Goal: Task Accomplishment & Management: Manage account settings

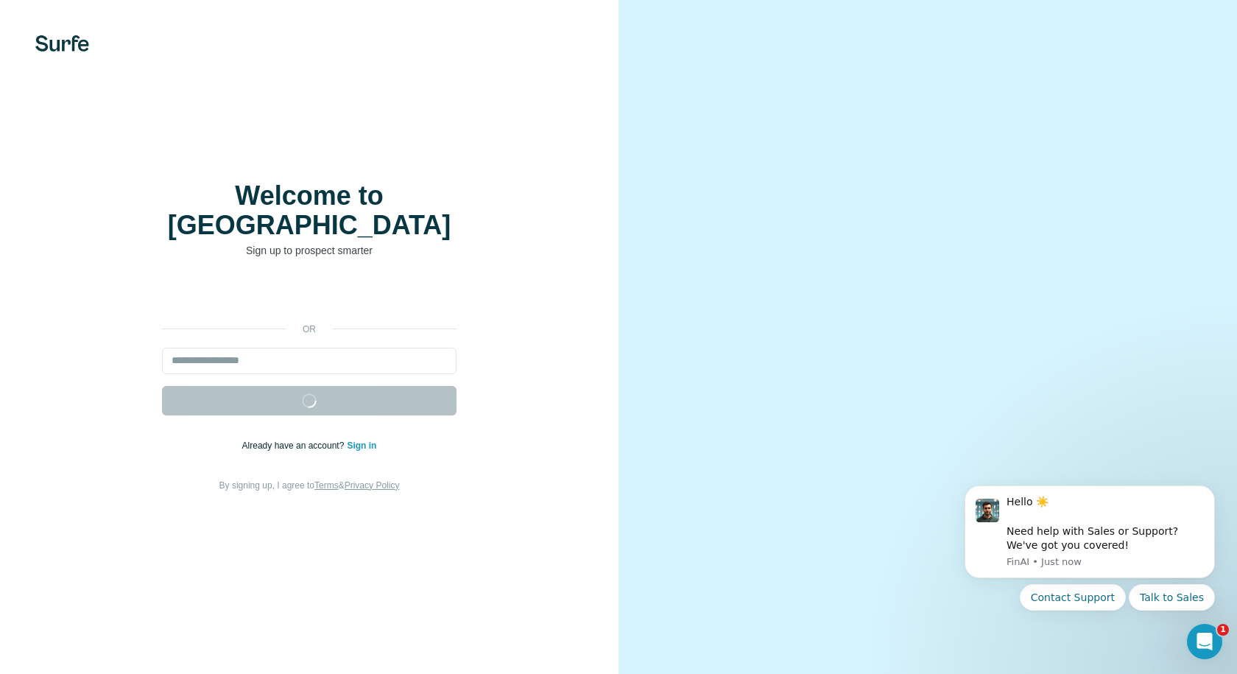
drag, startPoint x: 683, startPoint y: 167, endPoint x: 679, endPoint y: 60, distance: 107.6
click at [679, 205] on video at bounding box center [928, 337] width 530 height 265
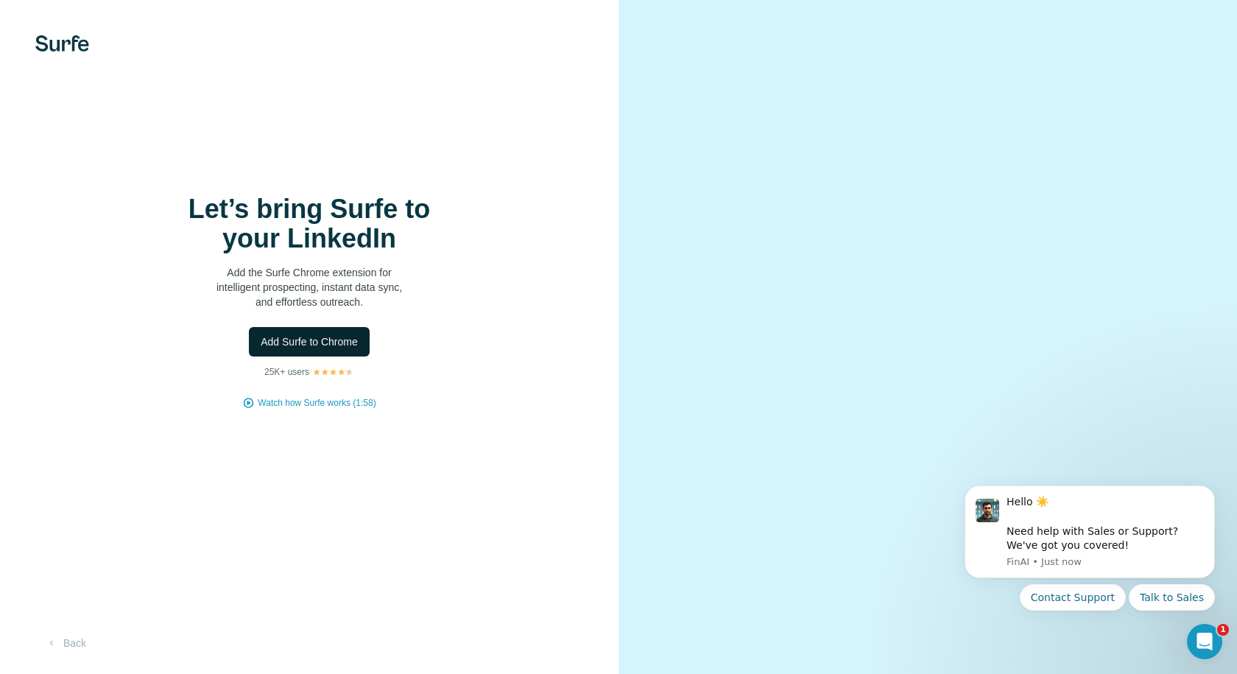
click at [339, 338] on span "Add Surfe to Chrome" at bounding box center [309, 341] width 97 height 15
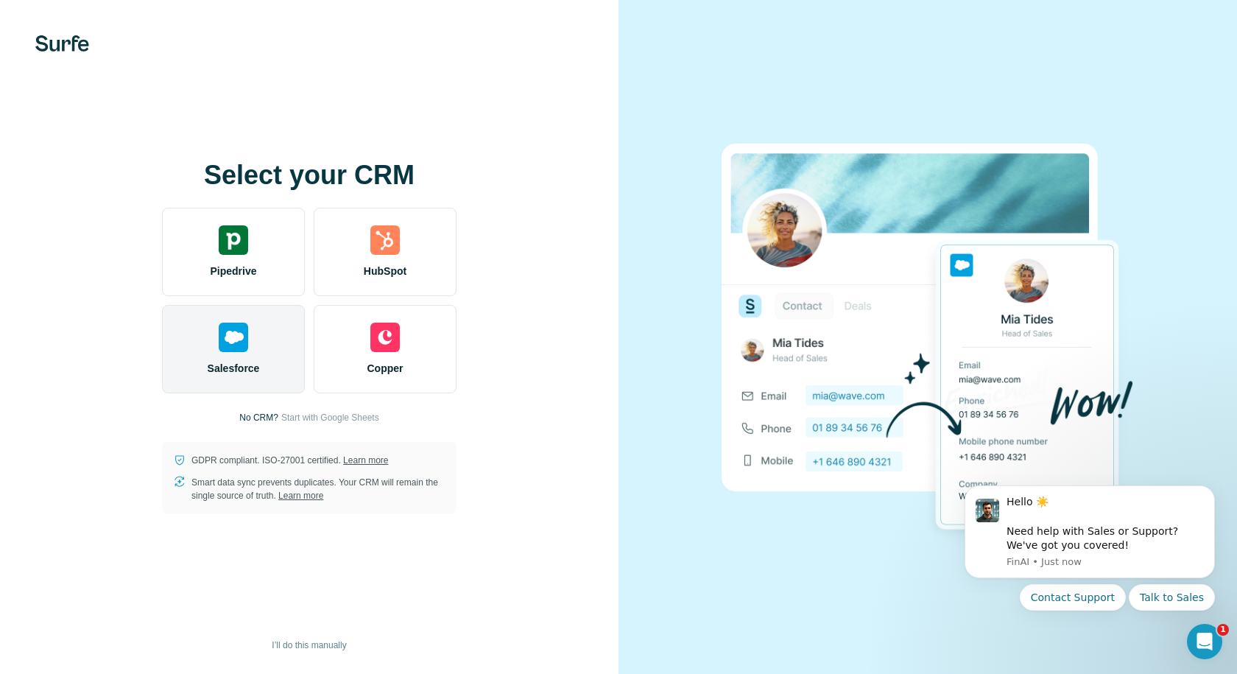
click at [283, 338] on div "Salesforce" at bounding box center [233, 349] width 143 height 88
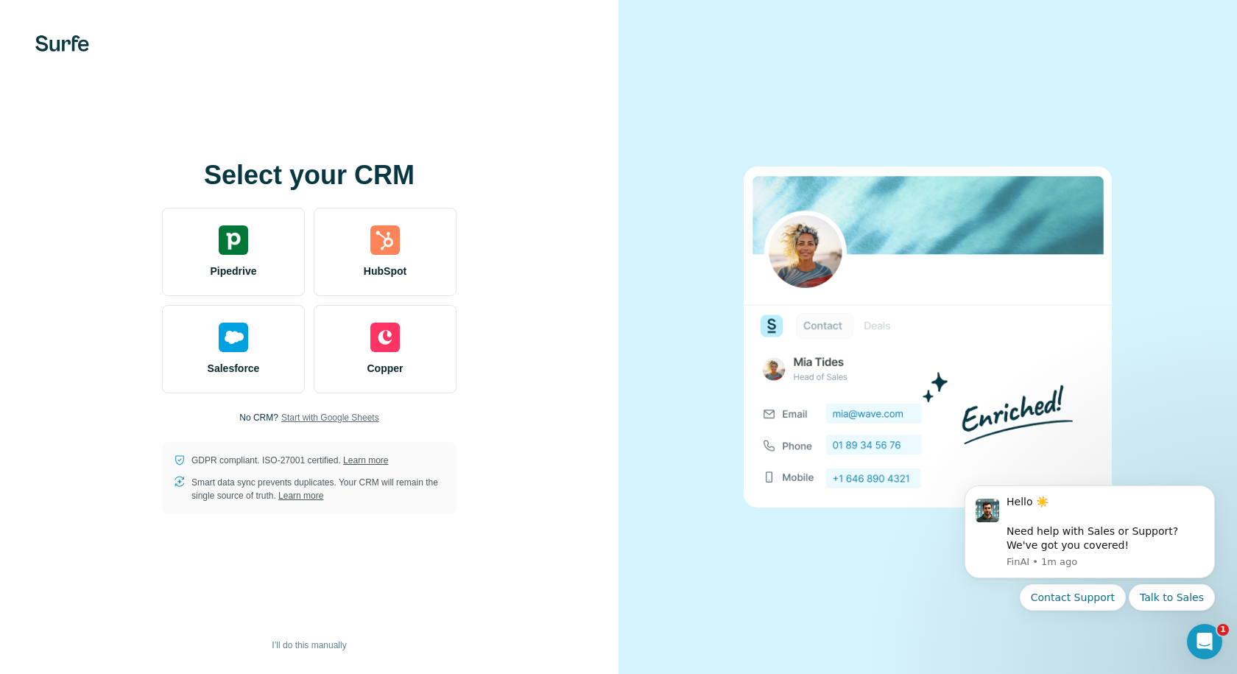
click at [328, 416] on span "Start with Google Sheets" at bounding box center [330, 417] width 98 height 13
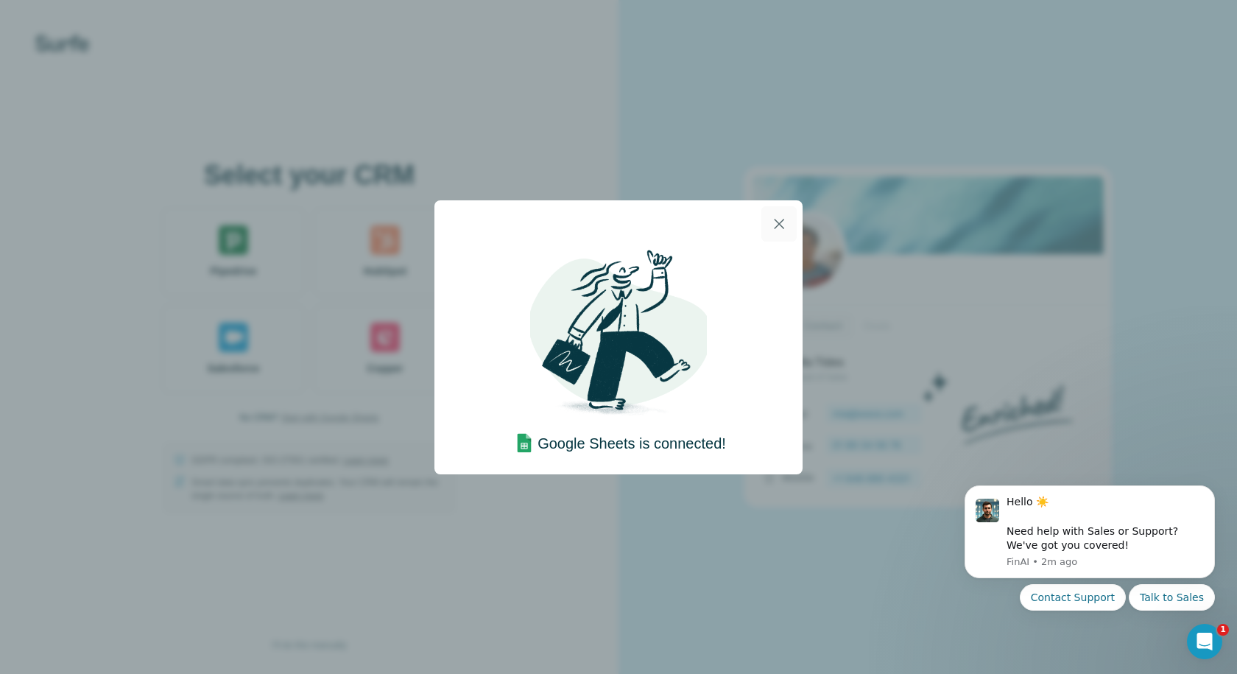
click at [775, 223] on icon "button" at bounding box center [779, 224] width 18 height 18
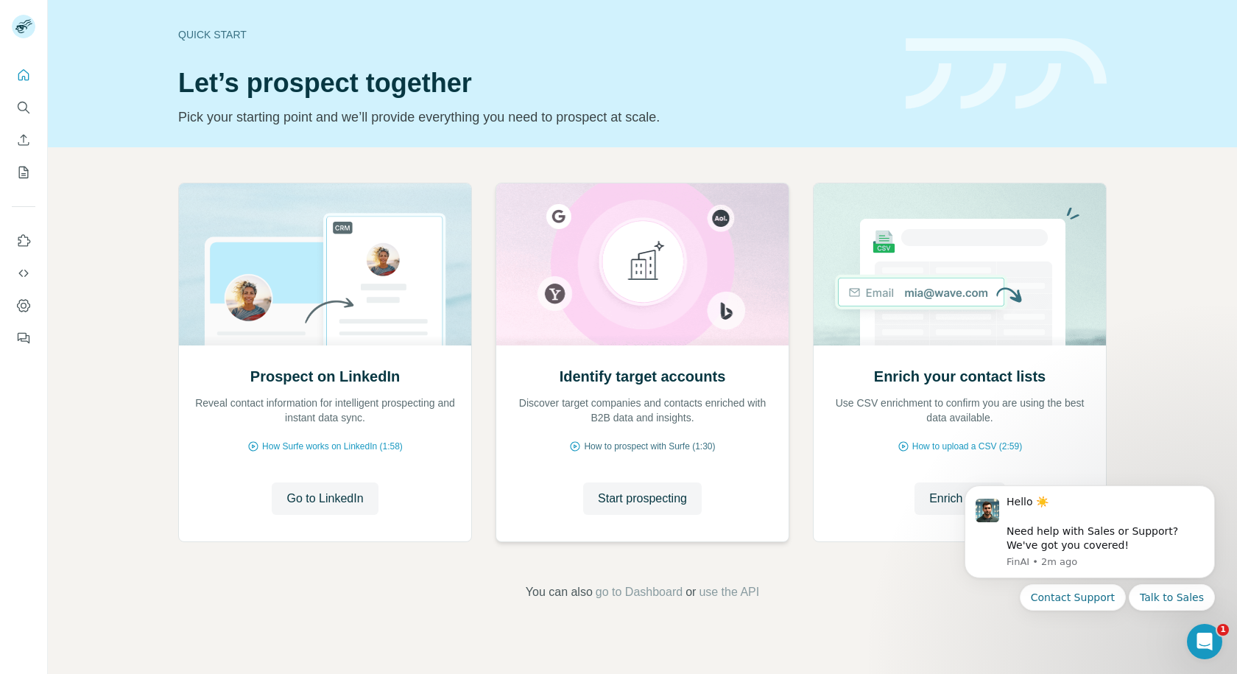
click at [638, 443] on span "How to prospect with Surfe (1:30)" at bounding box center [649, 446] width 131 height 13
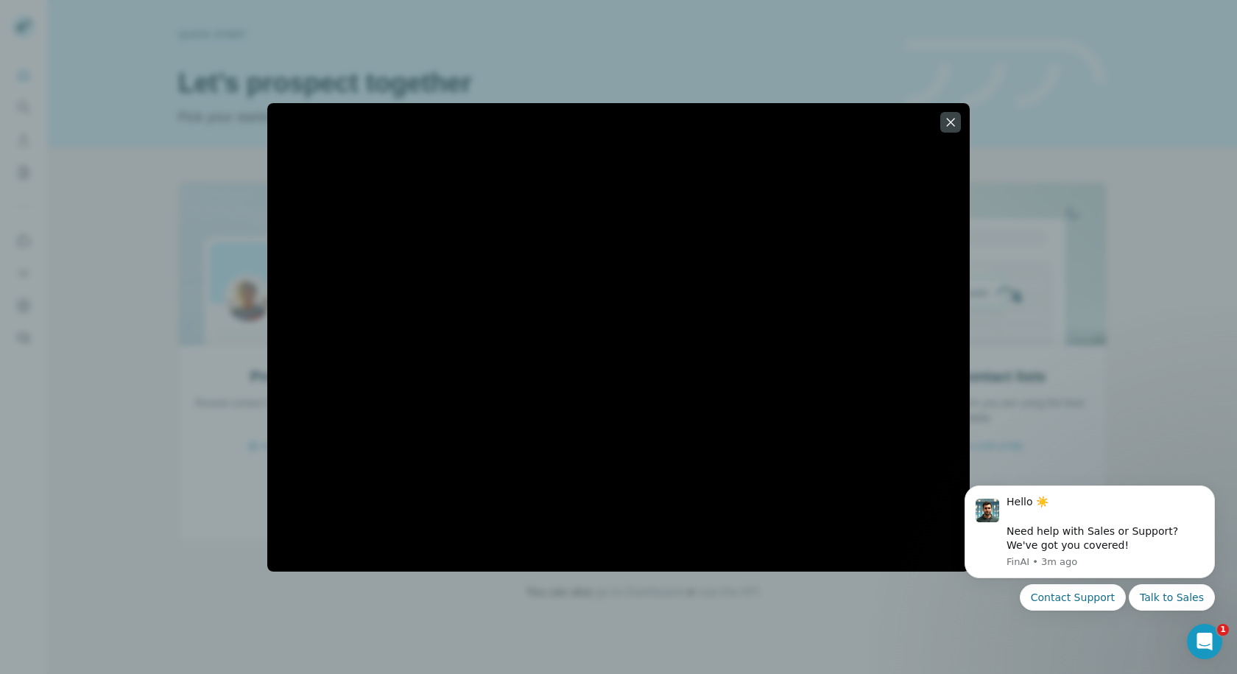
click at [644, 55] on div at bounding box center [618, 337] width 1237 height 674
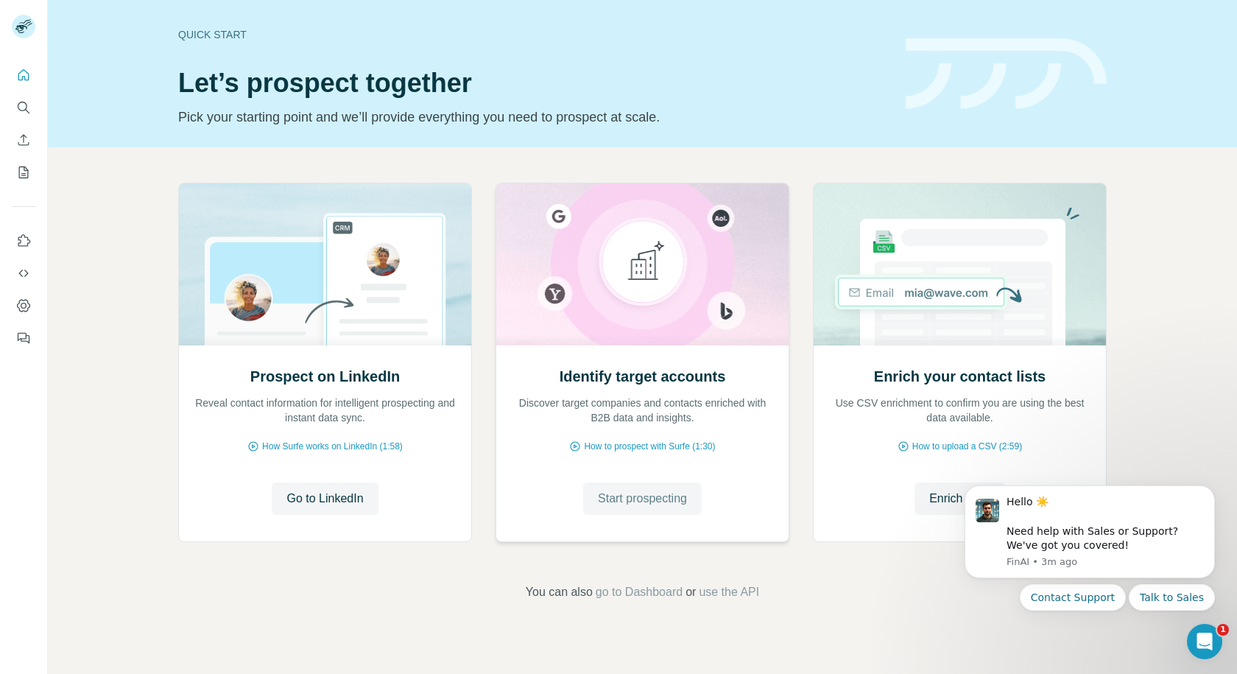
click at [634, 506] on span "Start prospecting" at bounding box center [642, 499] width 89 height 18
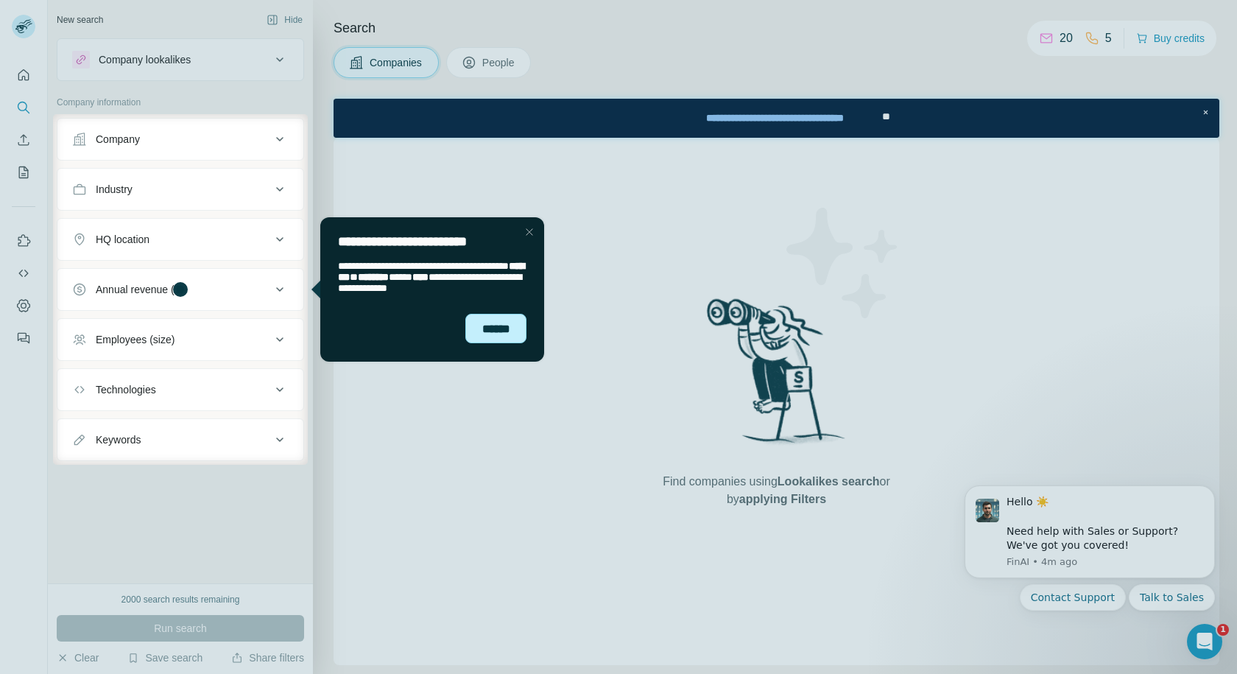
click at [495, 329] on div "******" at bounding box center [495, 328] width 61 height 29
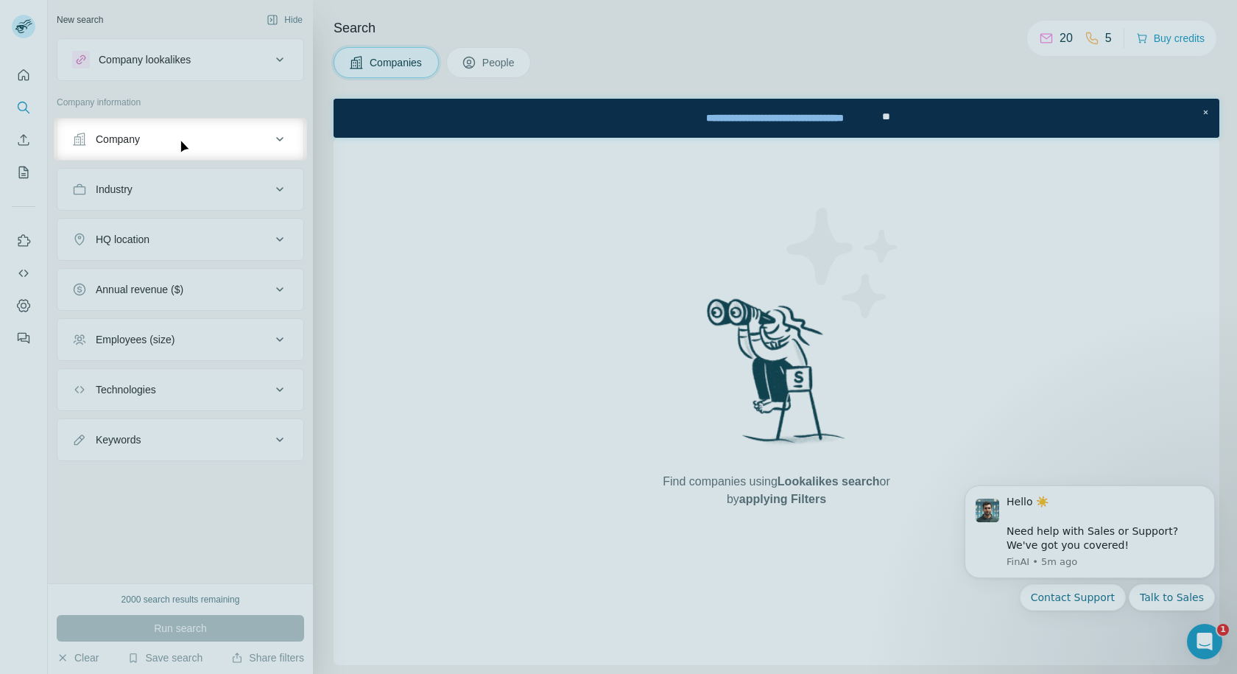
click at [227, 137] on div "Company" at bounding box center [171, 139] width 199 height 15
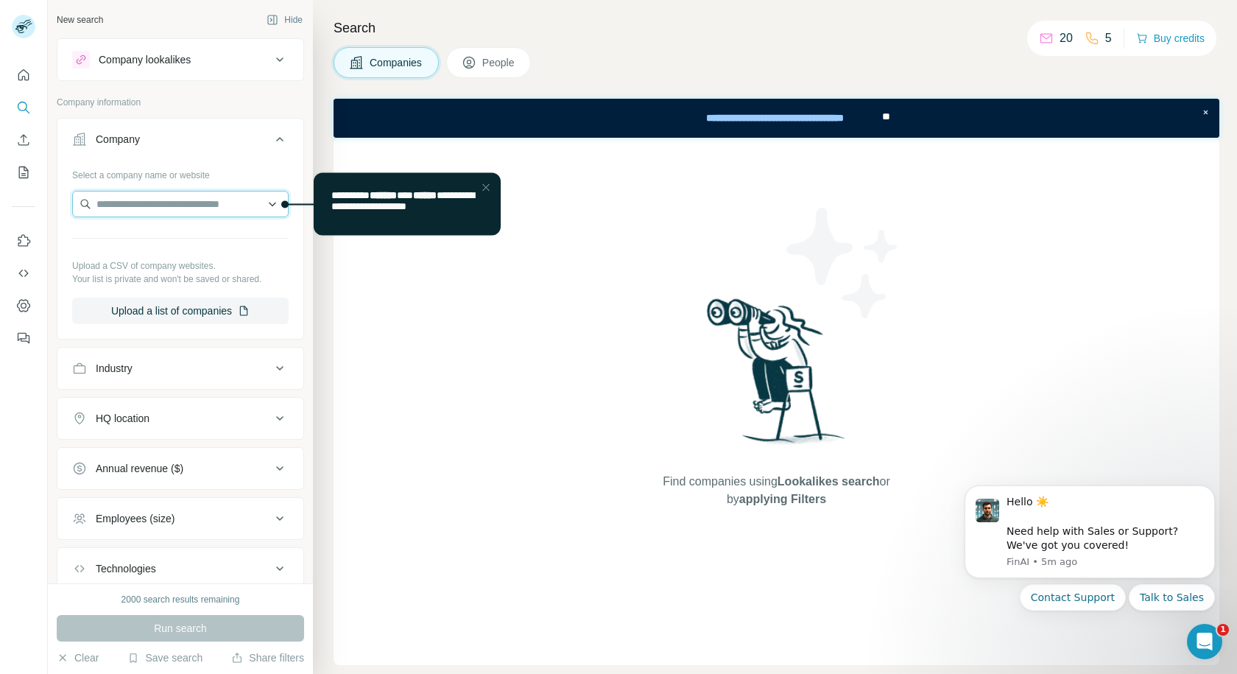
click at [177, 211] on input "text" at bounding box center [180, 204] width 216 height 27
type input "**********"
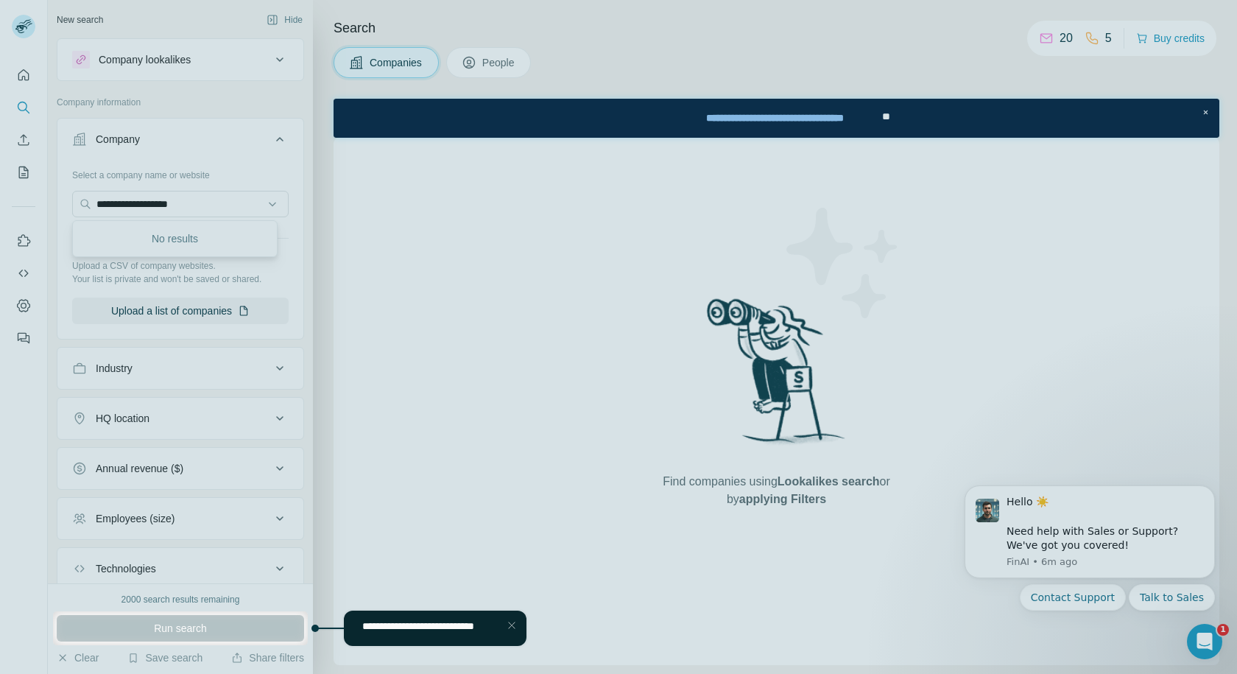
click at [240, 200] on div at bounding box center [618, 305] width 1237 height 611
click at [187, 116] on div at bounding box center [618, 305] width 1237 height 611
click at [262, 243] on div at bounding box center [618, 305] width 1237 height 611
click at [544, 249] on div at bounding box center [618, 305] width 1237 height 611
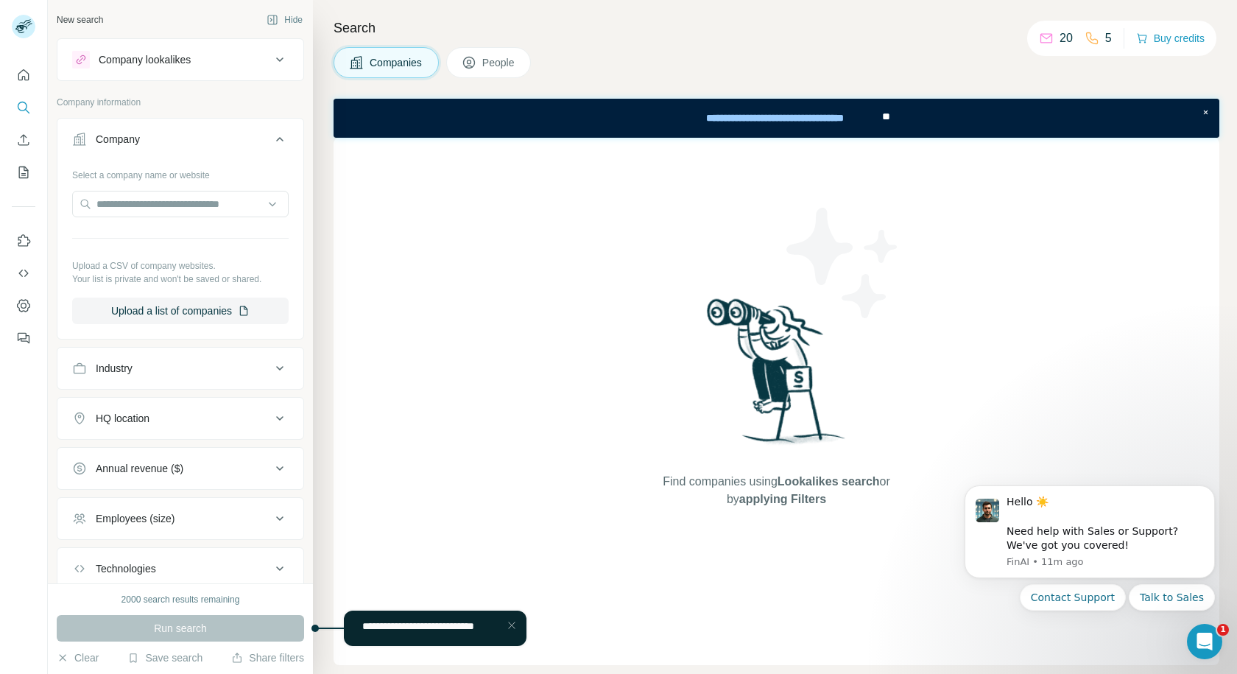
click at [241, 630] on div "Run search" at bounding box center [180, 628] width 247 height 27
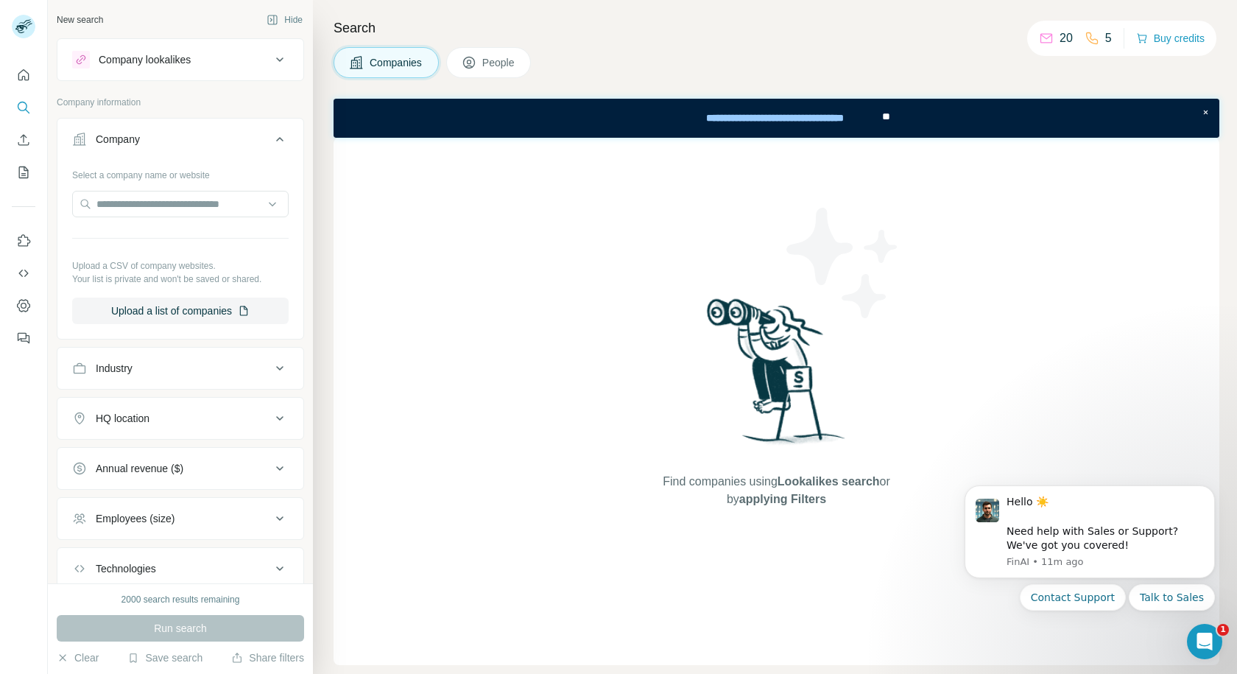
click at [236, 630] on div "Run search" at bounding box center [180, 628] width 247 height 27
click at [174, 202] on input "text" at bounding box center [180, 204] width 216 height 27
type input "**********"
click at [185, 625] on div "Run search" at bounding box center [180, 628] width 247 height 27
click at [258, 206] on input "text" at bounding box center [180, 204] width 216 height 27
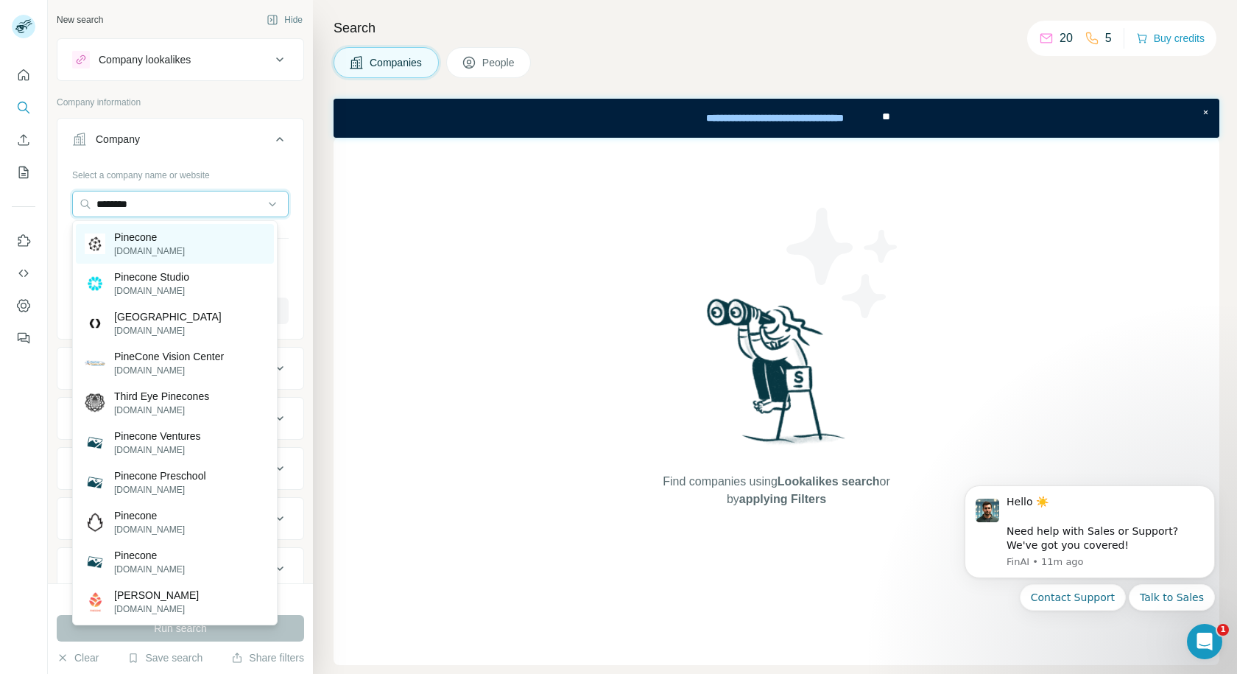
type input "********"
click at [169, 242] on div "Pinecone pinecone.io" at bounding box center [175, 244] width 198 height 40
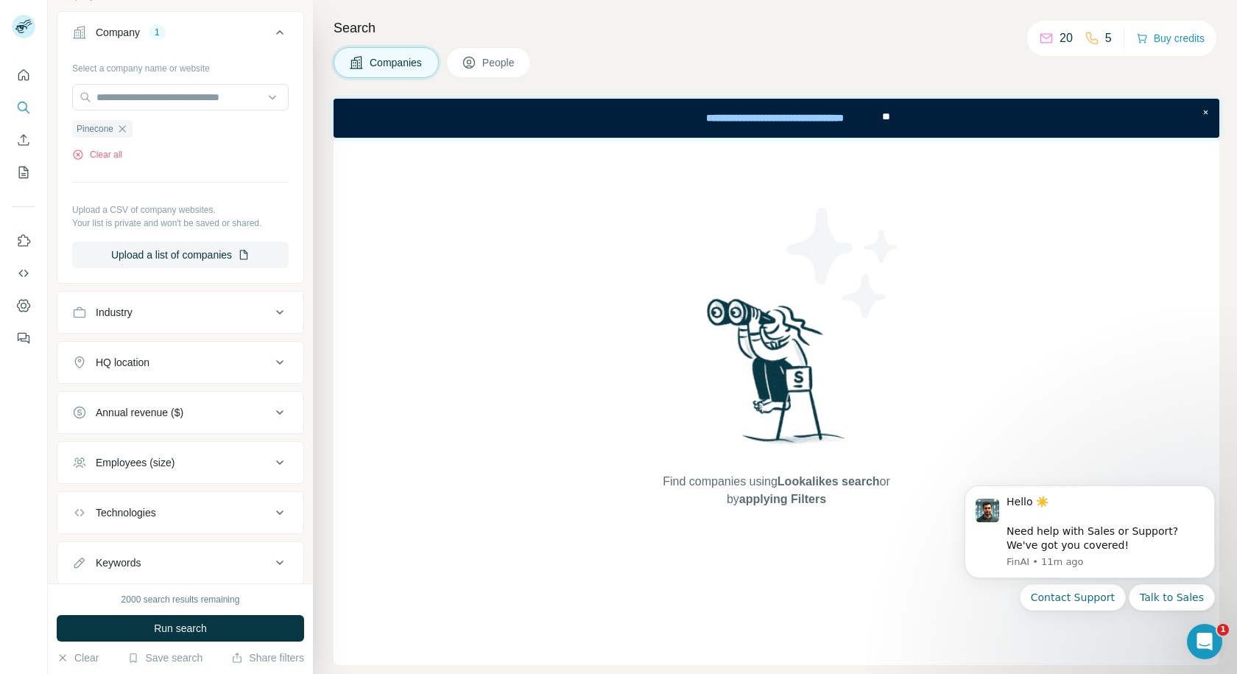
scroll to position [149, 0]
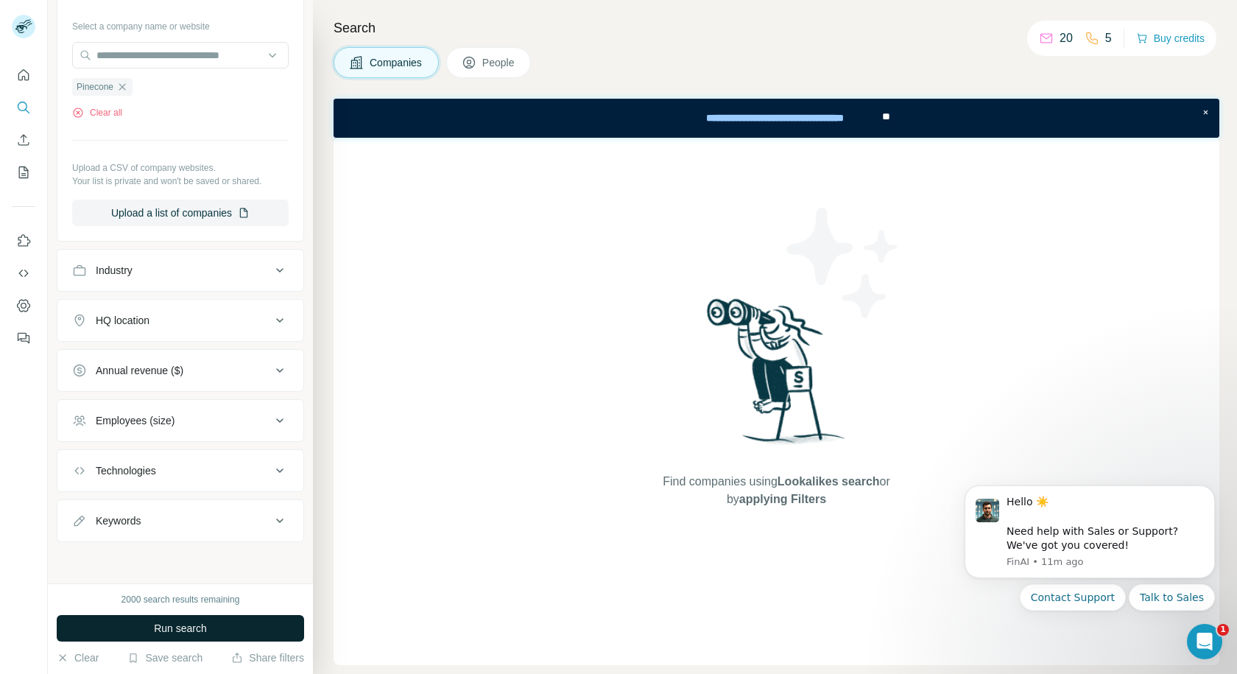
click at [205, 631] on span "Run search" at bounding box center [180, 628] width 53 height 15
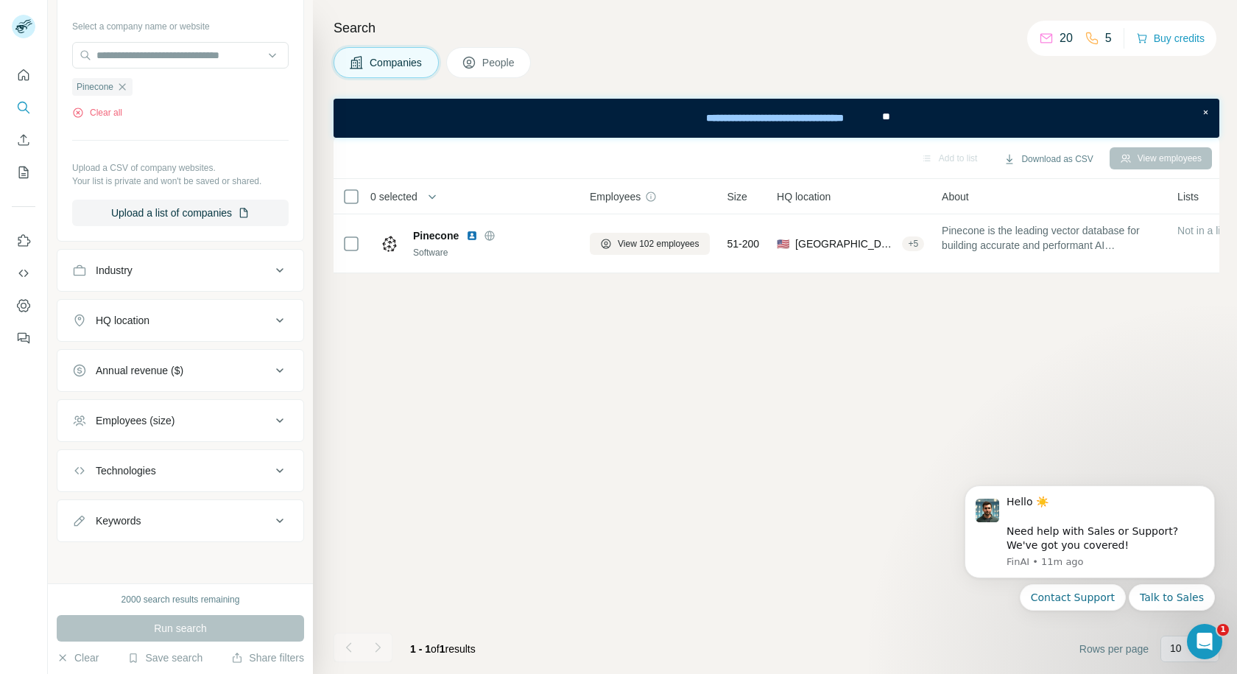
scroll to position [0, 0]
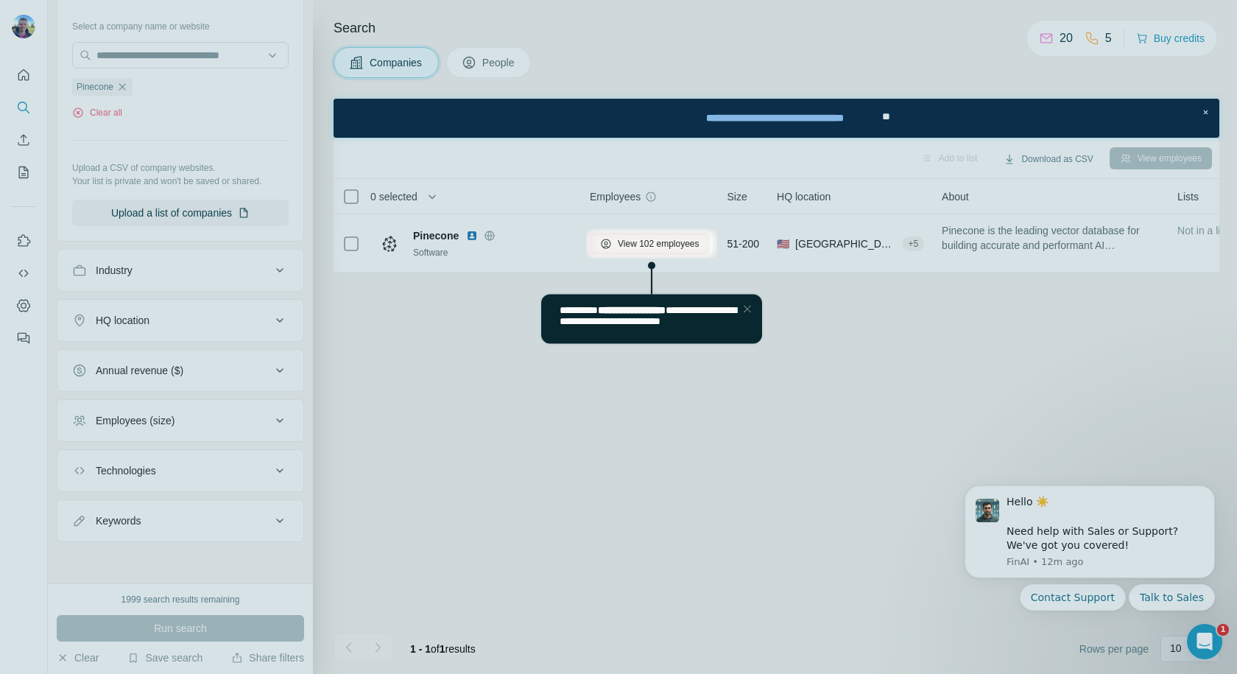
click at [748, 305] on div "Close Step" at bounding box center [747, 309] width 18 height 18
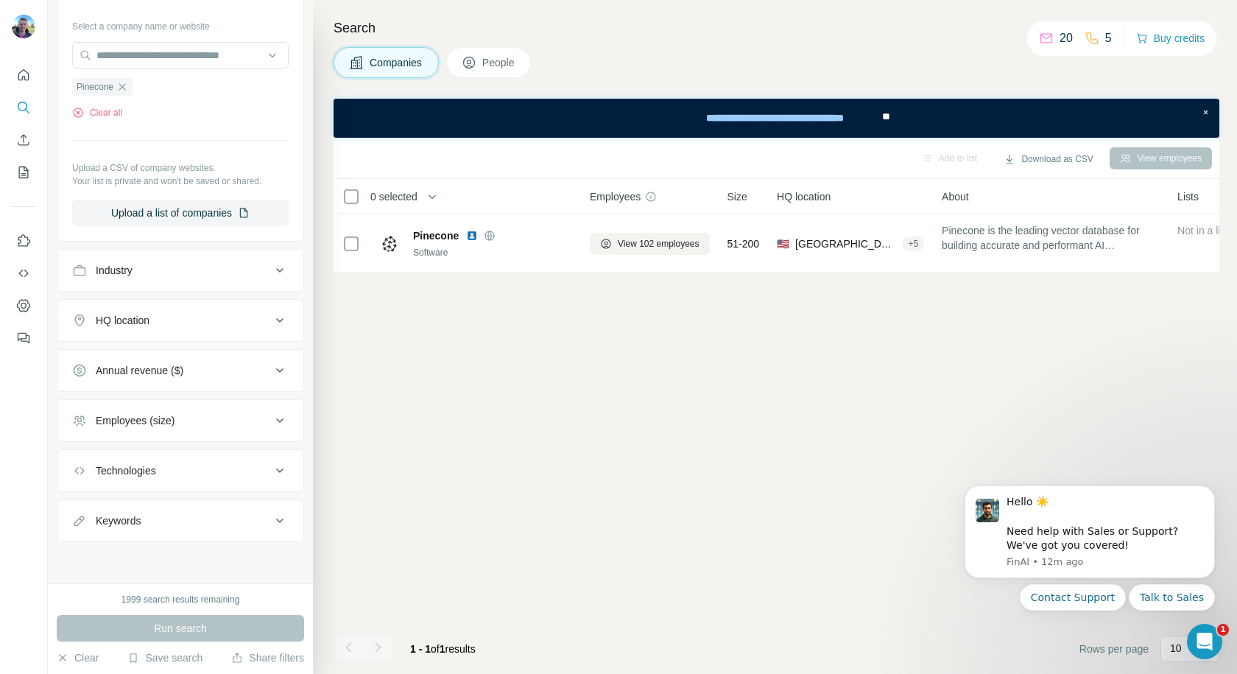
click at [489, 60] on span "People" at bounding box center [499, 62] width 34 height 15
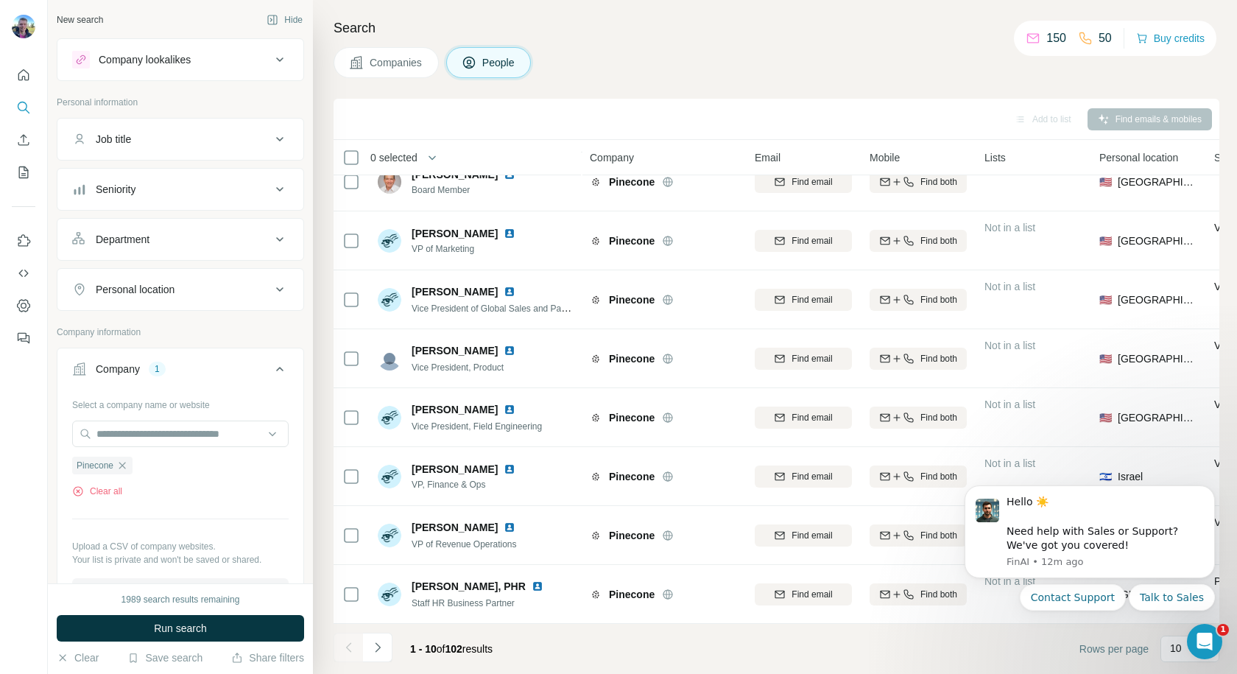
click at [193, 138] on div "Job title" at bounding box center [171, 139] width 199 height 15
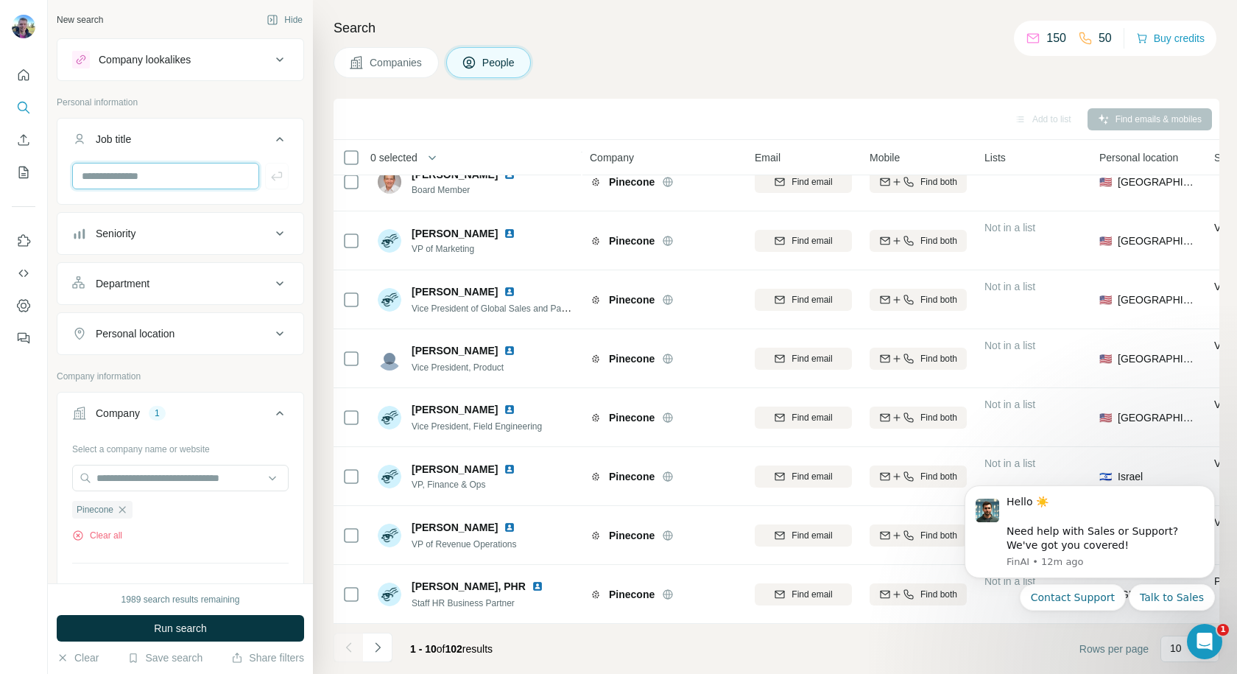
click at [189, 176] on input "text" at bounding box center [165, 176] width 187 height 27
click at [272, 288] on icon at bounding box center [280, 284] width 18 height 18
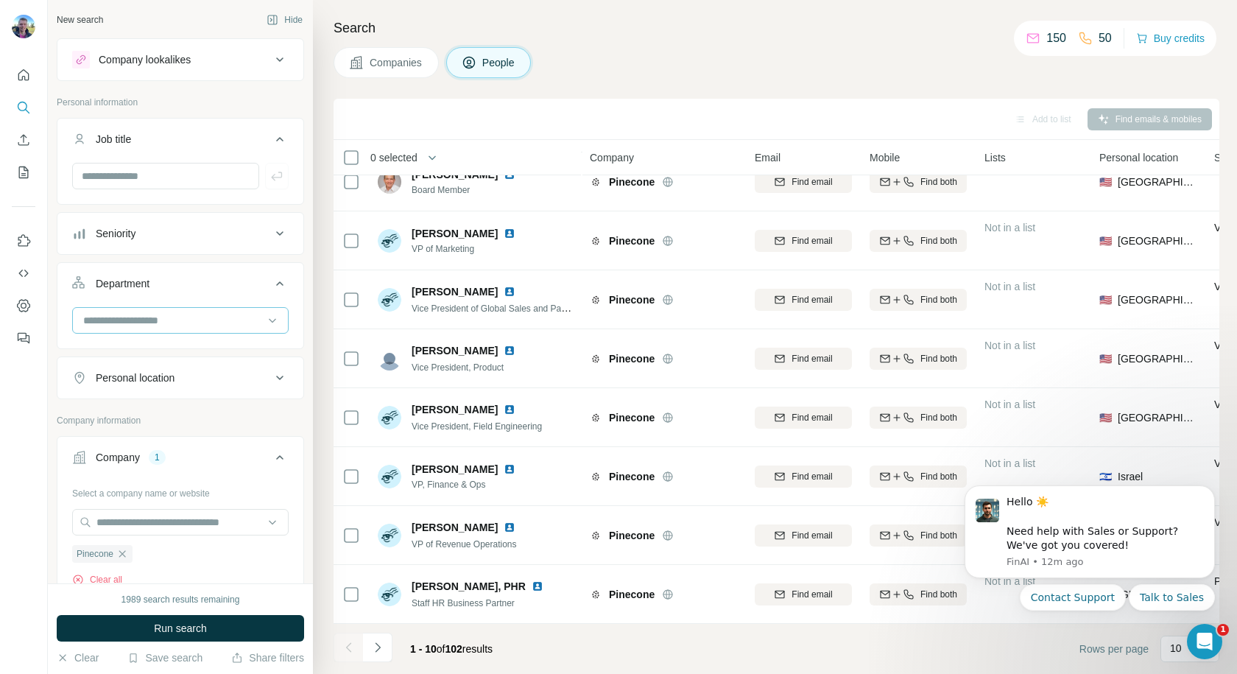
click at [252, 327] on input at bounding box center [173, 320] width 182 height 16
type input "*****"
click at [208, 352] on div "Sales" at bounding box center [175, 353] width 180 height 15
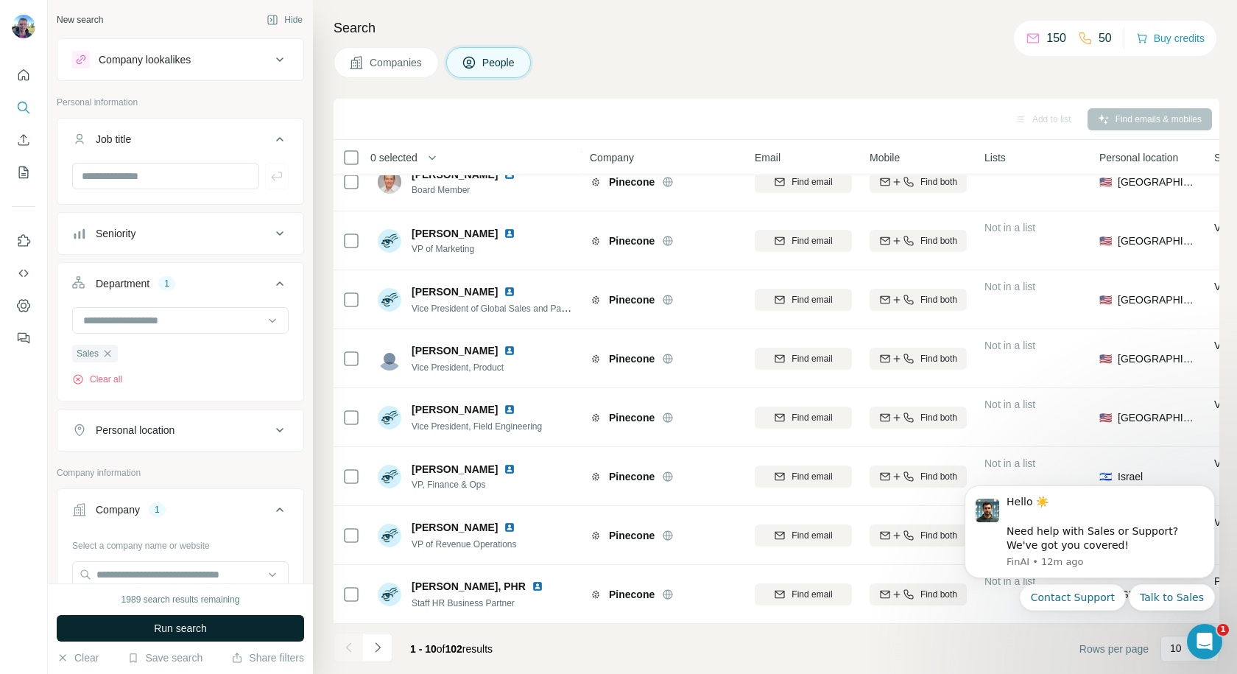
click at [231, 636] on button "Run search" at bounding box center [180, 628] width 247 height 27
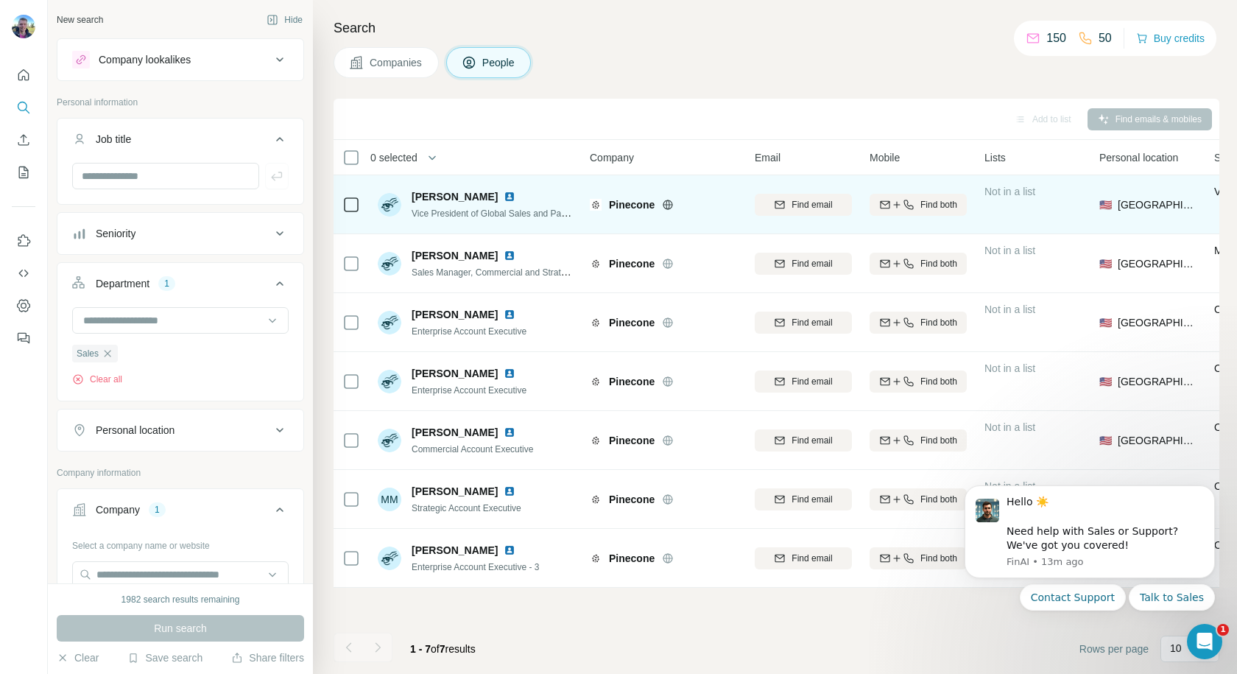
click at [350, 214] on div at bounding box center [351, 204] width 18 height 40
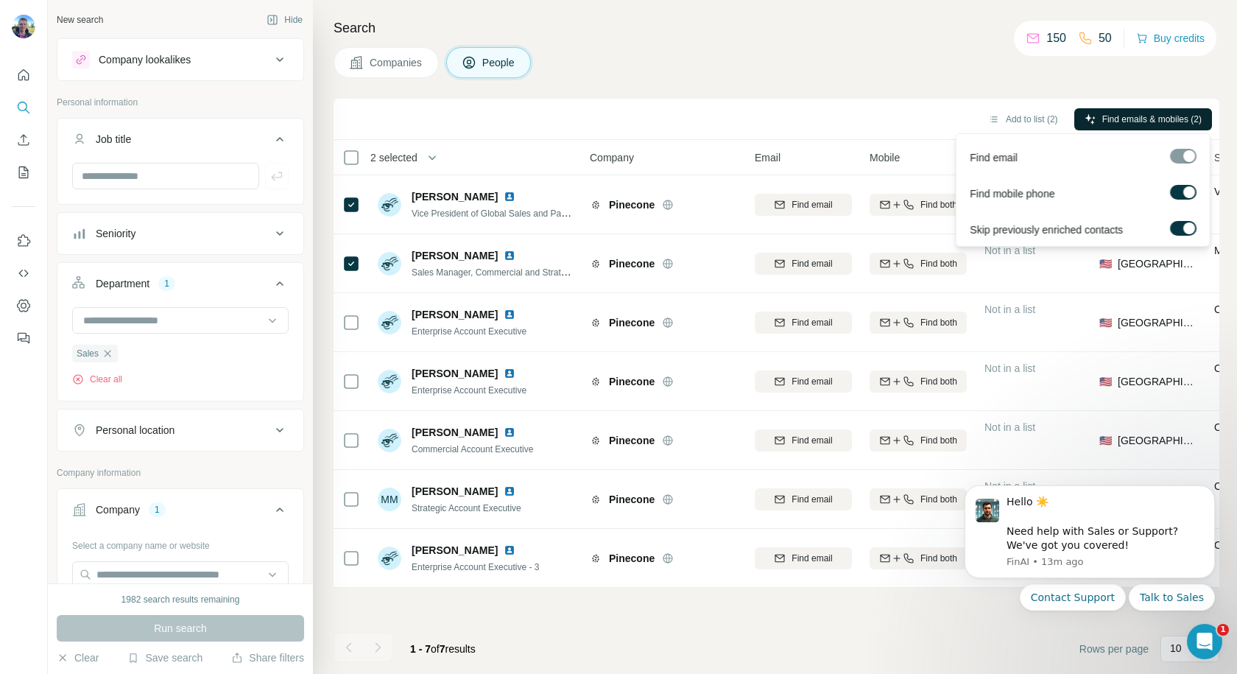
click at [1122, 119] on span "Find emails & mobiles (2)" at bounding box center [1151, 119] width 99 height 13
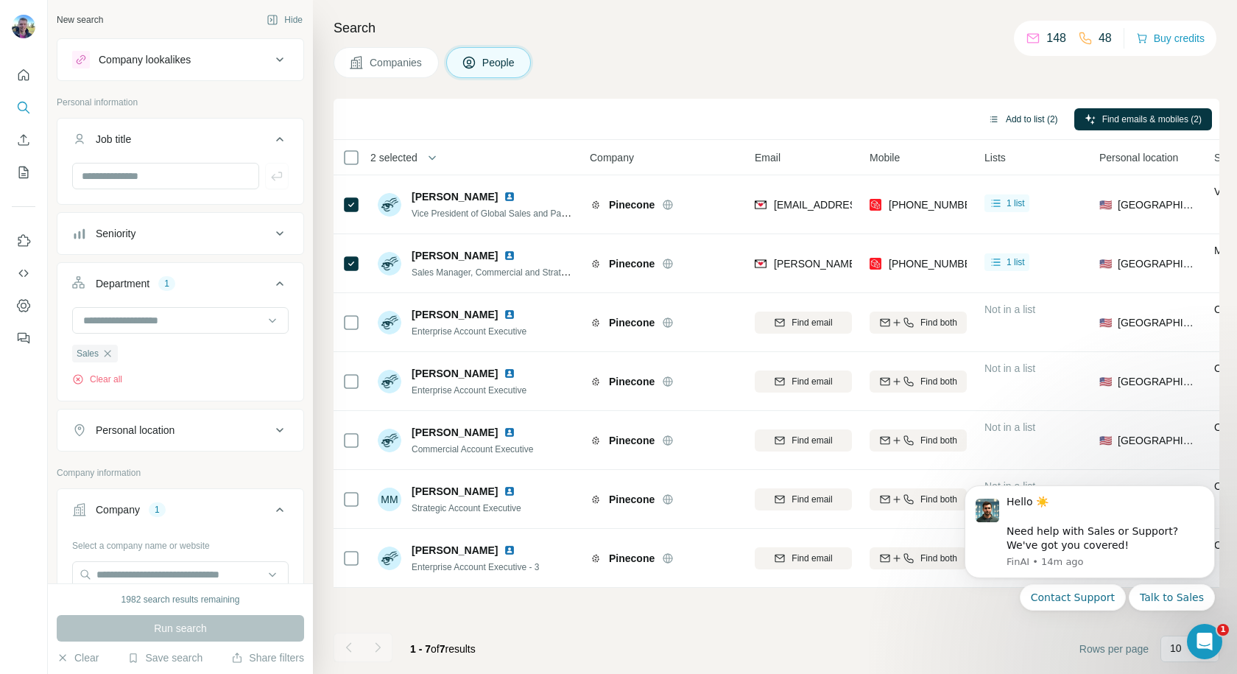
click at [1023, 121] on button "Add to list (2)" at bounding box center [1023, 119] width 91 height 22
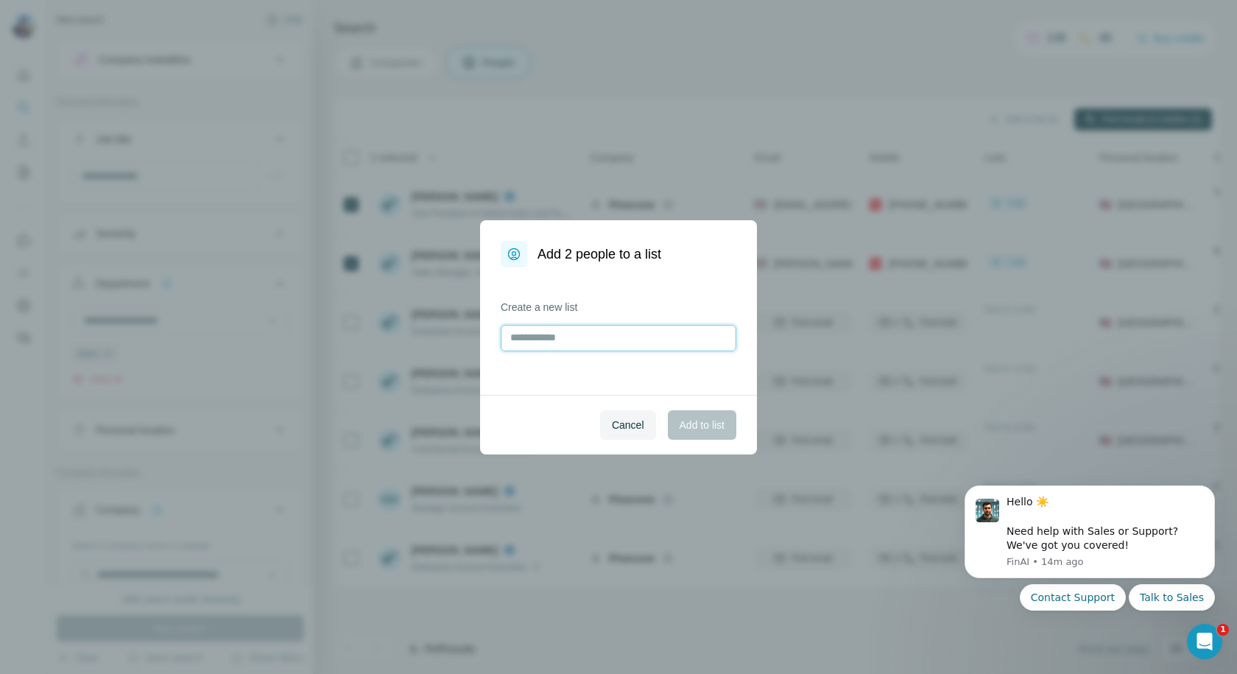
click at [580, 345] on input "text" at bounding box center [619, 338] width 236 height 27
type input "**********"
click at [624, 418] on span "Cancel" at bounding box center [628, 424] width 32 height 15
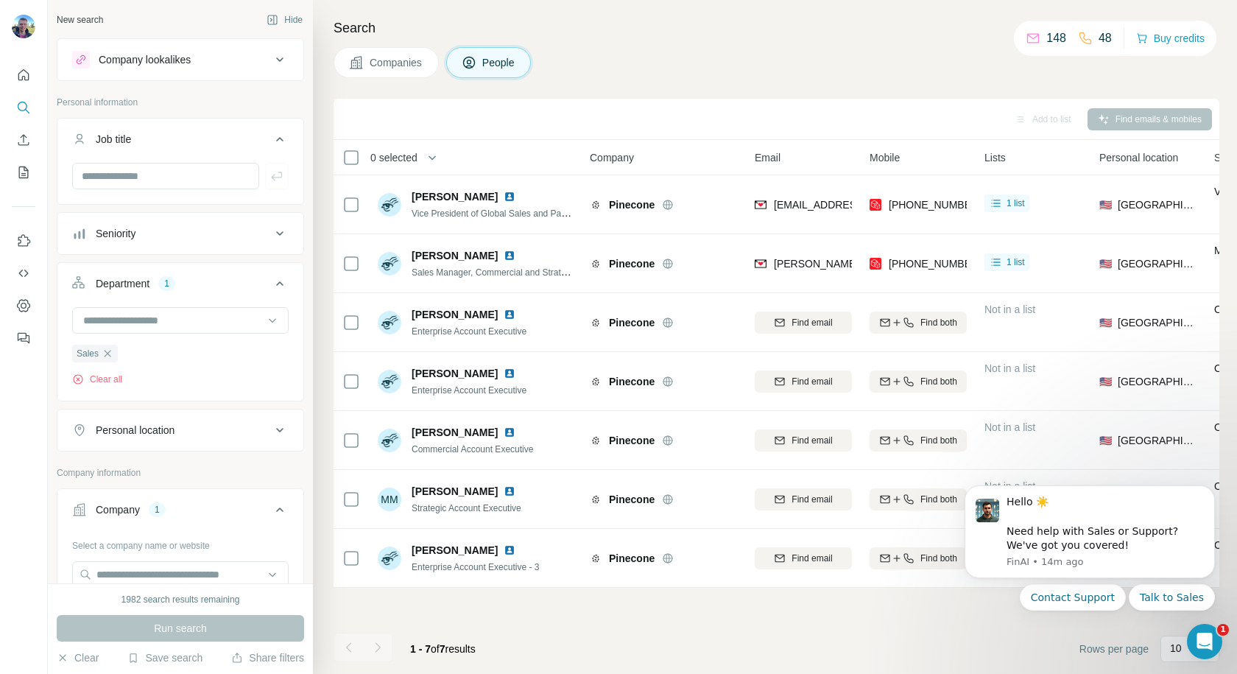
click at [641, 59] on div "Companies People" at bounding box center [777, 62] width 886 height 31
click at [374, 65] on span "Companies" at bounding box center [397, 62] width 54 height 15
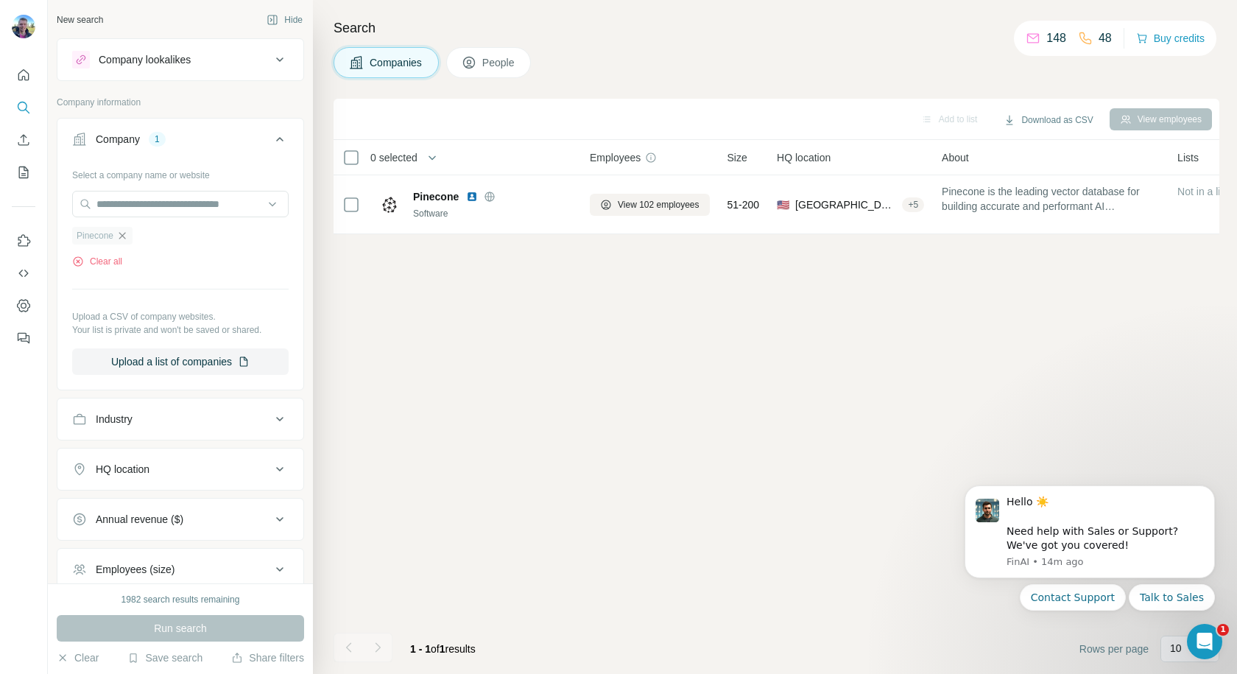
click at [125, 232] on icon "button" at bounding box center [122, 236] width 12 height 12
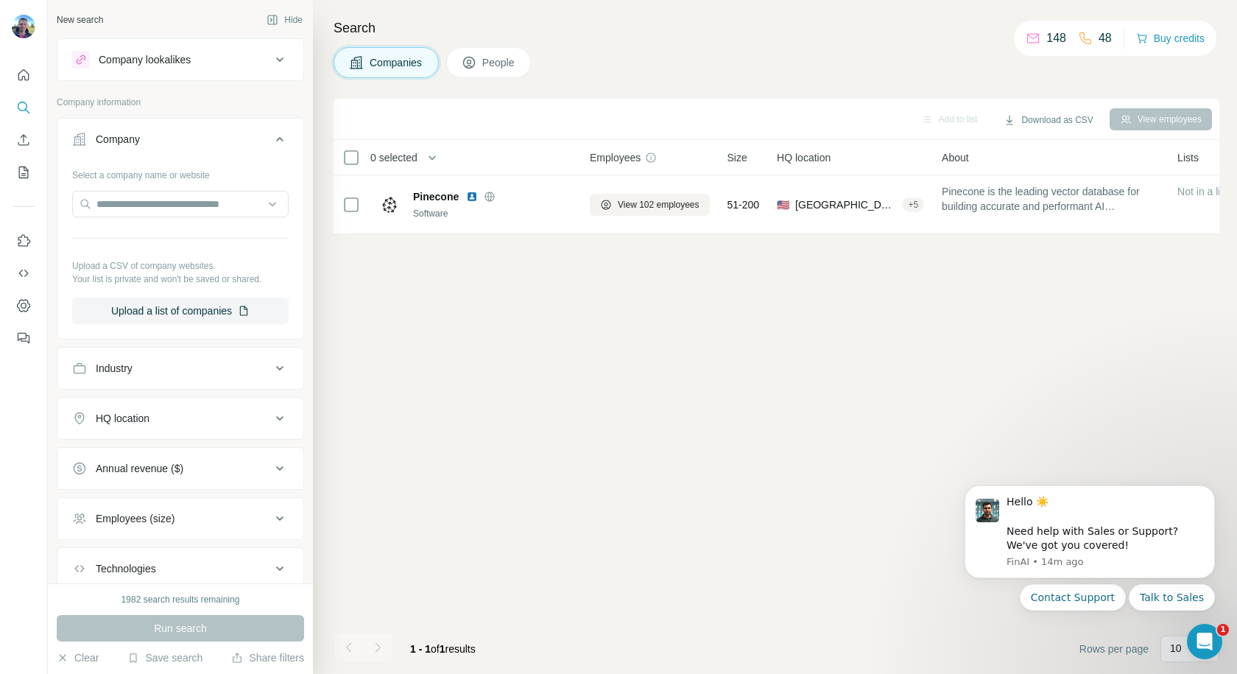
scroll to position [98, 0]
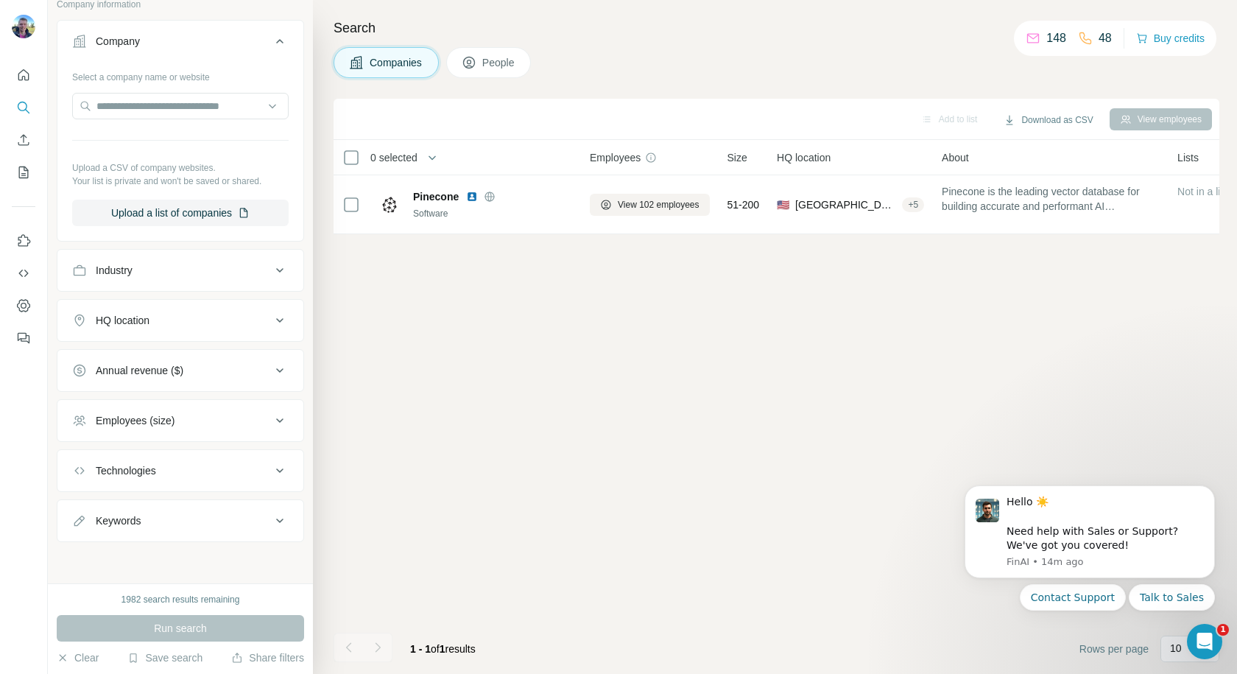
click at [272, 274] on icon at bounding box center [280, 270] width 18 height 18
click at [237, 303] on input at bounding box center [173, 307] width 182 height 16
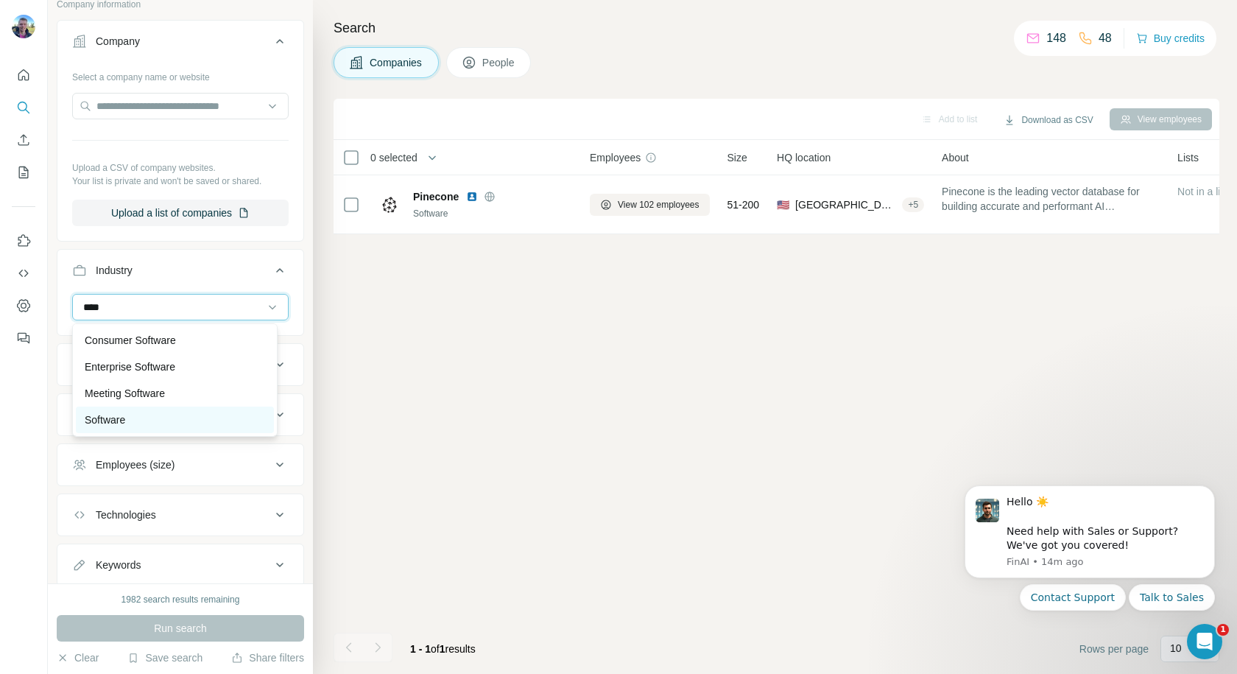
type input "****"
click at [155, 417] on div "Software" at bounding box center [175, 419] width 180 height 15
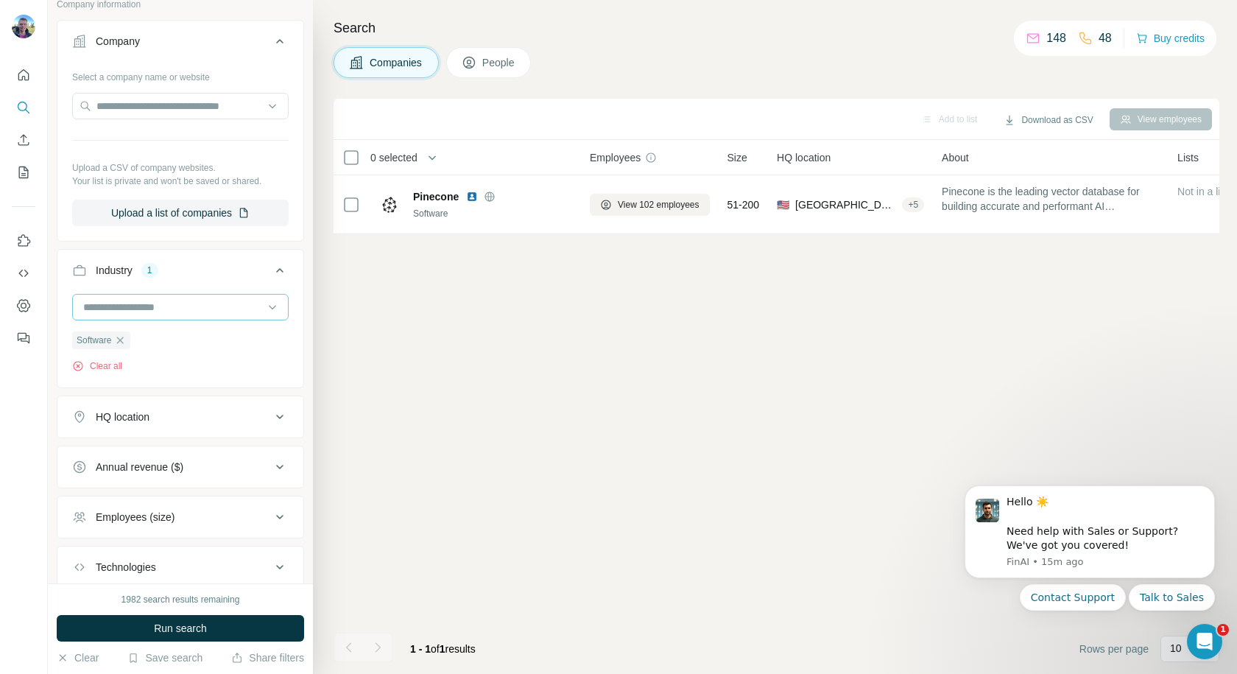
click at [163, 305] on input at bounding box center [173, 307] width 182 height 16
click at [165, 305] on input at bounding box center [173, 307] width 182 height 16
type input "*****"
click at [143, 370] on p "Enterprise Software" at bounding box center [130, 366] width 91 height 15
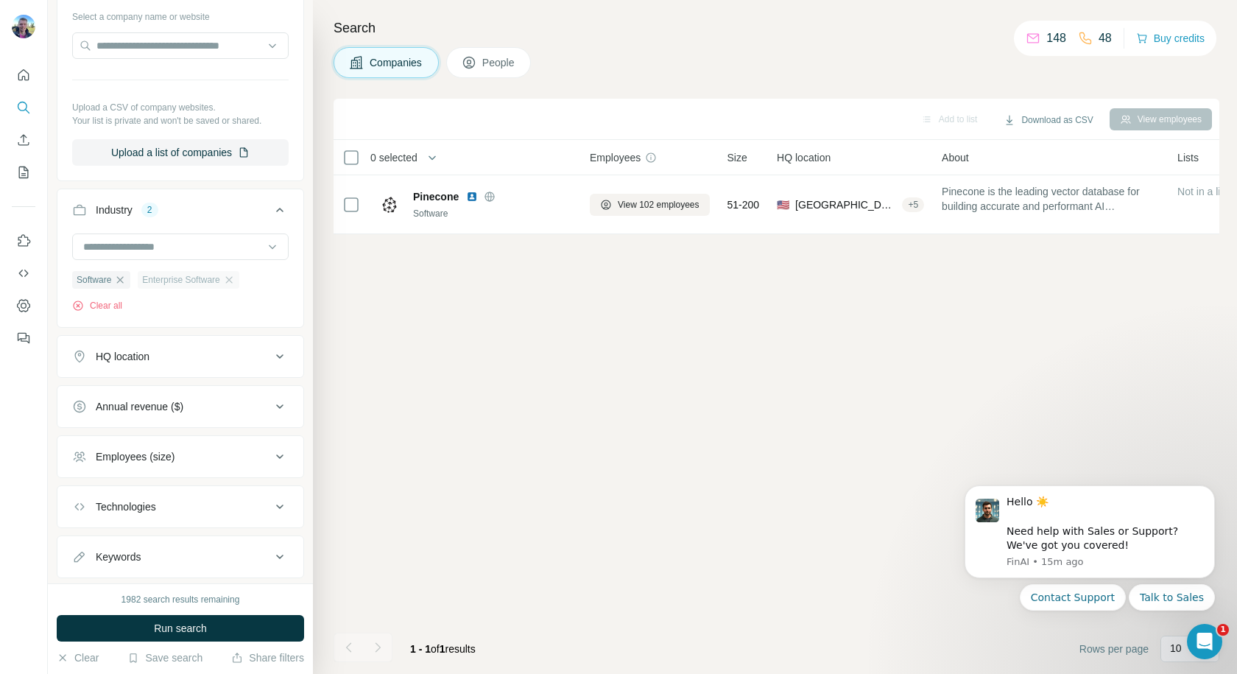
scroll to position [195, 0]
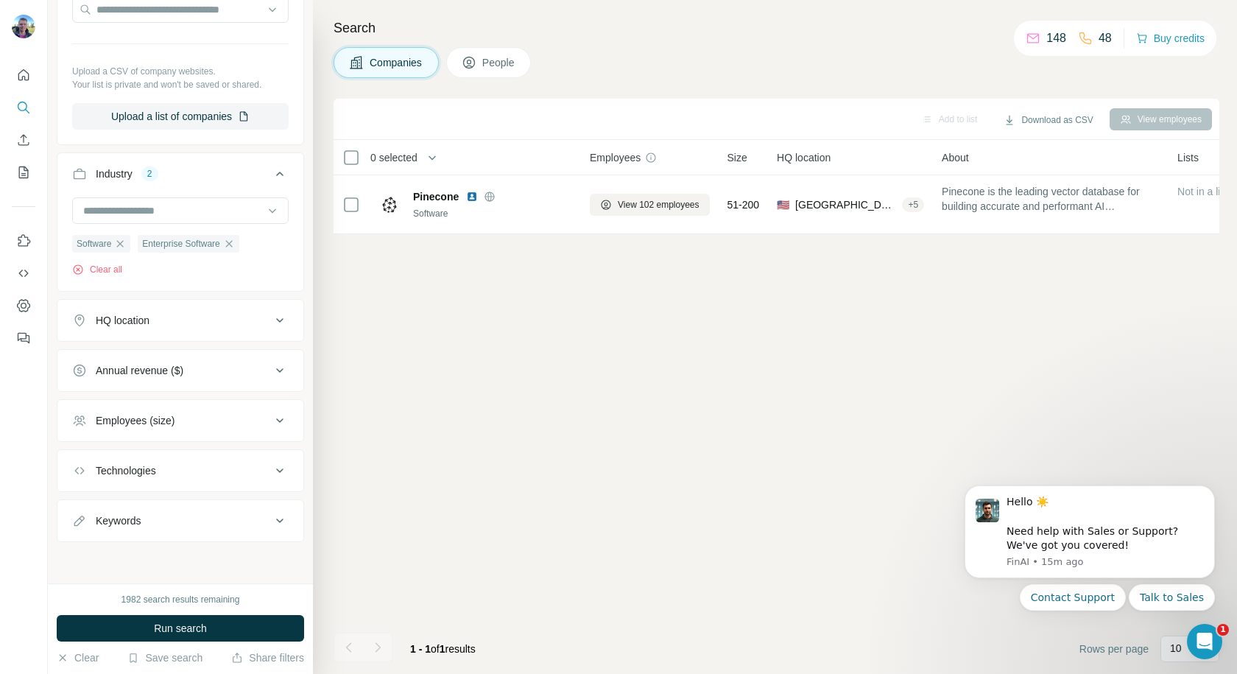
click at [271, 325] on icon at bounding box center [280, 320] width 18 height 18
click at [194, 357] on input "text" at bounding box center [180, 356] width 216 height 27
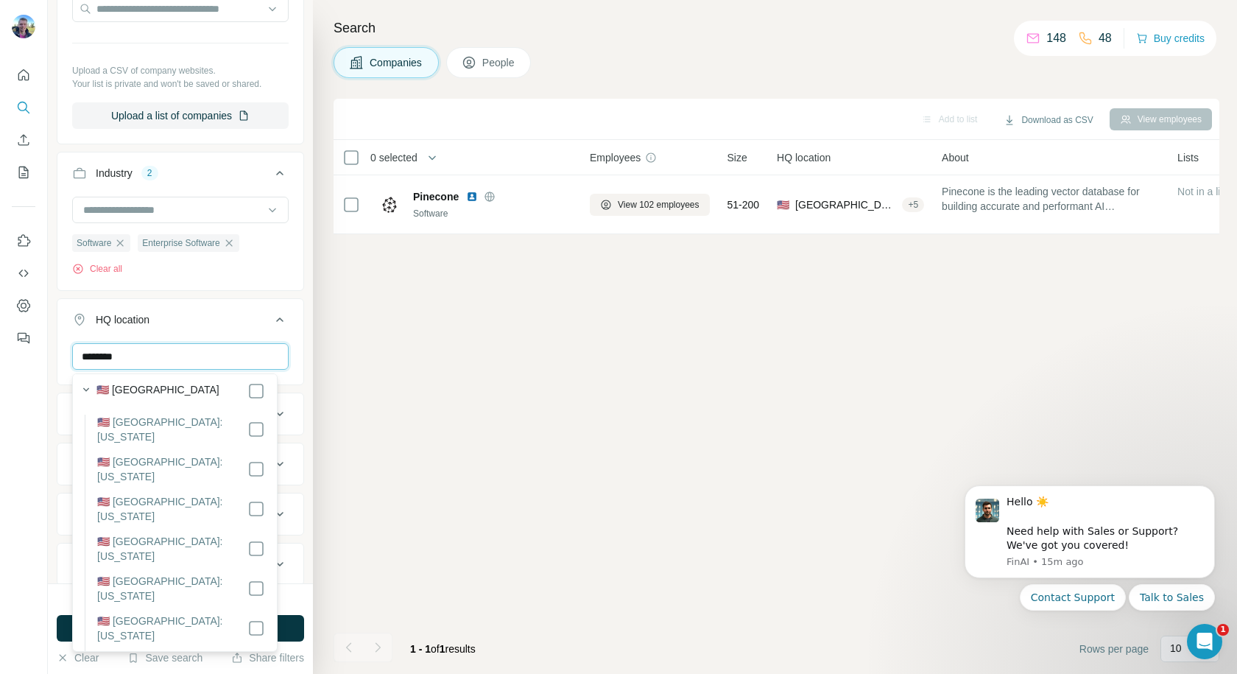
scroll to position [0, 0]
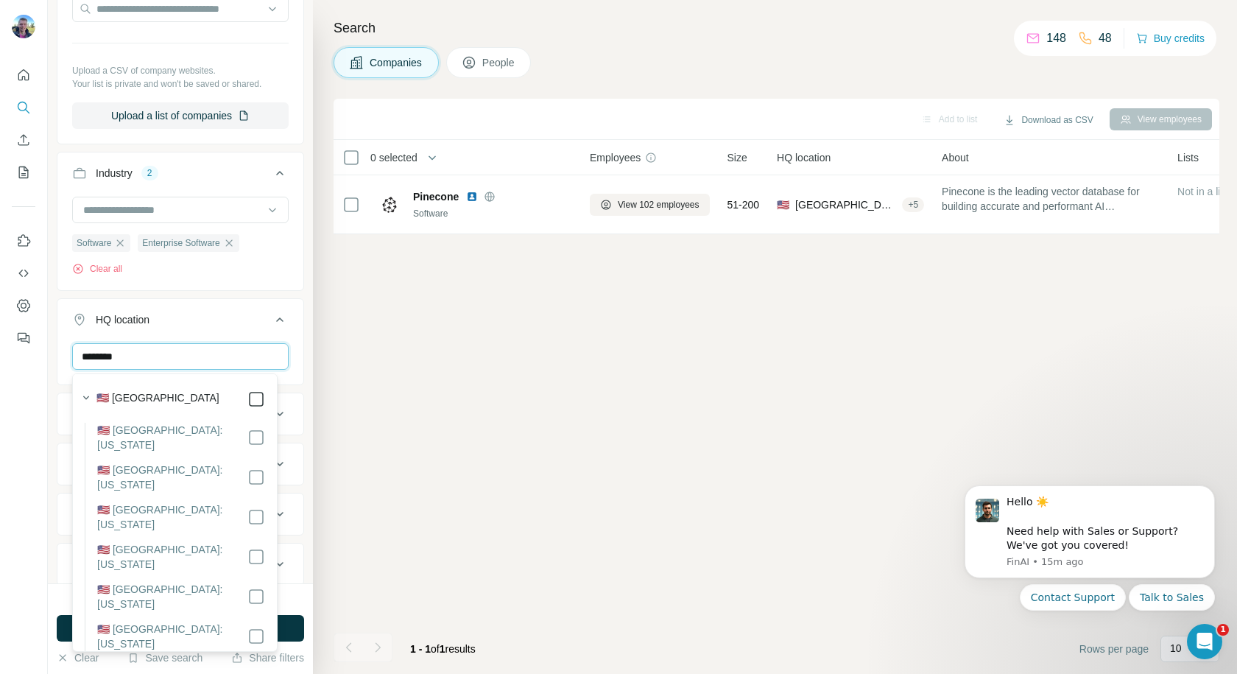
type input "********"
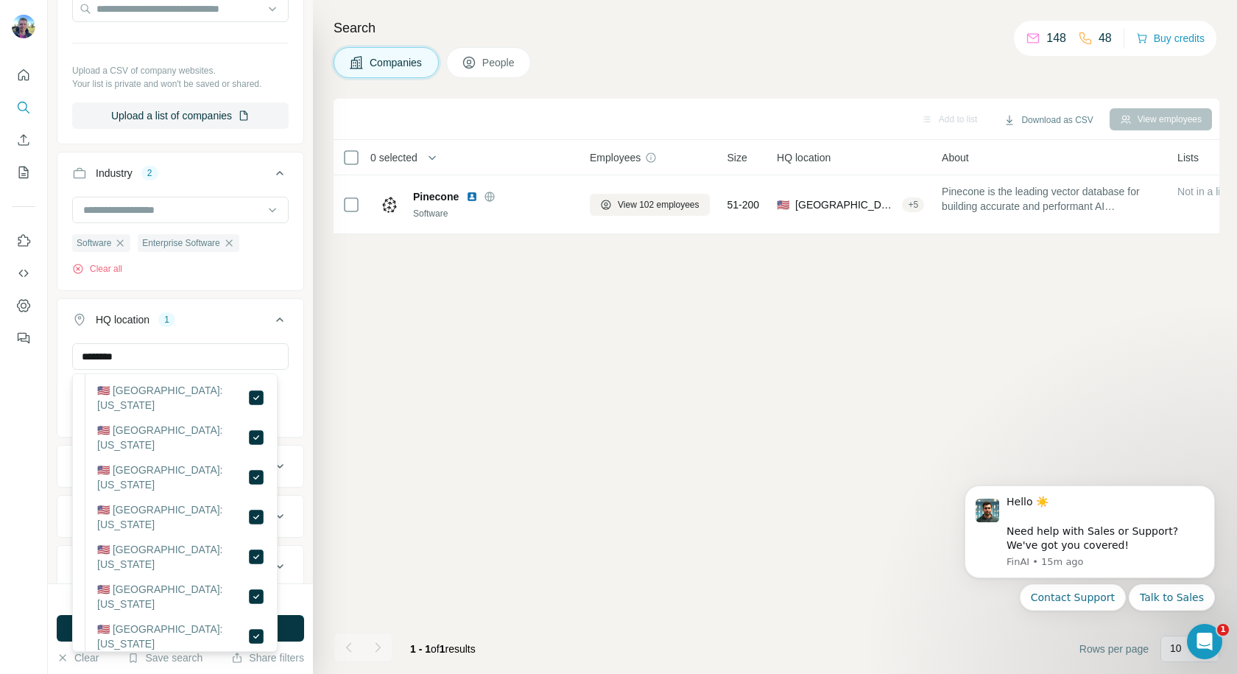
click at [208, 324] on div "HQ location 1" at bounding box center [171, 319] width 199 height 15
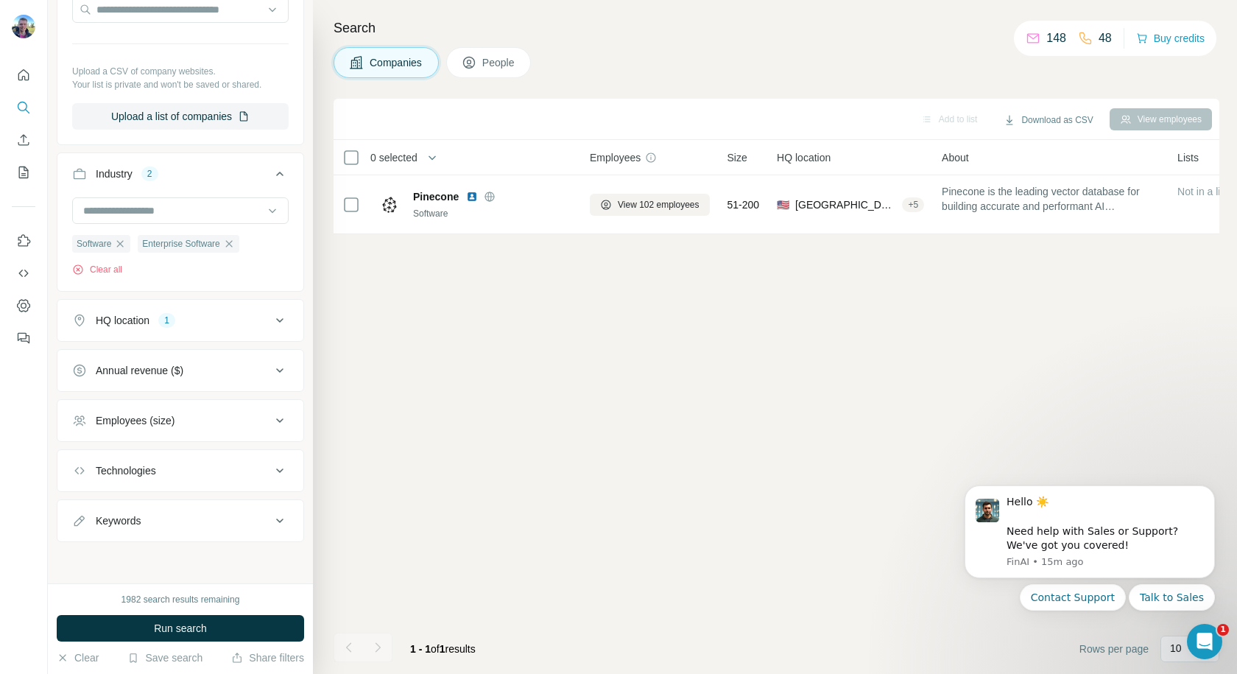
click at [200, 318] on div "HQ location 1" at bounding box center [171, 320] width 199 height 15
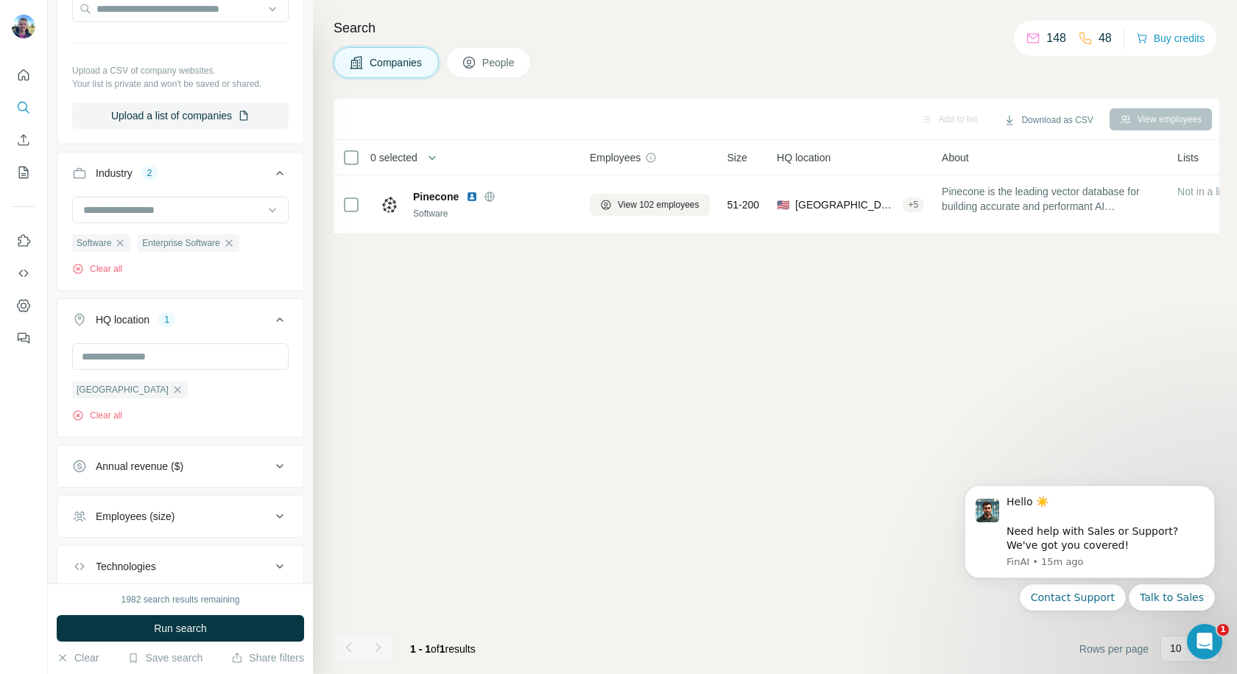
click at [196, 316] on div "HQ location 1" at bounding box center [171, 319] width 199 height 15
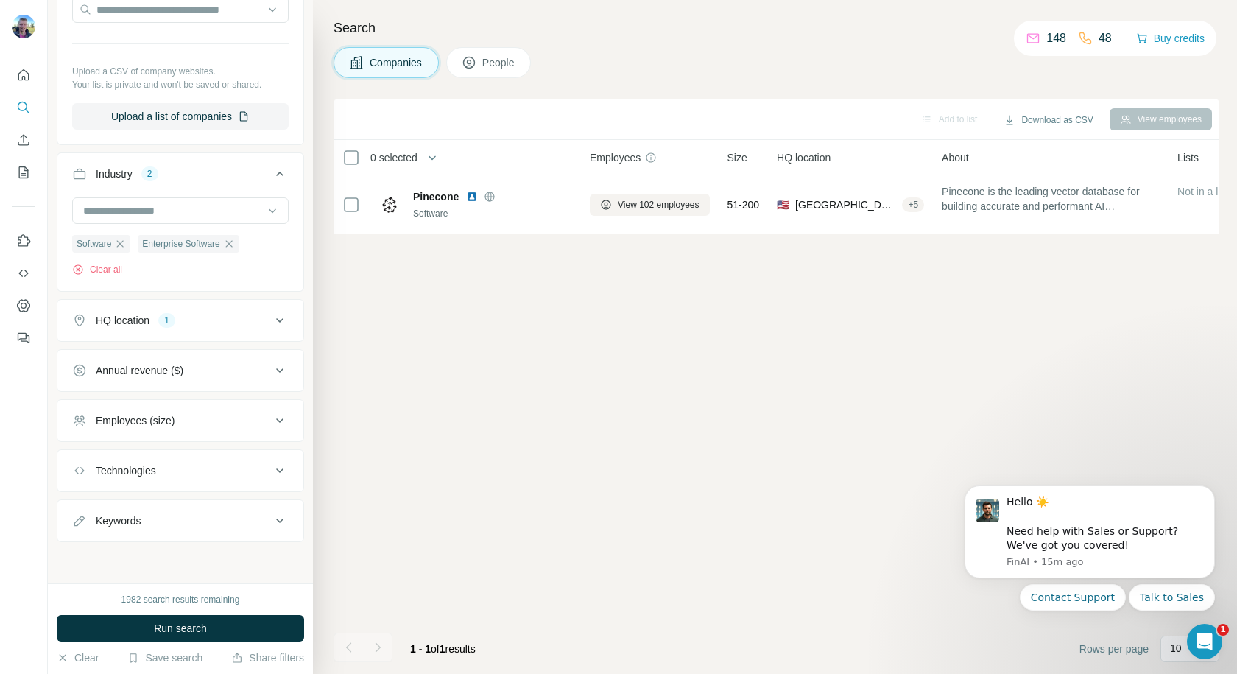
click at [276, 421] on icon at bounding box center [279, 420] width 7 height 4
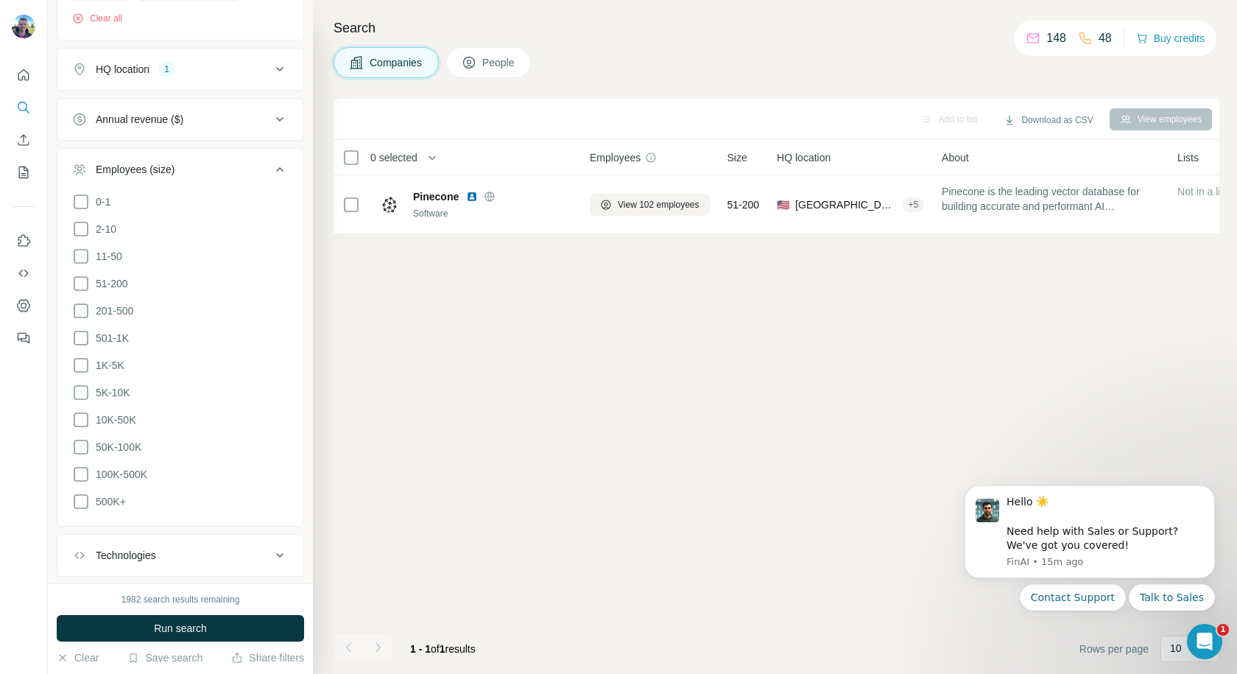
scroll to position [447, 0]
click at [80, 359] on icon at bounding box center [81, 364] width 18 height 18
click at [78, 392] on icon at bounding box center [81, 391] width 18 height 18
click at [276, 168] on icon at bounding box center [279, 168] width 7 height 4
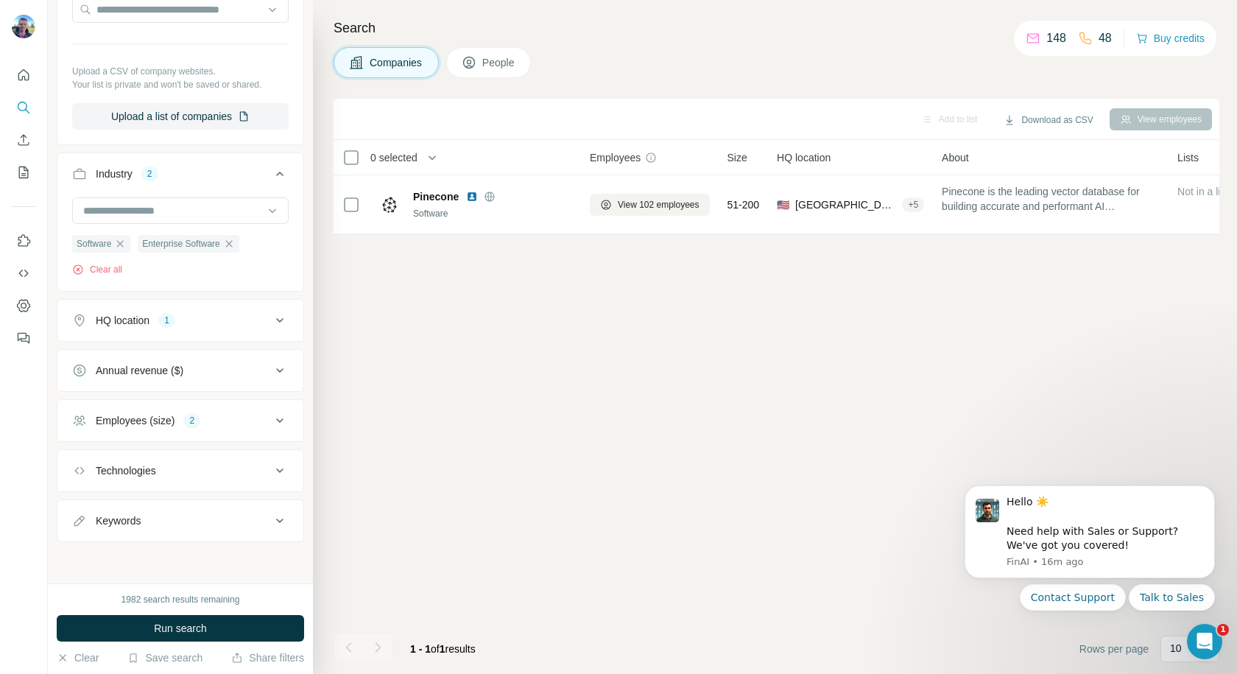
scroll to position [195, 0]
click at [271, 469] on icon at bounding box center [280, 471] width 18 height 18
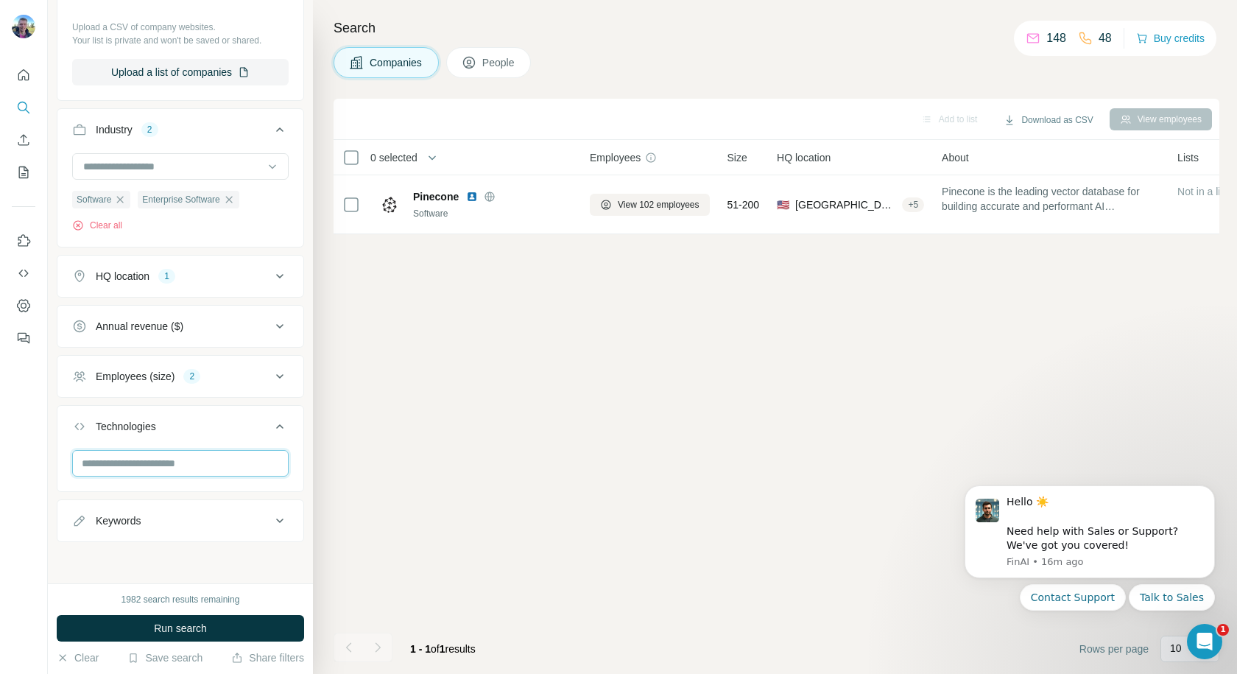
click at [183, 468] on input "text" at bounding box center [180, 463] width 216 height 27
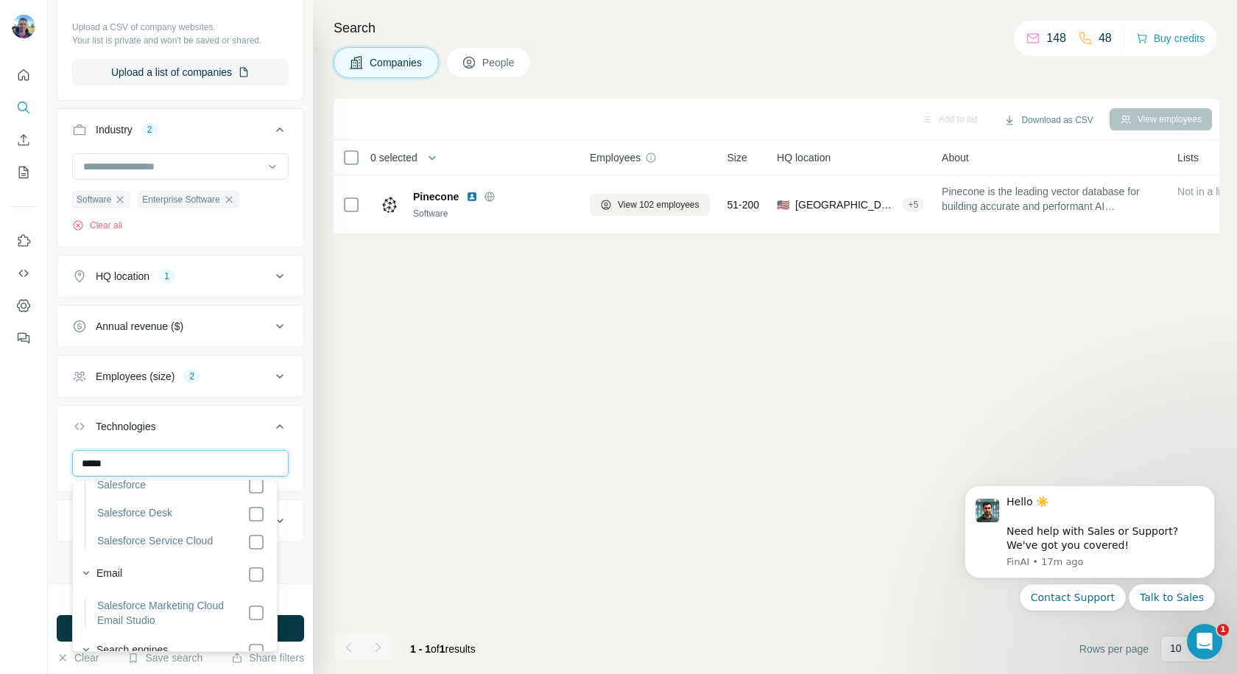
scroll to position [890, 0]
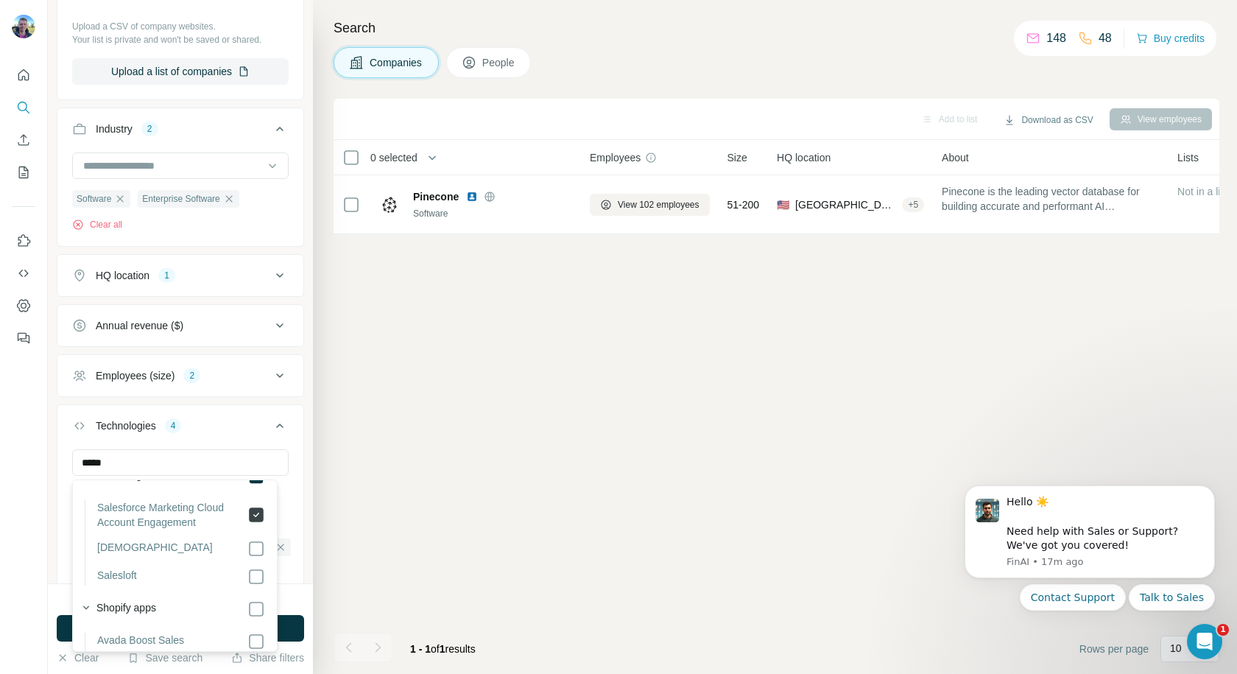
scroll to position [105, 0]
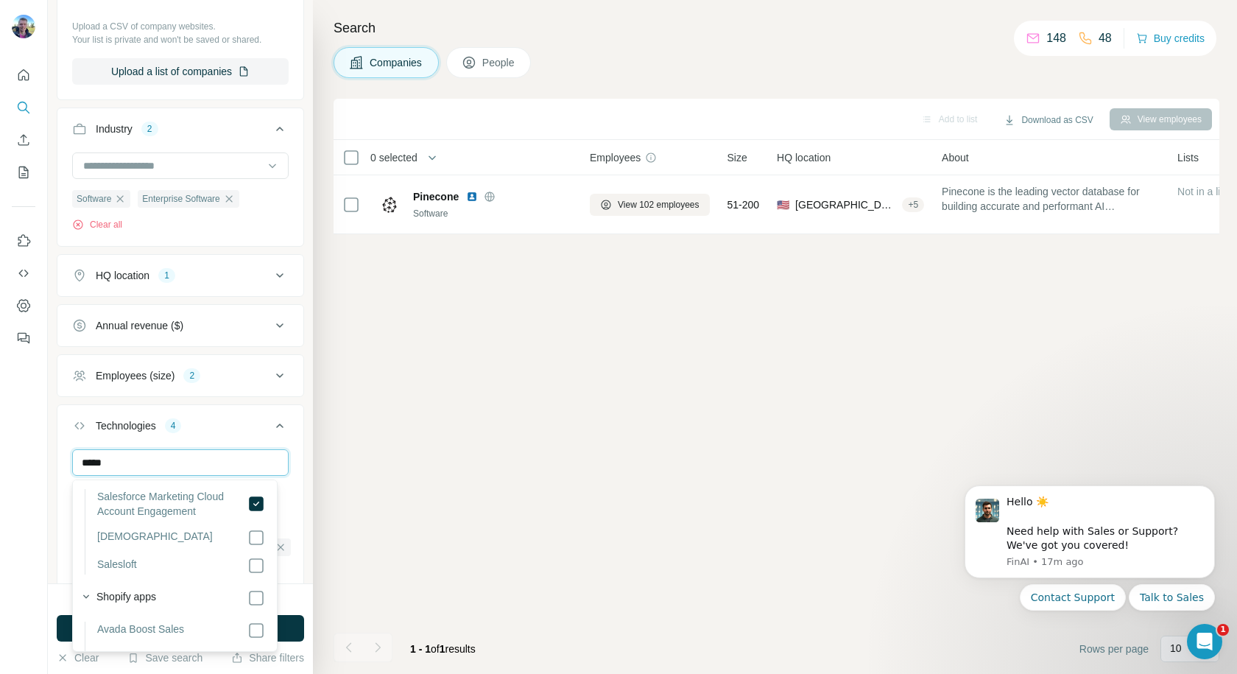
click at [172, 470] on input "*****" at bounding box center [180, 462] width 216 height 27
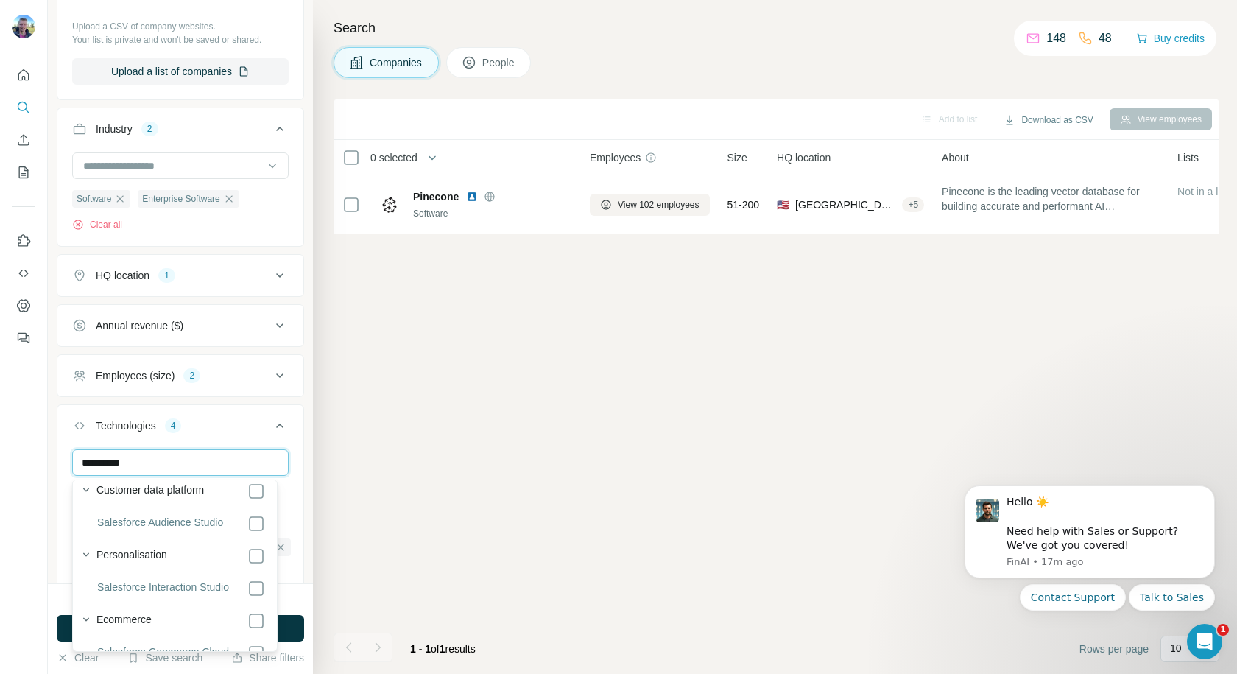
scroll to position [84, 0]
type input "**********"
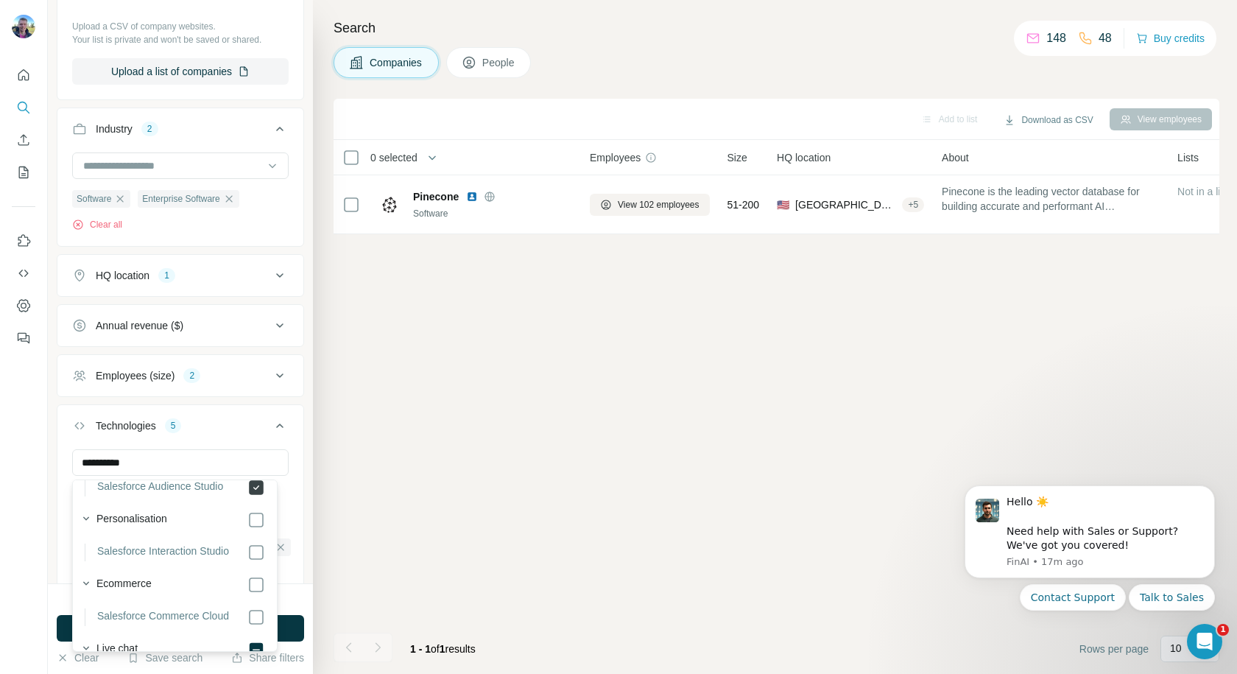
scroll to position [127, 0]
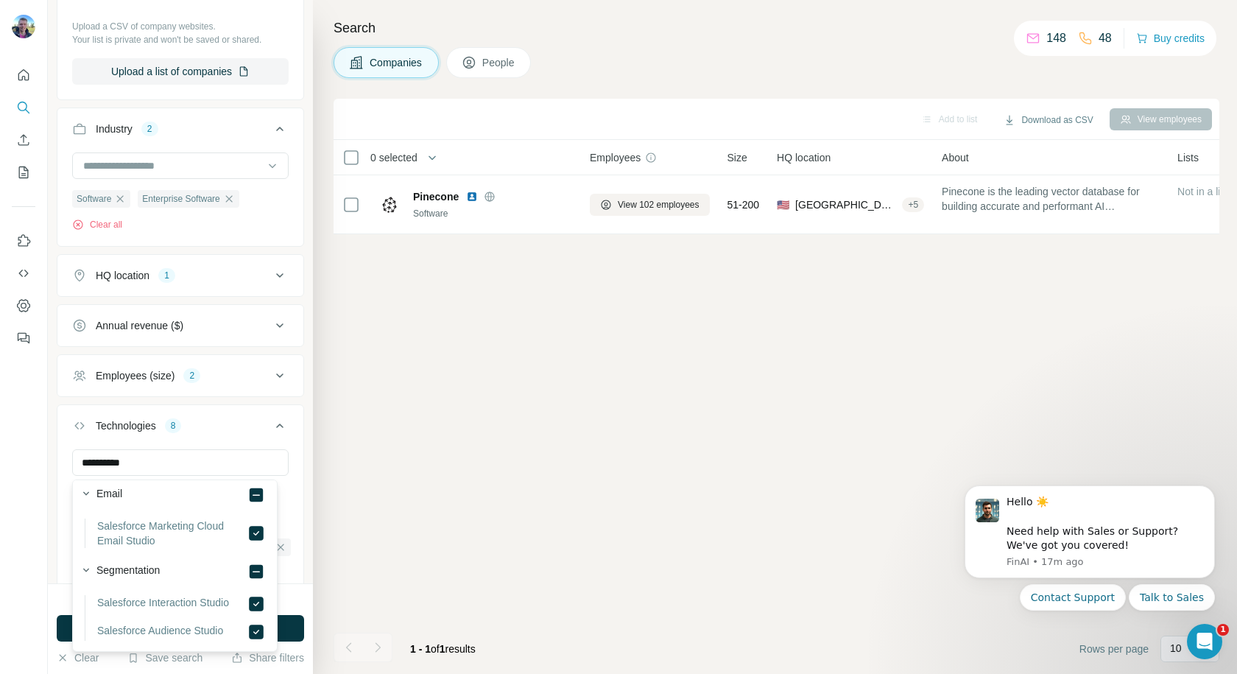
scroll to position [490, 0]
click at [296, 427] on div "**********" at bounding box center [180, 291] width 265 height 583
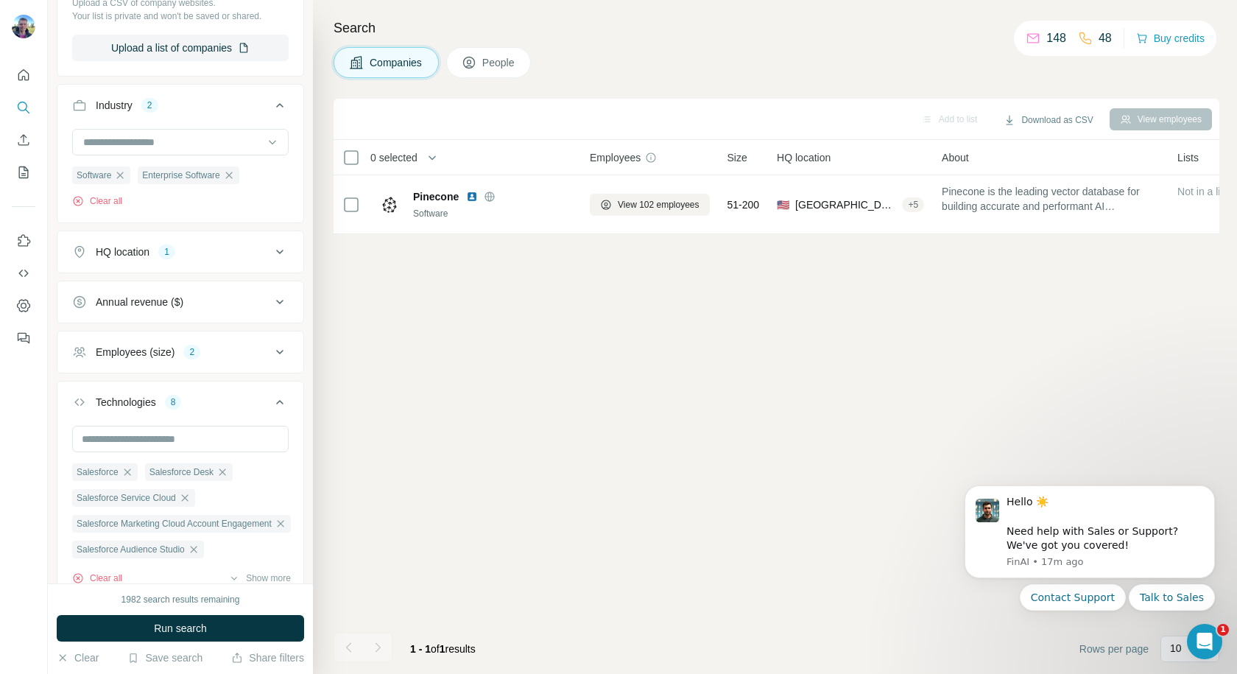
scroll to position [265, 0]
click at [271, 350] on icon at bounding box center [280, 350] width 18 height 18
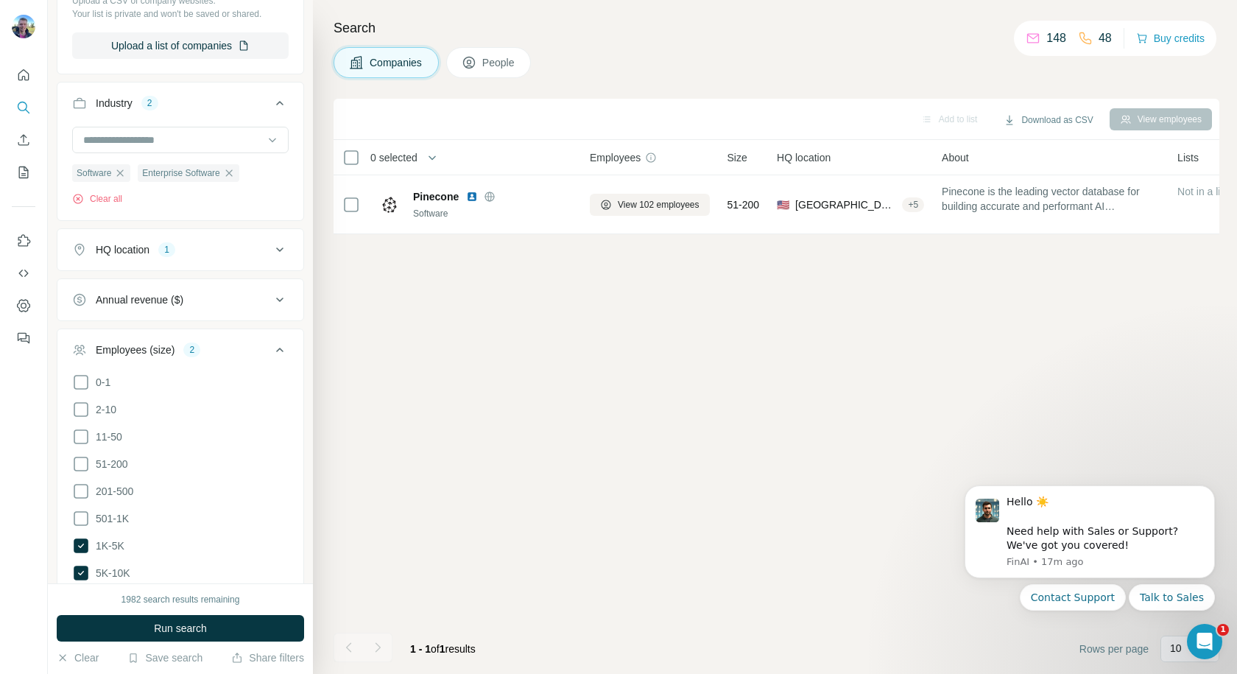
click at [276, 350] on icon at bounding box center [279, 350] width 7 height 4
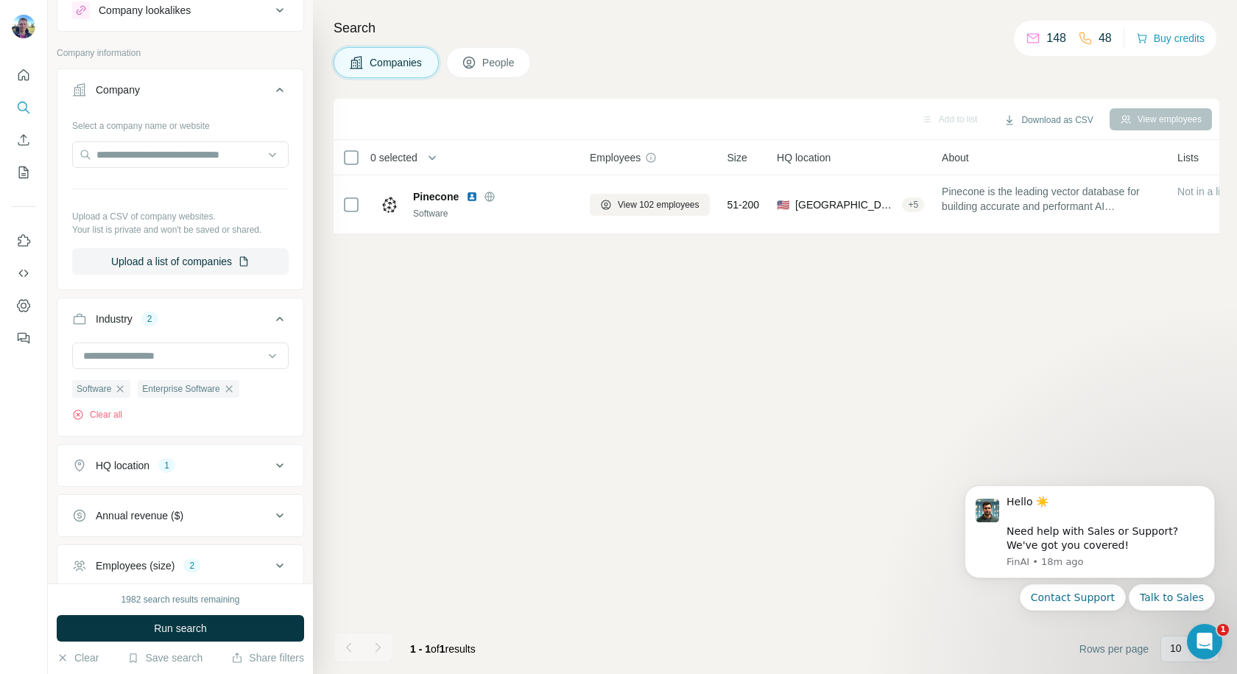
scroll to position [0, 0]
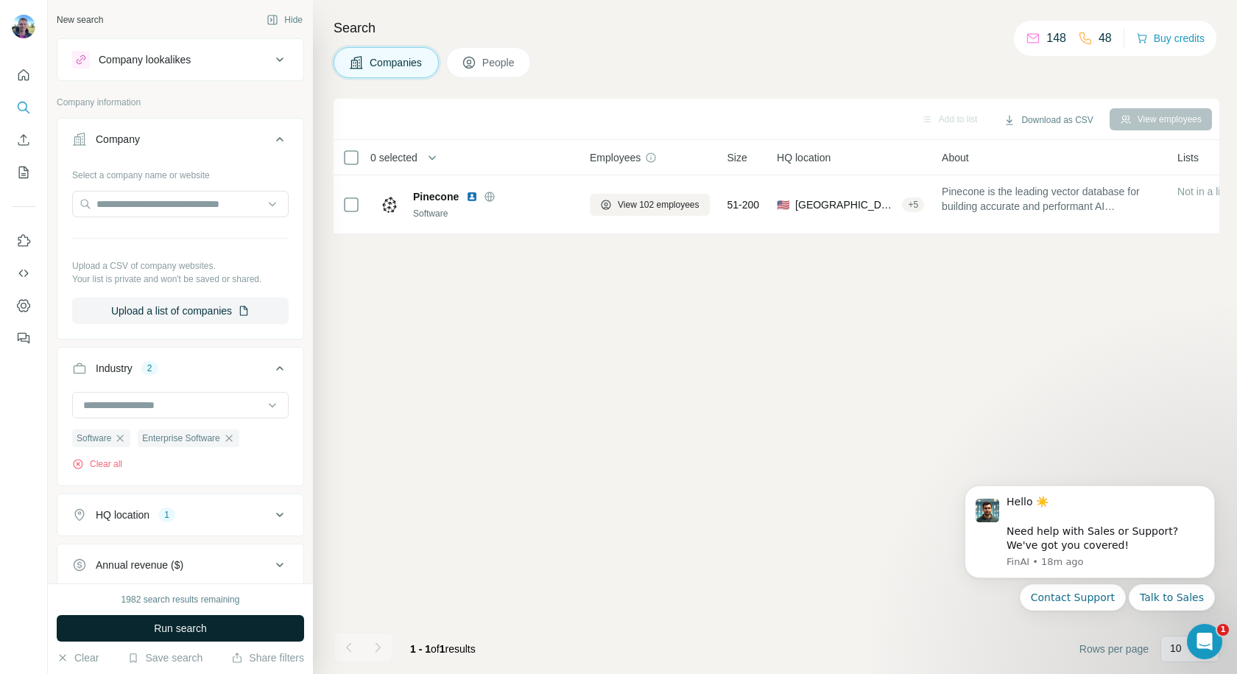
click at [214, 636] on button "Run search" at bounding box center [180, 628] width 247 height 27
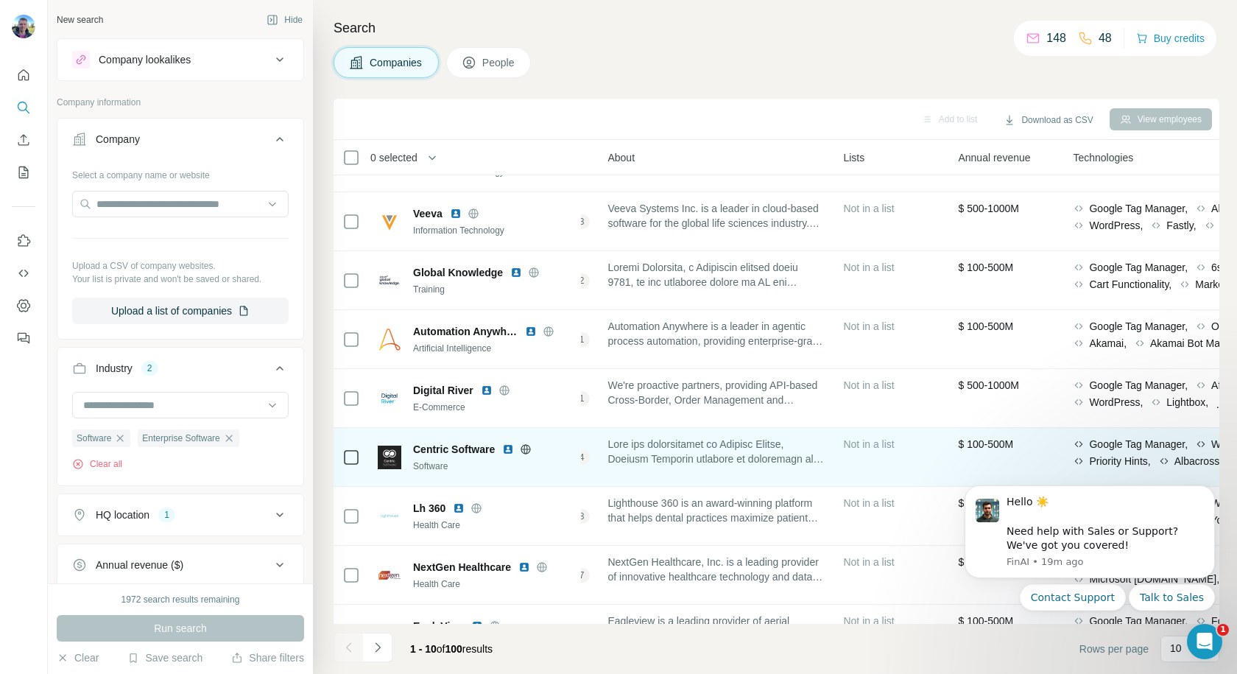
scroll to position [0, 338]
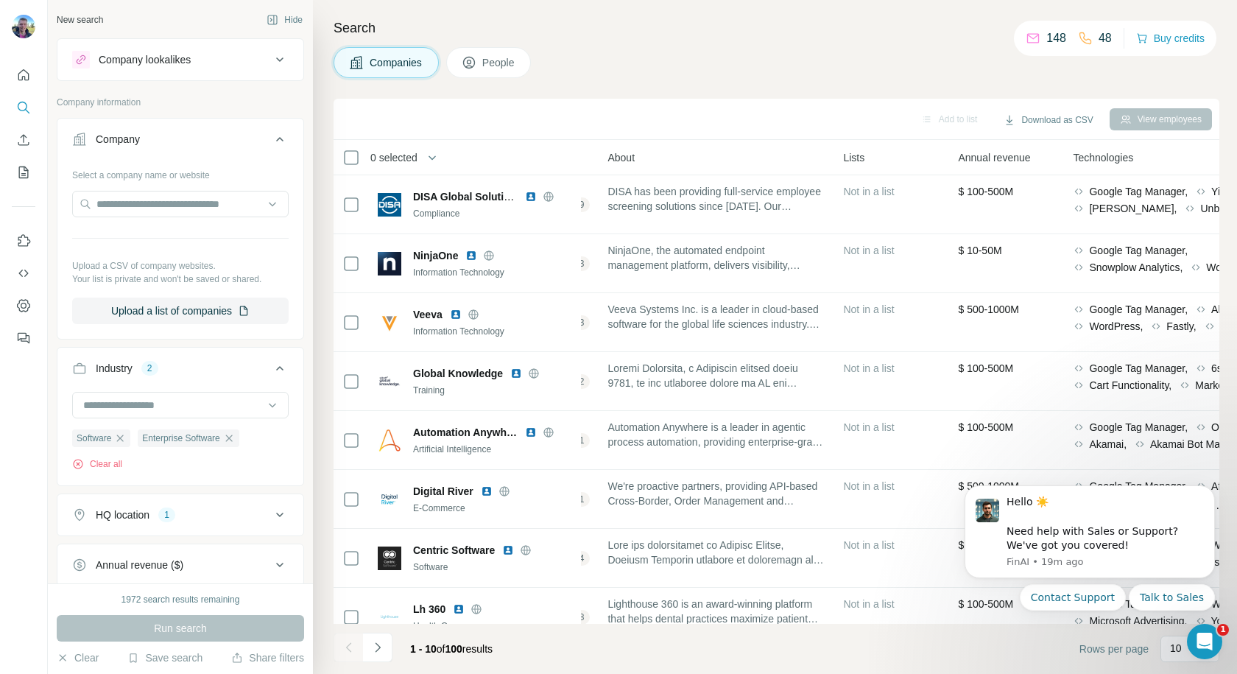
click at [1006, 160] on span "Annual revenue" at bounding box center [994, 157] width 72 height 15
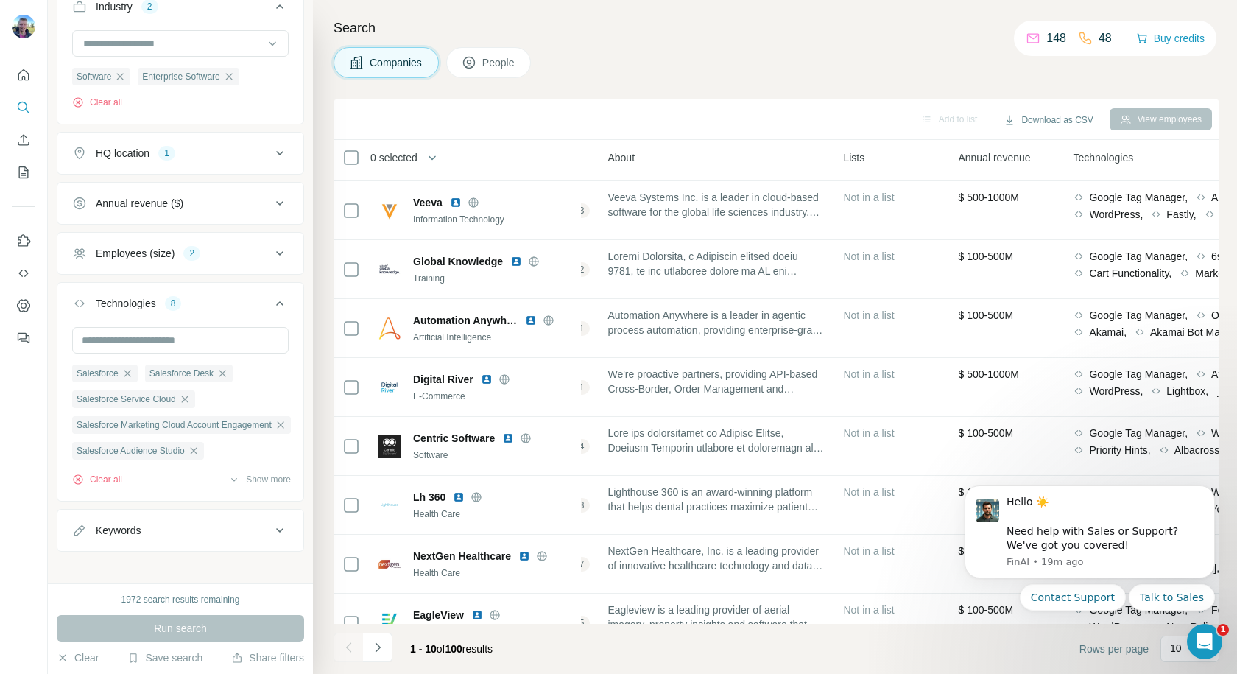
scroll to position [383, 0]
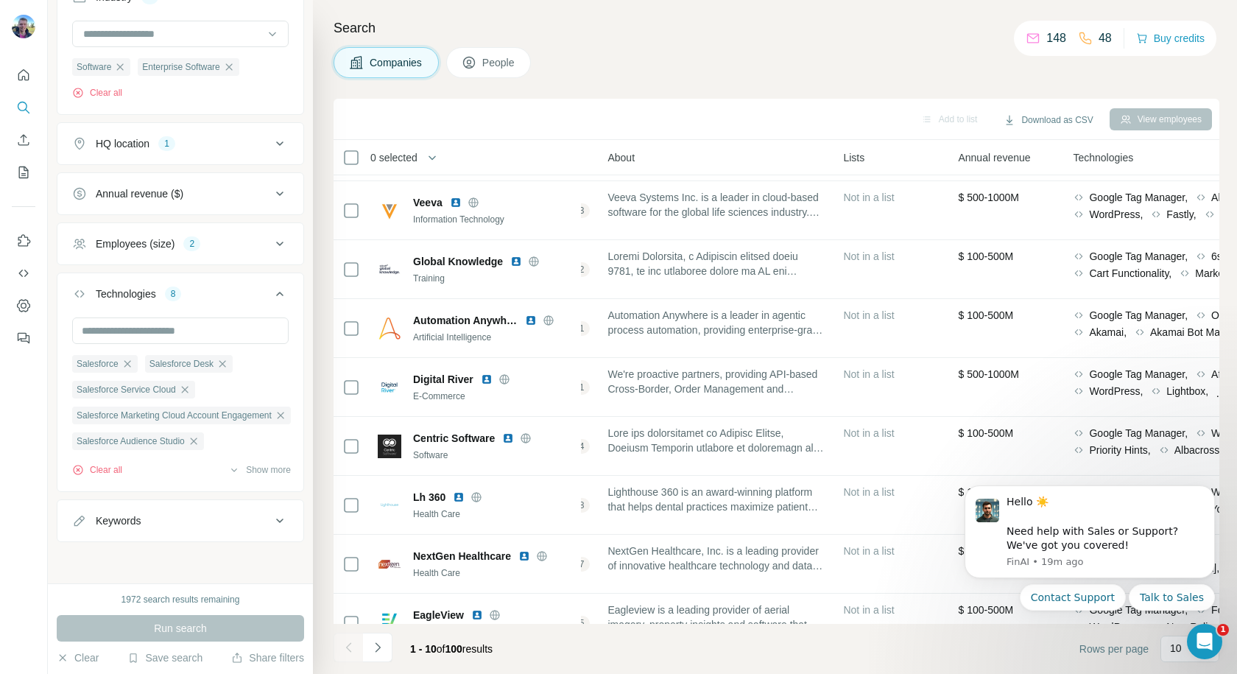
click at [271, 186] on icon at bounding box center [280, 194] width 18 height 18
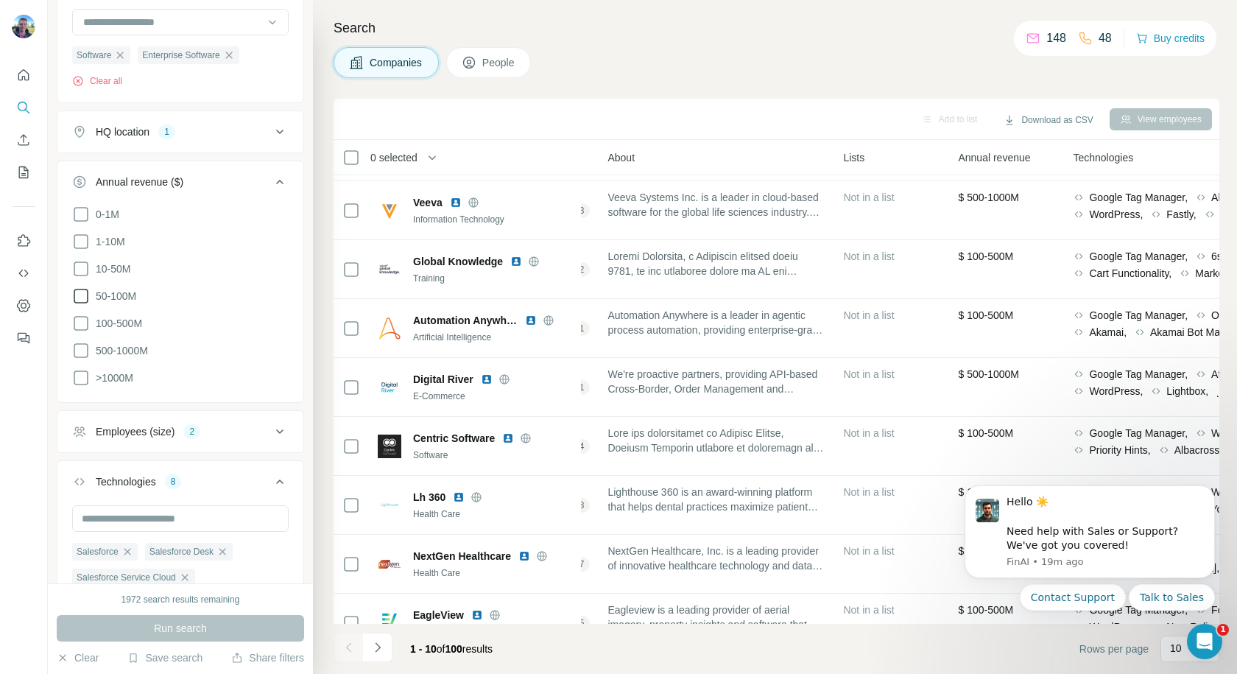
click at [86, 296] on icon at bounding box center [81, 296] width 18 height 18
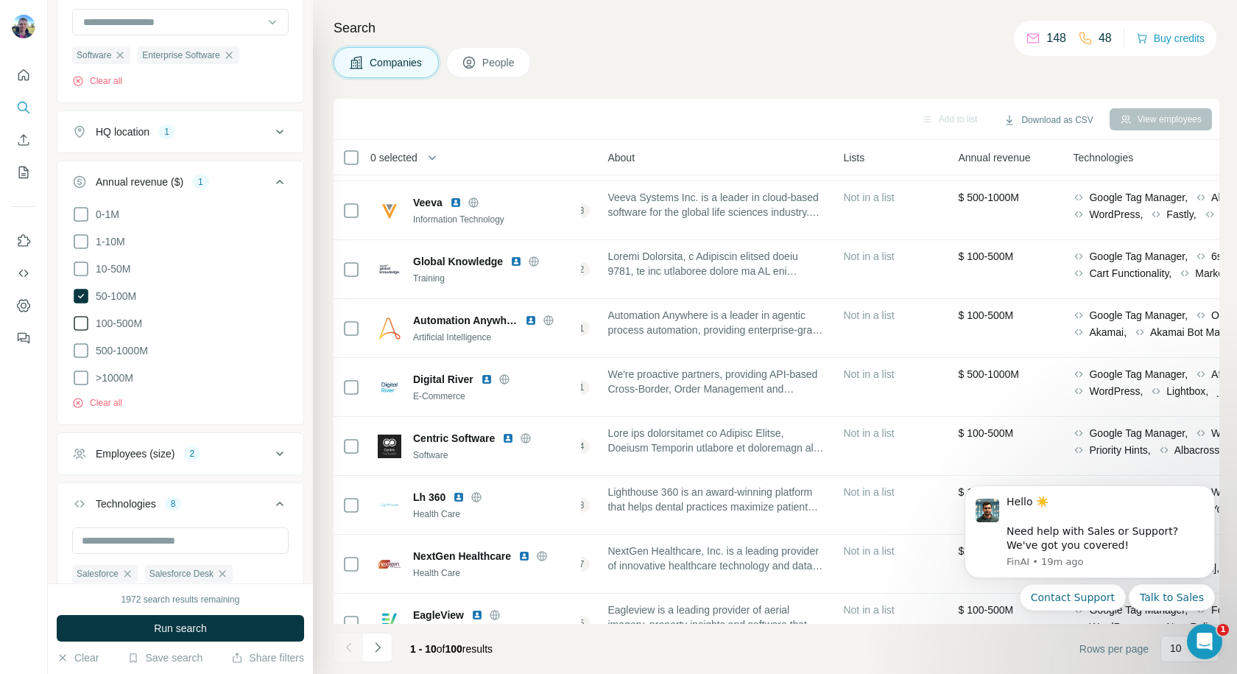
click at [77, 319] on icon at bounding box center [81, 323] width 18 height 18
click at [82, 346] on icon at bounding box center [81, 351] width 18 height 18
click at [77, 297] on icon at bounding box center [81, 296] width 15 height 15
click at [201, 630] on span "Run search" at bounding box center [180, 628] width 53 height 15
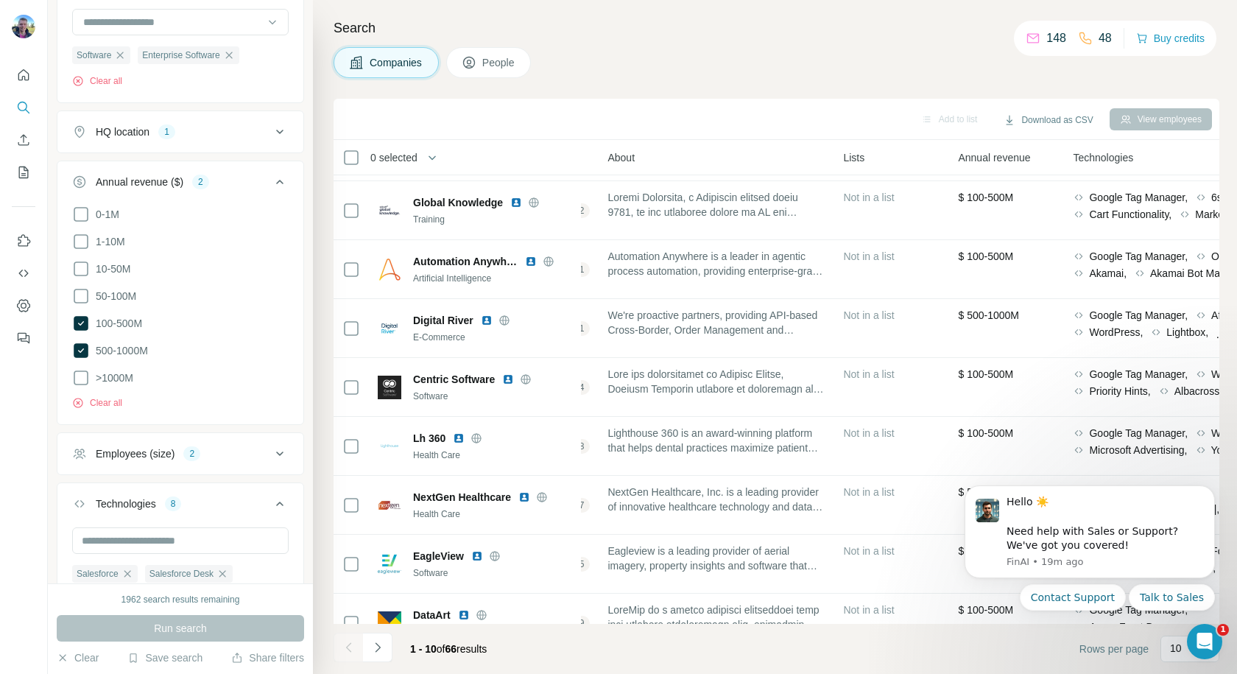
click at [276, 184] on icon at bounding box center [279, 182] width 7 height 4
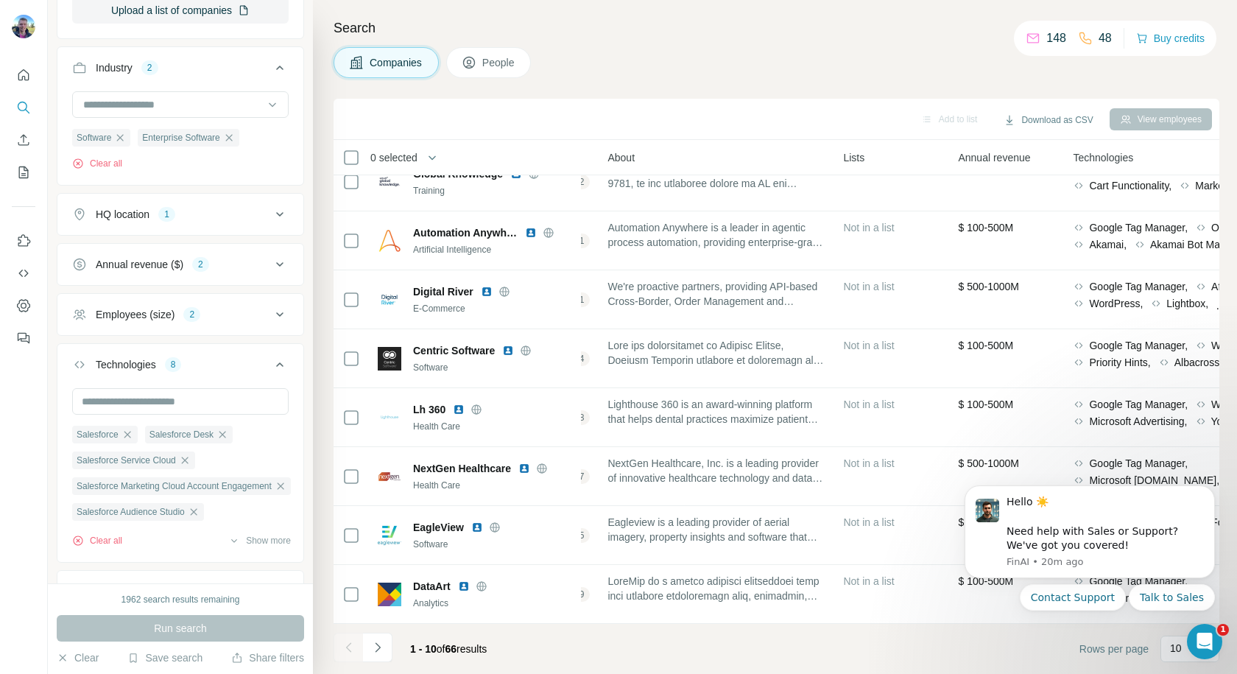
scroll to position [298, 0]
click at [238, 272] on div "Annual revenue ($) 2" at bounding box center [171, 266] width 199 height 15
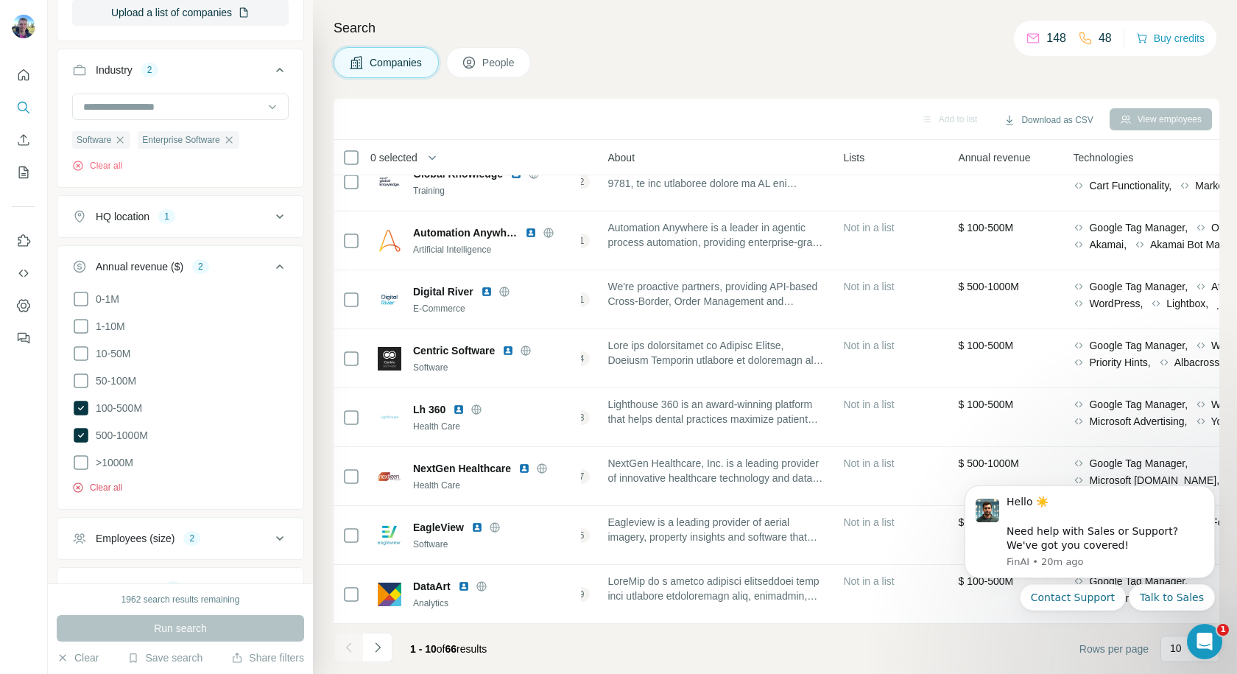
click at [106, 485] on button "Clear all" at bounding box center [97, 487] width 50 height 13
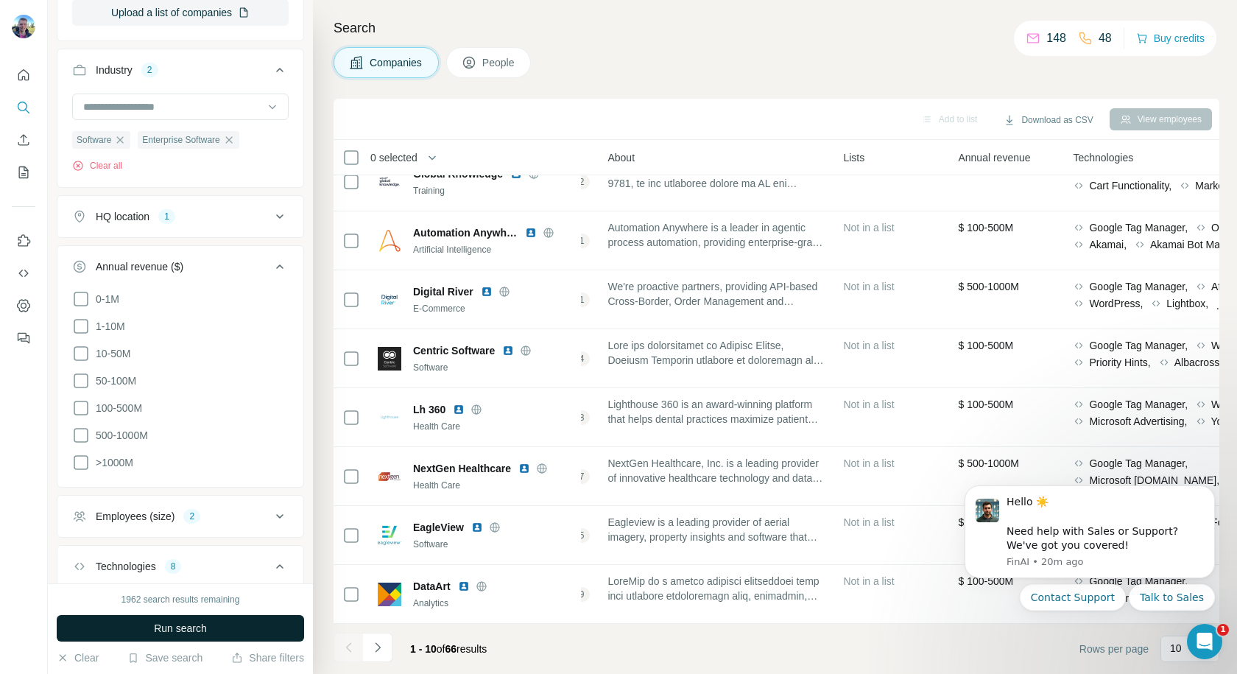
click at [229, 624] on button "Run search" at bounding box center [180, 628] width 247 height 27
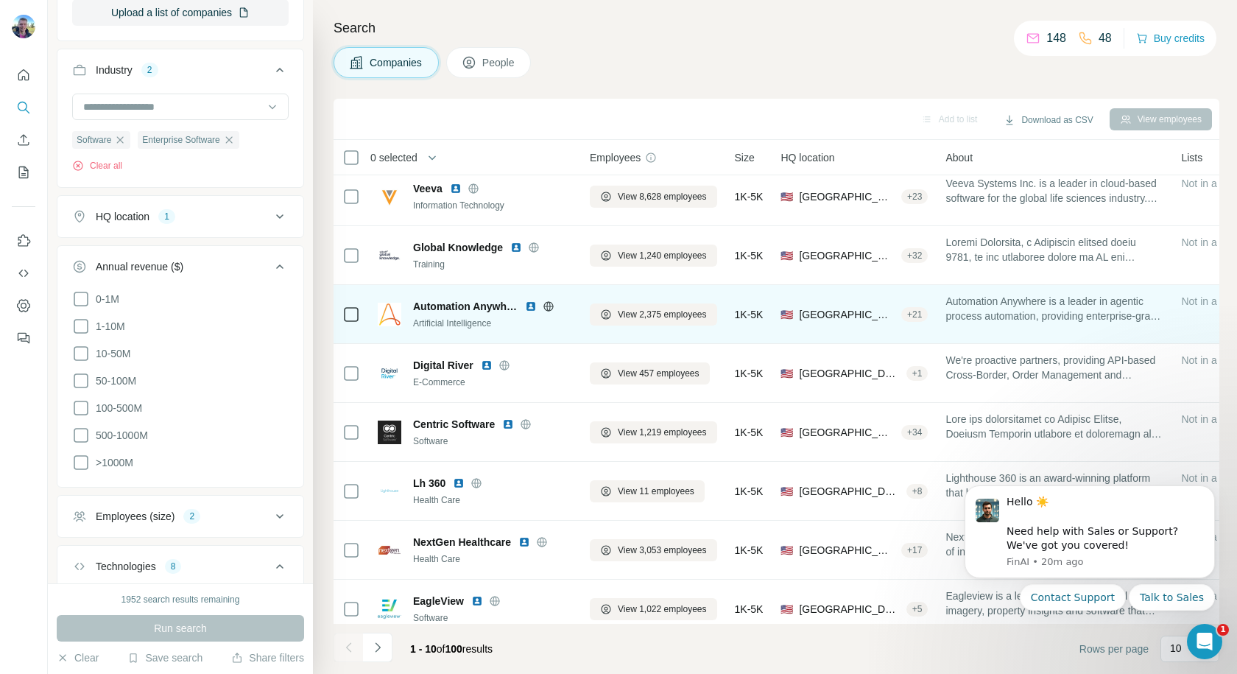
scroll to position [127, 0]
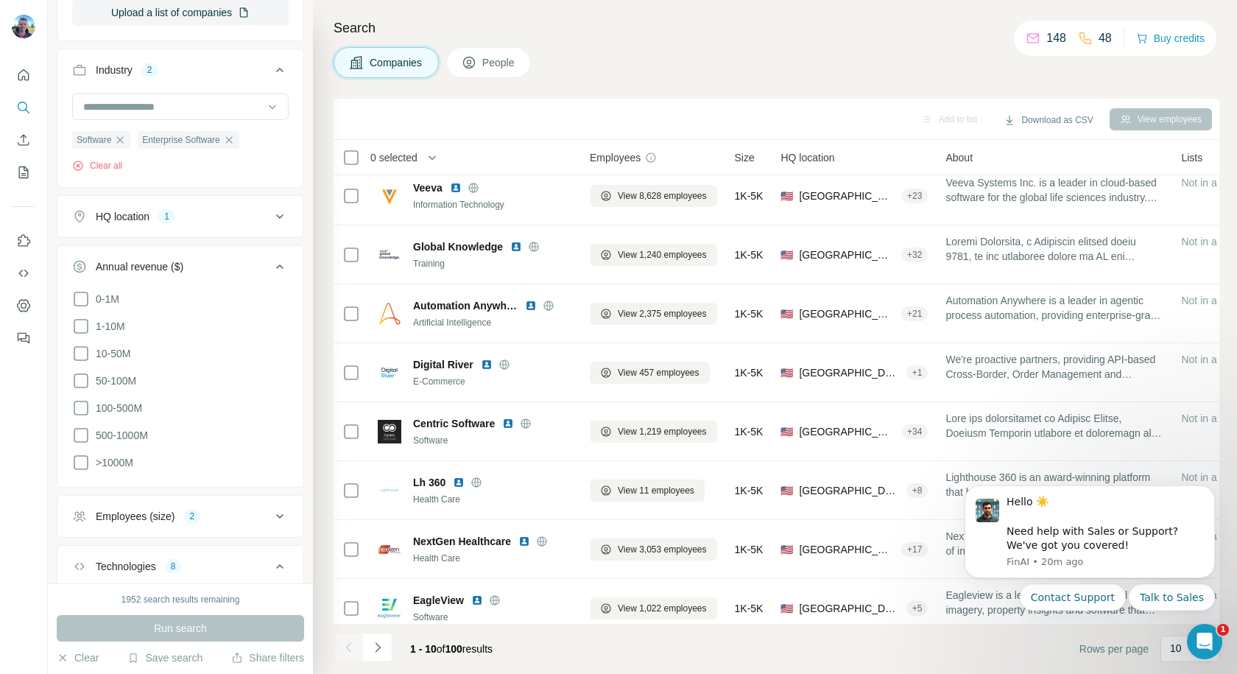
click at [271, 271] on icon at bounding box center [280, 267] width 18 height 18
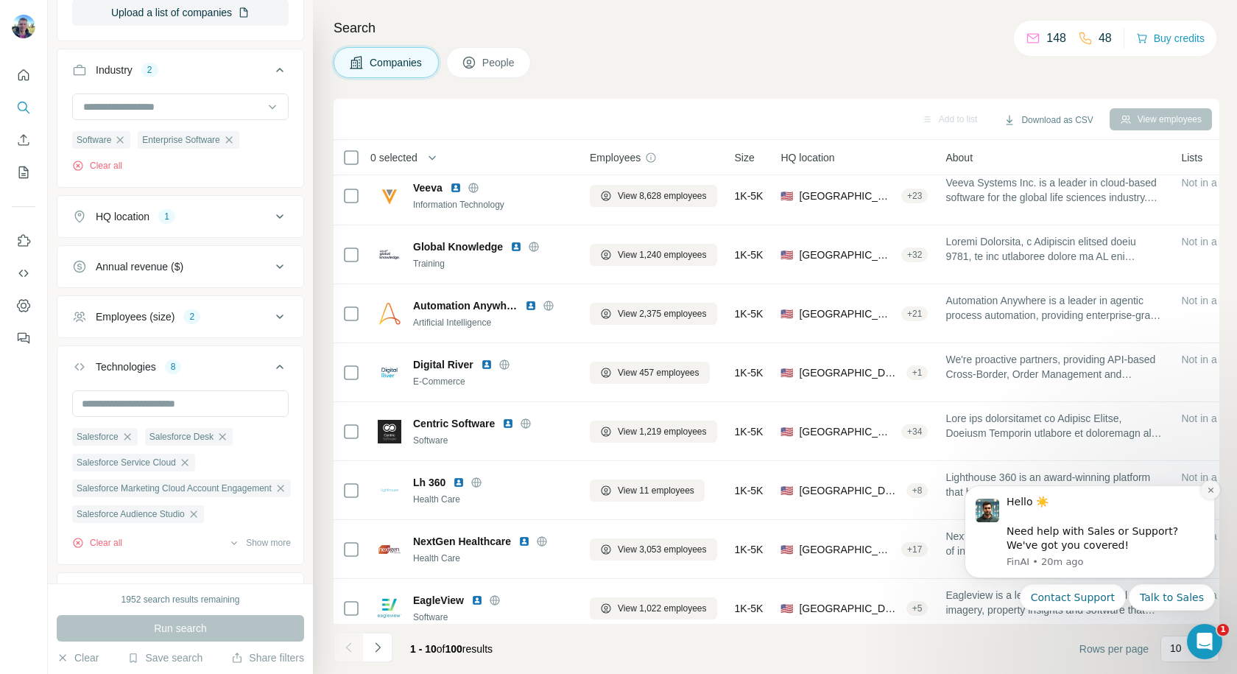
click at [1212, 493] on icon "Dismiss notification" at bounding box center [1211, 490] width 8 height 8
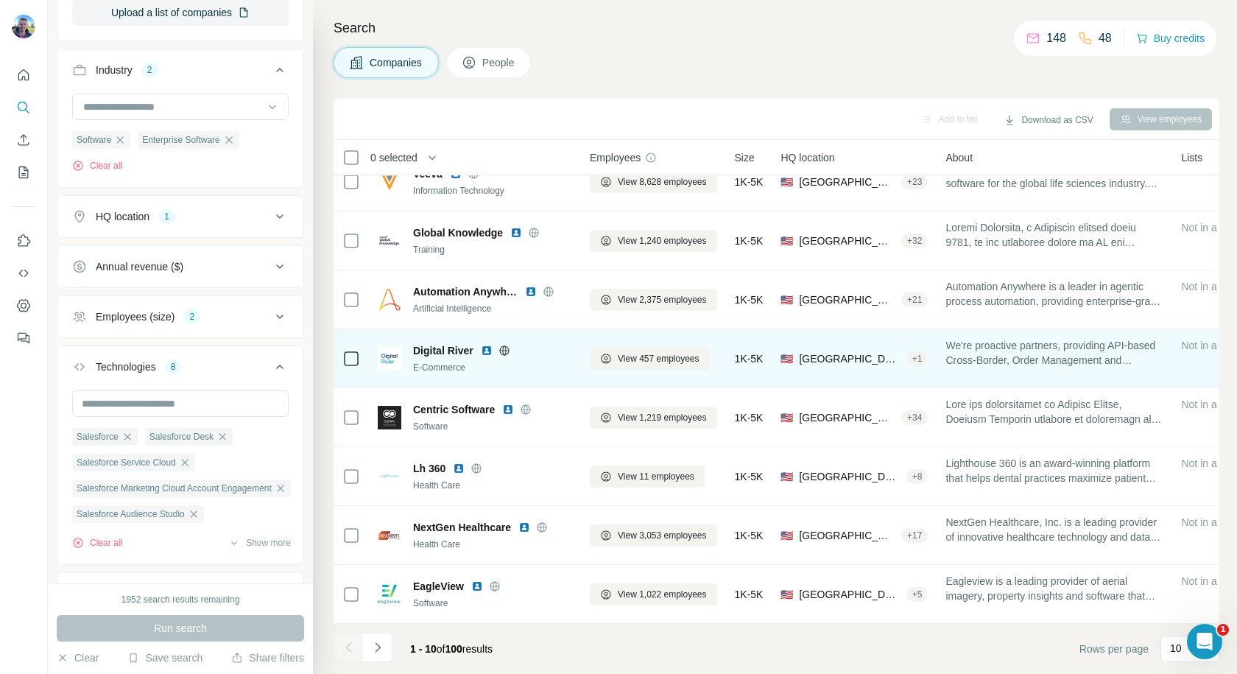
scroll to position [0, 0]
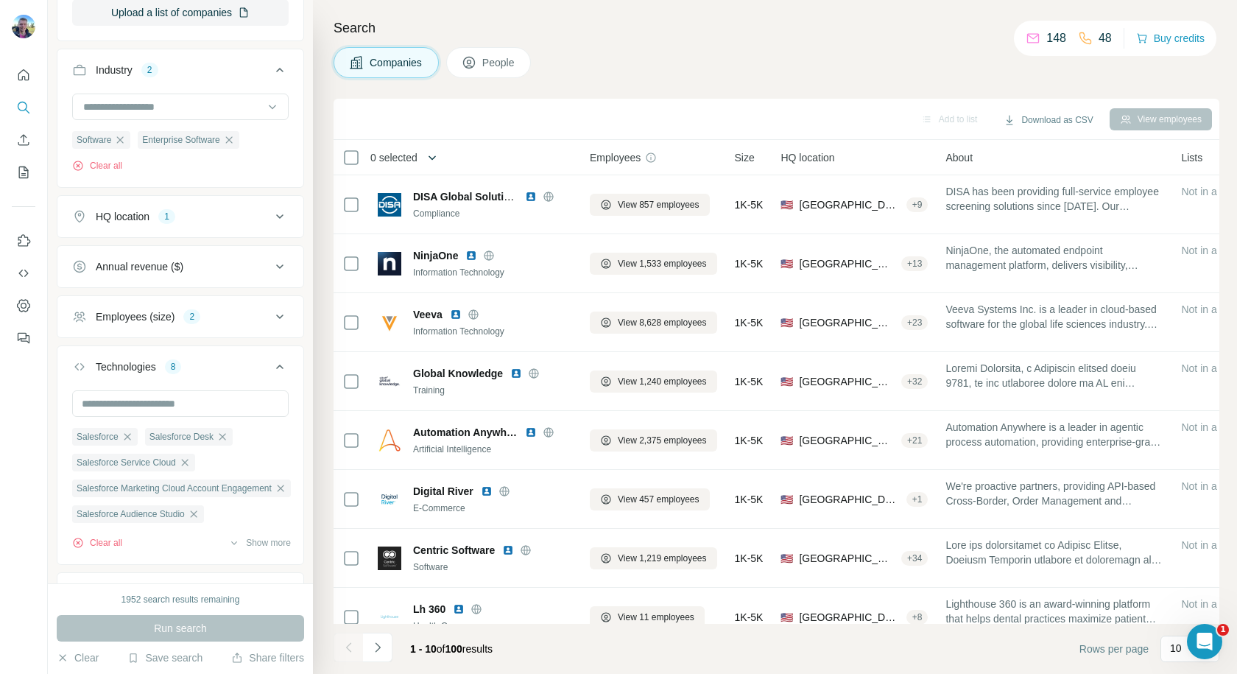
click at [440, 154] on icon "button" at bounding box center [432, 157] width 15 height 15
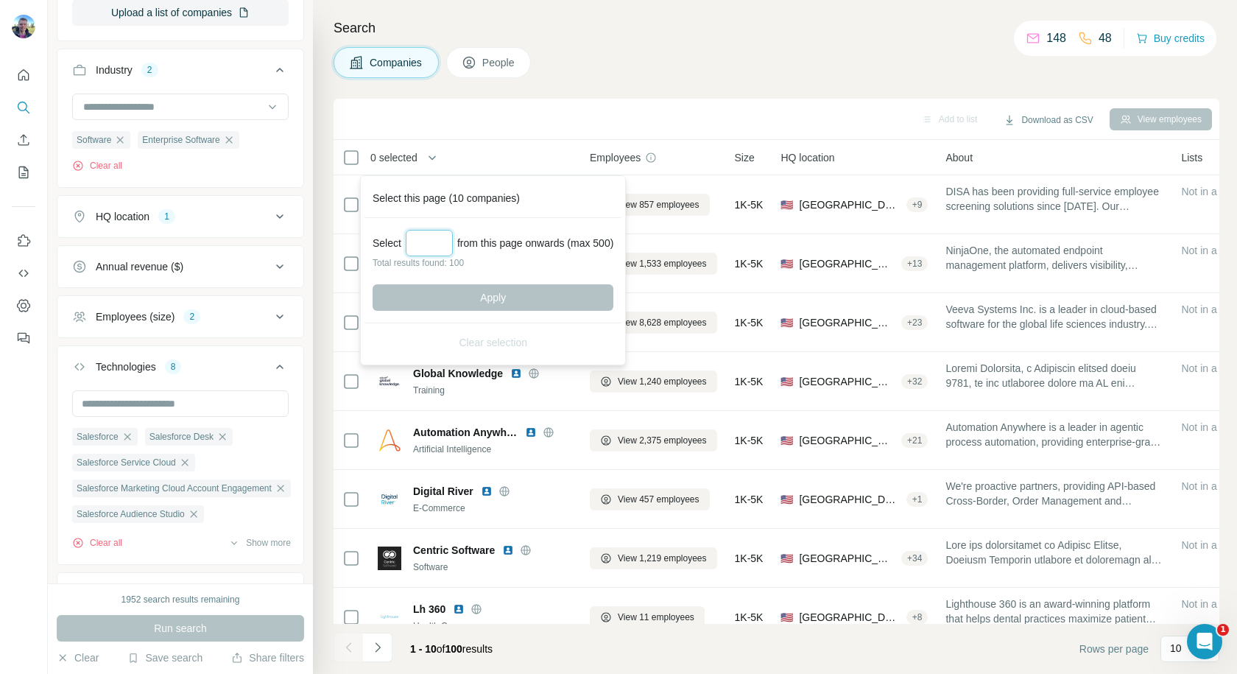
click at [434, 243] on input "Select a number (up to 500)" at bounding box center [429, 243] width 47 height 27
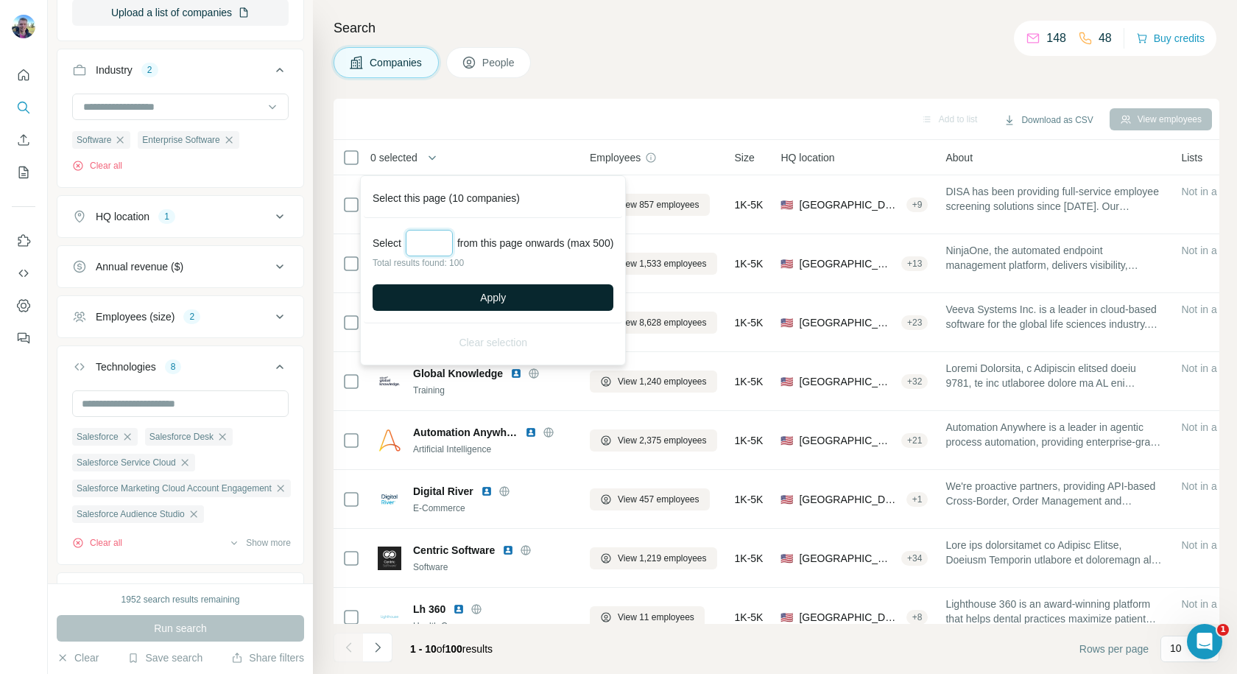
type input "***"
click at [464, 295] on button "Apply" at bounding box center [493, 297] width 241 height 27
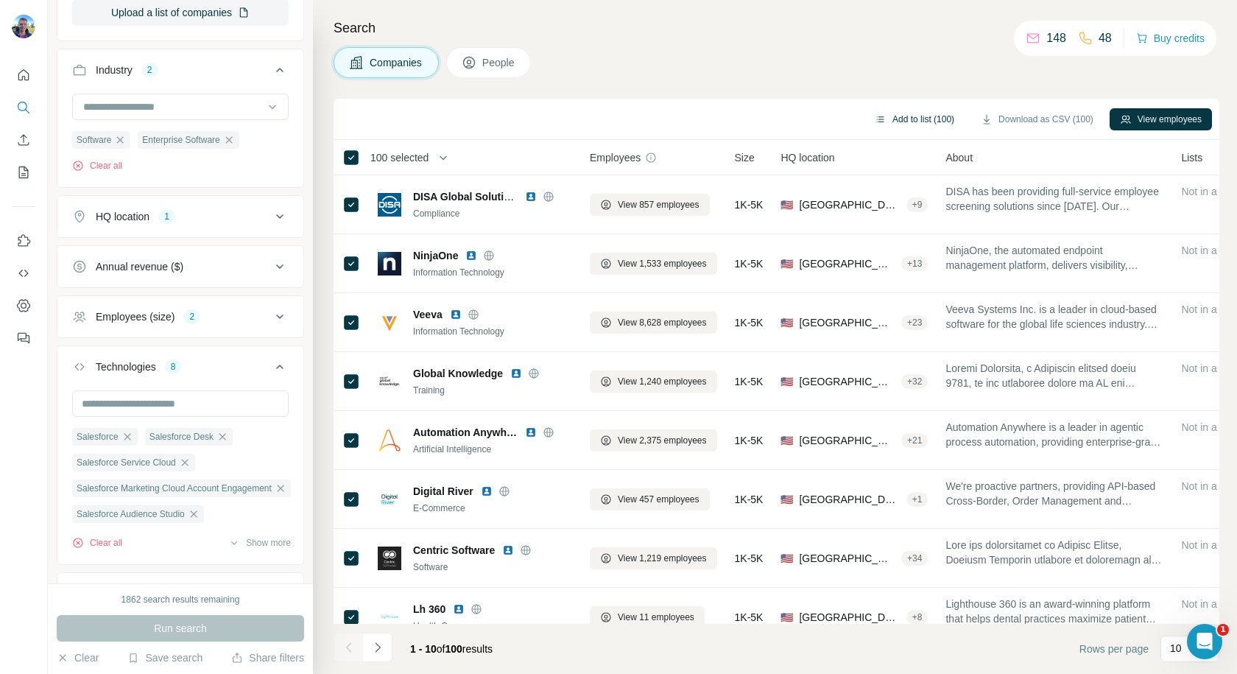
click at [914, 119] on button "Add to list (100)" at bounding box center [914, 119] width 100 height 22
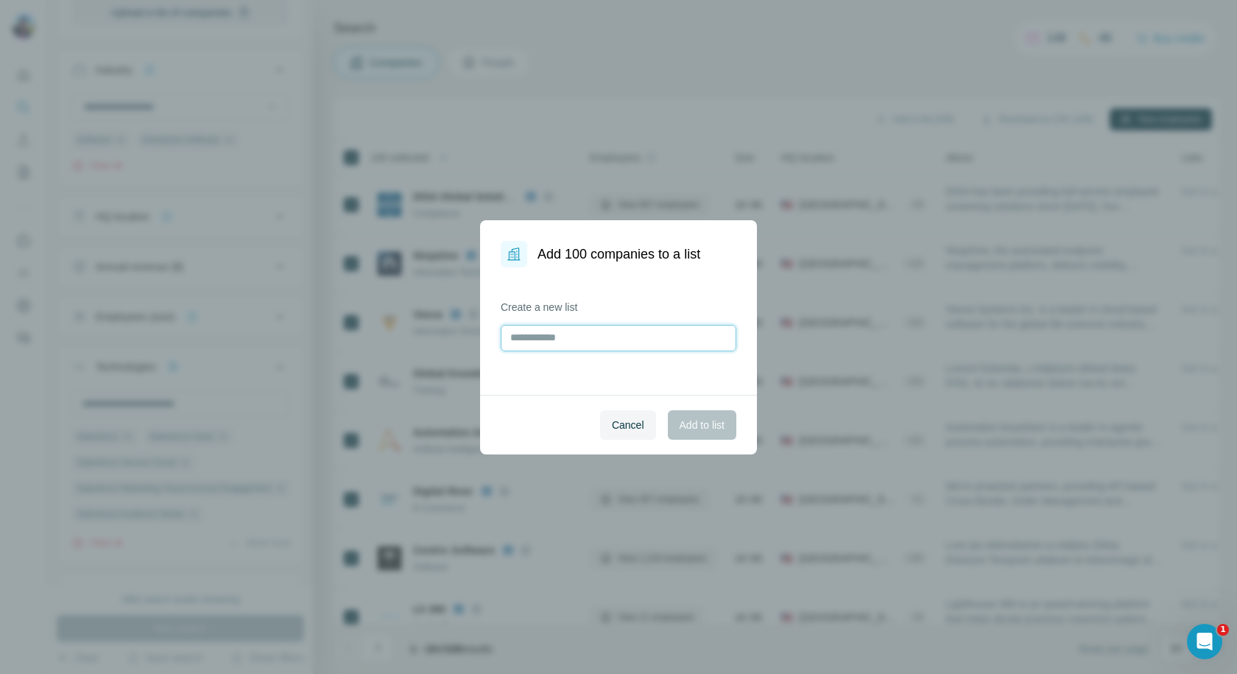
click at [549, 343] on input "text" at bounding box center [619, 338] width 236 height 27
type input "**********"
click at [693, 425] on span "Add to list" at bounding box center [702, 424] width 45 height 15
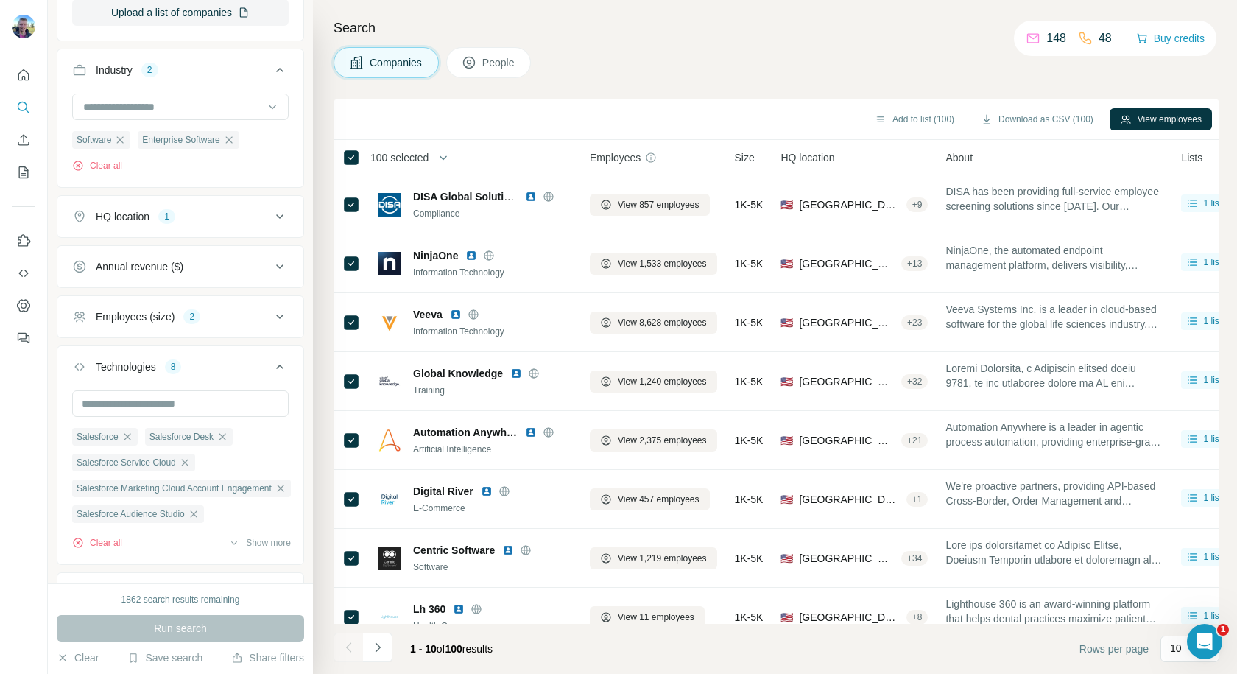
click at [484, 68] on button "People" at bounding box center [488, 62] width 85 height 31
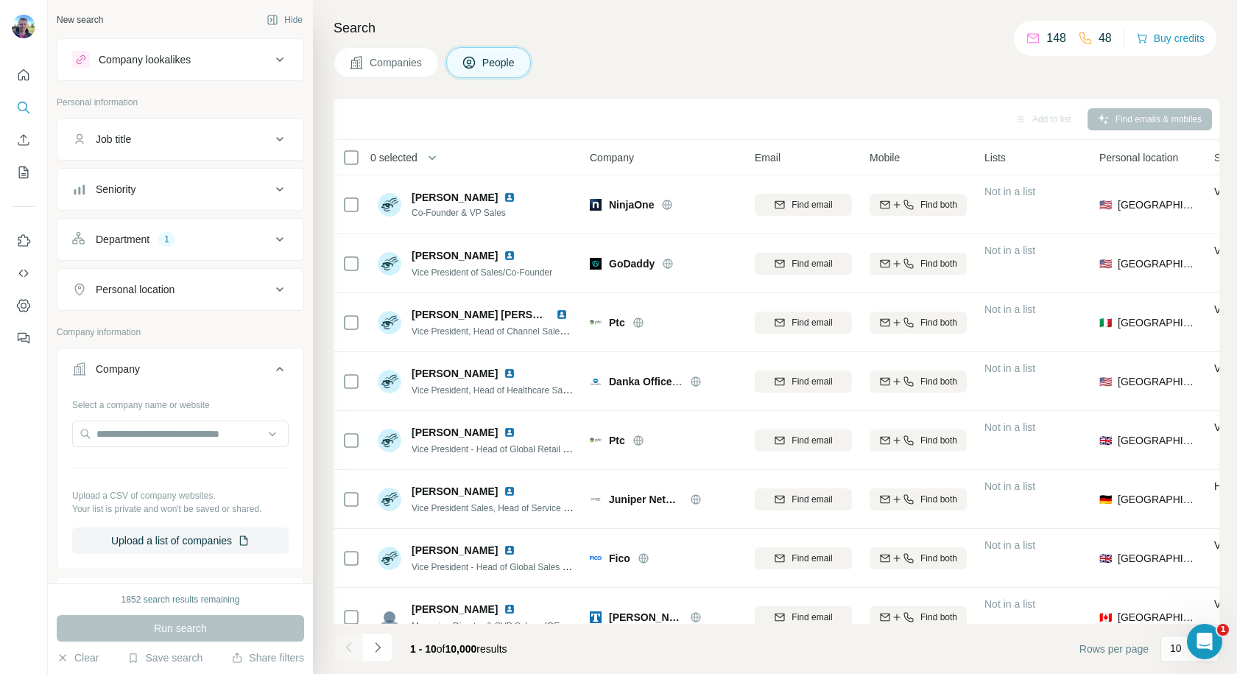
click at [271, 136] on icon at bounding box center [280, 139] width 18 height 18
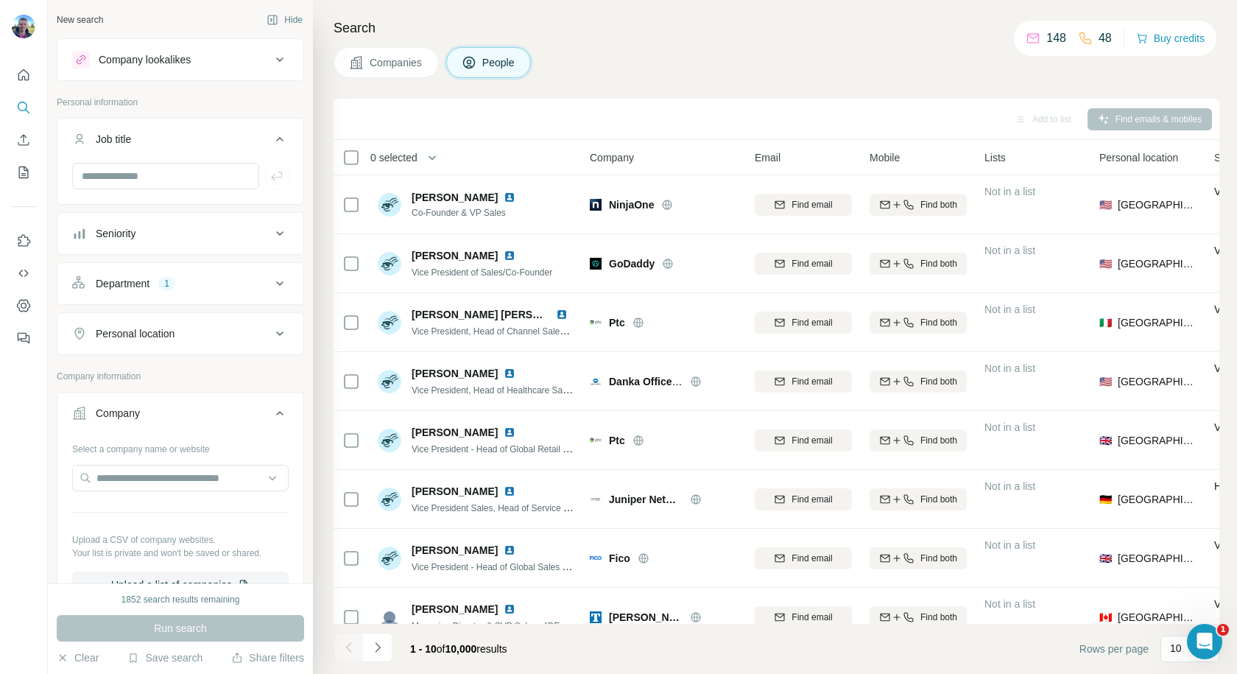
click at [271, 285] on icon at bounding box center [280, 284] width 18 height 18
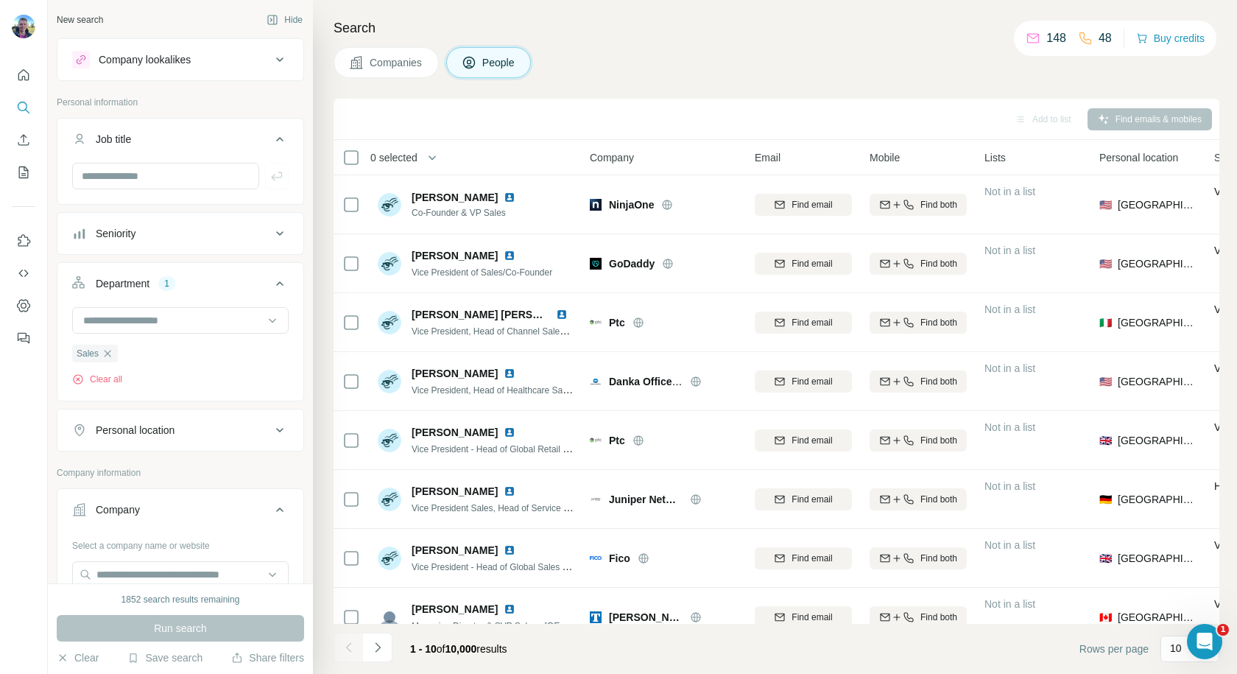
click at [271, 231] on icon at bounding box center [280, 234] width 18 height 18
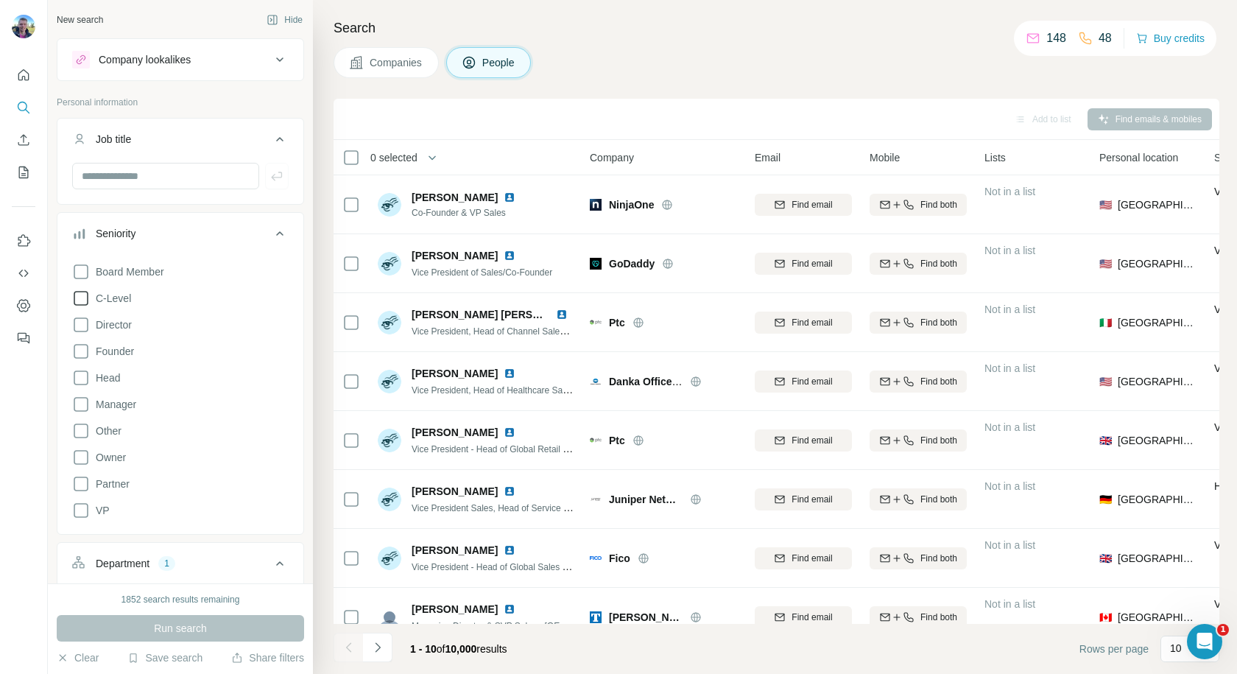
click at [84, 297] on icon at bounding box center [81, 298] width 18 height 18
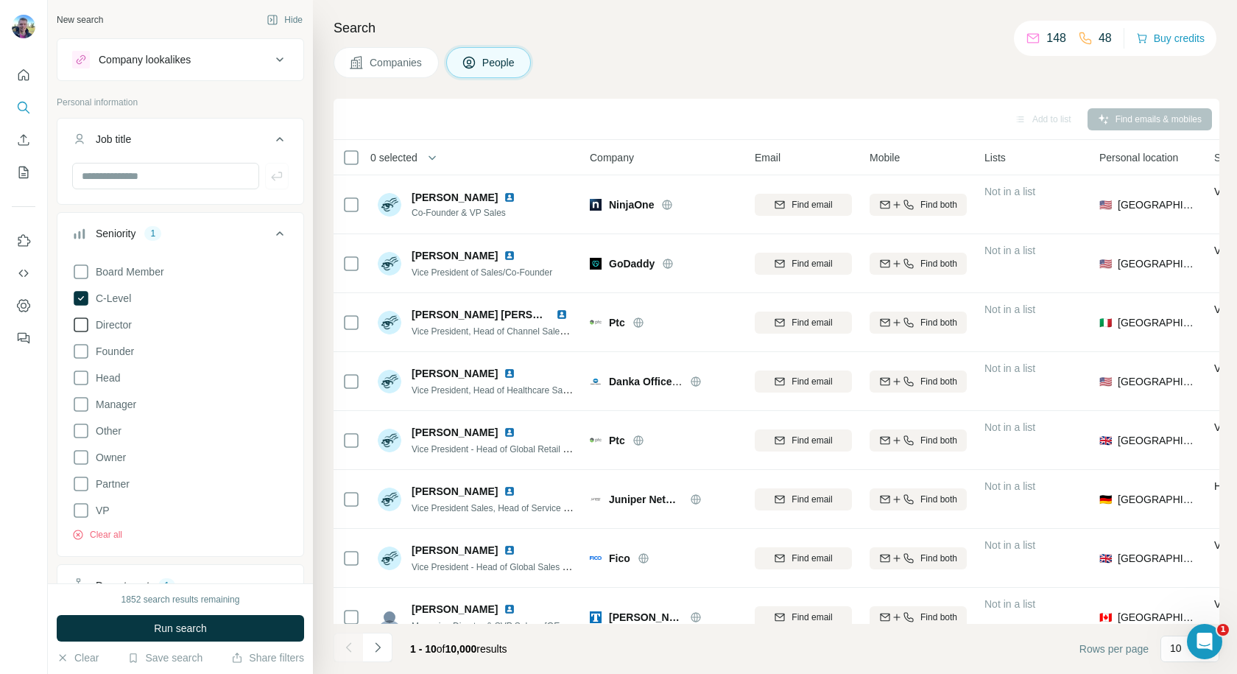
click at [83, 327] on icon at bounding box center [81, 325] width 18 height 18
click at [81, 381] on icon at bounding box center [81, 378] width 18 height 18
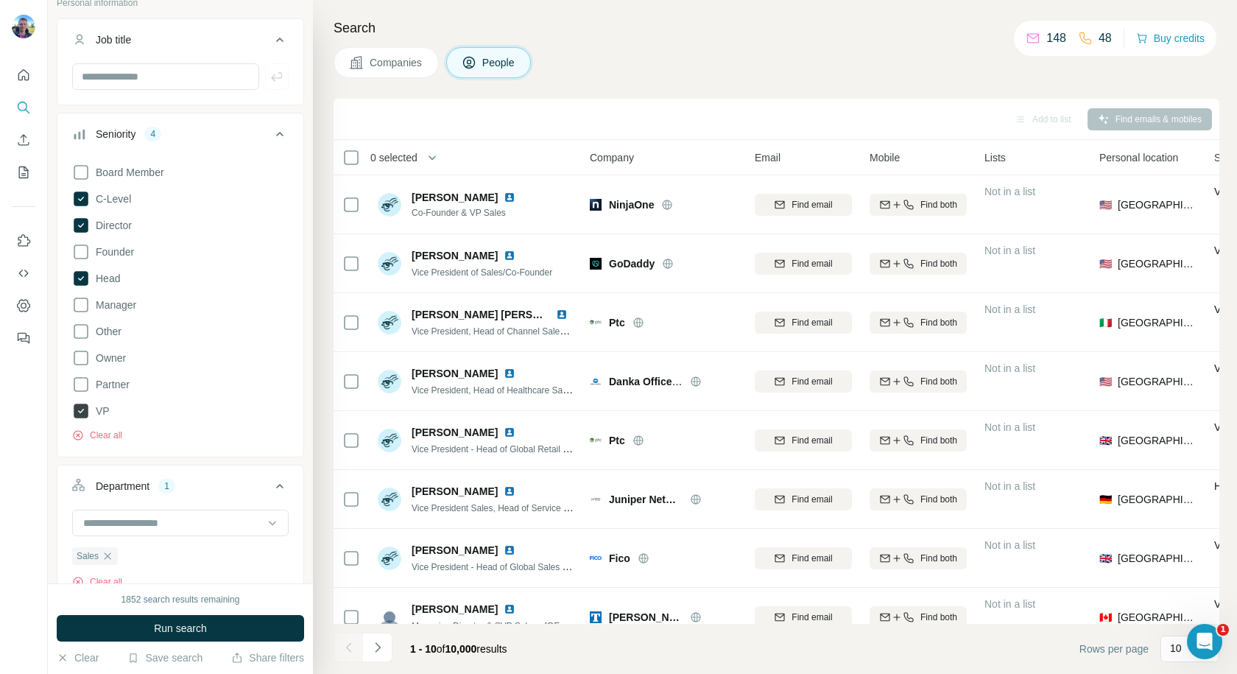
scroll to position [100, 0]
click at [186, 633] on span "Run search" at bounding box center [180, 628] width 53 height 15
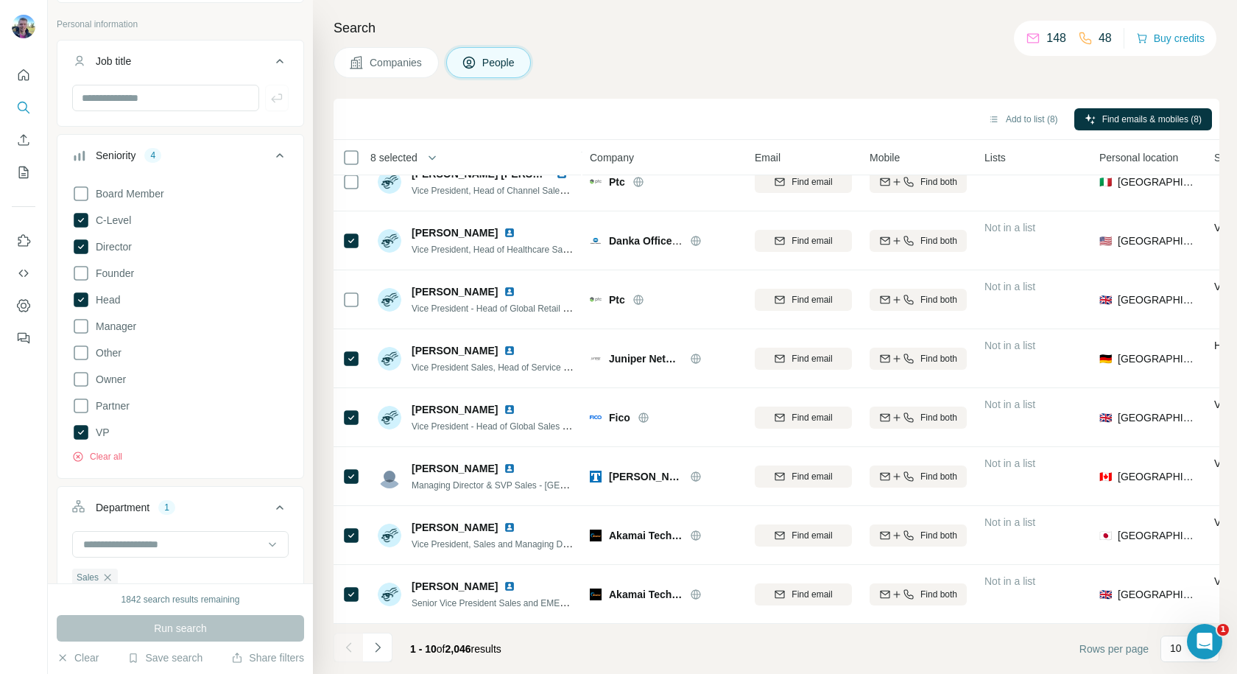
scroll to position [77, 0]
drag, startPoint x: 579, startPoint y: 160, endPoint x: 611, endPoint y: 161, distance: 31.7
click at [0, 0] on tr "8 selected People Company Email Mobile Lists Personal location Seniority Depart…" at bounding box center [0, 0] width 0 height 0
click at [579, 157] on th "People" at bounding box center [475, 157] width 212 height 35
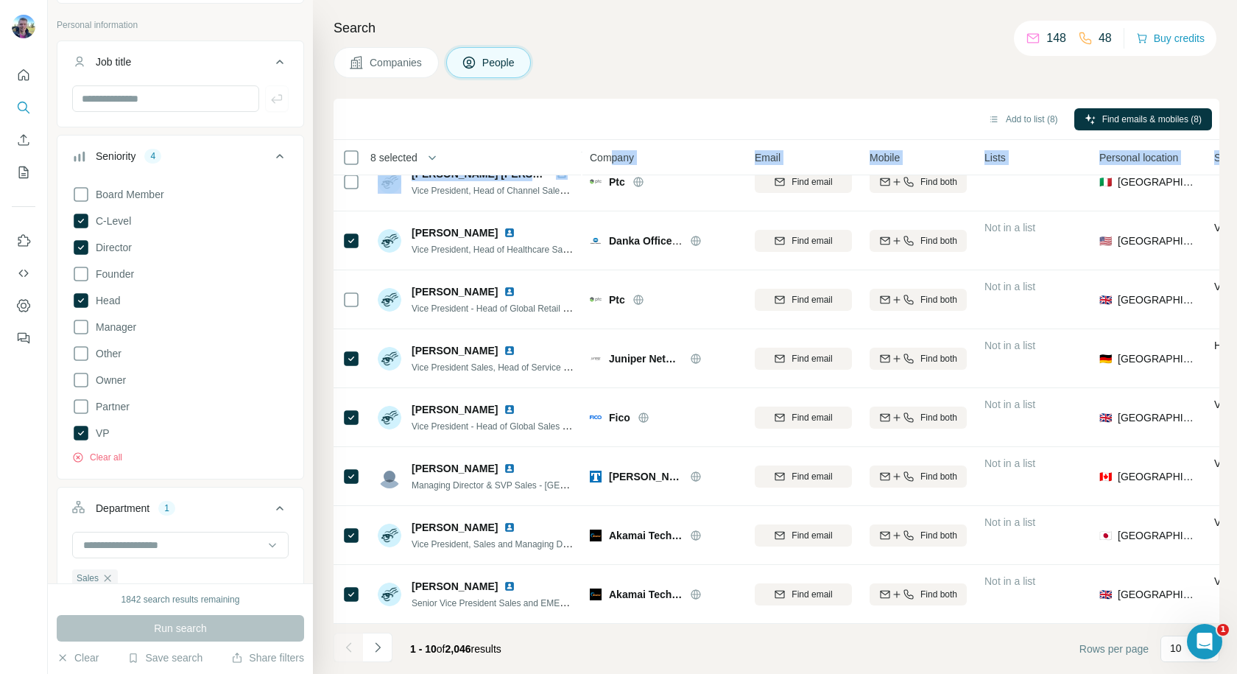
drag, startPoint x: 581, startPoint y: 154, endPoint x: 608, endPoint y: 156, distance: 27.3
click at [608, 156] on table "8 selected People Company Email Mobile Lists Personal location Seniority Depart…" at bounding box center [967, 311] width 1266 height 624
click at [590, 155] on span "Company" at bounding box center [612, 157] width 44 height 15
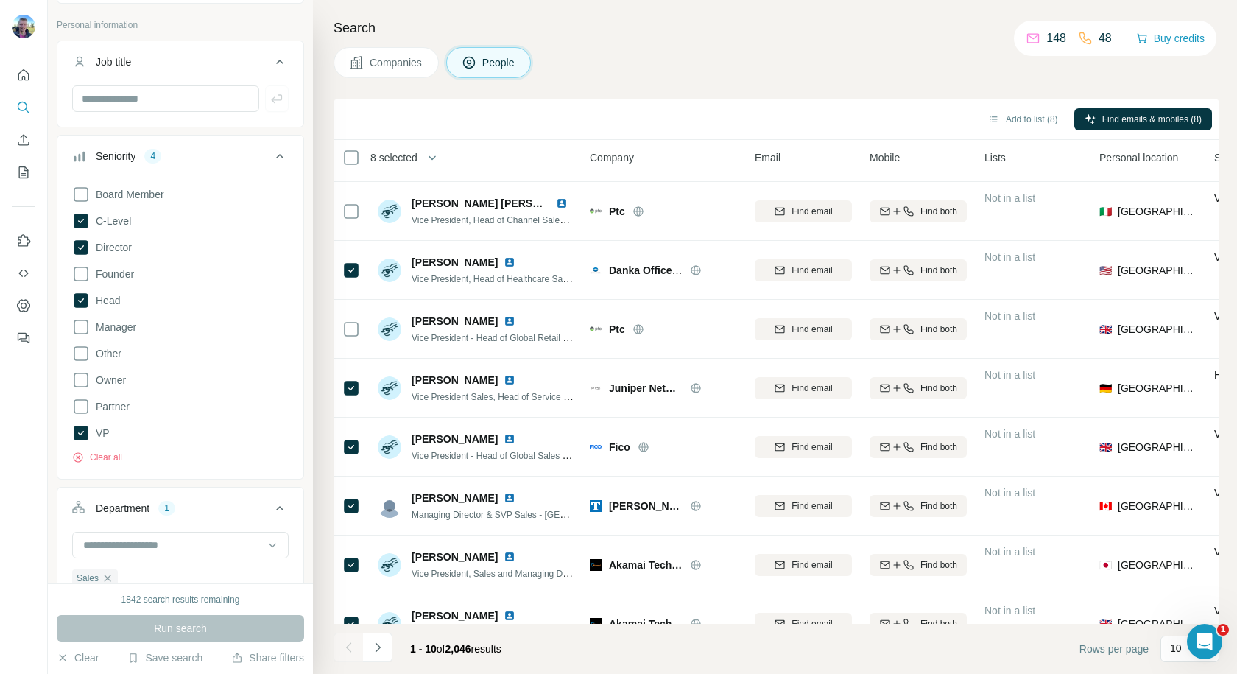
scroll to position [0, 0]
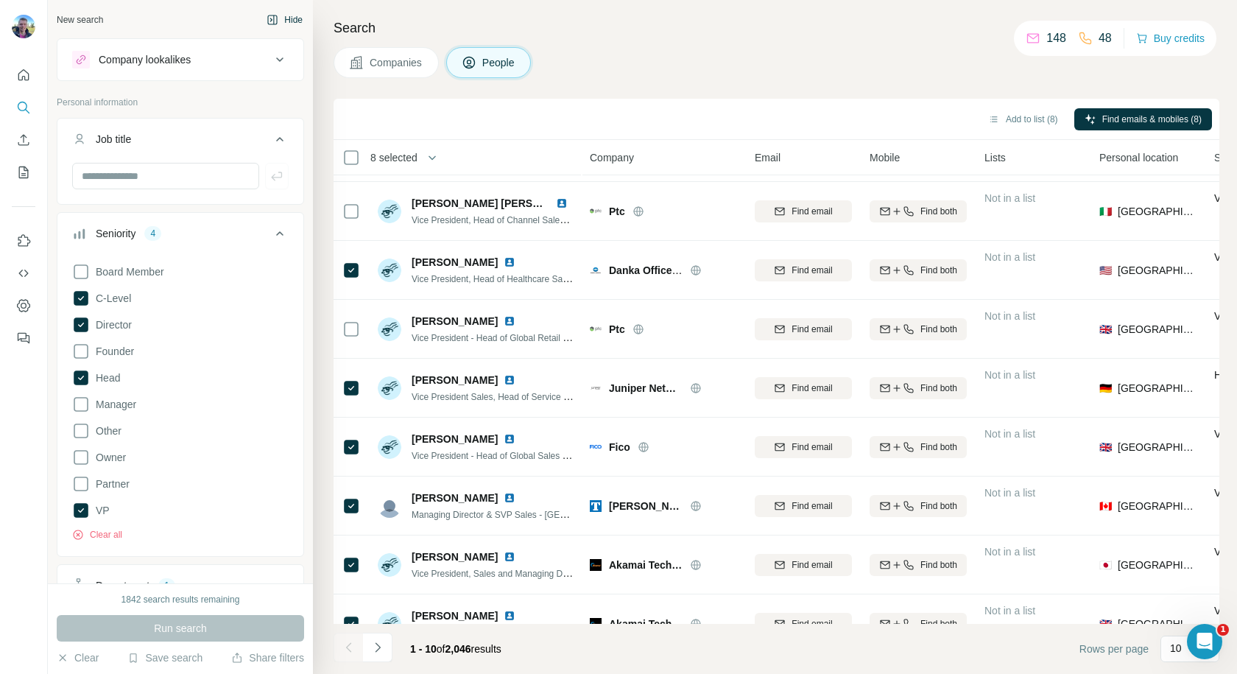
click at [274, 14] on button "Hide" at bounding box center [284, 20] width 57 height 22
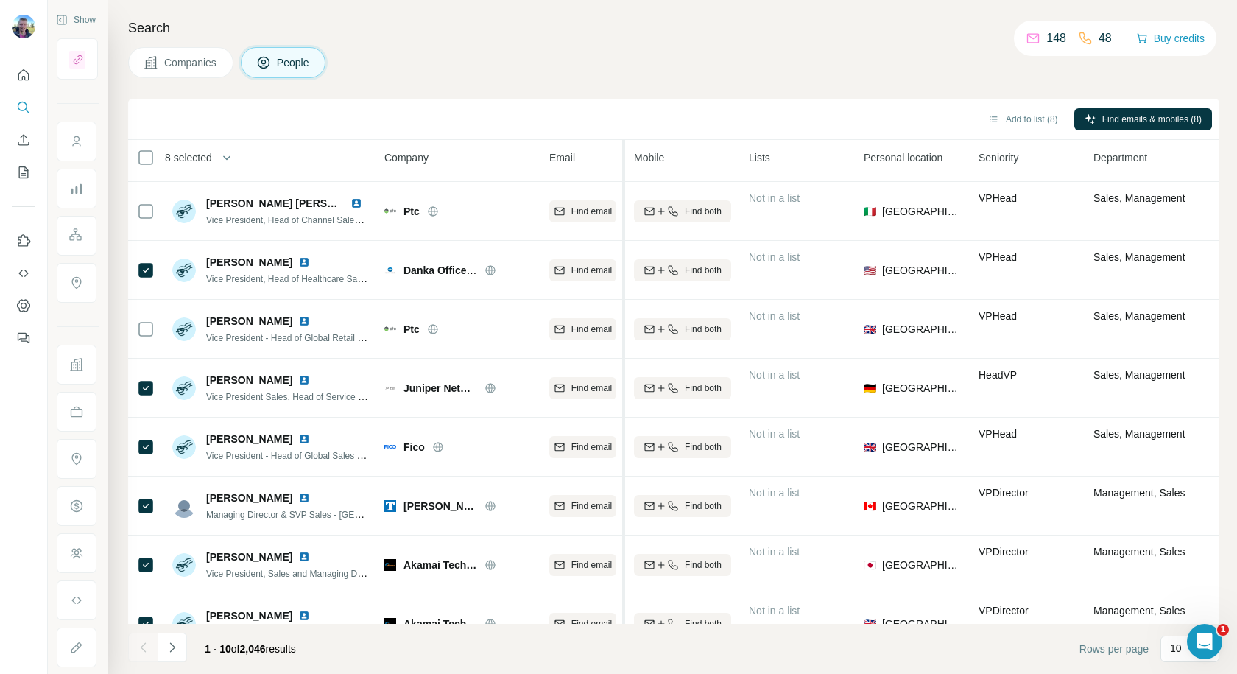
drag, startPoint x: 655, startPoint y: 157, endPoint x: 625, endPoint y: 180, distance: 37.3
click at [625, 180] on table "8 selected People Company Email Mobile Lists Personal location Seniority Depart…" at bounding box center [746, 341] width 1236 height 624
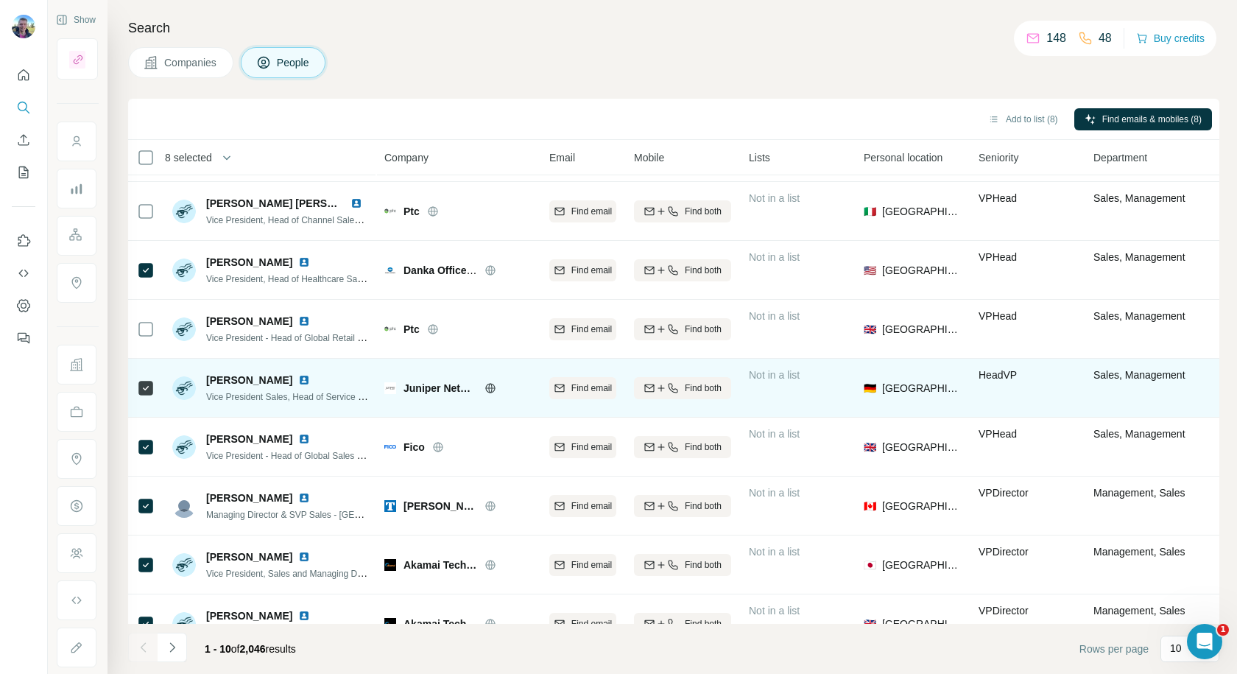
scroll to position [148, 0]
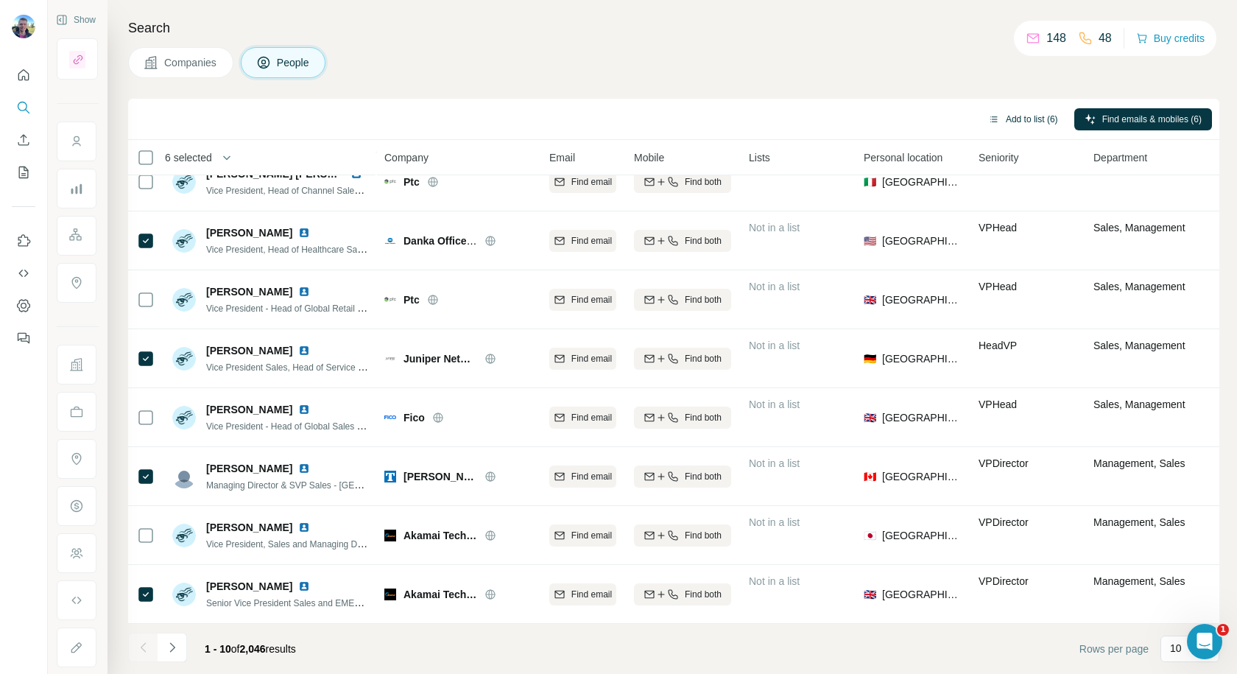
click at [1004, 116] on button "Add to list (6)" at bounding box center [1023, 119] width 91 height 22
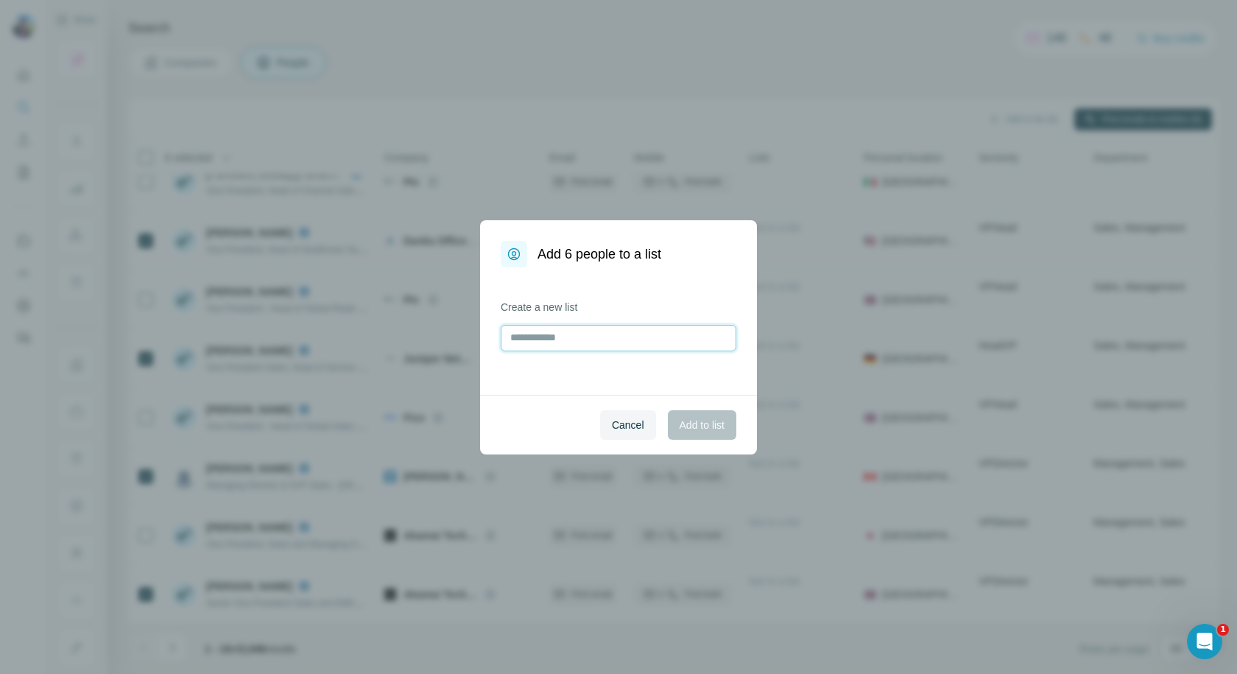
click at [577, 339] on input "text" at bounding box center [619, 338] width 236 height 27
type input "**********"
click at [698, 417] on span "Add to list" at bounding box center [702, 424] width 45 height 15
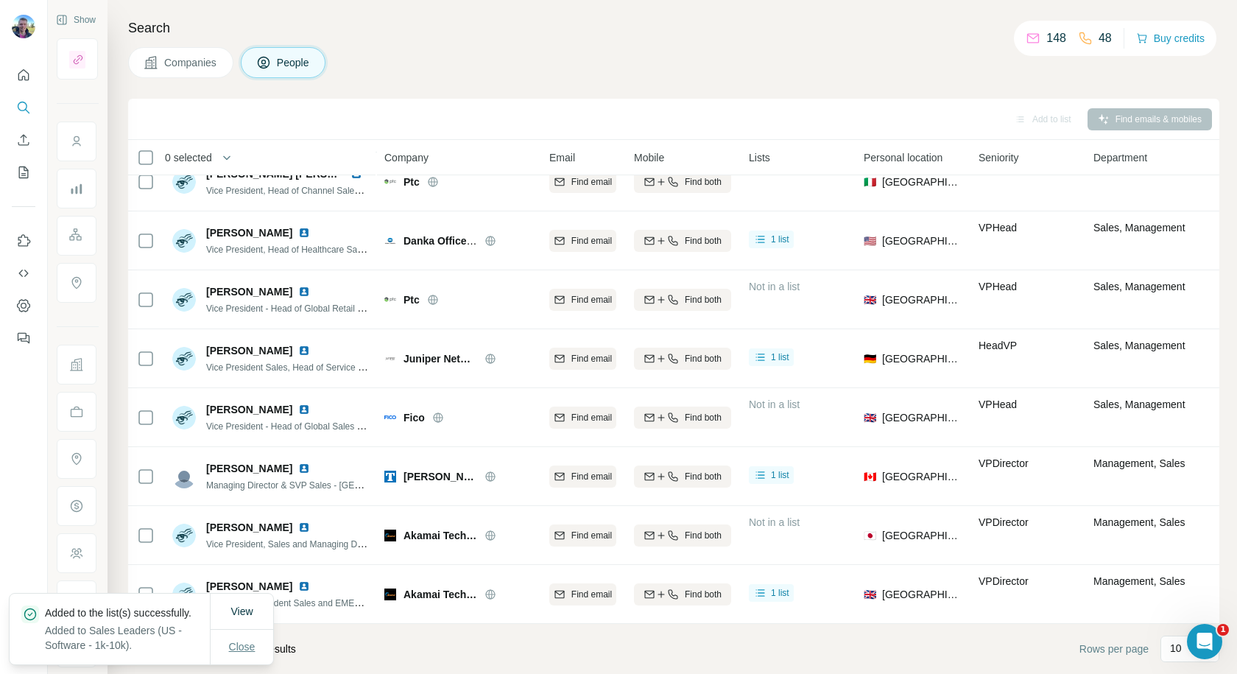
click at [253, 644] on span "Close" at bounding box center [242, 646] width 27 height 15
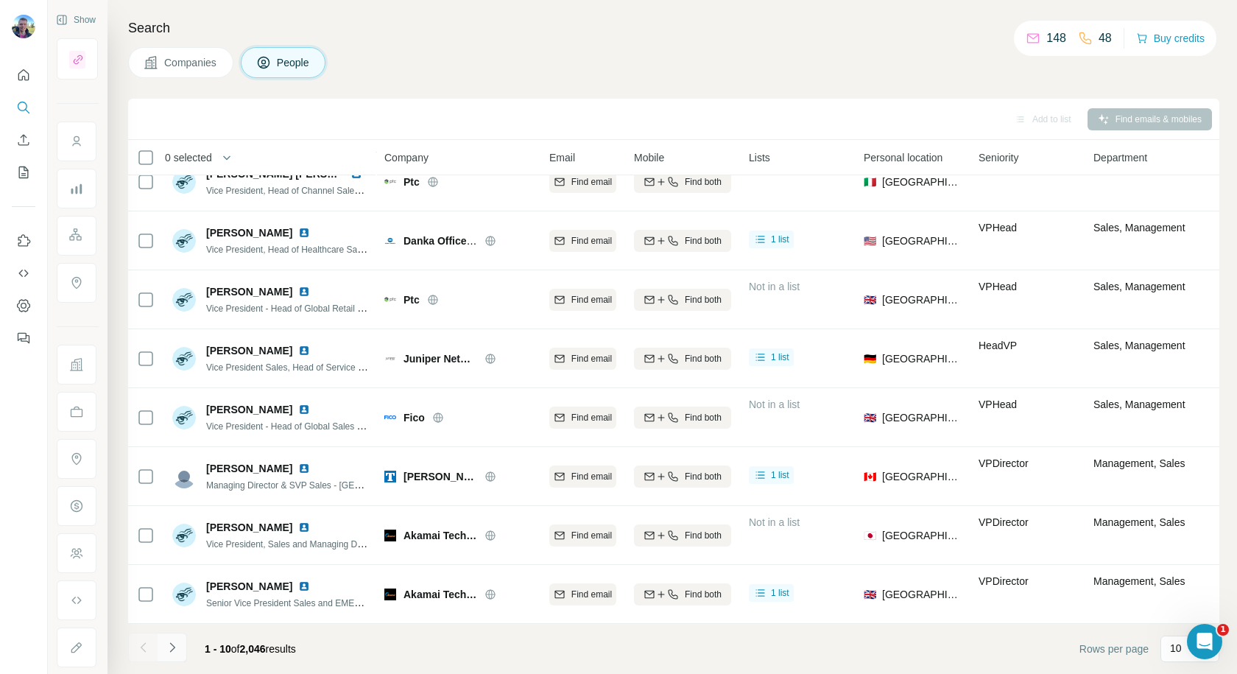
click at [172, 647] on icon "Navigate to next page" at bounding box center [172, 647] width 15 height 15
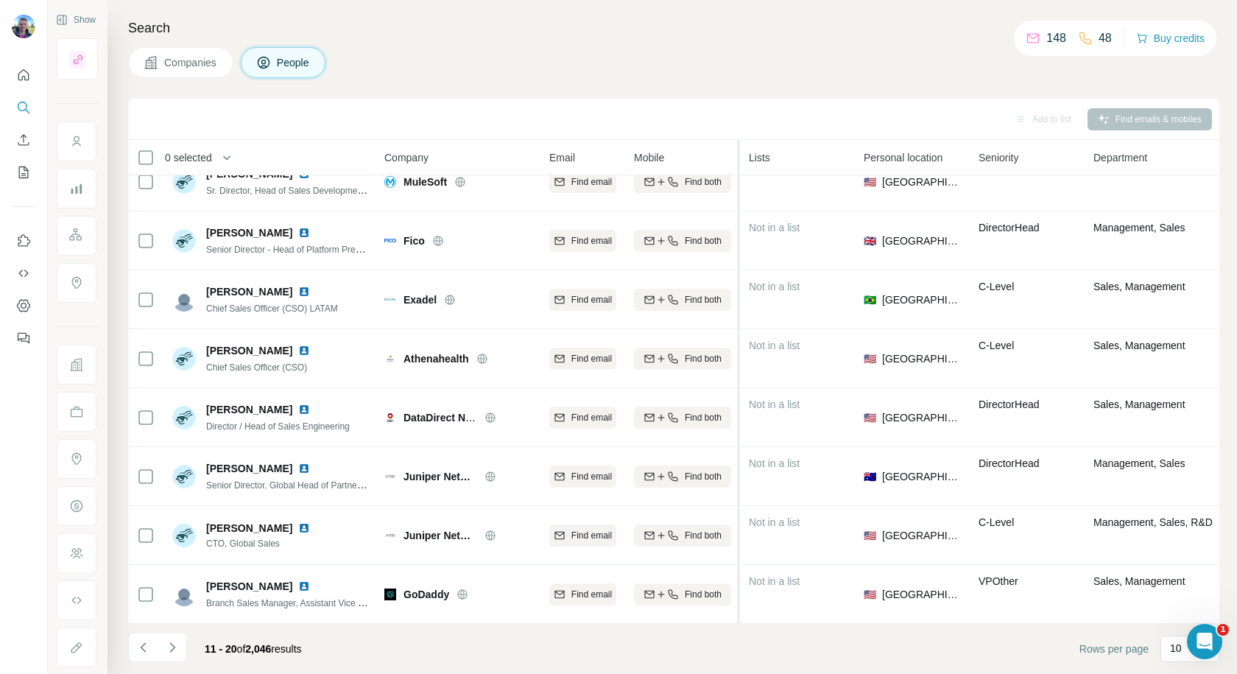
click at [736, 155] on div at bounding box center [737, 452] width 6 height 624
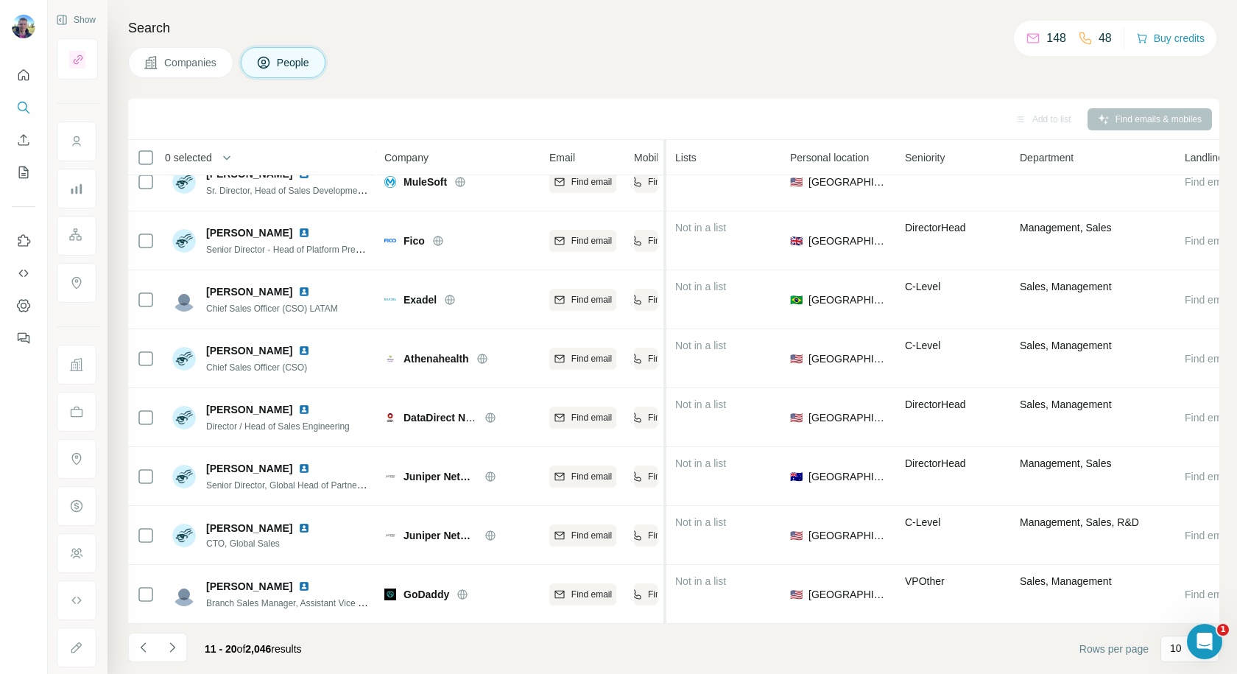
drag, startPoint x: 736, startPoint y: 155, endPoint x: 666, endPoint y: 165, distance: 69.9
click at [0, 0] on tr "0 selected People Company Email Mobile Lists Personal location Seniority Depart…" at bounding box center [0, 0] width 0 height 0
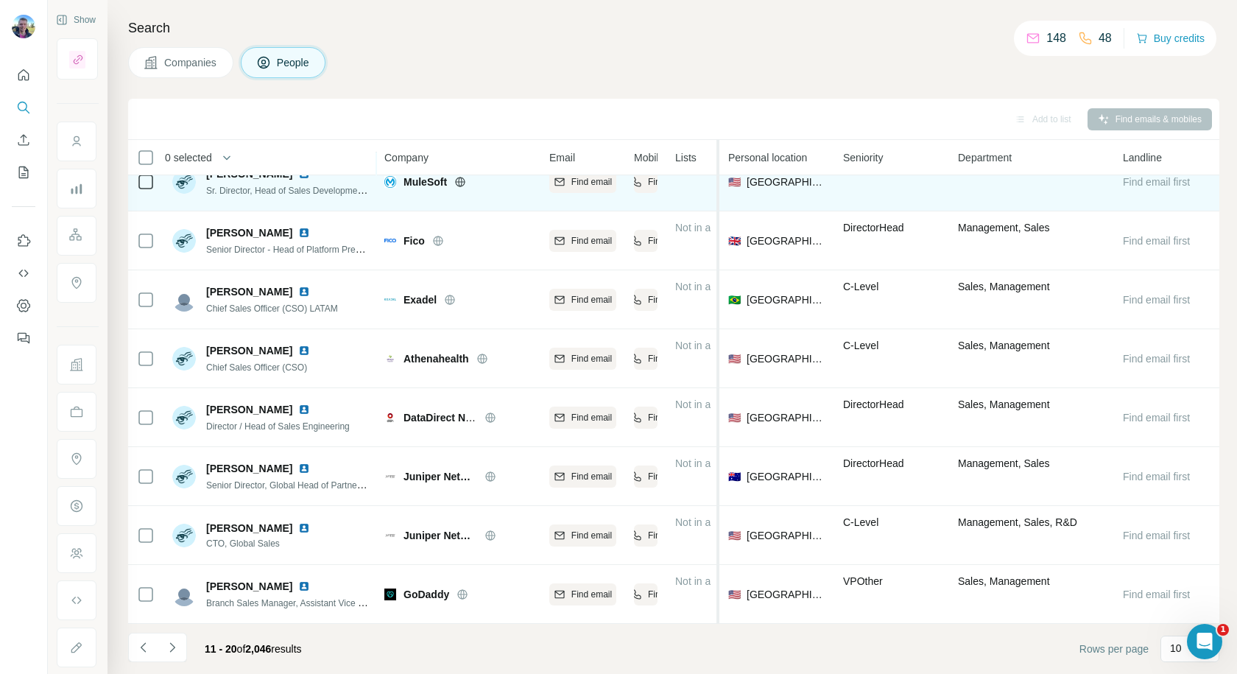
drag, startPoint x: 778, startPoint y: 155, endPoint x: 719, endPoint y: 176, distance: 61.7
click at [719, 176] on table "0 selected People Company Email Mobile Lists Personal location Seniority Depart…" at bounding box center [678, 311] width 1101 height 624
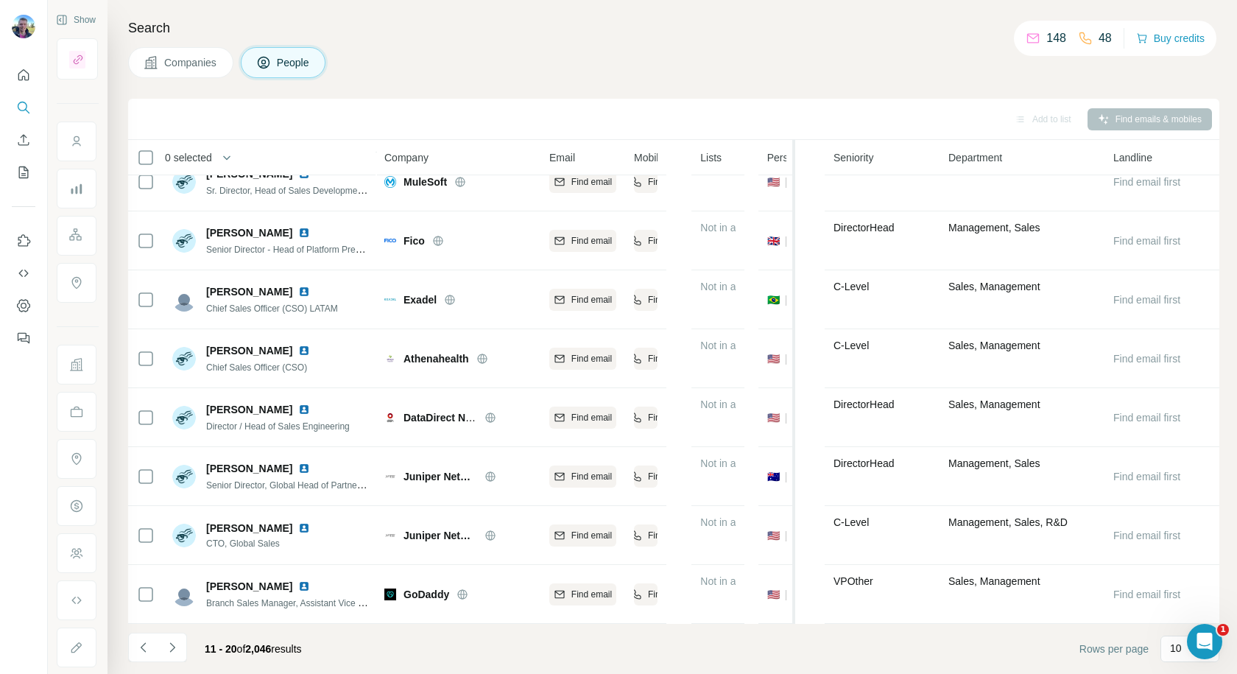
drag, startPoint x: 833, startPoint y: 156, endPoint x: 783, endPoint y: 172, distance: 52.6
click at [783, 172] on th "Personal location" at bounding box center [776, 157] width 37 height 35
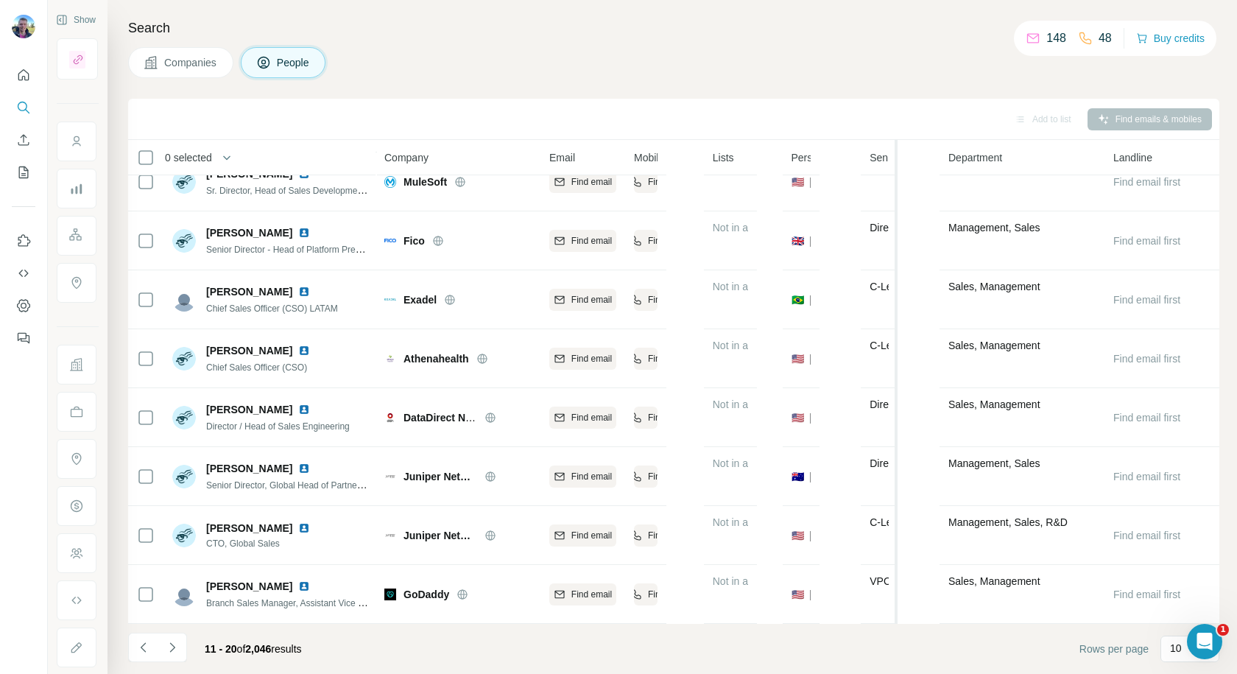
drag, startPoint x: 930, startPoint y: 155, endPoint x: 863, endPoint y: 166, distance: 67.9
click at [863, 166] on th "Seniority" at bounding box center [879, 157] width 37 height 35
click at [1104, 154] on th "Landline" at bounding box center [1161, 157] width 115 height 35
drag, startPoint x: 812, startPoint y: 155, endPoint x: 866, endPoint y: 160, distance: 54.0
click at [0, 0] on tr "0 selected People Company Email Mobile Lists Personal location Seniority Depart…" at bounding box center [0, 0] width 0 height 0
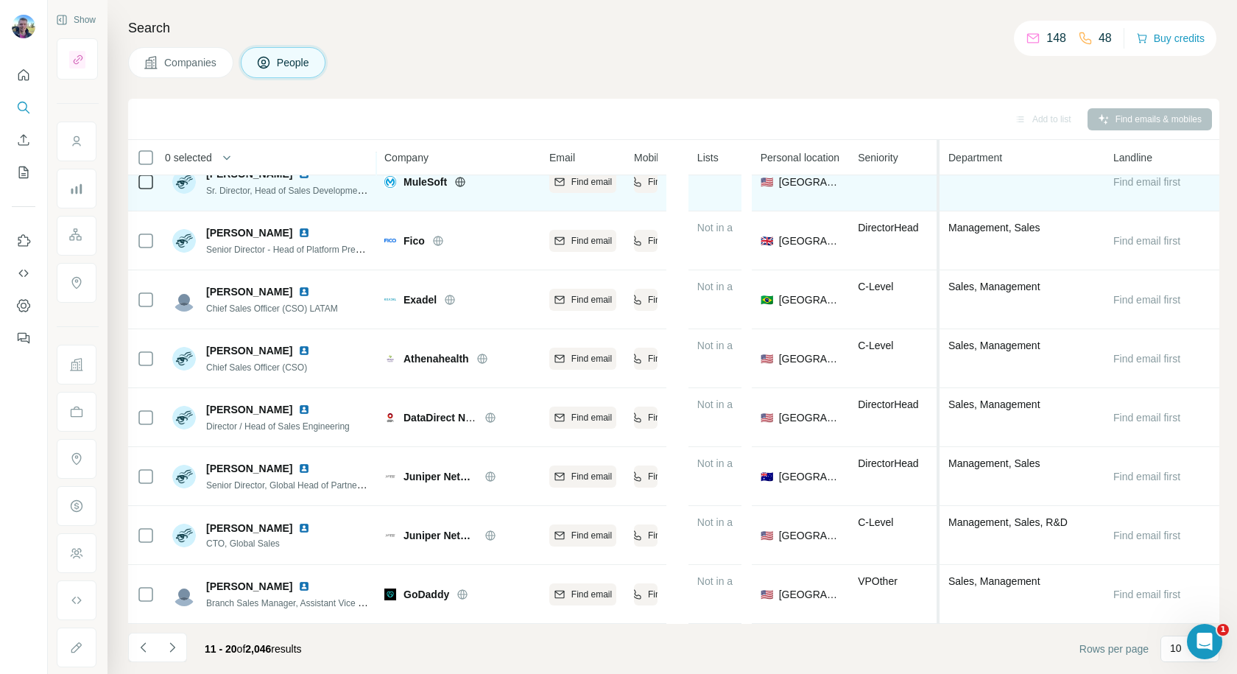
drag, startPoint x: 898, startPoint y: 153, endPoint x: 938, endPoint y: 178, distance: 47.0
click at [938, 178] on table "0 selected People Company Email Mobile Lists Personal location Seniority Depart…" at bounding box center [673, 311] width 1091 height 624
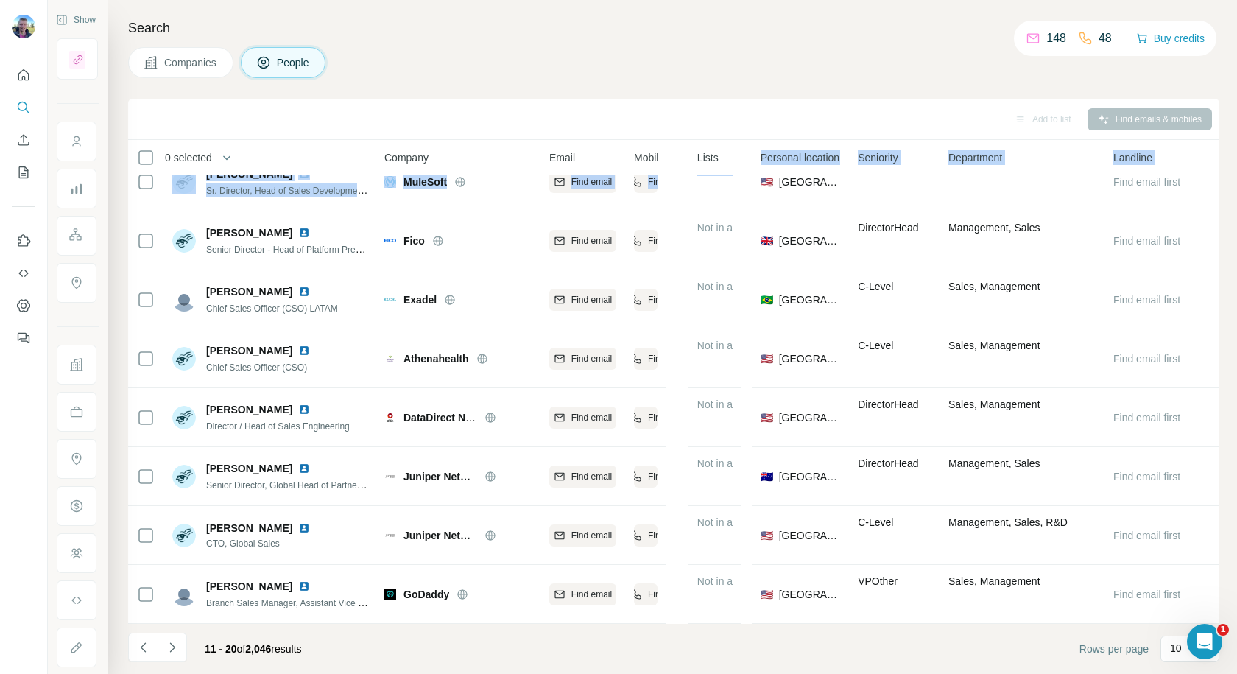
drag, startPoint x: 738, startPoint y: 157, endPoint x: 751, endPoint y: 157, distance: 13.3
click at [751, 157] on table "0 selected People Company Email Mobile Lists Personal location Seniority Depart…" at bounding box center [673, 311] width 1091 height 624
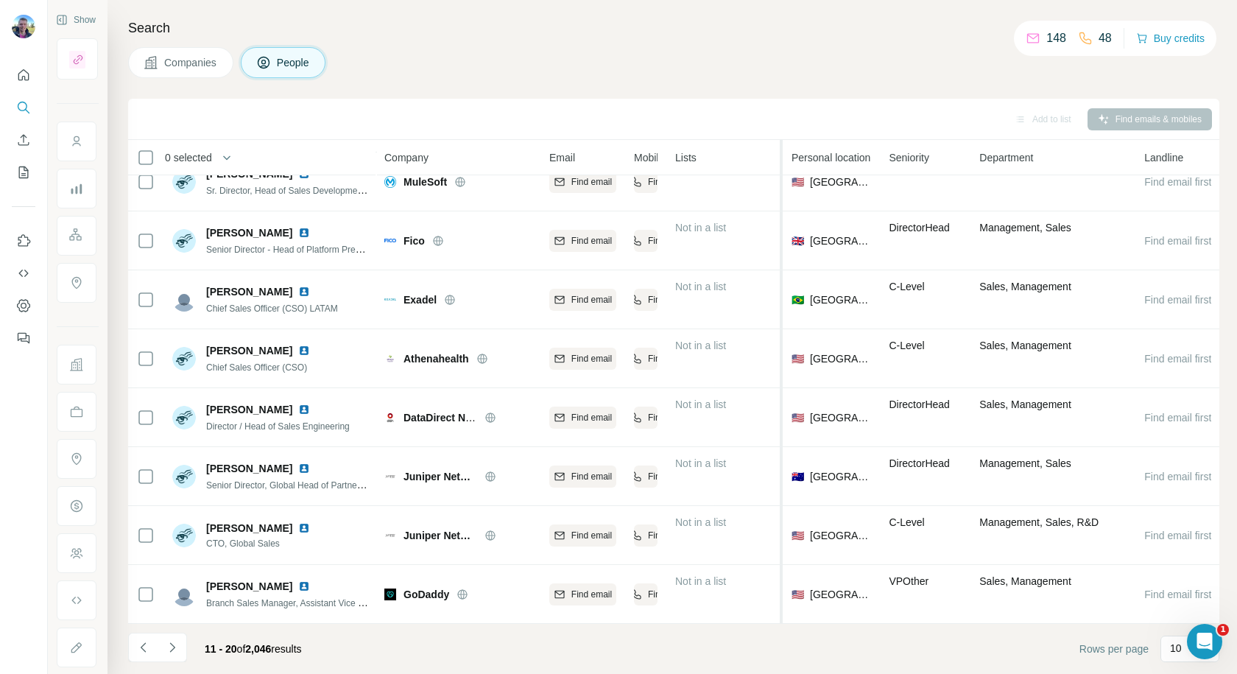
drag, startPoint x: 737, startPoint y: 155, endPoint x: 783, endPoint y: 156, distance: 45.7
click at [0, 0] on tr "0 selected People Company Email Mobile Lists Personal location Seniority Depart…" at bounding box center [0, 0] width 0 height 0
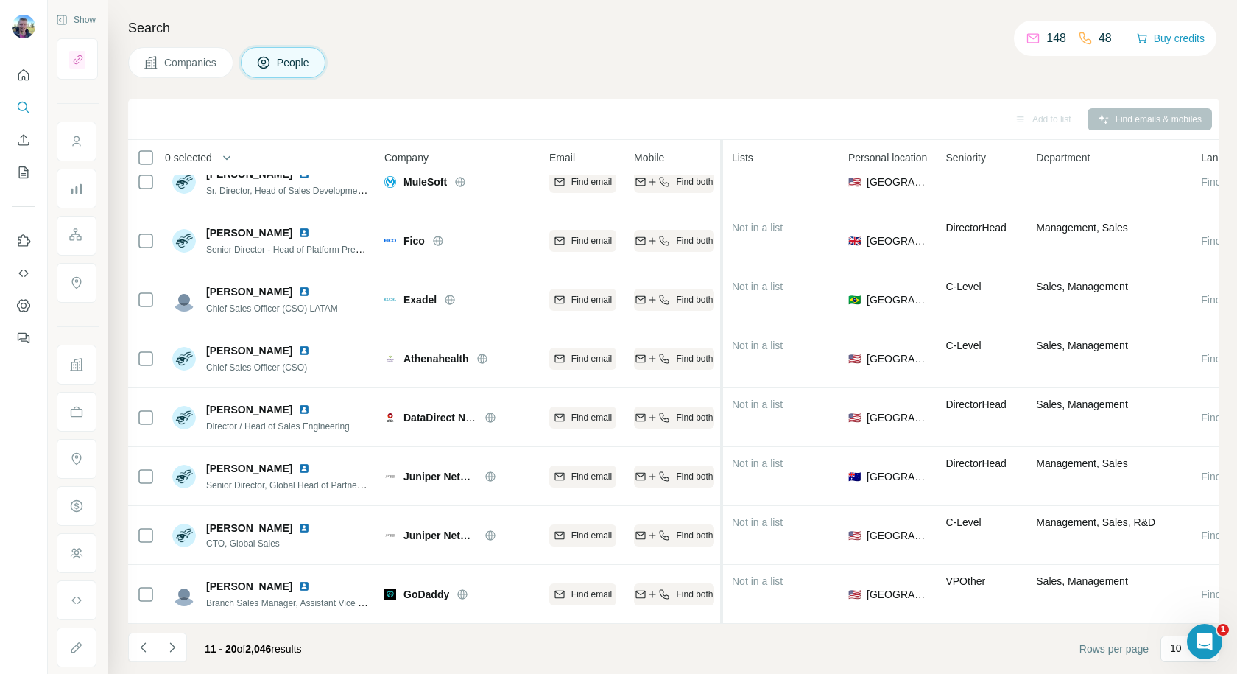
drag, startPoint x: 663, startPoint y: 156, endPoint x: 723, endPoint y: 163, distance: 60.8
click at [0, 0] on tr "0 selected People Company Email Mobile Lists Personal location Seniority Depart…" at bounding box center [0, 0] width 0 height 0
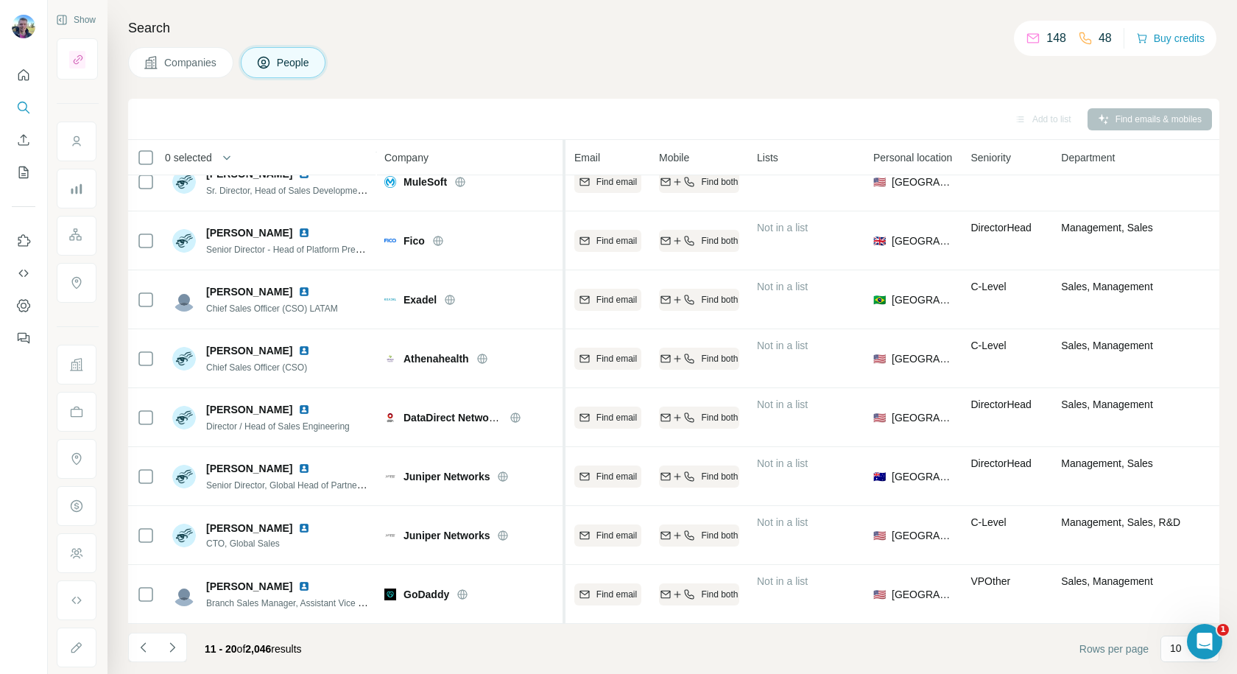
drag, startPoint x: 538, startPoint y: 155, endPoint x: 566, endPoint y: 158, distance: 28.9
click at [0, 0] on tr "0 selected People Company Email Mobile Lists Personal location Seniority Depart…" at bounding box center [0, 0] width 0 height 0
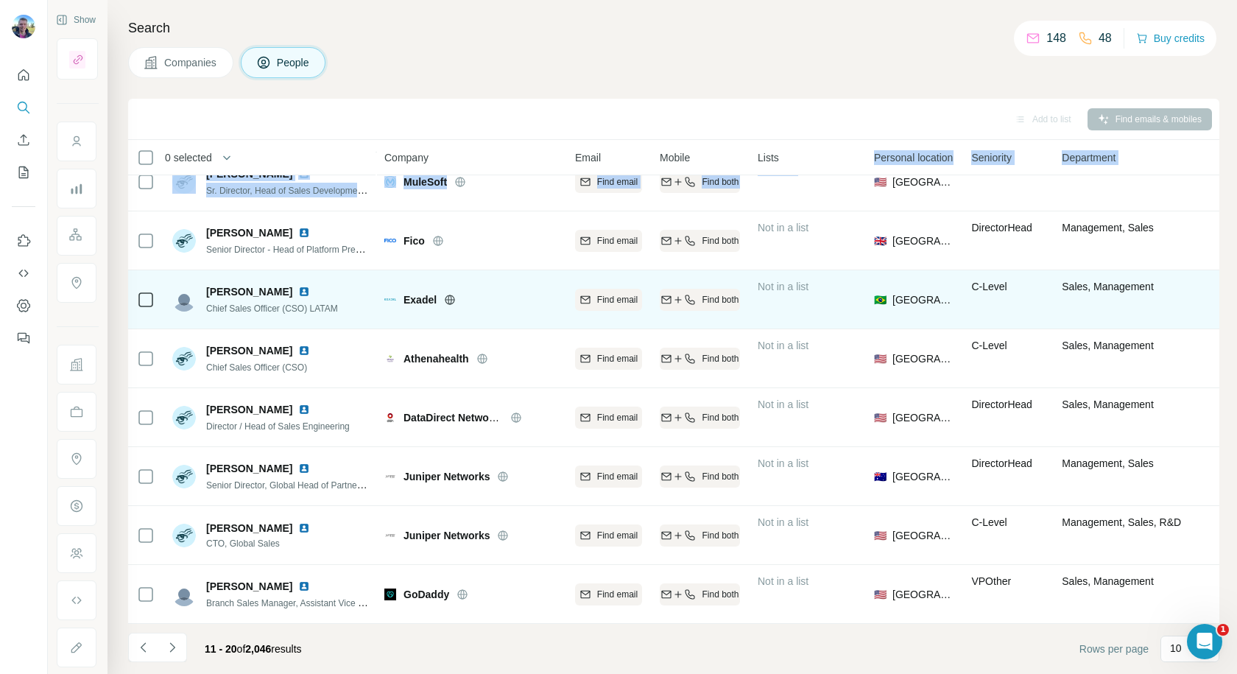
scroll to position [0, 0]
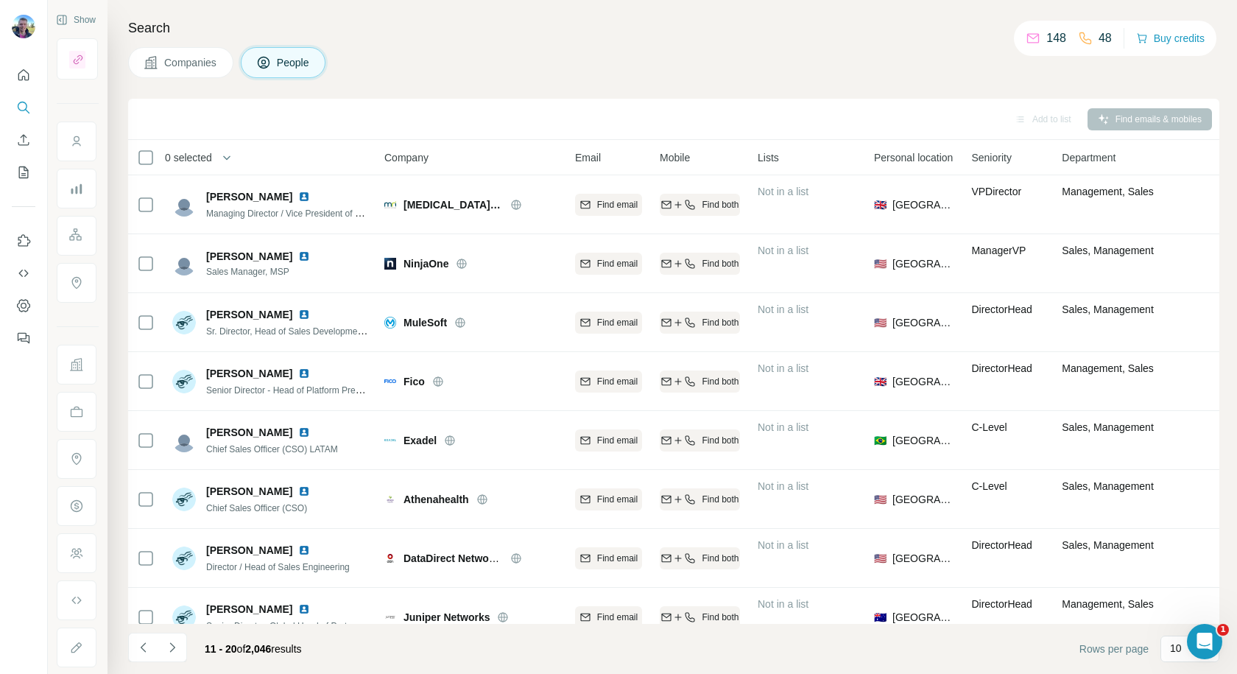
click at [329, 133] on div "Add to list Find emails & mobiles" at bounding box center [673, 119] width 1091 height 41
click at [20, 179] on icon "My lists" at bounding box center [23, 172] width 15 height 15
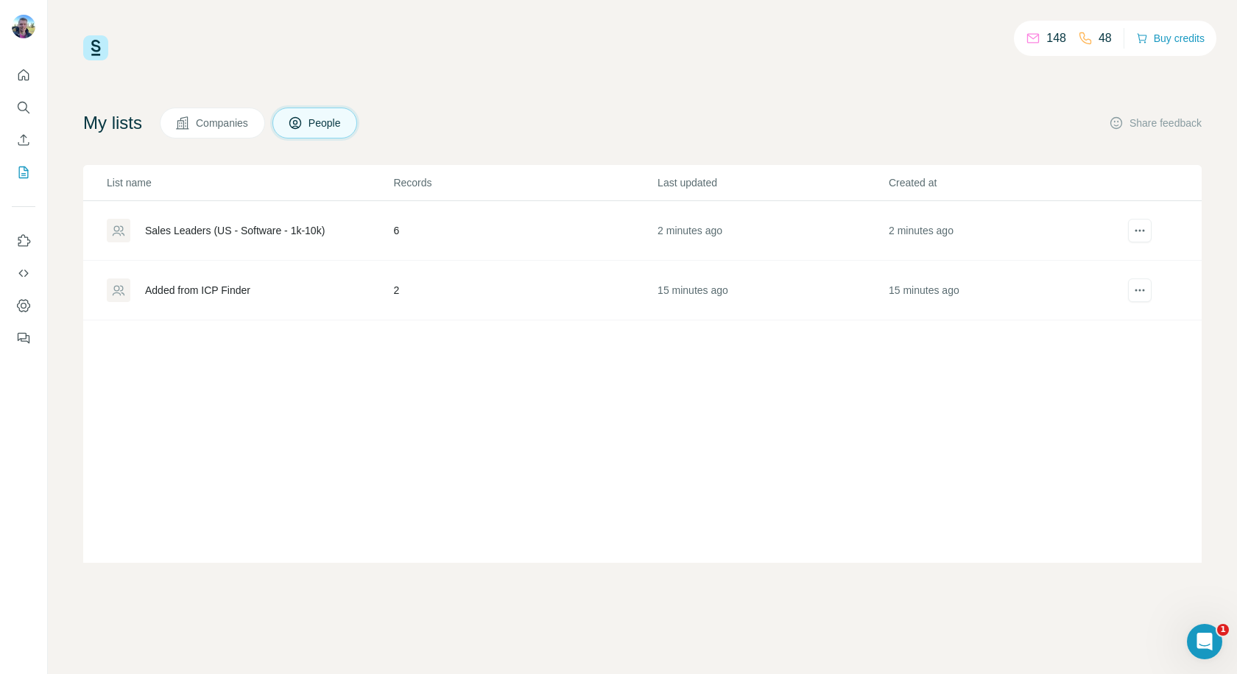
click at [199, 232] on div "Sales Leaders (US - Software - 1k-10k)" at bounding box center [235, 230] width 180 height 15
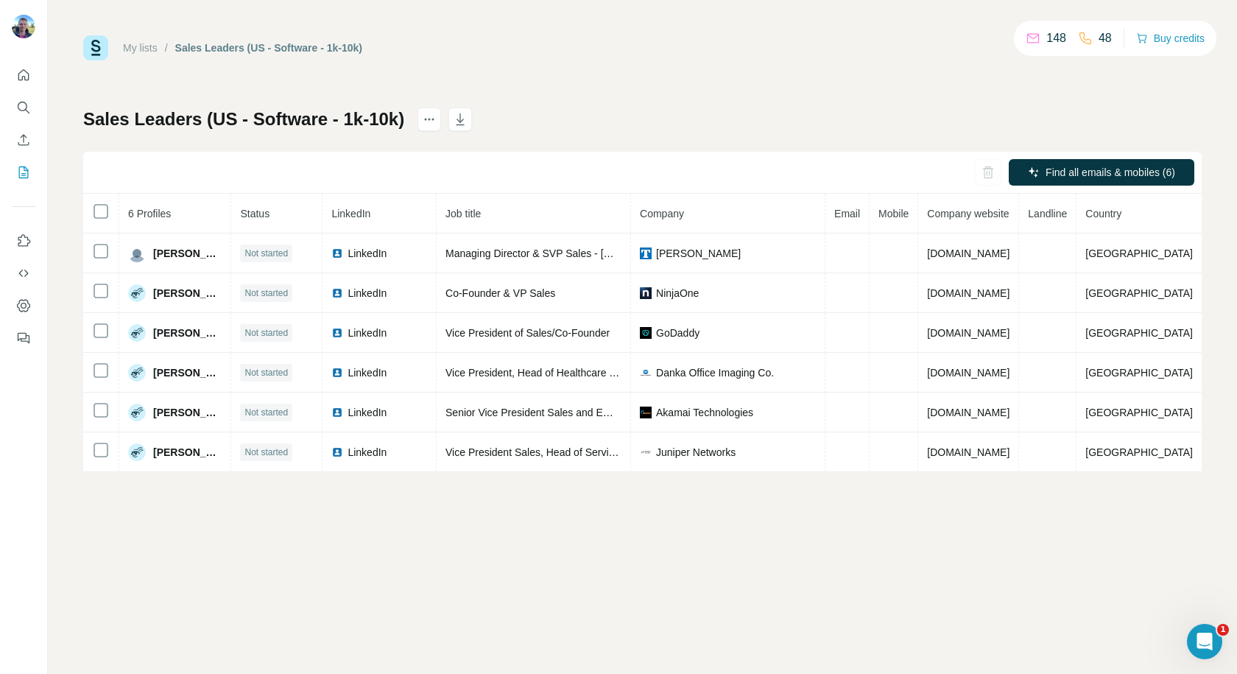
click at [648, 212] on th "Company" at bounding box center [728, 214] width 194 height 40
drag, startPoint x: 647, startPoint y: 207, endPoint x: 738, endPoint y: 216, distance: 91.0
click at [738, 216] on tr "6 Profiles Status LinkedIn Job title Company Email Mobile Company website Landl…" at bounding box center [642, 214] width 1118 height 40
click at [617, 187] on div "Find all emails & mobiles (6)" at bounding box center [642, 173] width 1118 height 42
drag, startPoint x: 647, startPoint y: 209, endPoint x: 709, endPoint y: 212, distance: 61.9
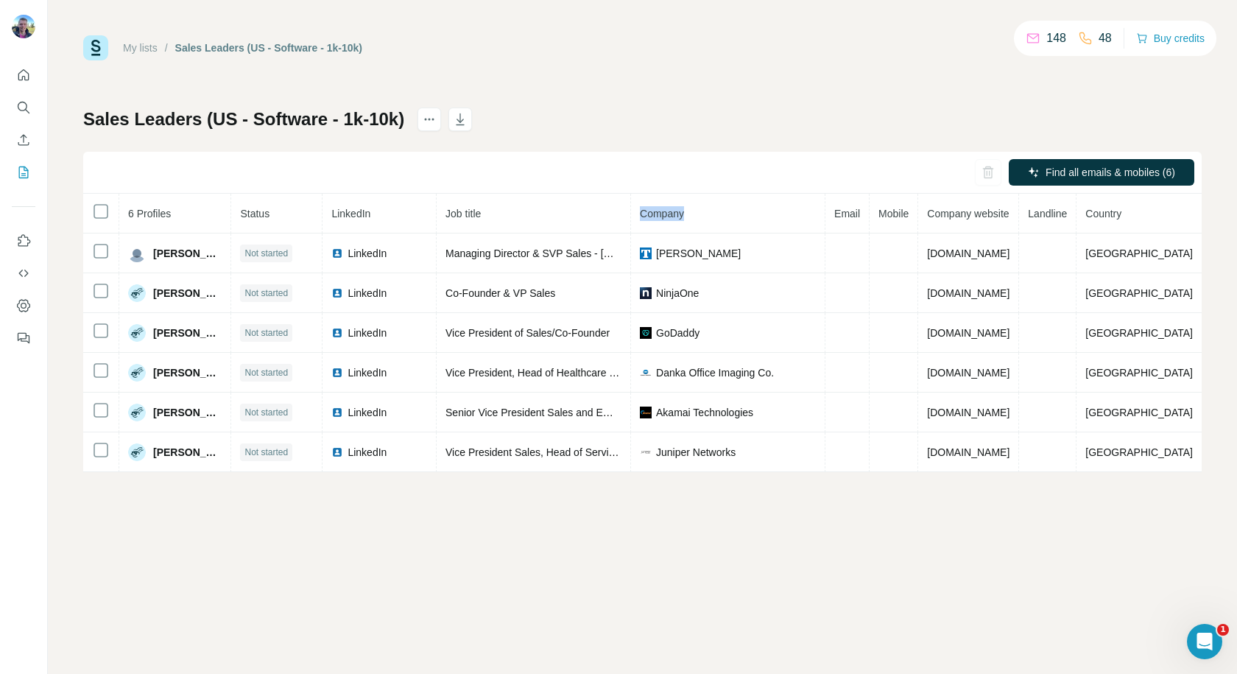
click at [709, 212] on tr "6 Profiles Status LinkedIn Job title Company Email Mobile Company website Landl…" at bounding box center [642, 214] width 1118 height 40
click at [613, 149] on div "Sales Leaders (US - Software - 1k-10k) Find all emails & mobiles (6) 6 Profiles…" at bounding box center [642, 290] width 1118 height 364
click at [454, 211] on th "Job title" at bounding box center [534, 214] width 194 height 40
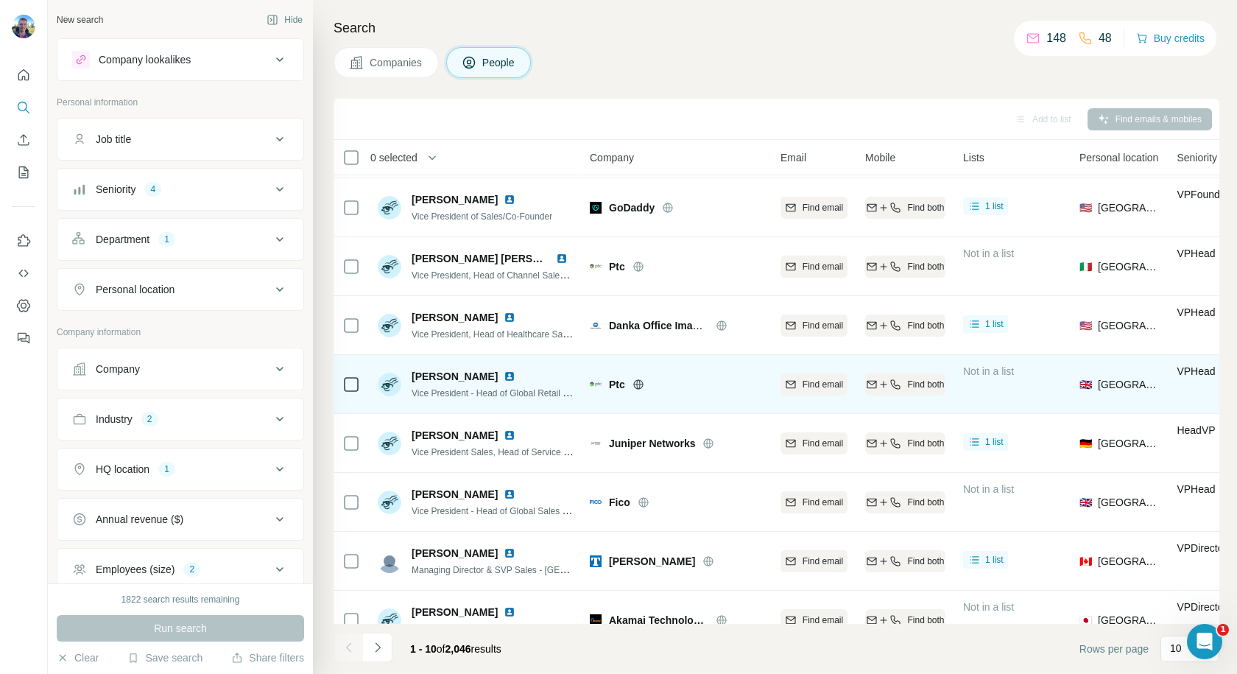
scroll to position [57, 0]
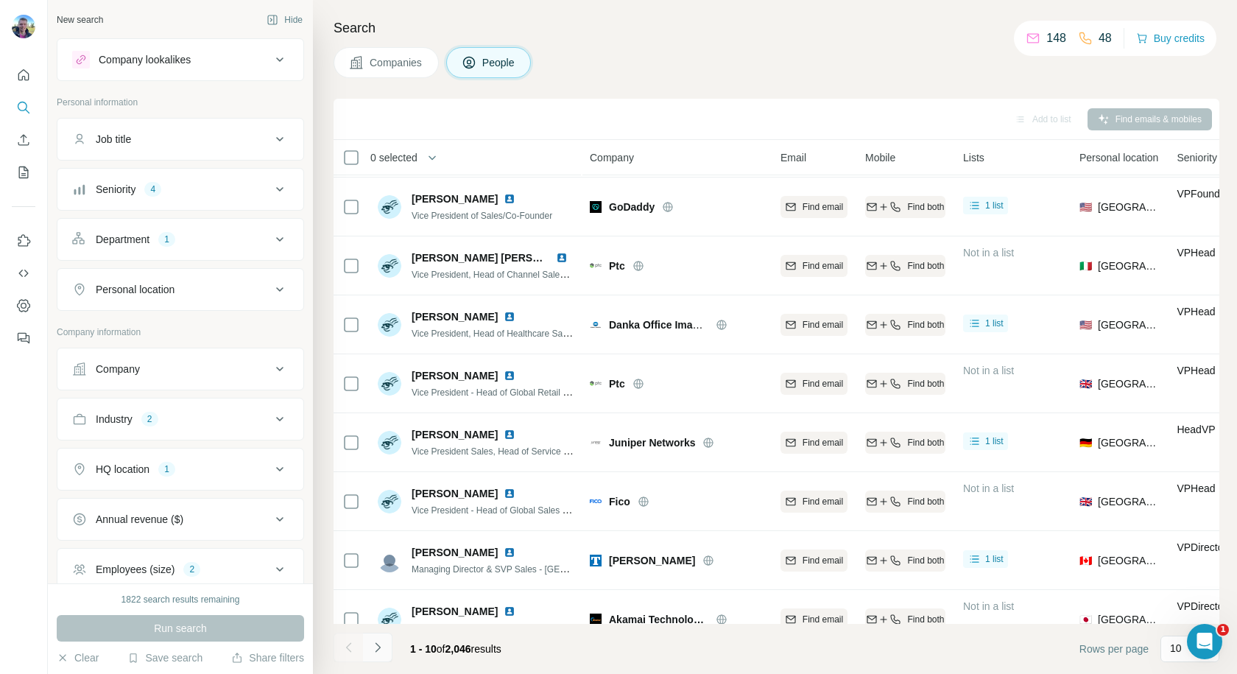
click at [373, 649] on icon "Navigate to next page" at bounding box center [377, 647] width 15 height 15
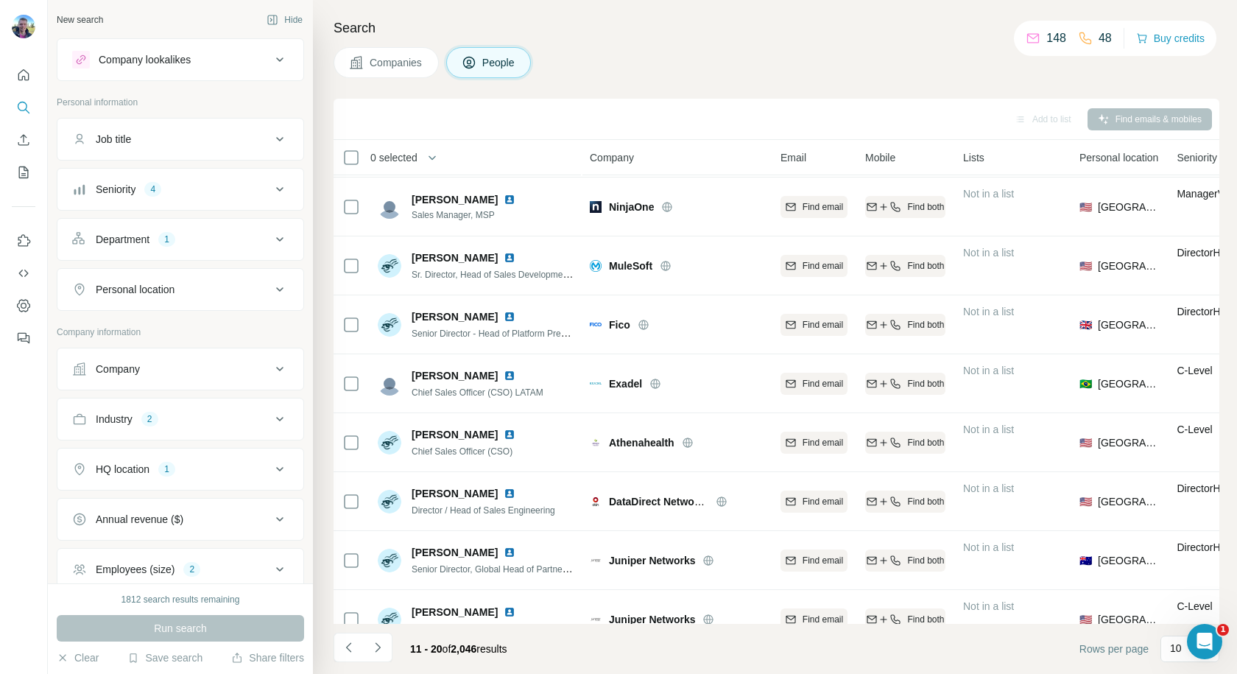
click at [271, 145] on icon at bounding box center [280, 139] width 18 height 18
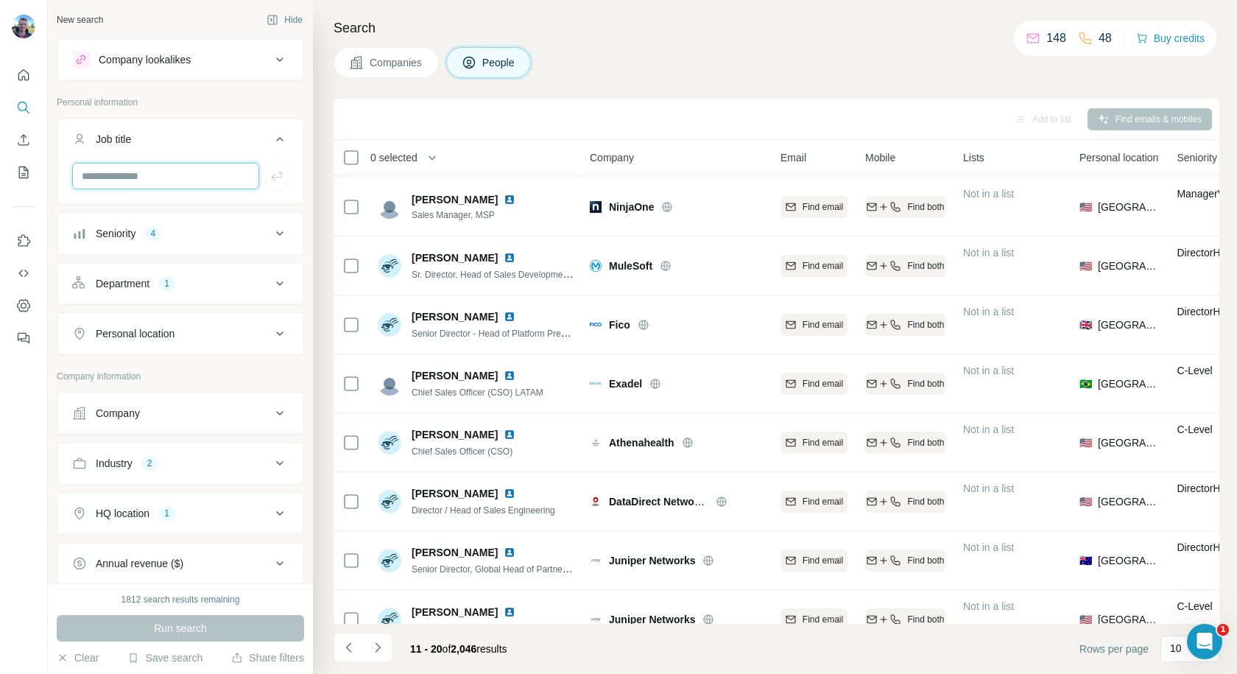
click at [169, 180] on input "text" at bounding box center [165, 176] width 187 height 27
type input "**********"
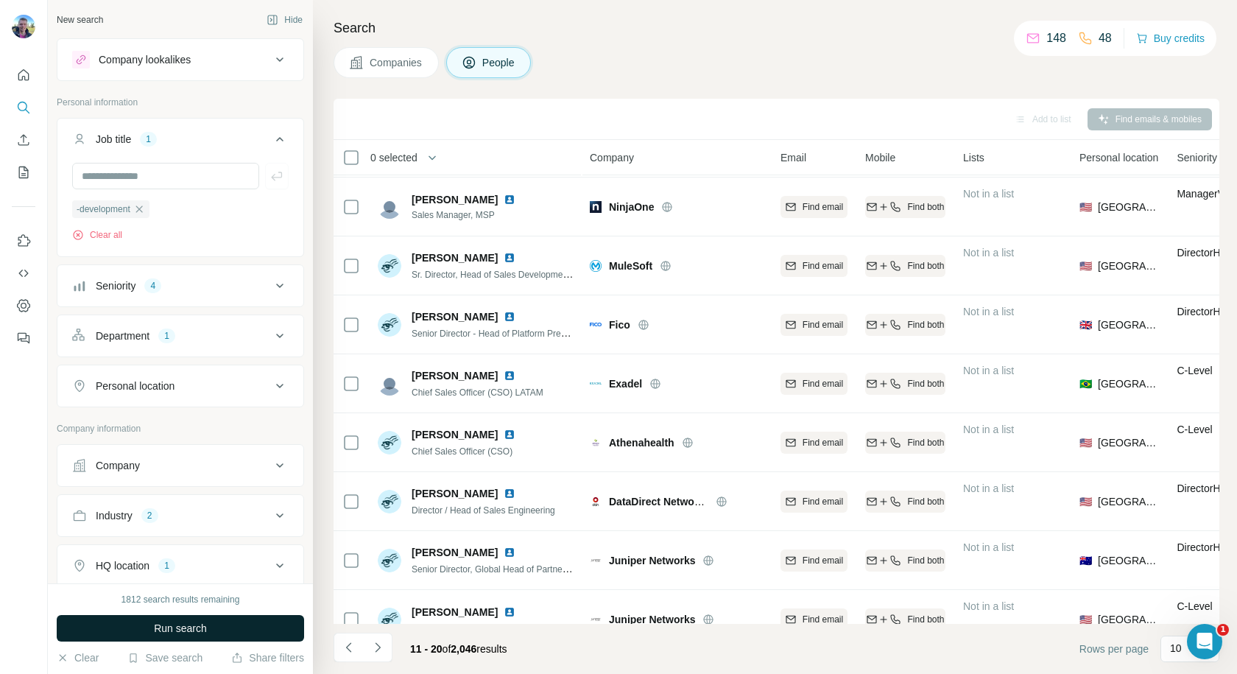
click at [214, 627] on button "Run search" at bounding box center [180, 628] width 247 height 27
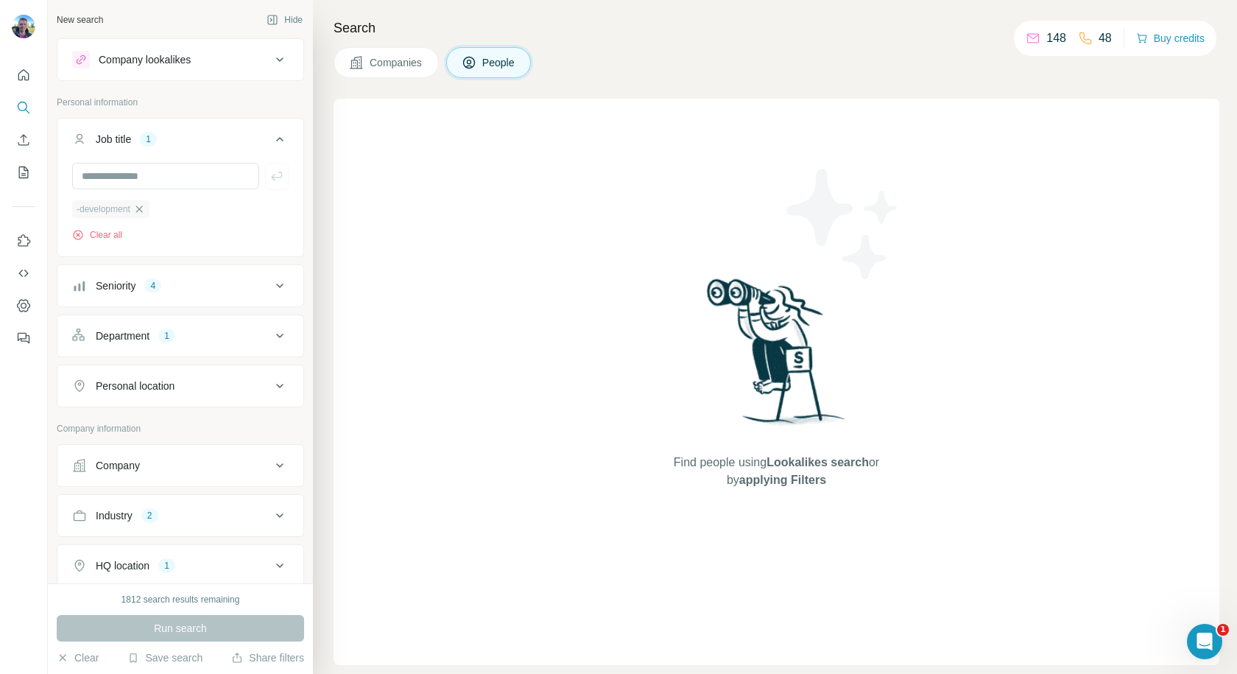
click at [142, 211] on icon "button" at bounding box center [138, 208] width 7 height 7
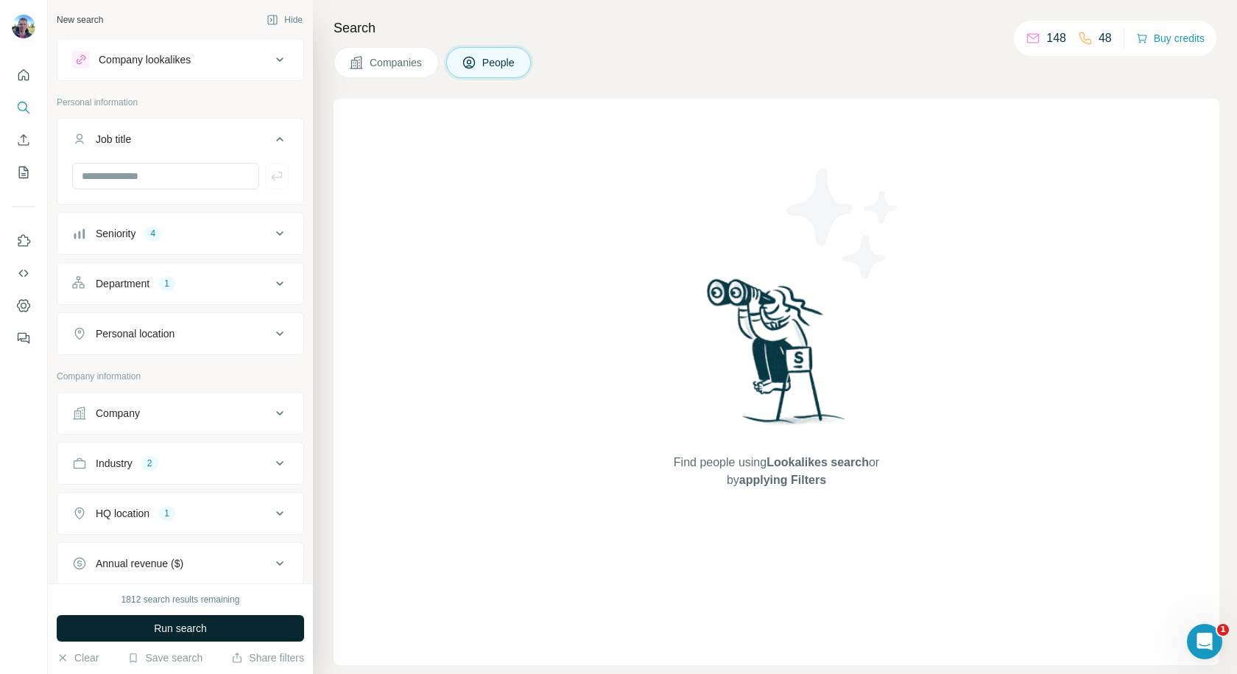
click at [244, 630] on button "Run search" at bounding box center [180, 628] width 247 height 27
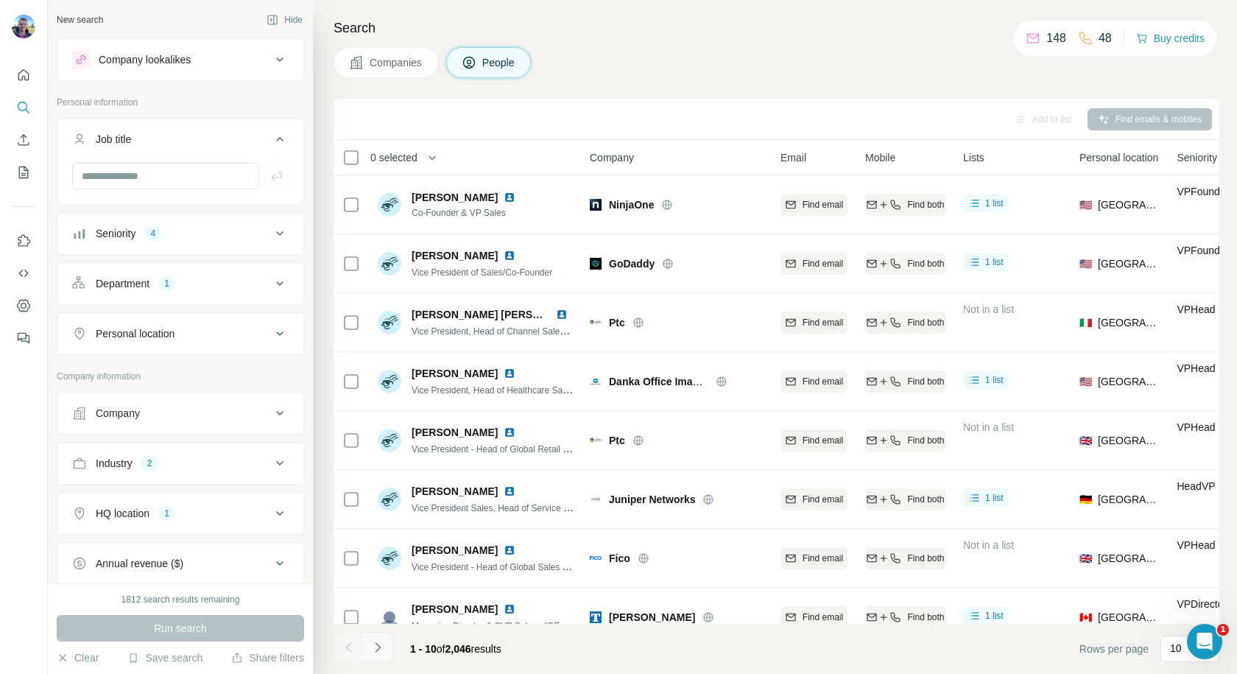
click at [382, 646] on icon "Navigate to next page" at bounding box center [377, 647] width 15 height 15
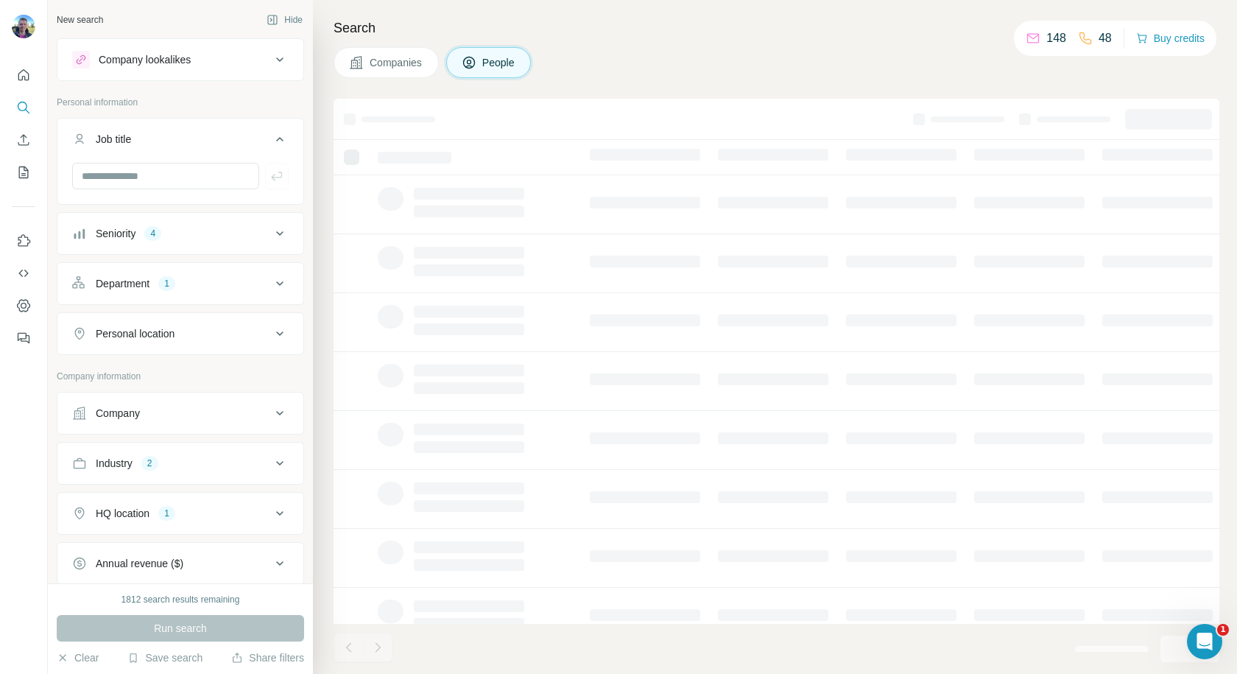
click at [640, 60] on div "Companies People" at bounding box center [777, 62] width 886 height 31
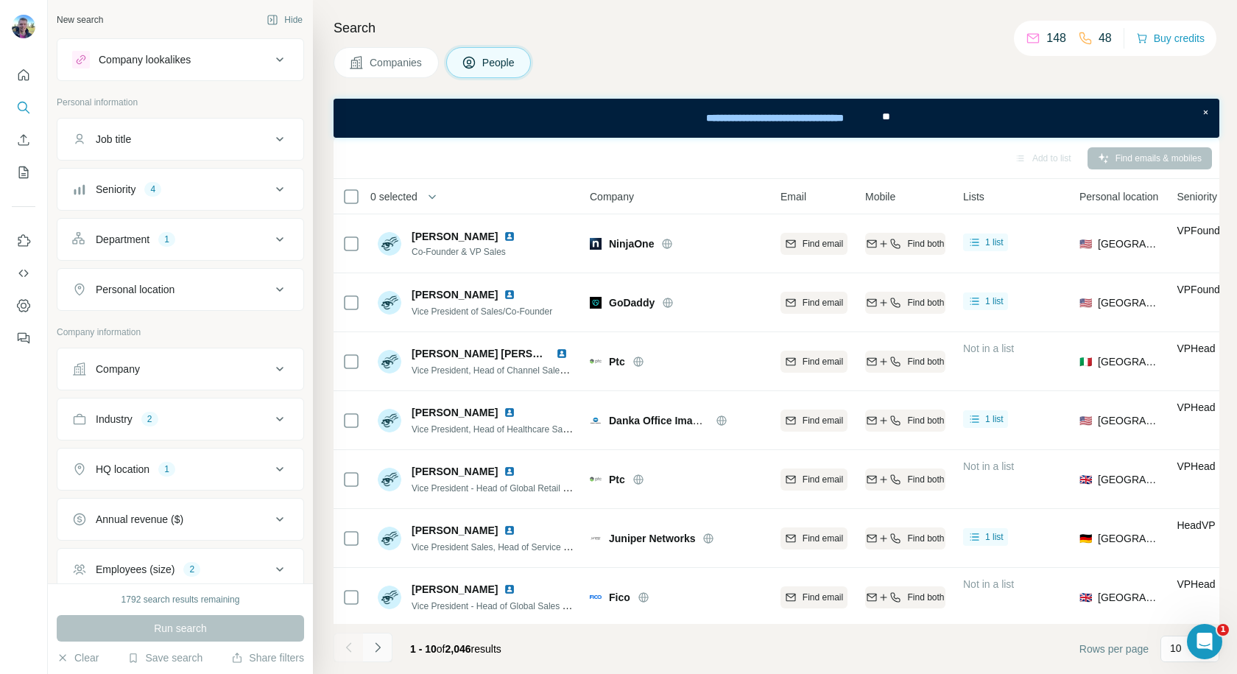
click at [381, 646] on icon "Navigate to next page" at bounding box center [377, 647] width 15 height 15
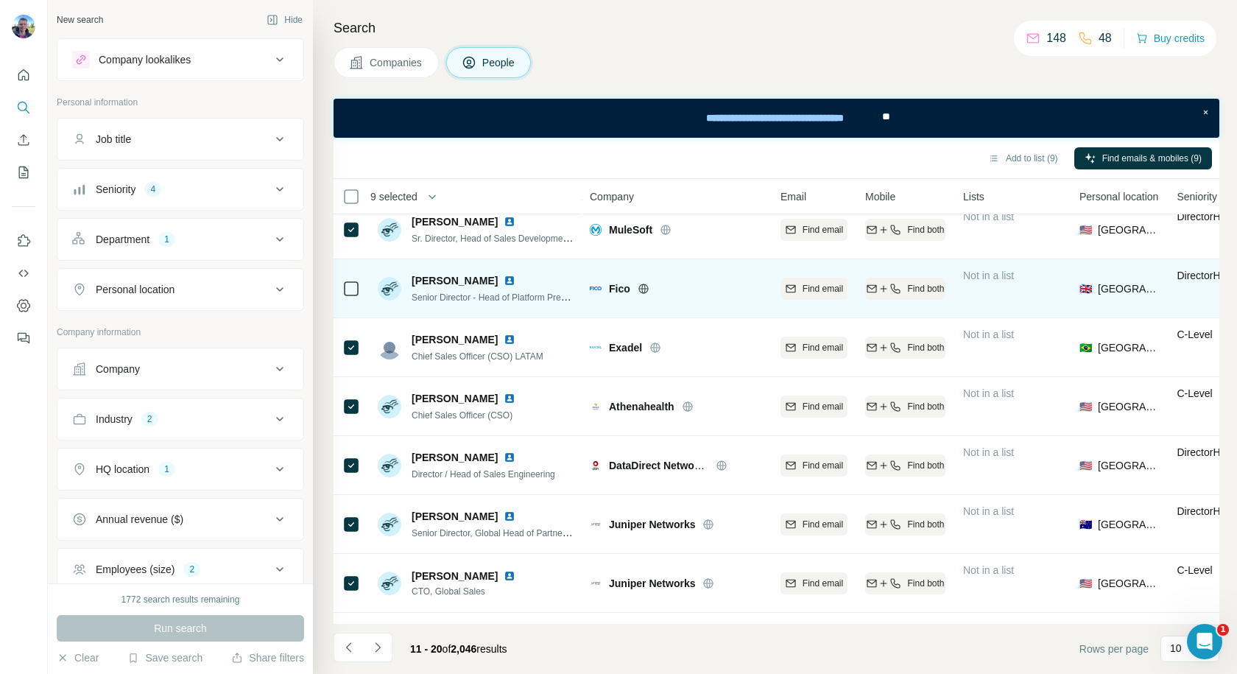
scroll to position [187, 0]
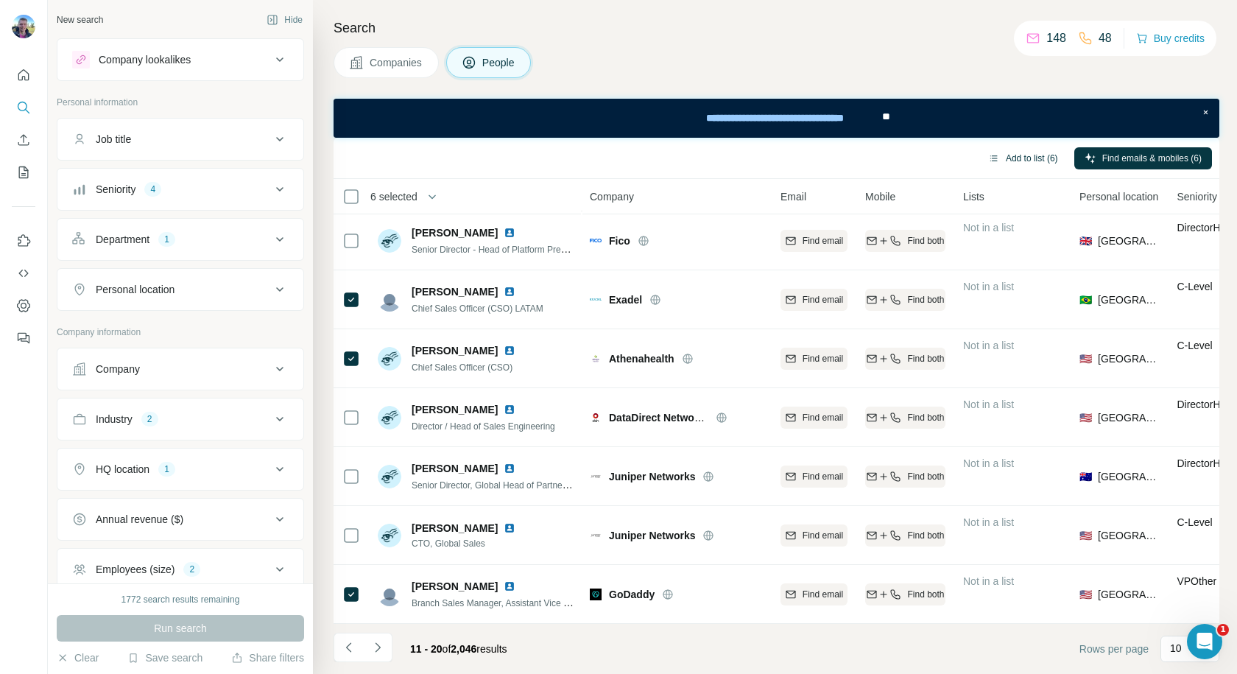
click at [1035, 158] on button "Add to list (6)" at bounding box center [1023, 158] width 91 height 22
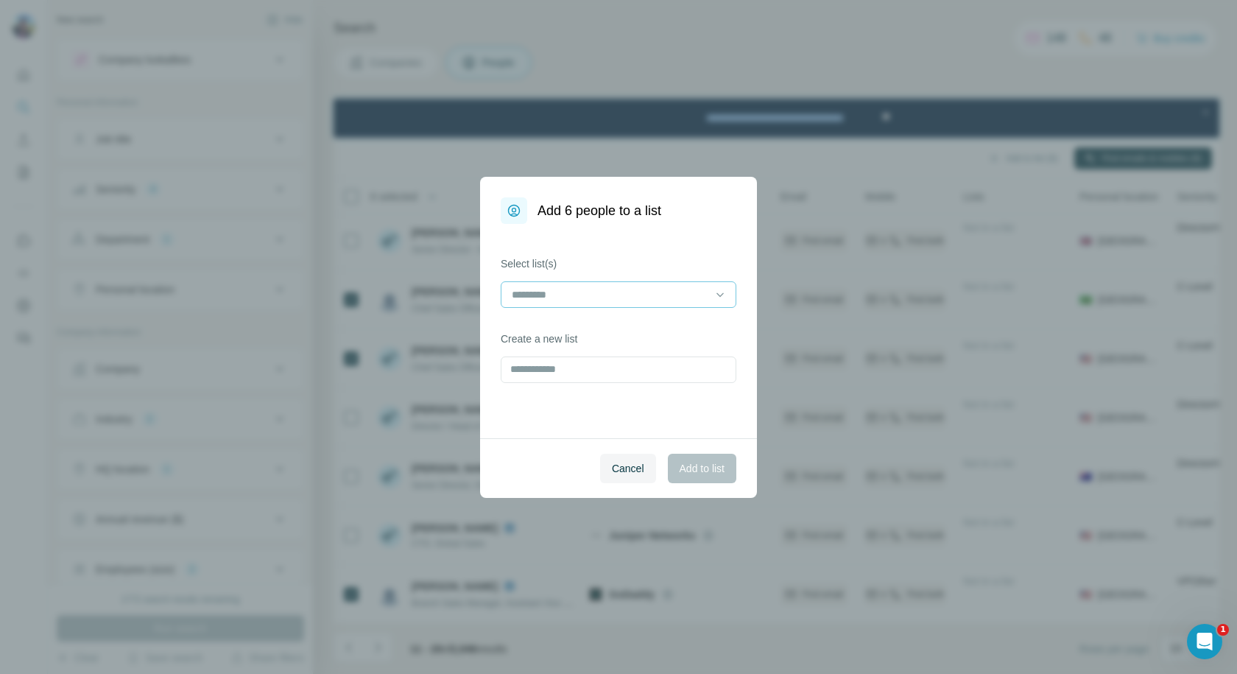
click at [711, 294] on div at bounding box center [619, 294] width 236 height 27
click at [632, 335] on div "Sales Leaders (US - Software - 1k-10k)" at bounding box center [618, 327] width 228 height 27
click at [692, 475] on span "Add to list" at bounding box center [702, 468] width 45 height 15
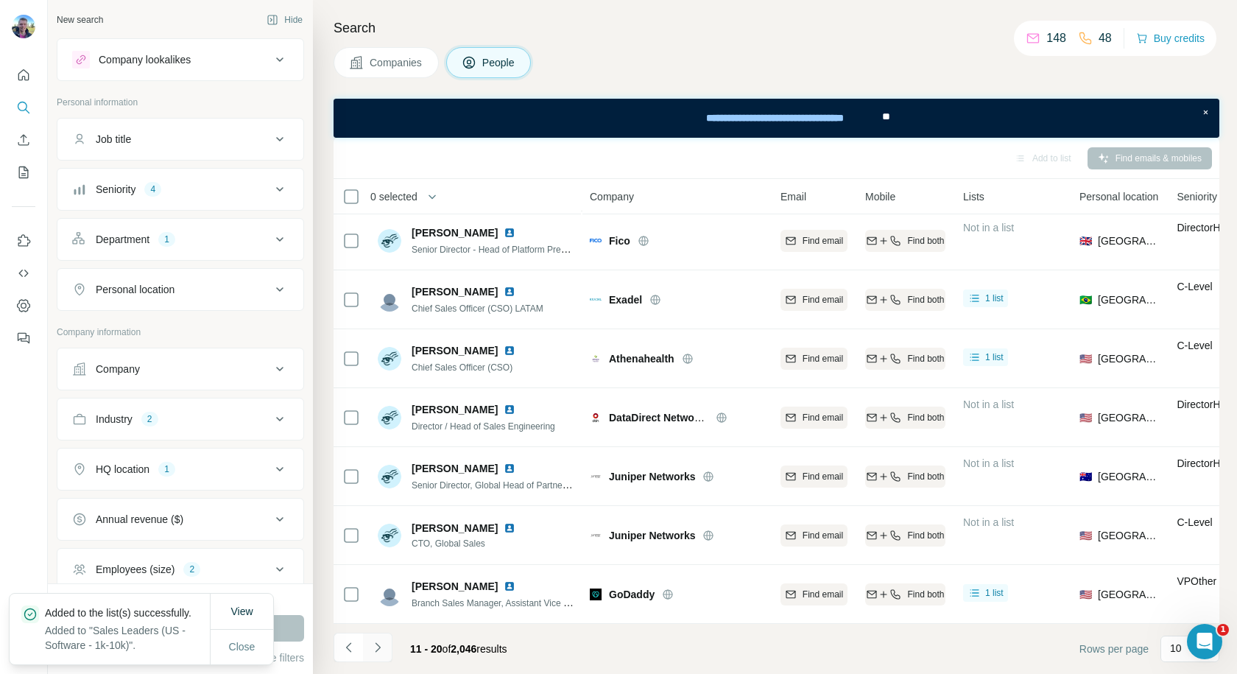
click at [381, 647] on icon "Navigate to next page" at bounding box center [377, 647] width 15 height 15
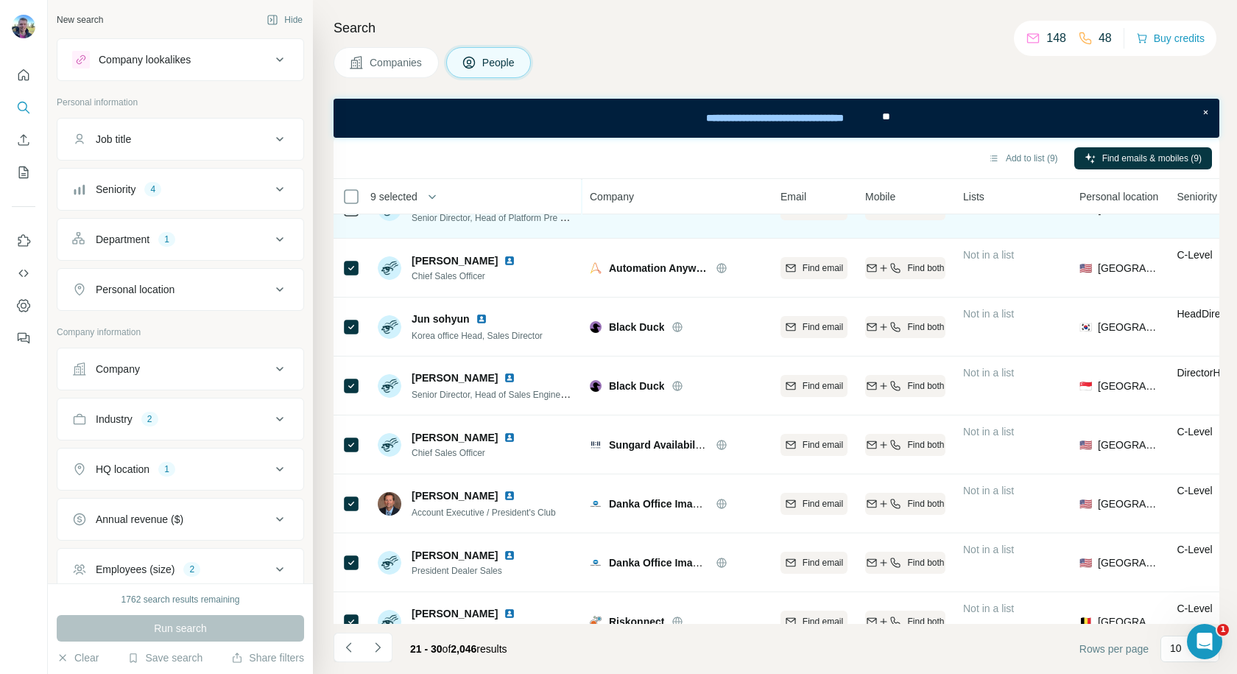
scroll to position [186, 0]
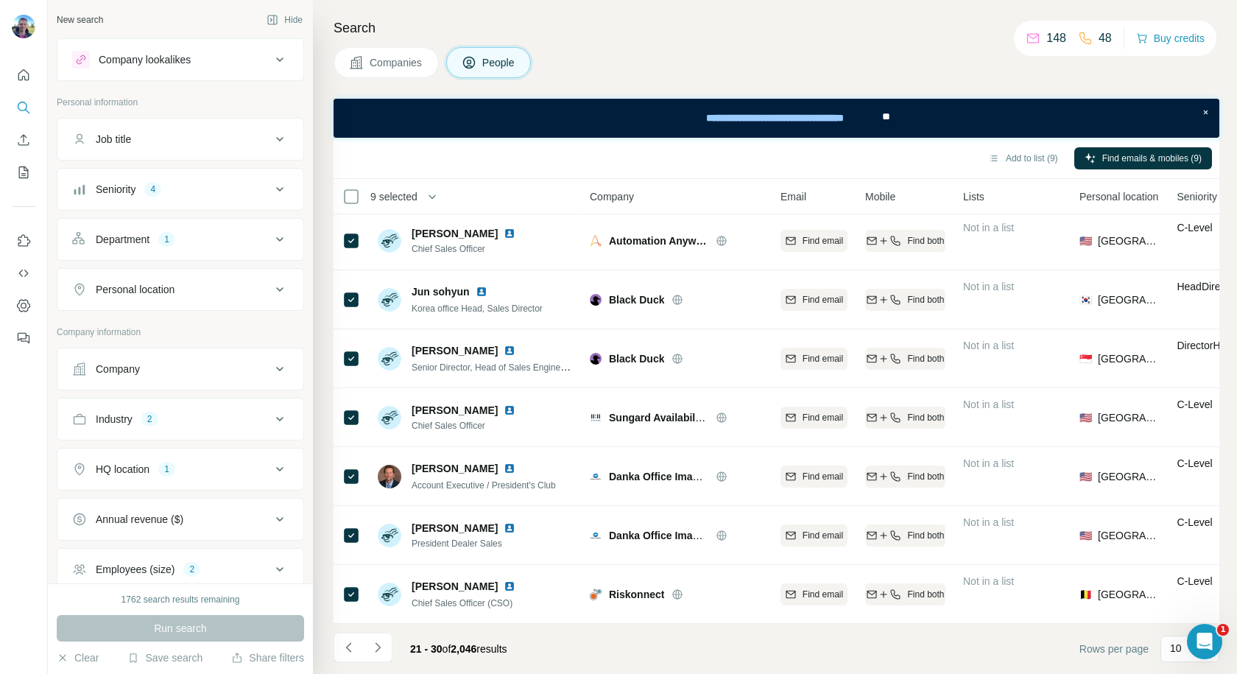
click at [276, 289] on icon at bounding box center [279, 289] width 7 height 4
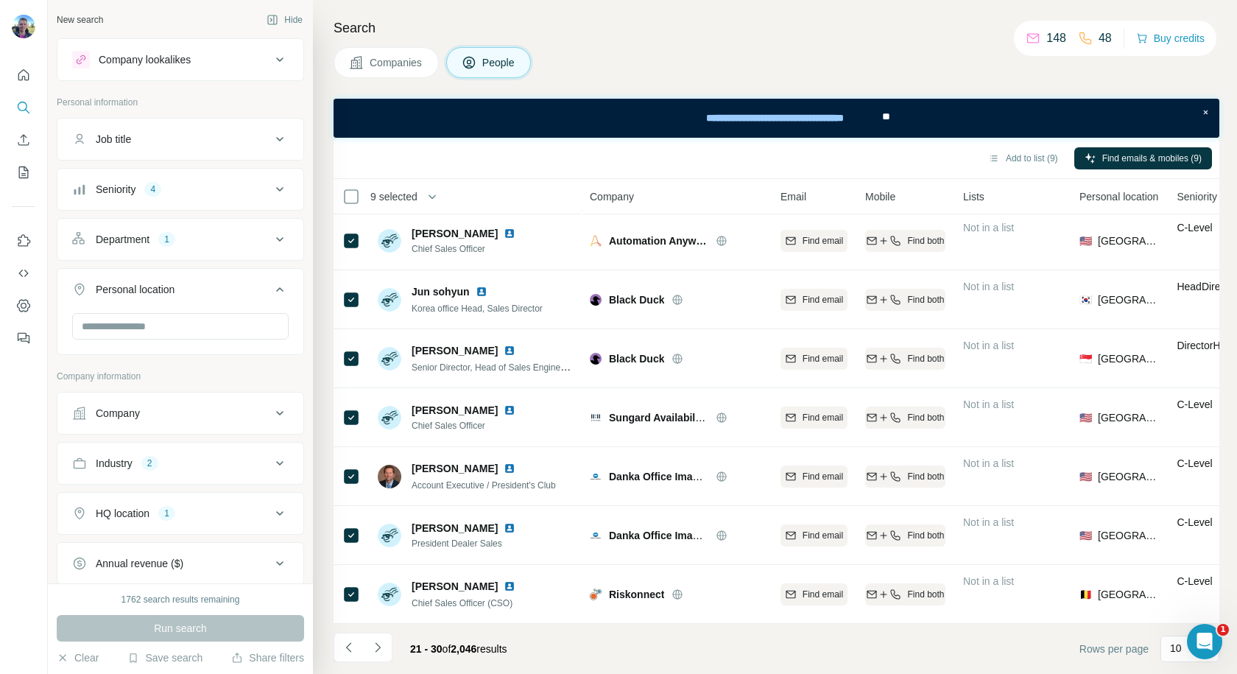
click at [271, 288] on icon at bounding box center [280, 290] width 18 height 18
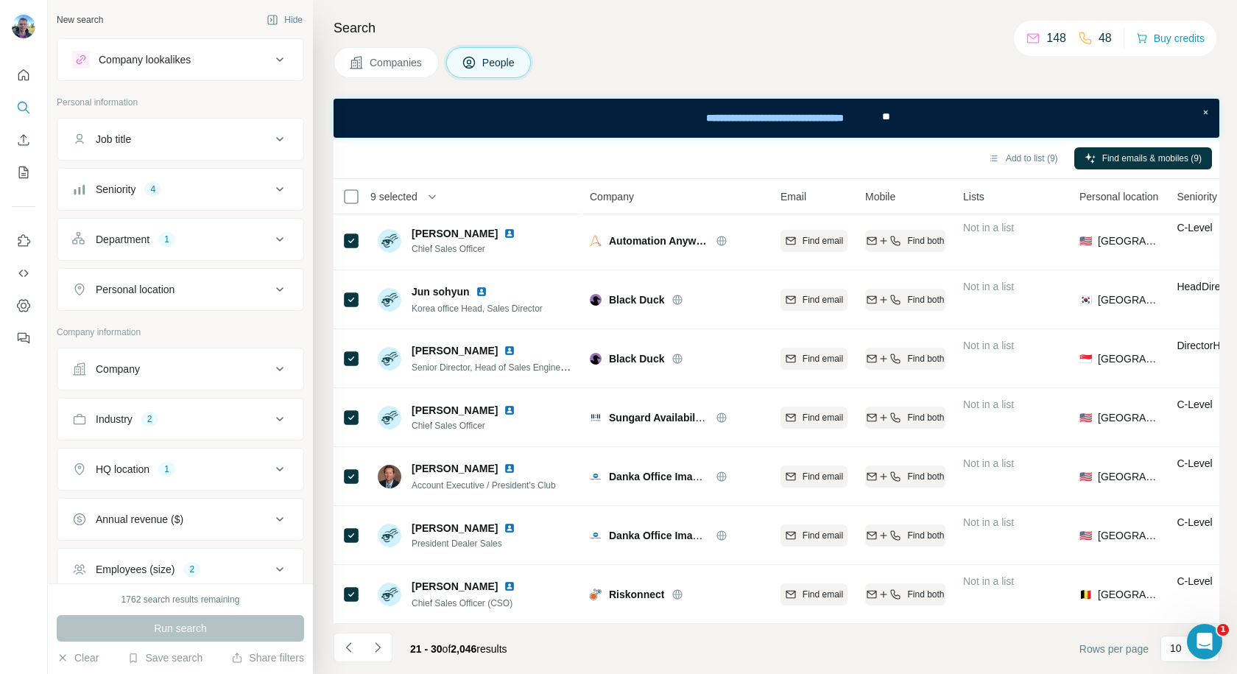
click at [271, 285] on icon at bounding box center [280, 290] width 18 height 18
click at [179, 328] on input "text" at bounding box center [180, 326] width 216 height 27
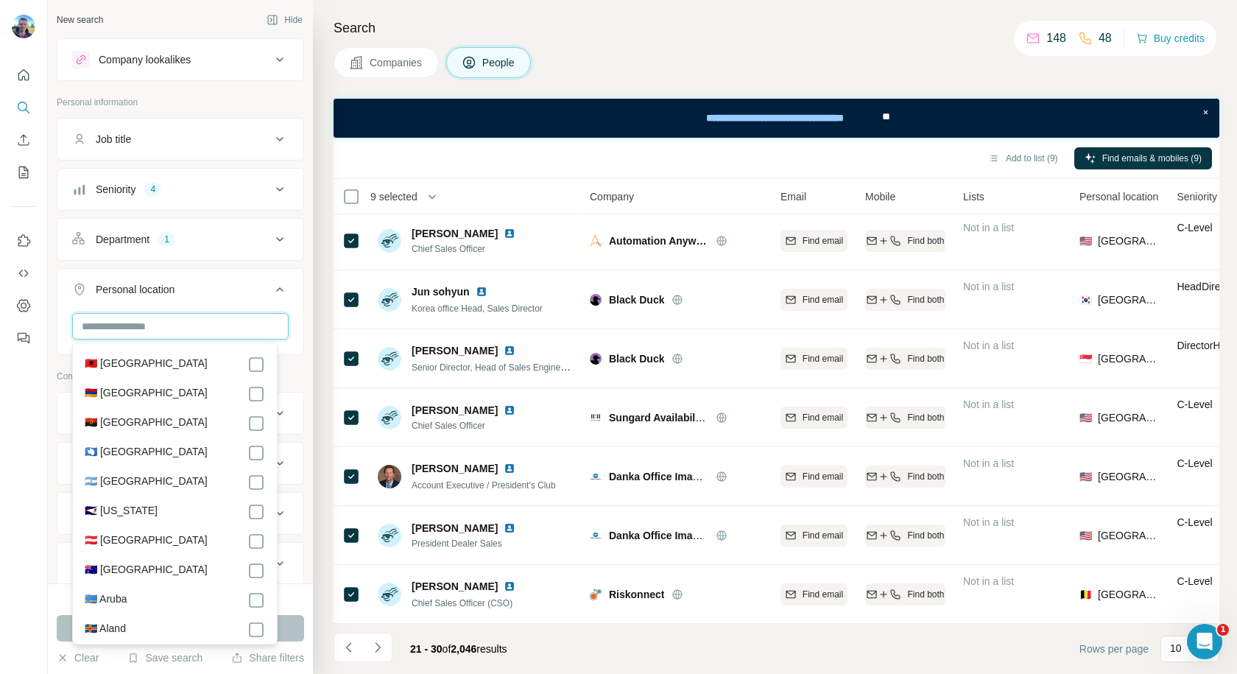
scroll to position [0, 0]
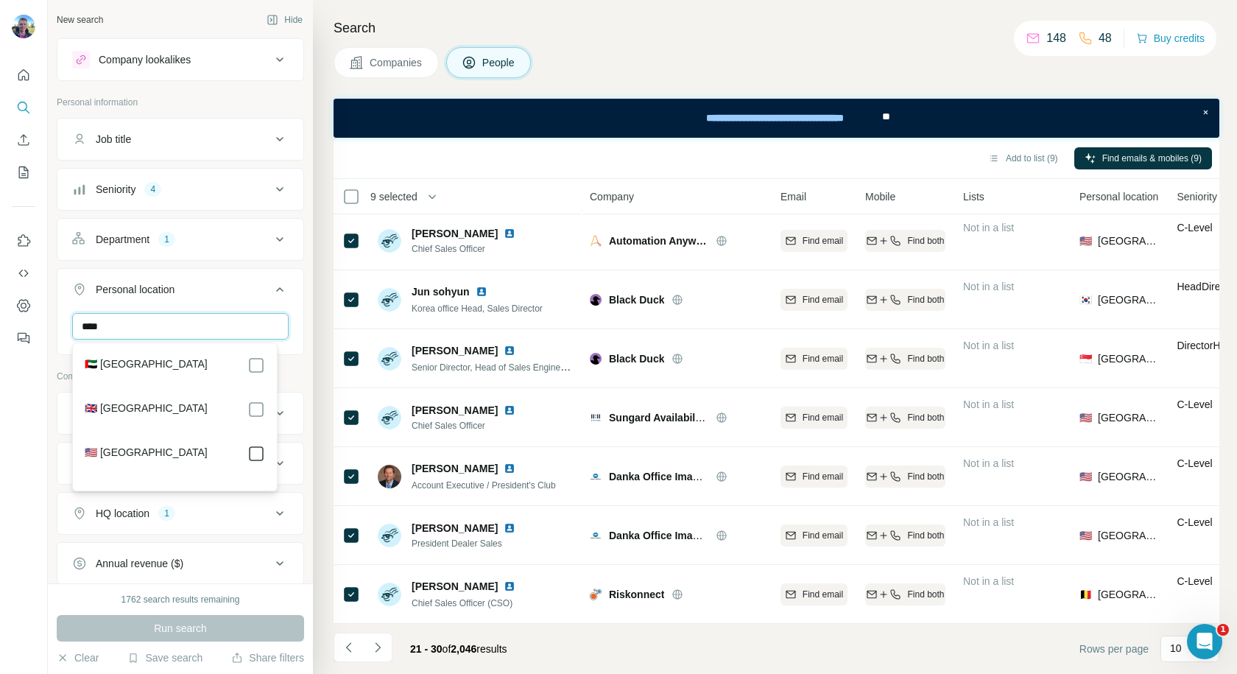
type input "****"
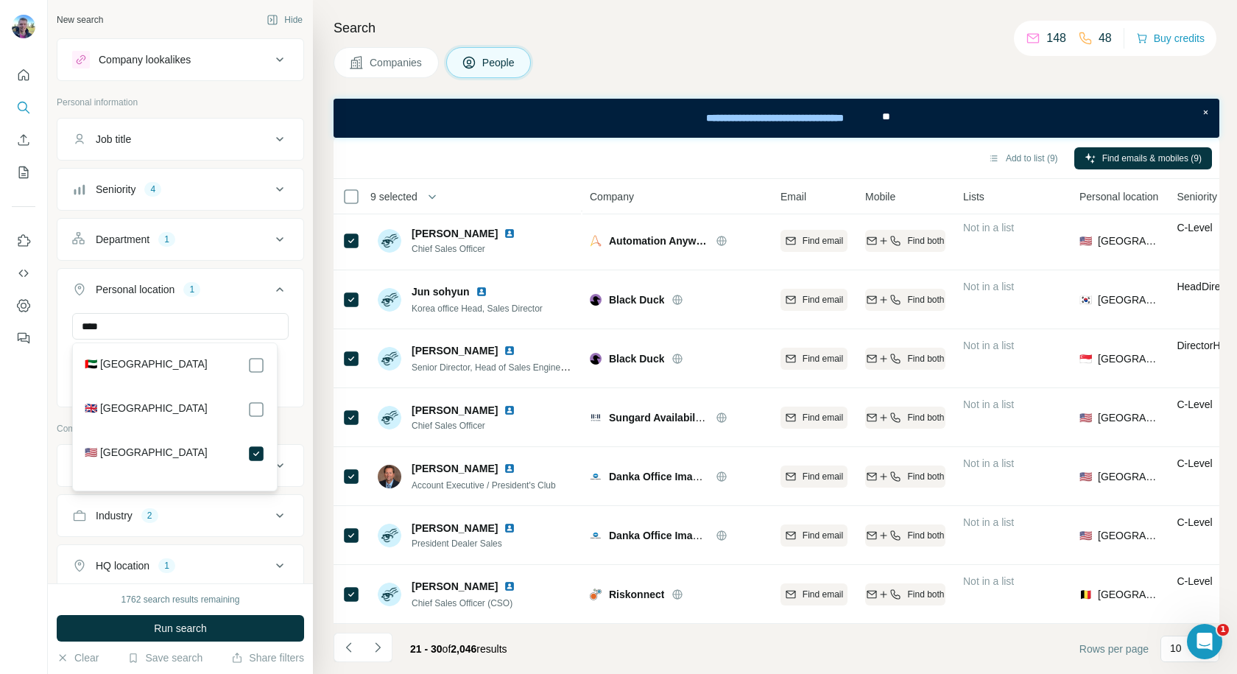
click at [276, 289] on icon at bounding box center [279, 289] width 7 height 4
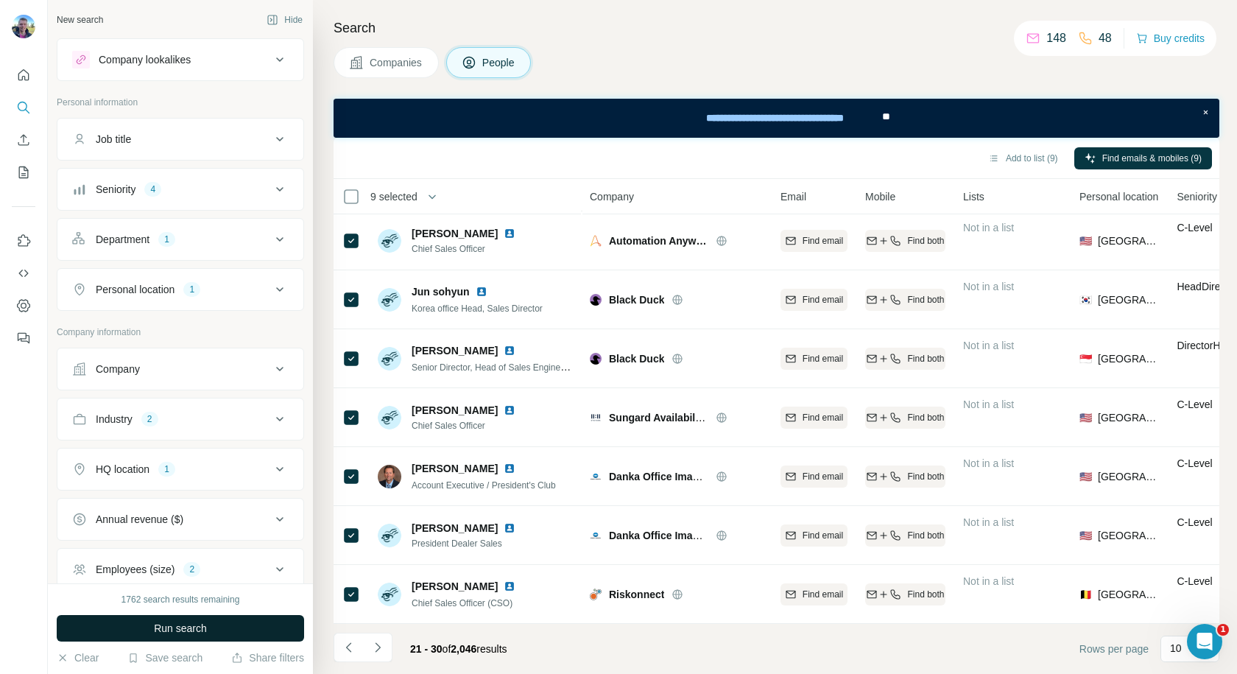
click at [235, 628] on button "Run search" at bounding box center [180, 628] width 247 height 27
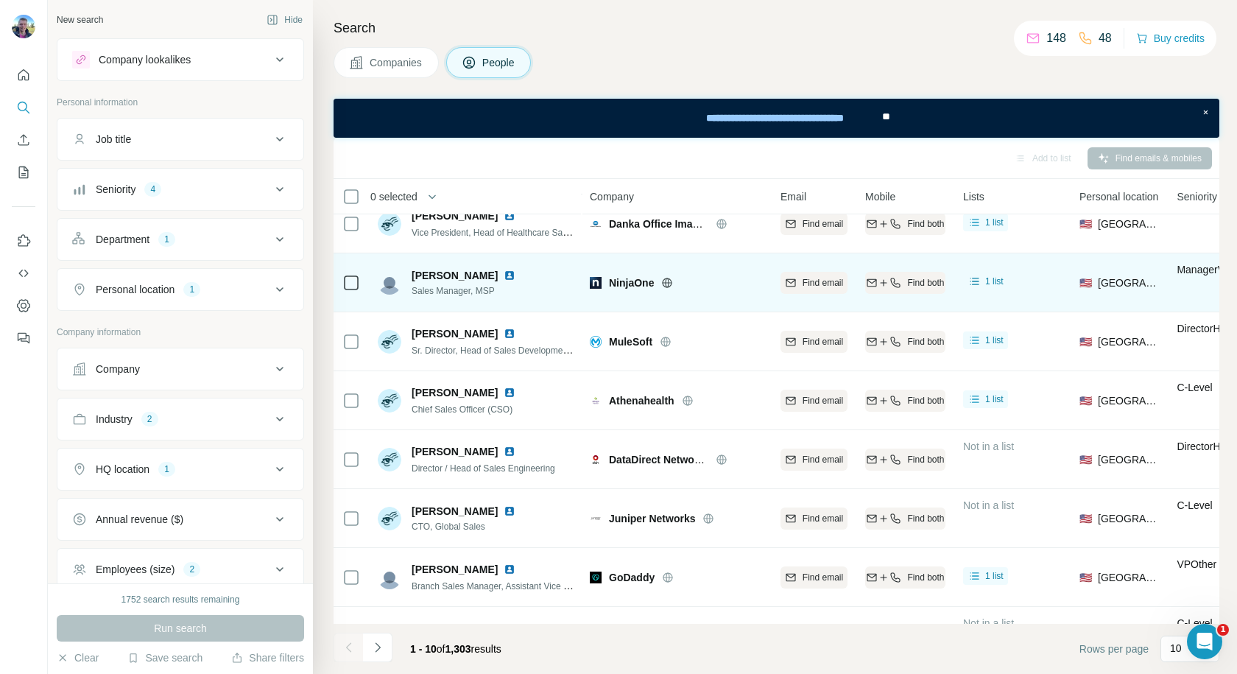
scroll to position [187, 0]
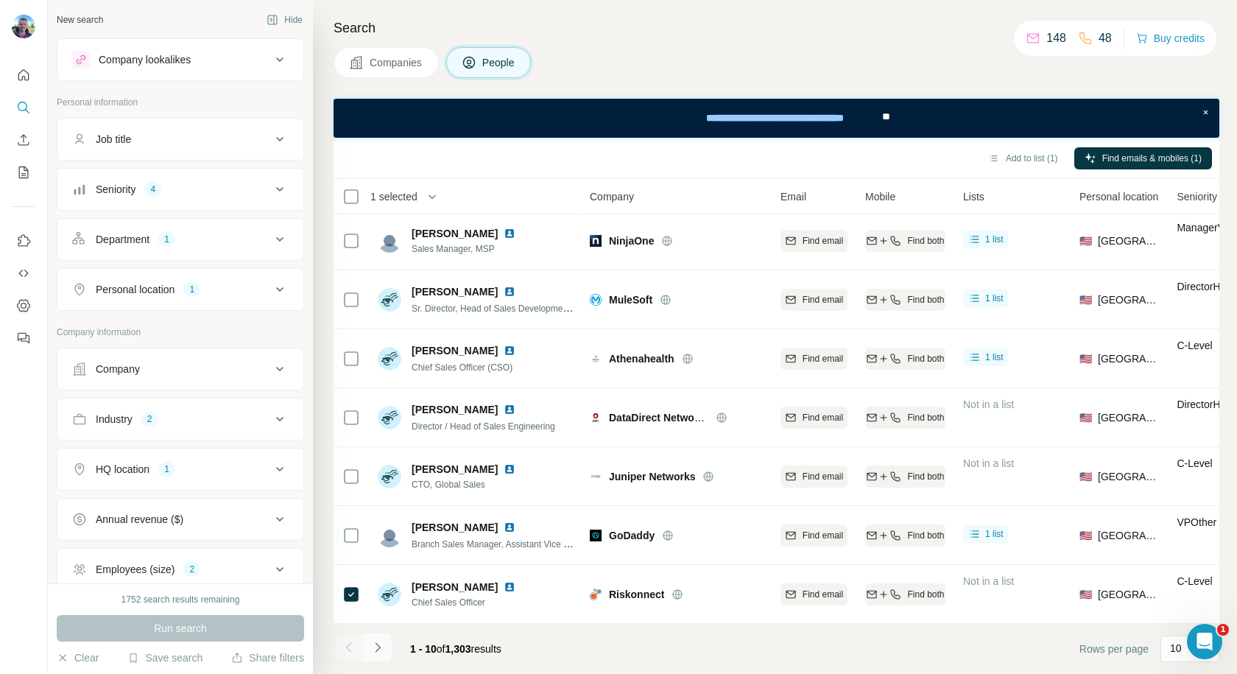
click at [377, 646] on icon "Navigate to next page" at bounding box center [377, 647] width 15 height 15
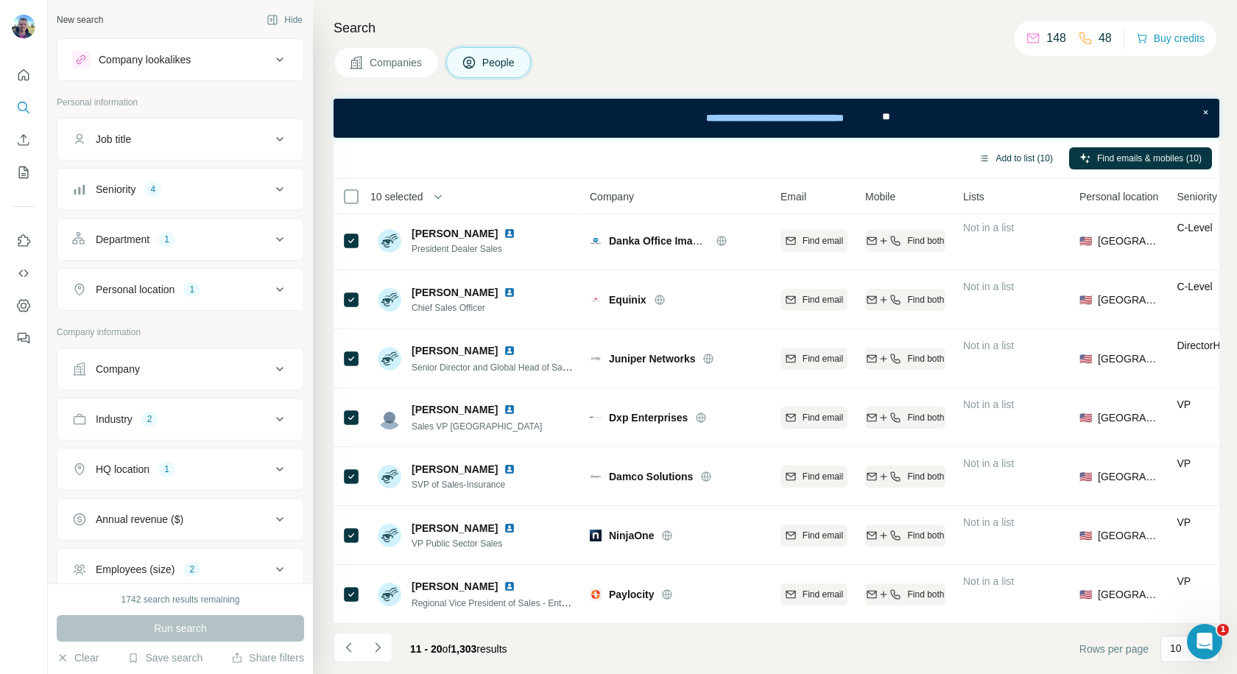
click at [993, 155] on button "Add to list (10)" at bounding box center [1015, 158] width 95 height 22
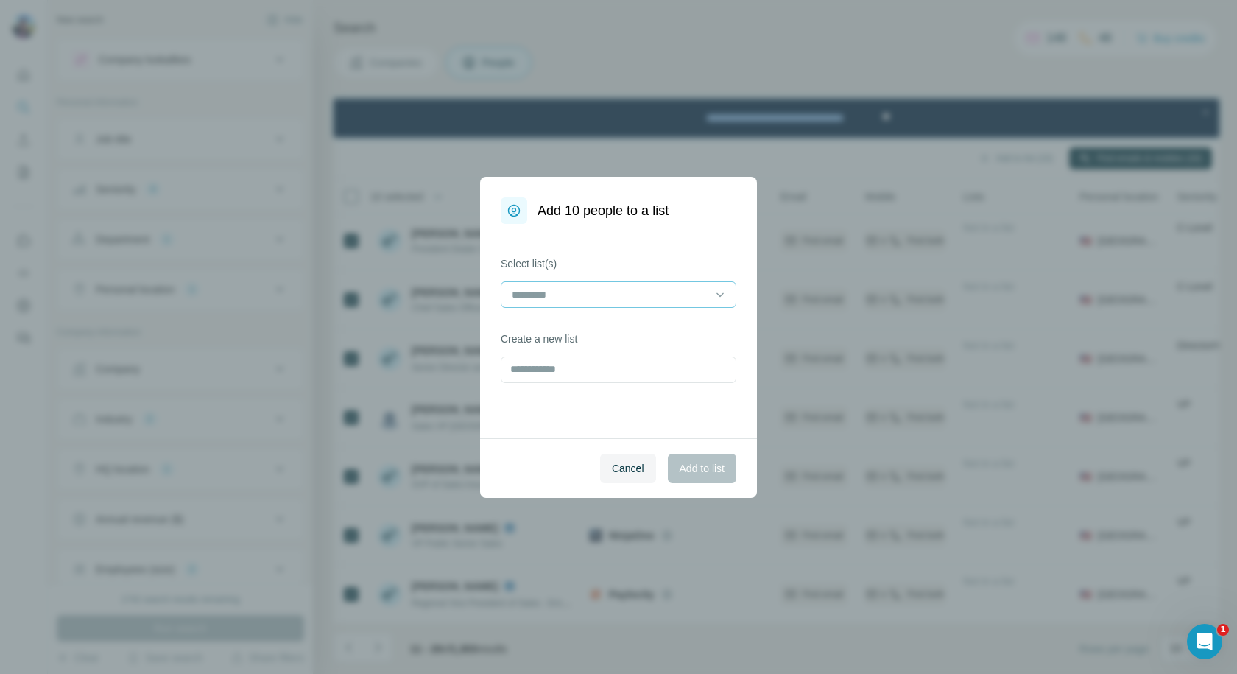
click at [662, 294] on input at bounding box center [609, 294] width 199 height 16
click at [633, 322] on p "Sales Leaders (US - Software - 1k-10k)" at bounding box center [603, 327] width 180 height 15
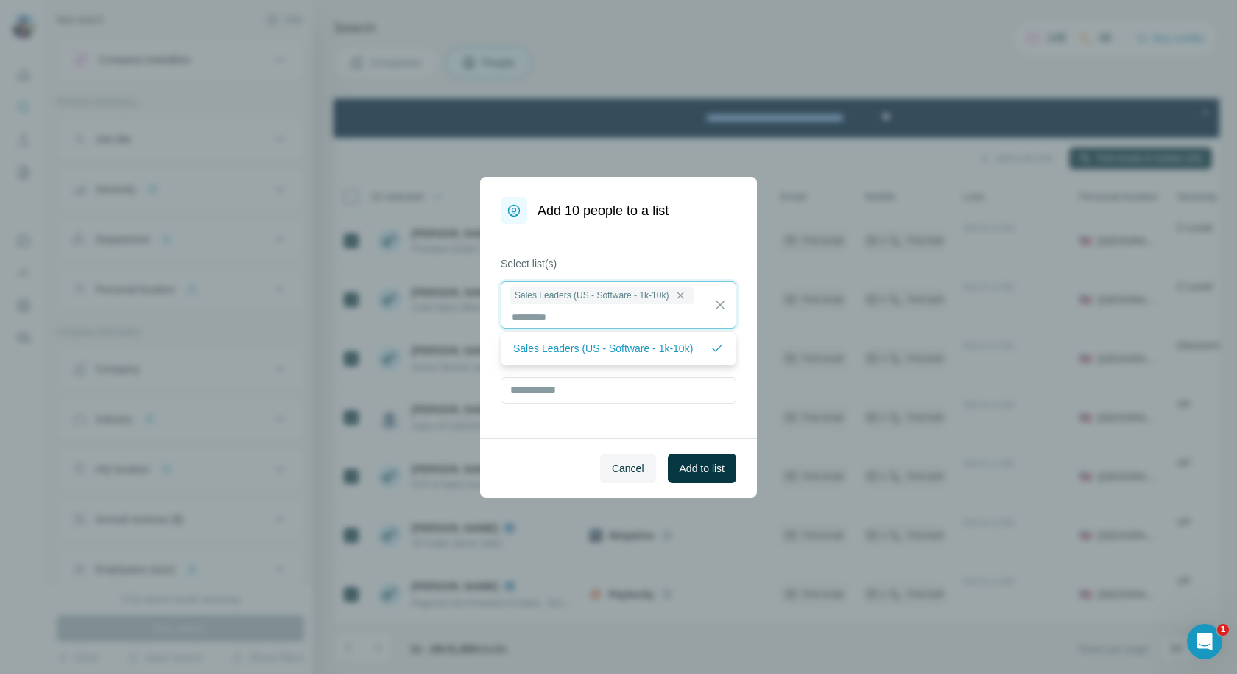
scroll to position [1, 0]
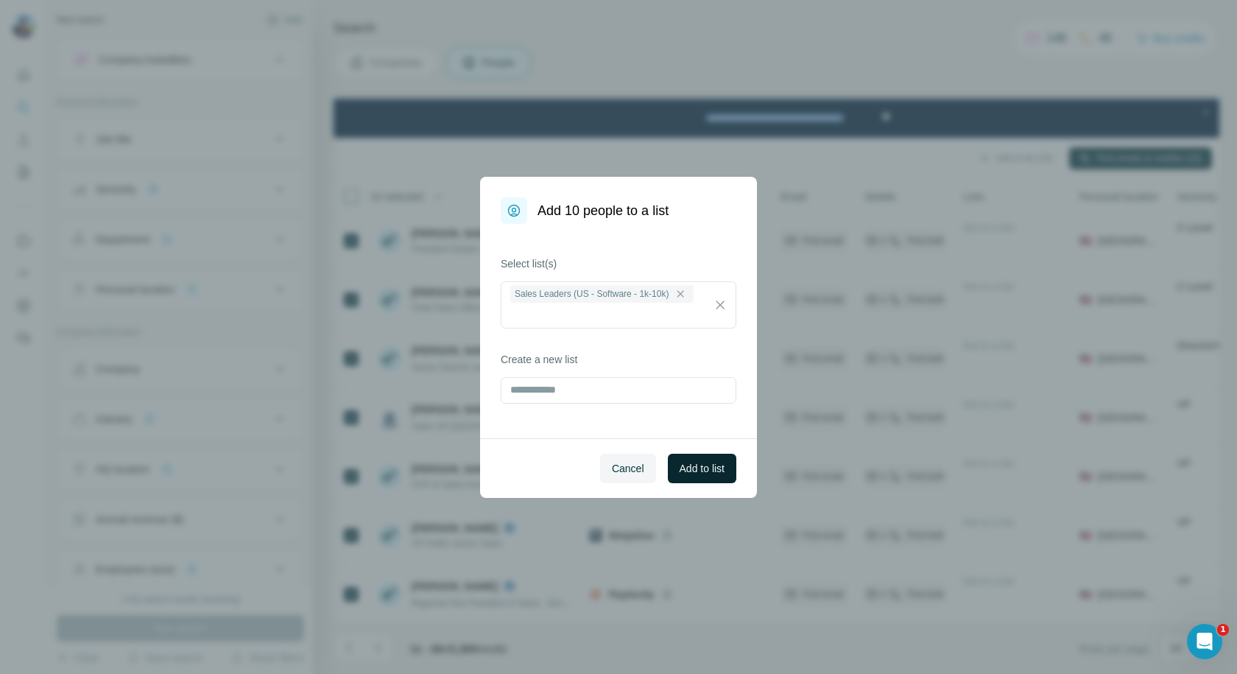
click at [697, 471] on span "Add to list" at bounding box center [702, 468] width 45 height 15
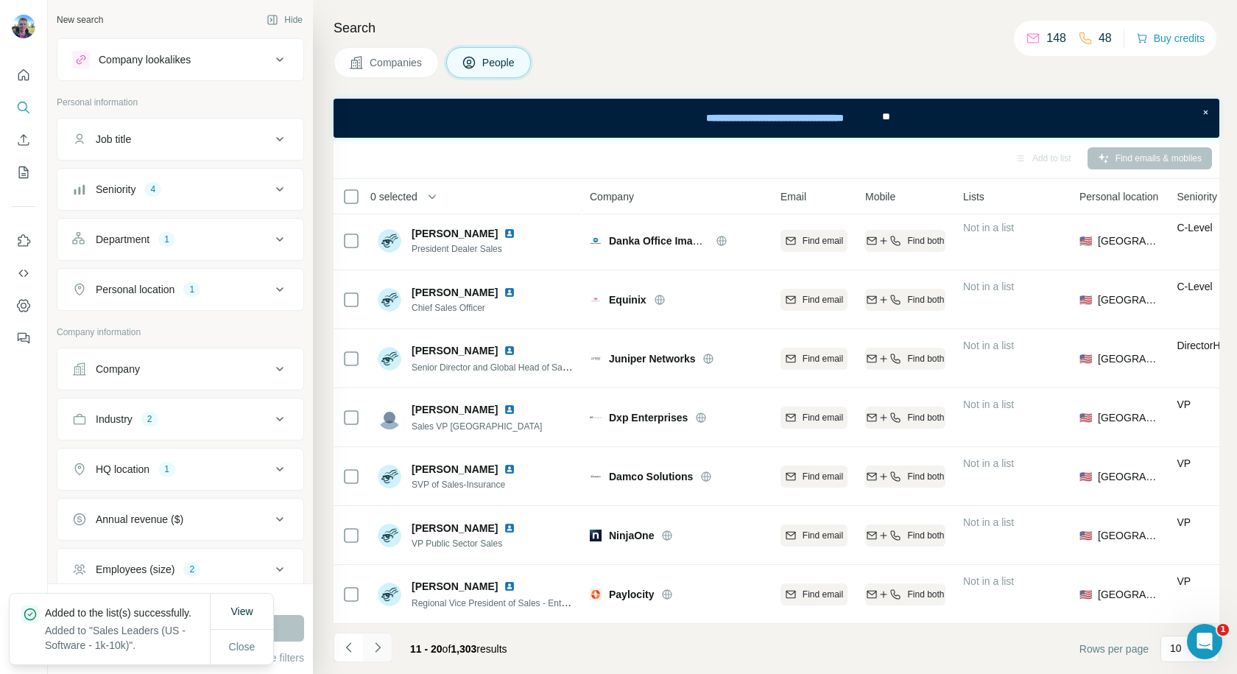
click at [378, 649] on icon "Navigate to next page" at bounding box center [377, 647] width 5 height 10
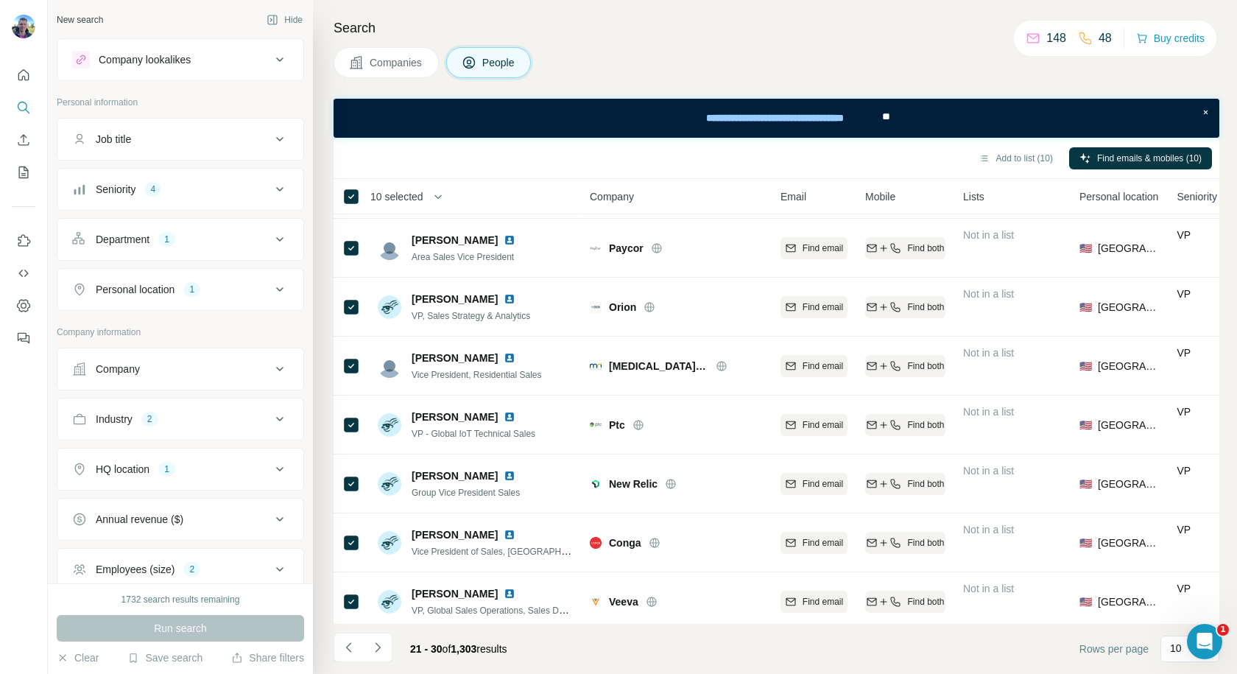
scroll to position [187, 0]
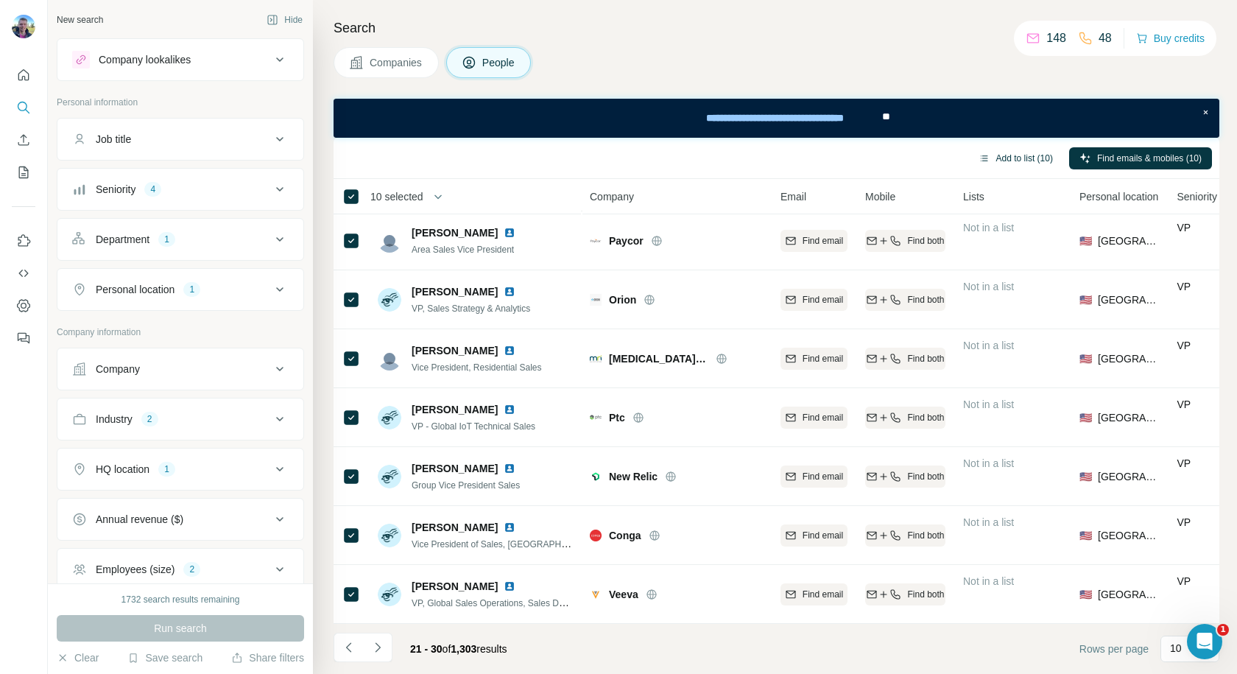
click at [994, 158] on button "Add to list (10)" at bounding box center [1015, 158] width 95 height 22
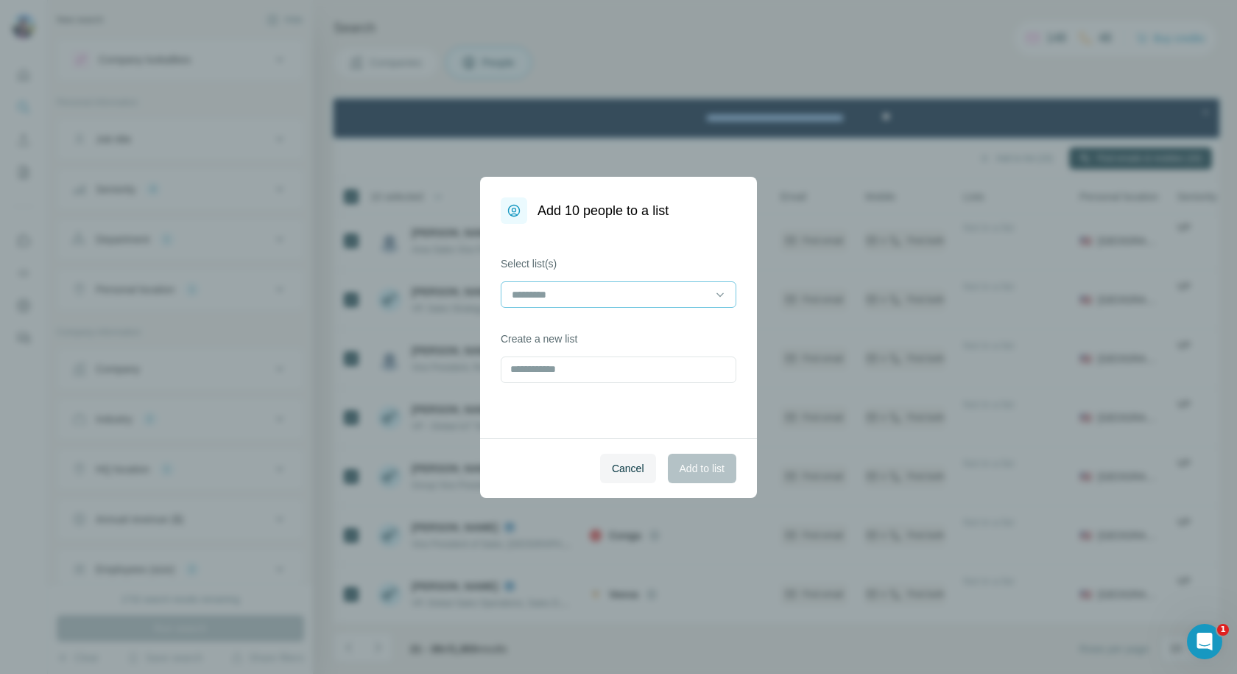
click at [598, 297] on input at bounding box center [609, 294] width 199 height 16
click at [588, 323] on p "Sales Leaders (US - Software - 1k-10k)" at bounding box center [603, 327] width 180 height 15
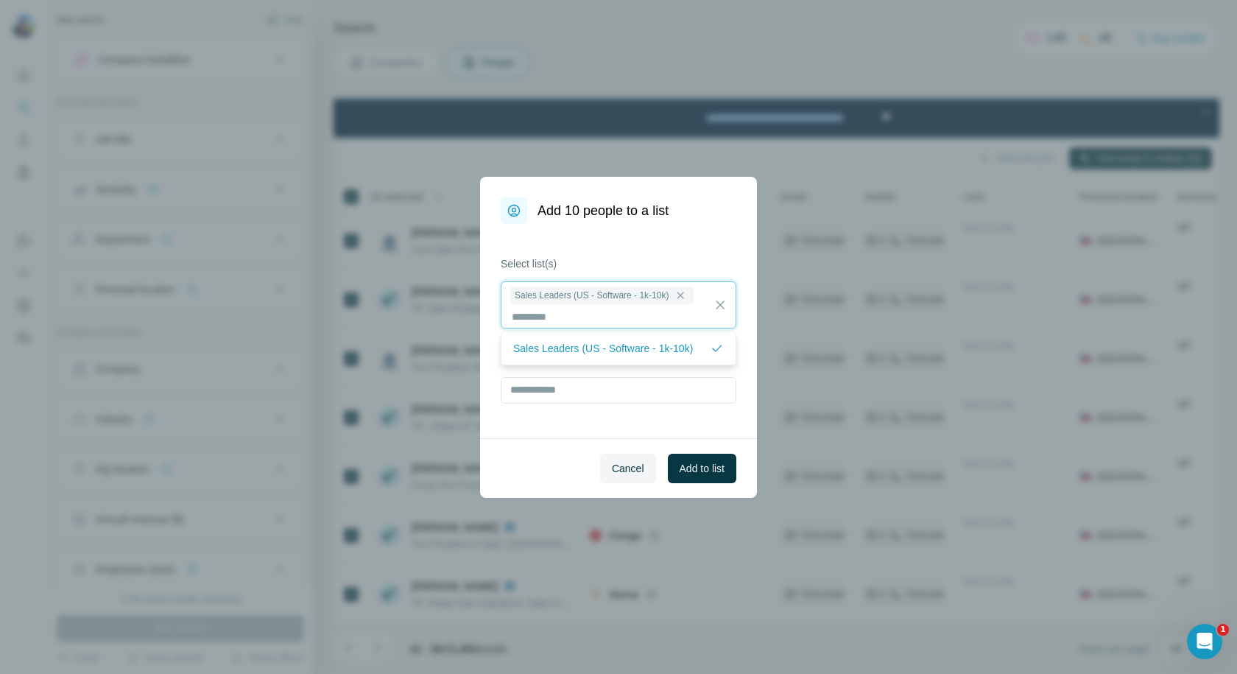
scroll to position [1, 0]
click at [691, 471] on span "Add to list" at bounding box center [702, 468] width 45 height 15
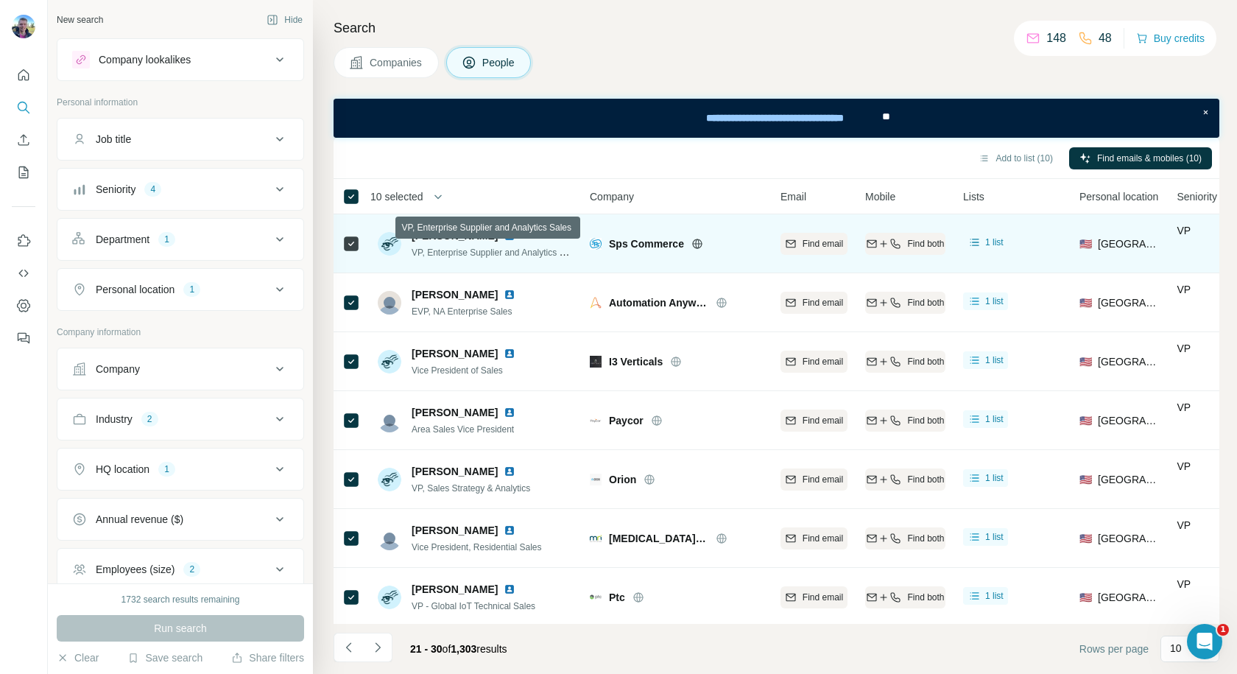
scroll to position [187, 0]
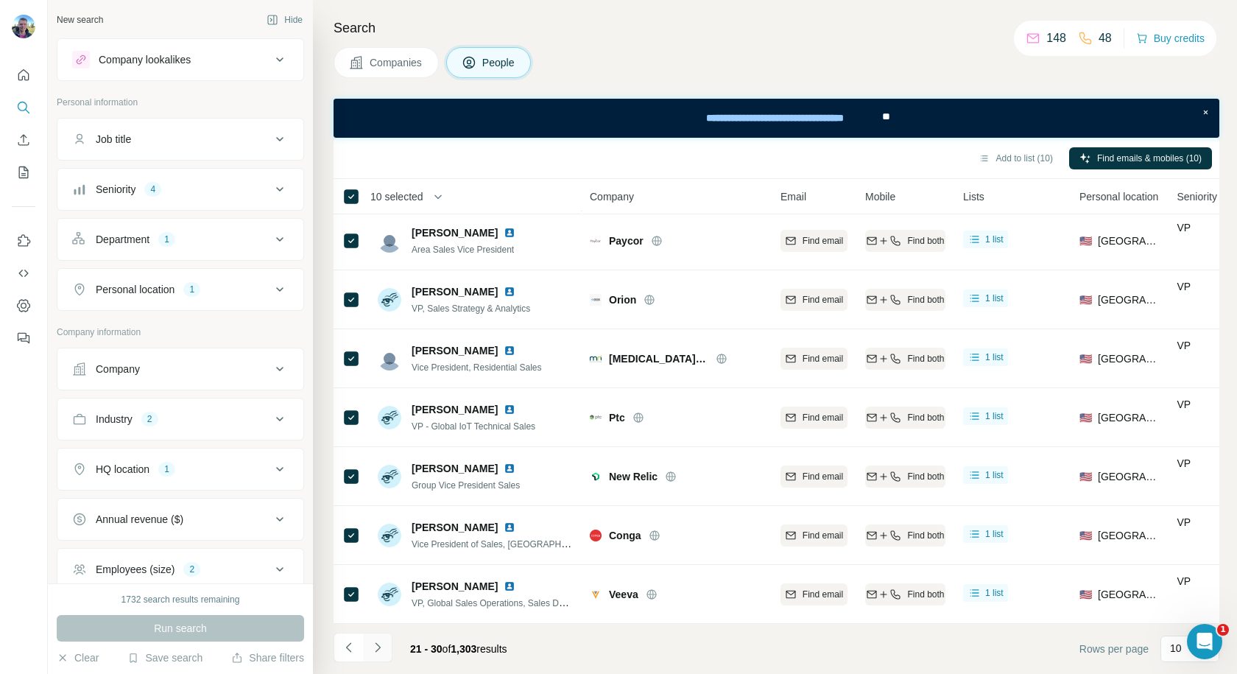
click at [377, 649] on icon "Navigate to next page" at bounding box center [377, 647] width 15 height 15
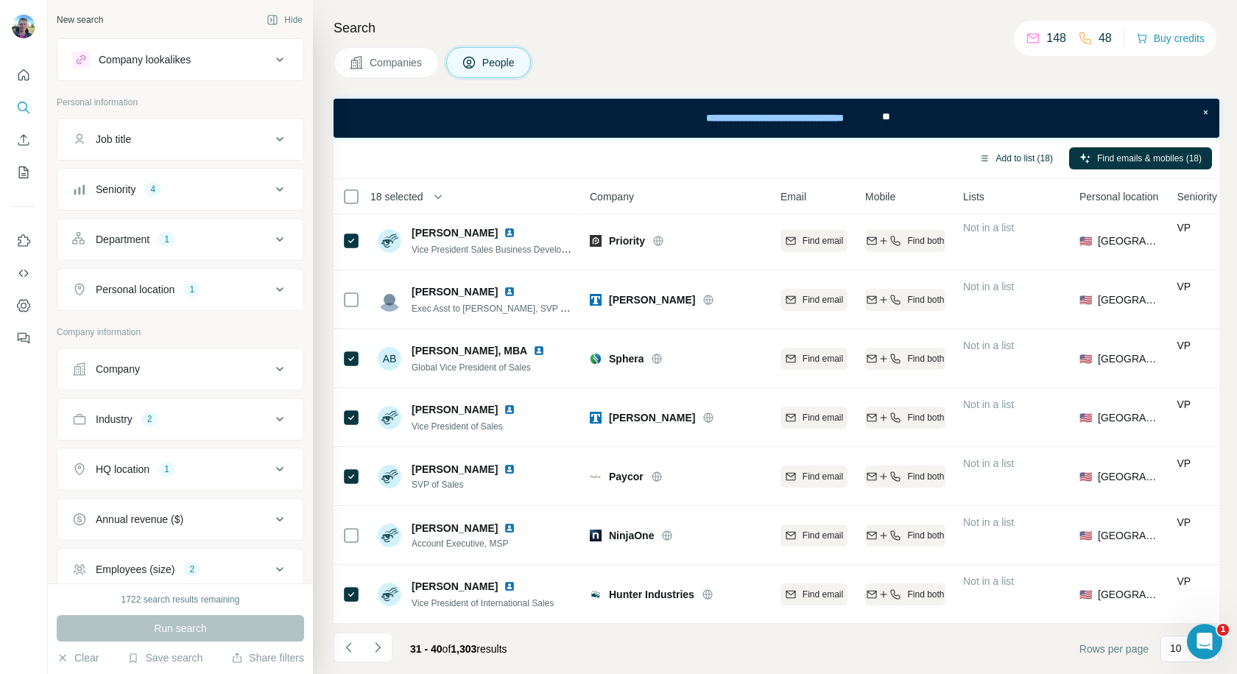
click at [1014, 158] on button "Add to list (18)" at bounding box center [1015, 158] width 95 height 22
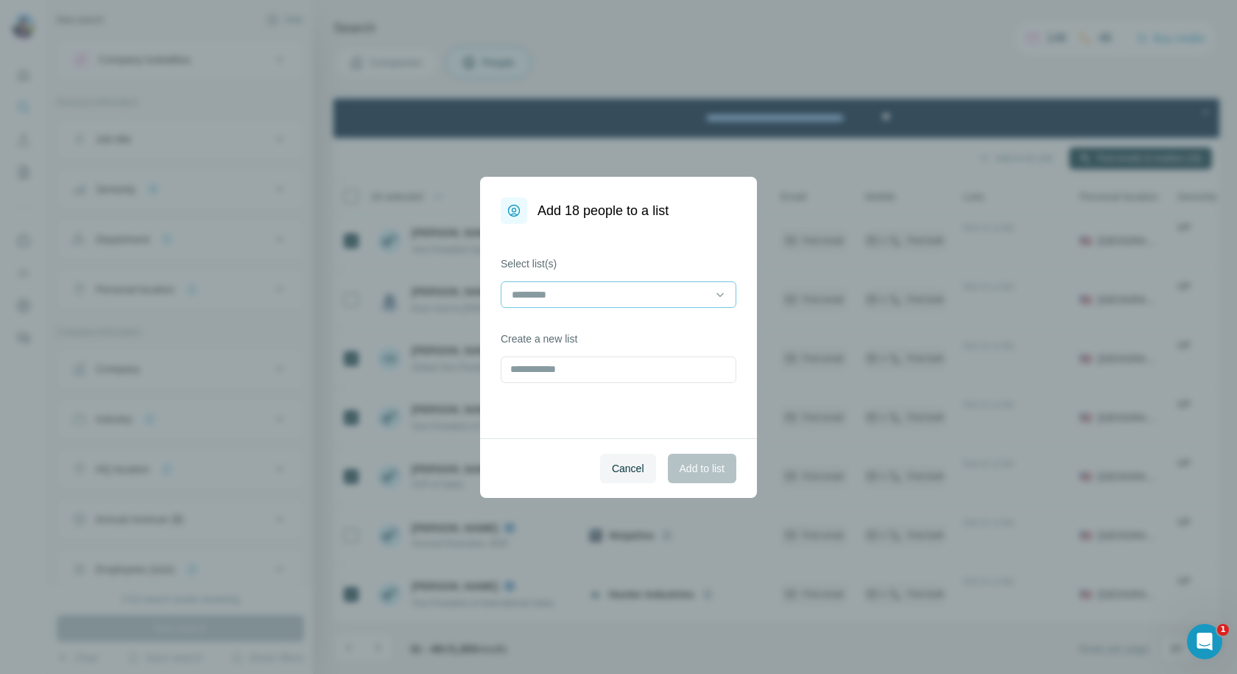
click at [590, 295] on input at bounding box center [609, 294] width 199 height 16
click at [589, 328] on p "Sales Leaders (US - Software - 1k-10k)" at bounding box center [603, 327] width 180 height 15
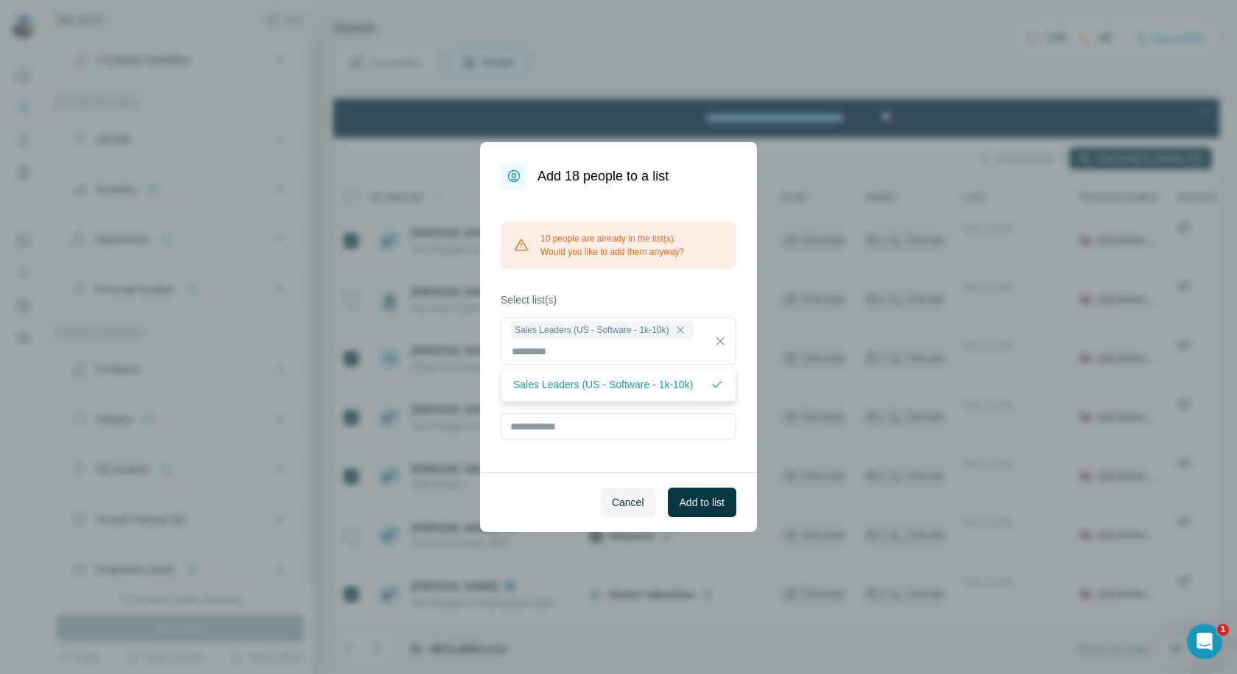
click at [693, 472] on div "Cancel Add to list" at bounding box center [618, 502] width 277 height 60
click at [633, 245] on div "10 people are already in the list(s). Would you like to add them anyway?" at bounding box center [619, 245] width 236 height 47
click at [635, 492] on button "Cancel" at bounding box center [628, 501] width 56 height 29
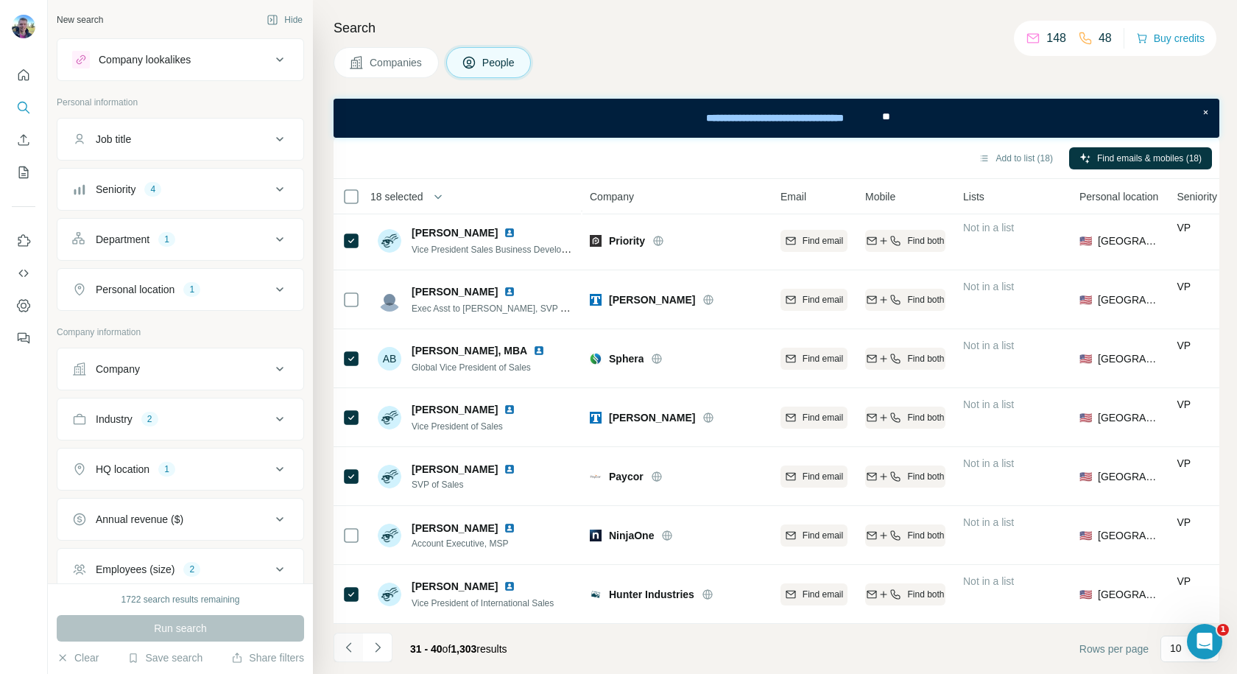
click at [343, 651] on icon "Navigate to previous page" at bounding box center [349, 647] width 15 height 15
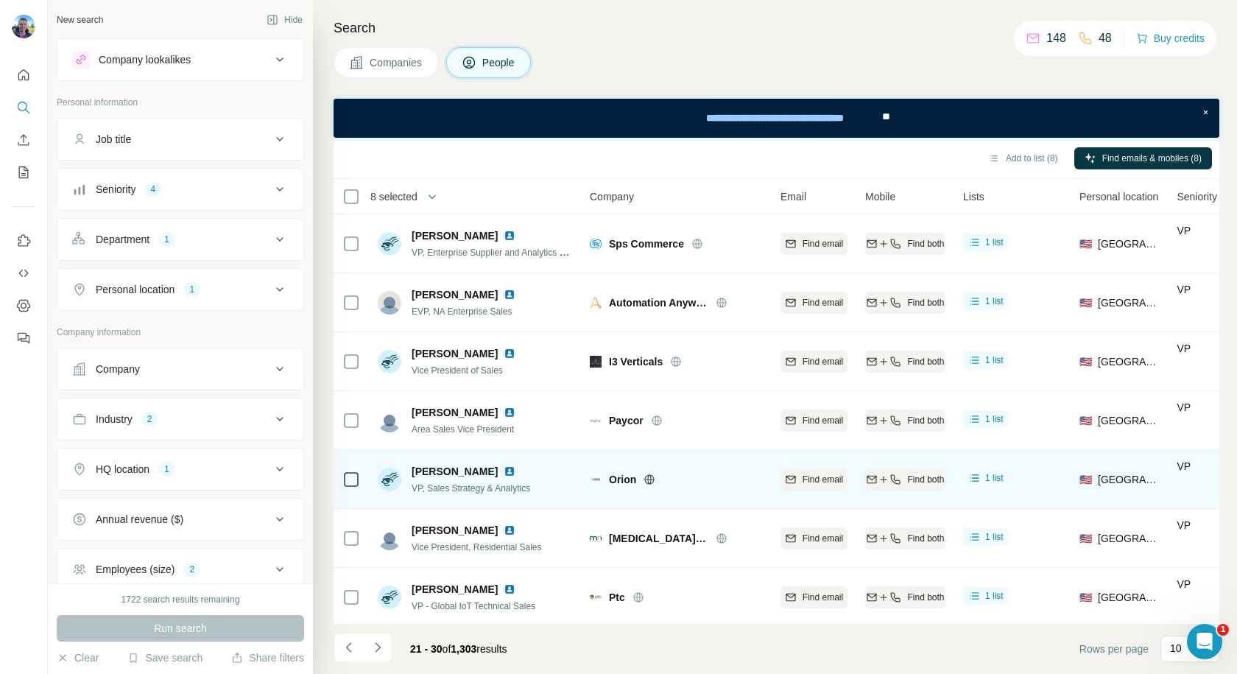
scroll to position [187, 0]
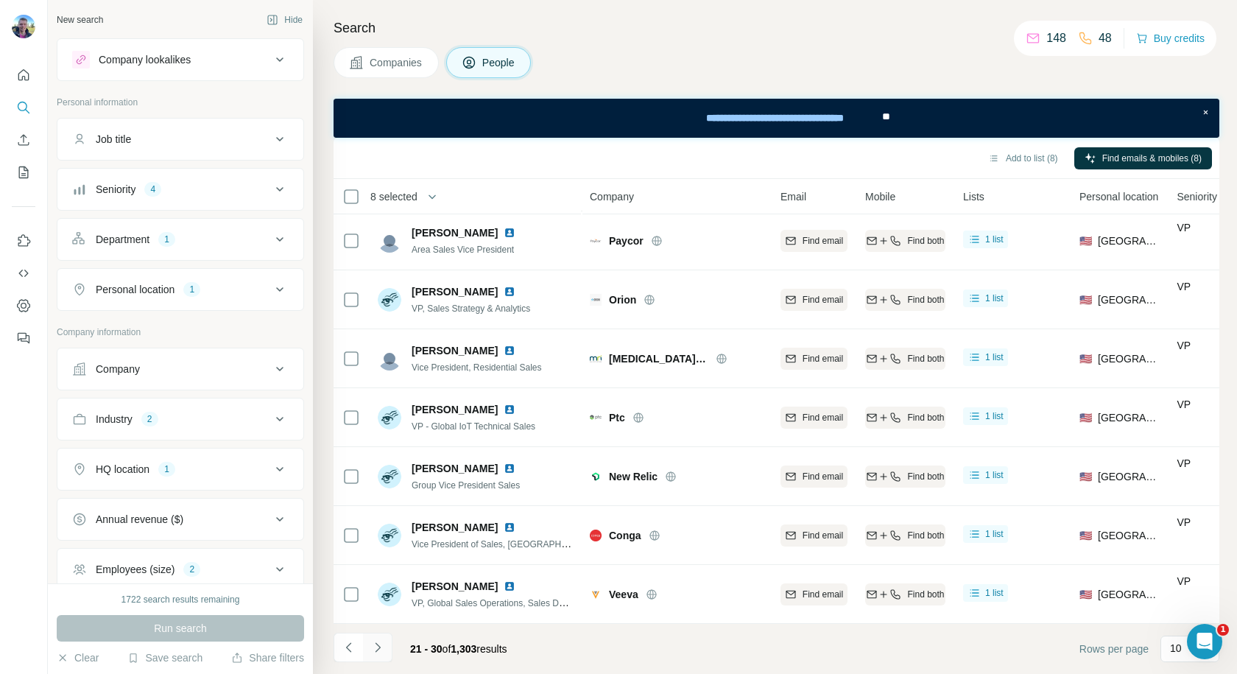
click at [383, 649] on icon "Navigate to next page" at bounding box center [377, 647] width 15 height 15
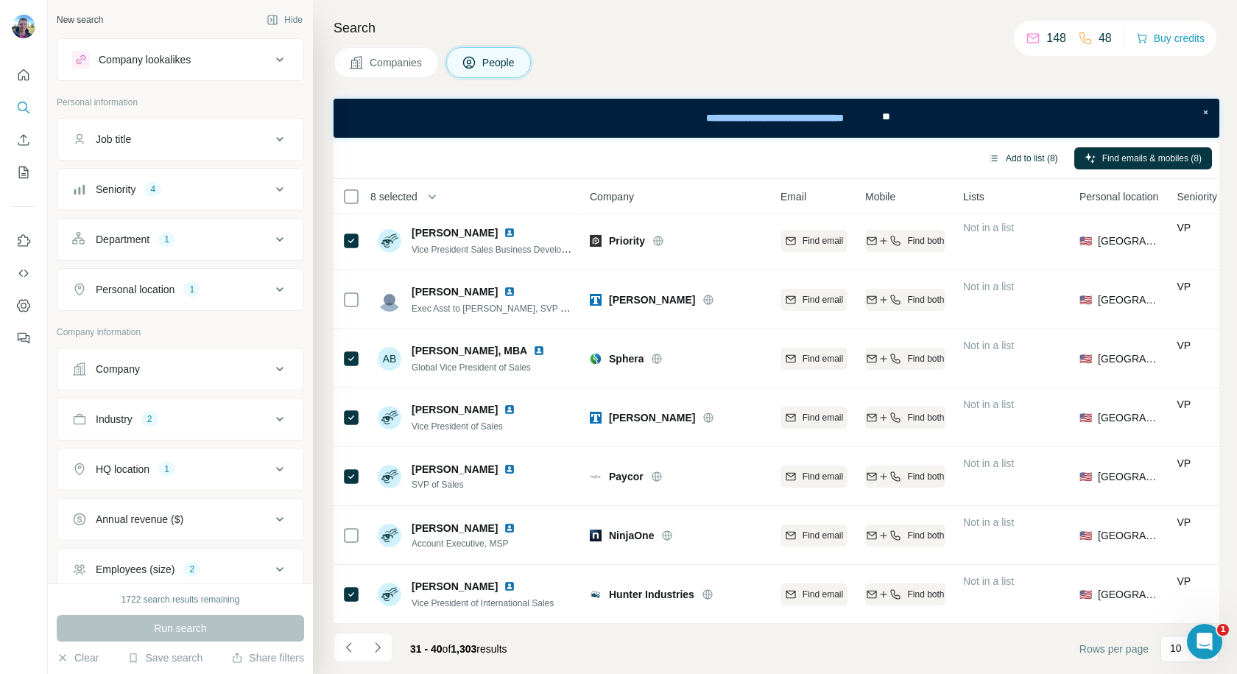
click at [1023, 166] on button "Add to list (8)" at bounding box center [1023, 158] width 91 height 22
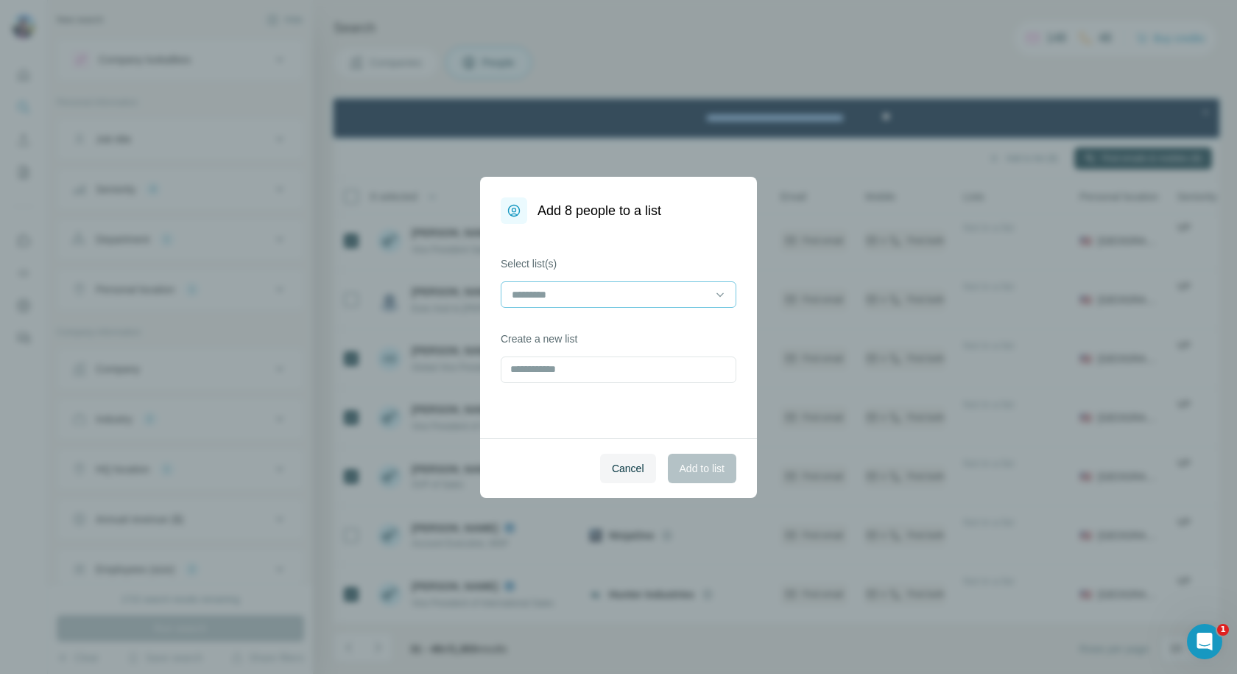
click at [645, 292] on input at bounding box center [609, 294] width 199 height 16
click at [613, 317] on div "Sales Leaders (US - Software - 1k-10k)" at bounding box center [618, 327] width 228 height 27
click at [697, 471] on span "Add to list" at bounding box center [702, 468] width 45 height 15
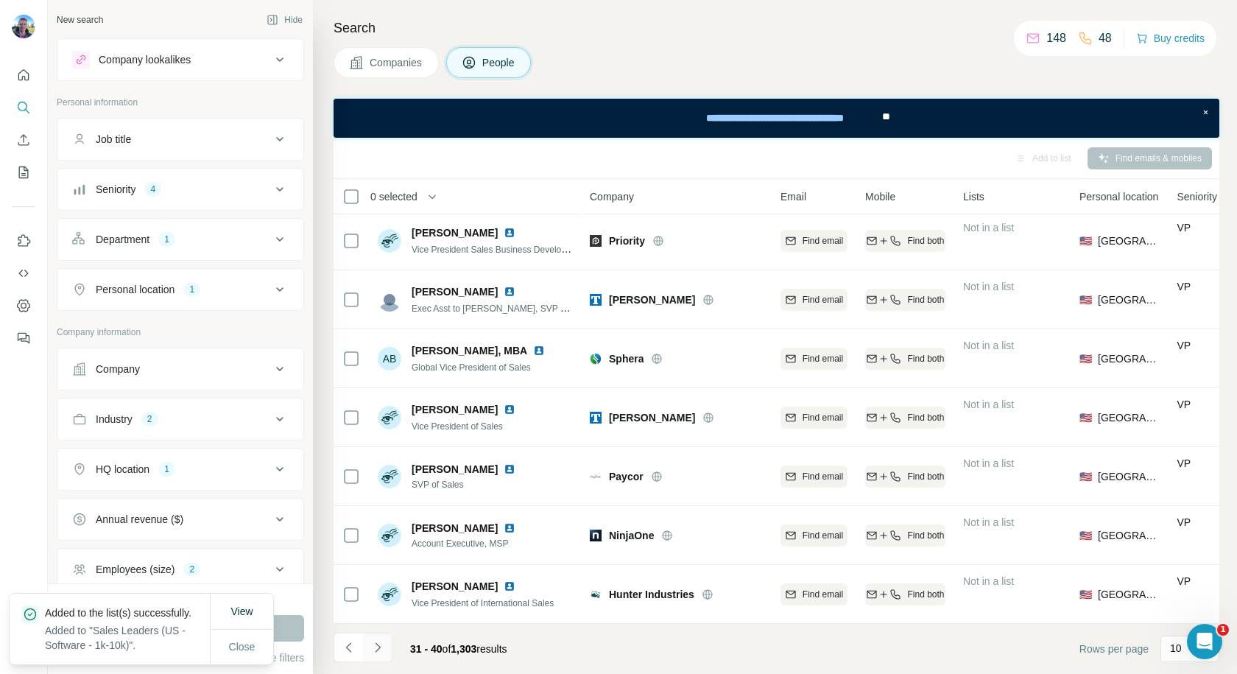
click at [376, 649] on icon "Navigate to next page" at bounding box center [377, 647] width 15 height 15
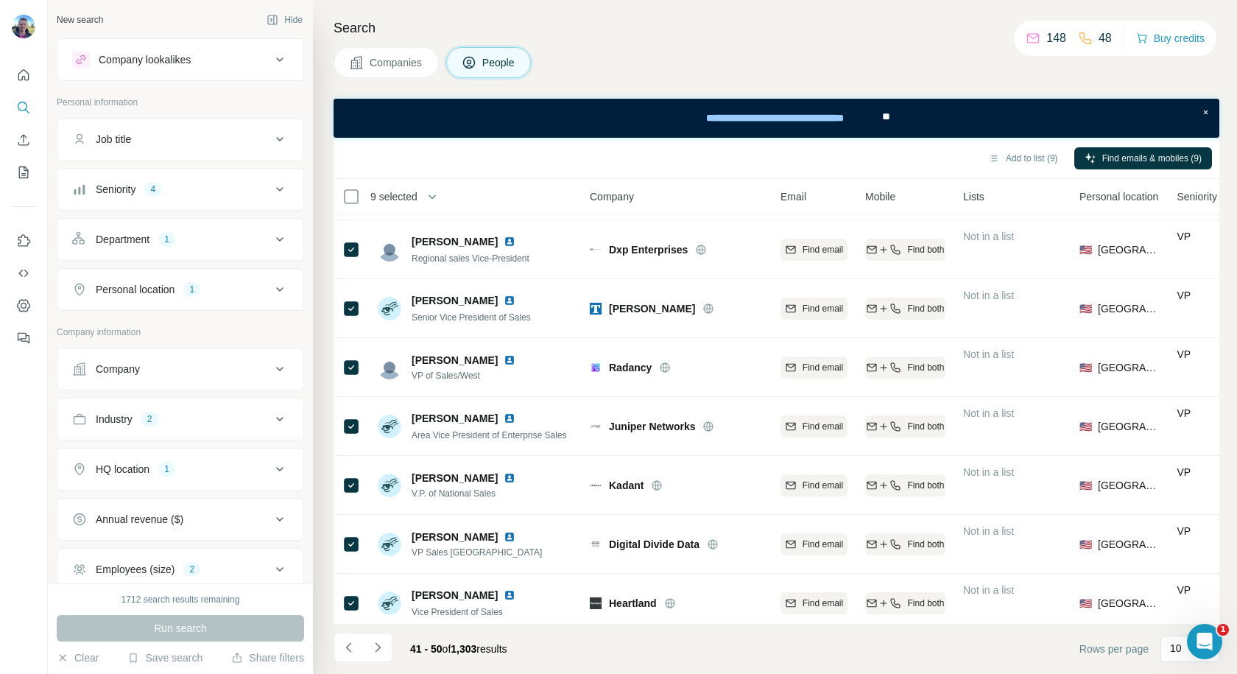
scroll to position [187, 0]
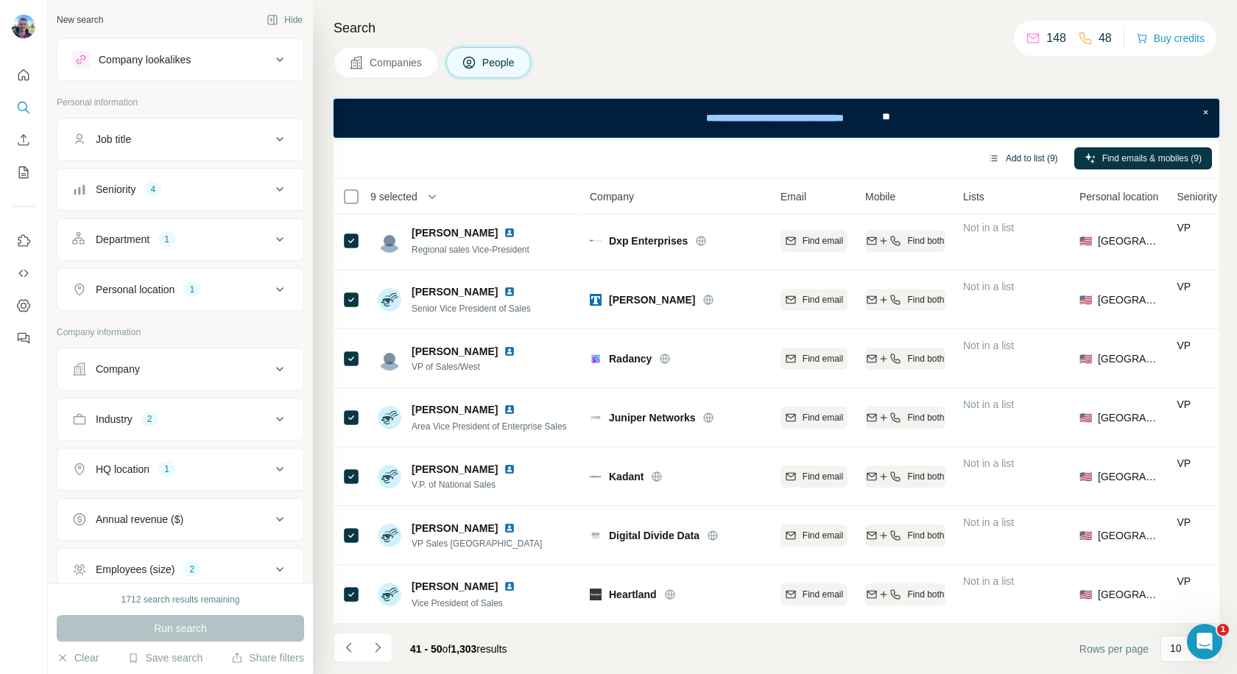
click at [1024, 161] on button "Add to list (9)" at bounding box center [1023, 158] width 91 height 22
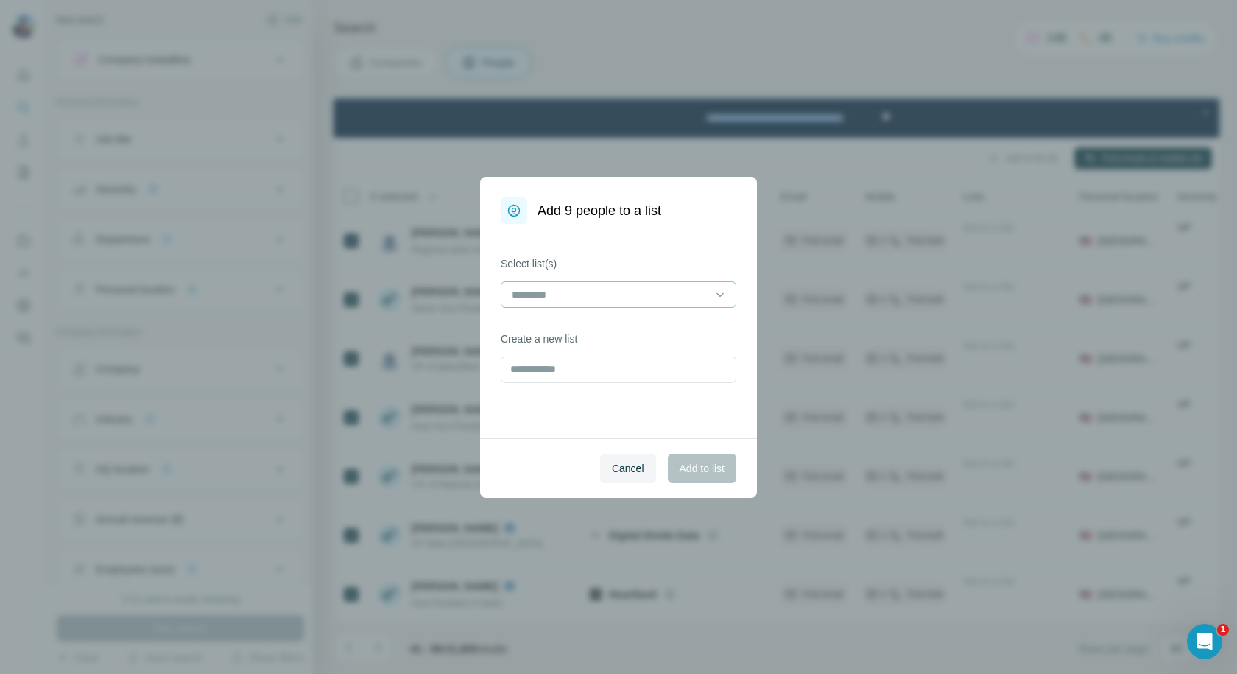
click at [609, 293] on input at bounding box center [609, 294] width 199 height 16
click at [591, 321] on p "Sales Leaders (US - Software - 1k-10k)" at bounding box center [603, 327] width 180 height 15
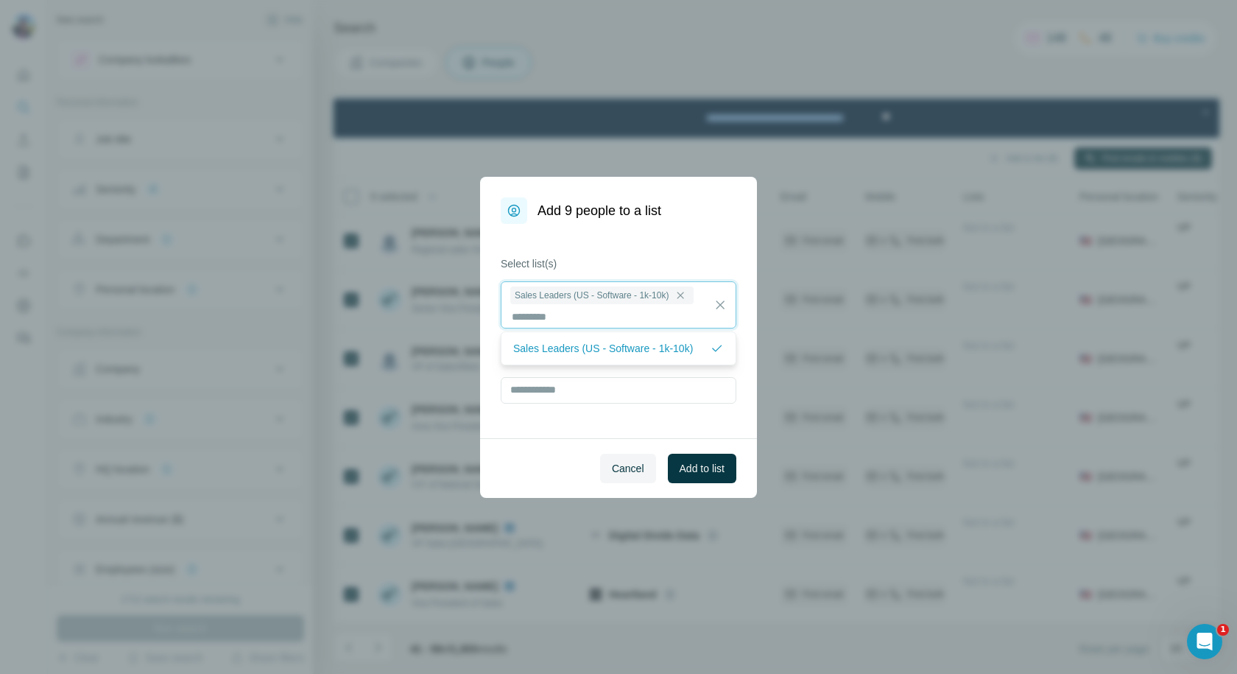
scroll to position [1, 0]
click at [692, 465] on span "Add to list" at bounding box center [702, 468] width 45 height 15
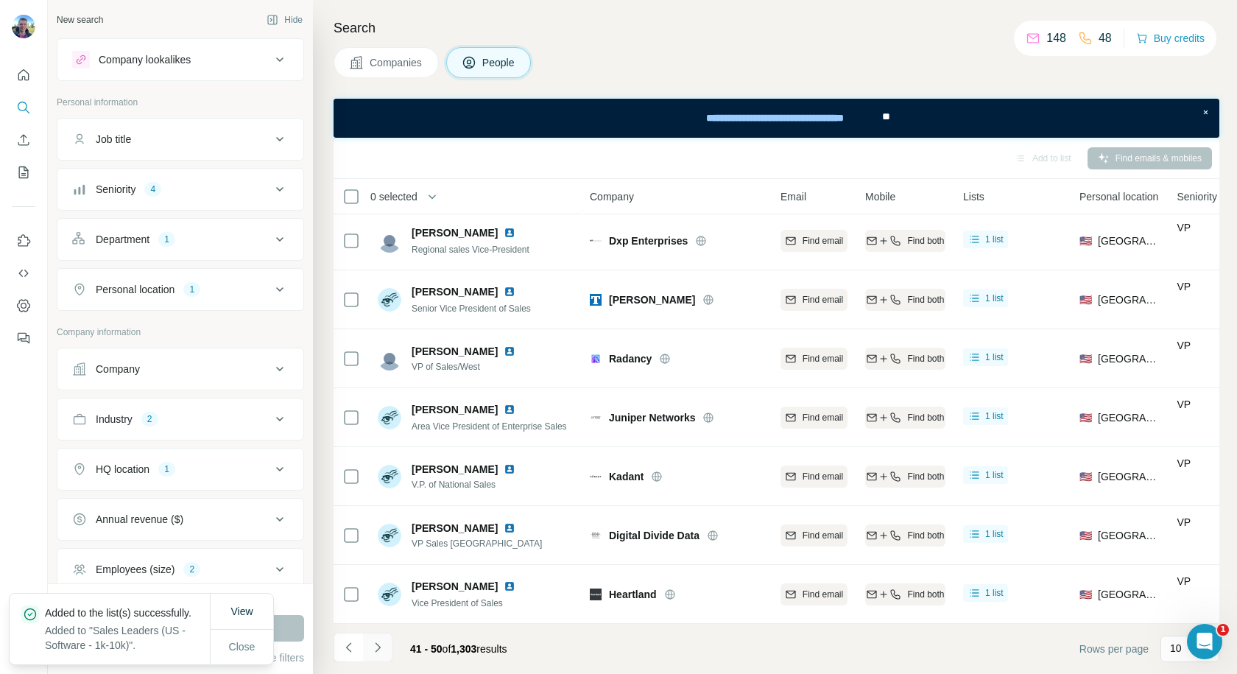
click at [384, 646] on icon "Navigate to next page" at bounding box center [377, 647] width 15 height 15
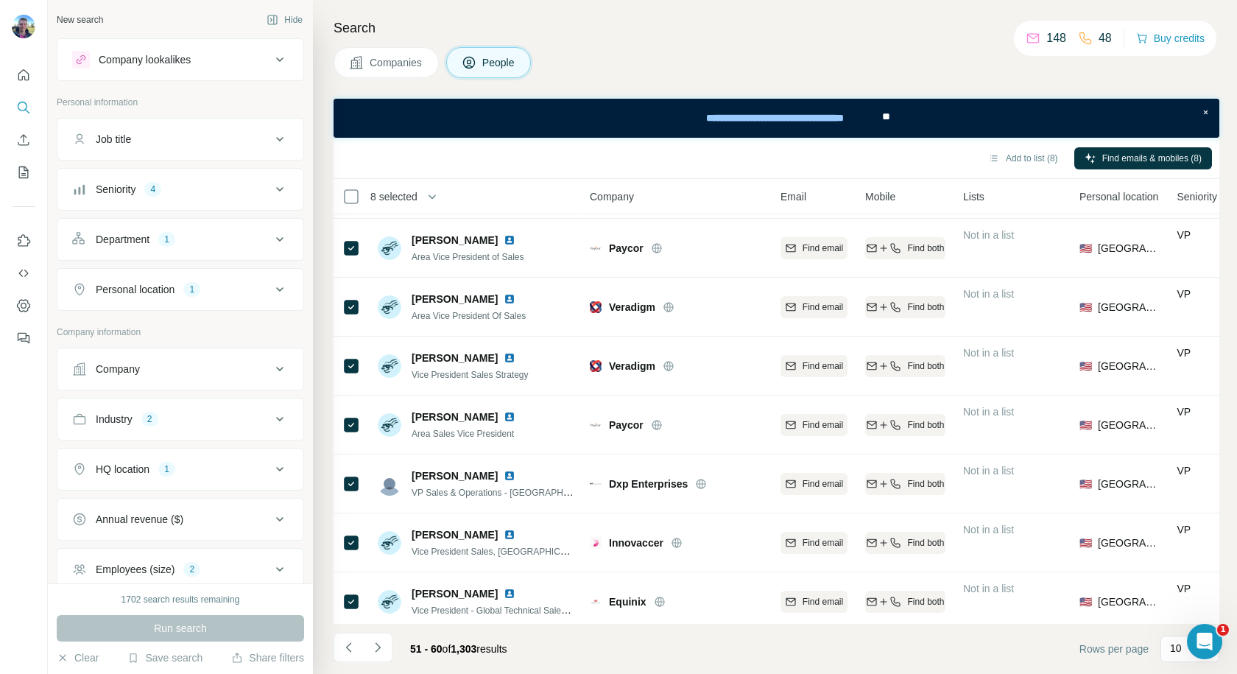
scroll to position [187, 0]
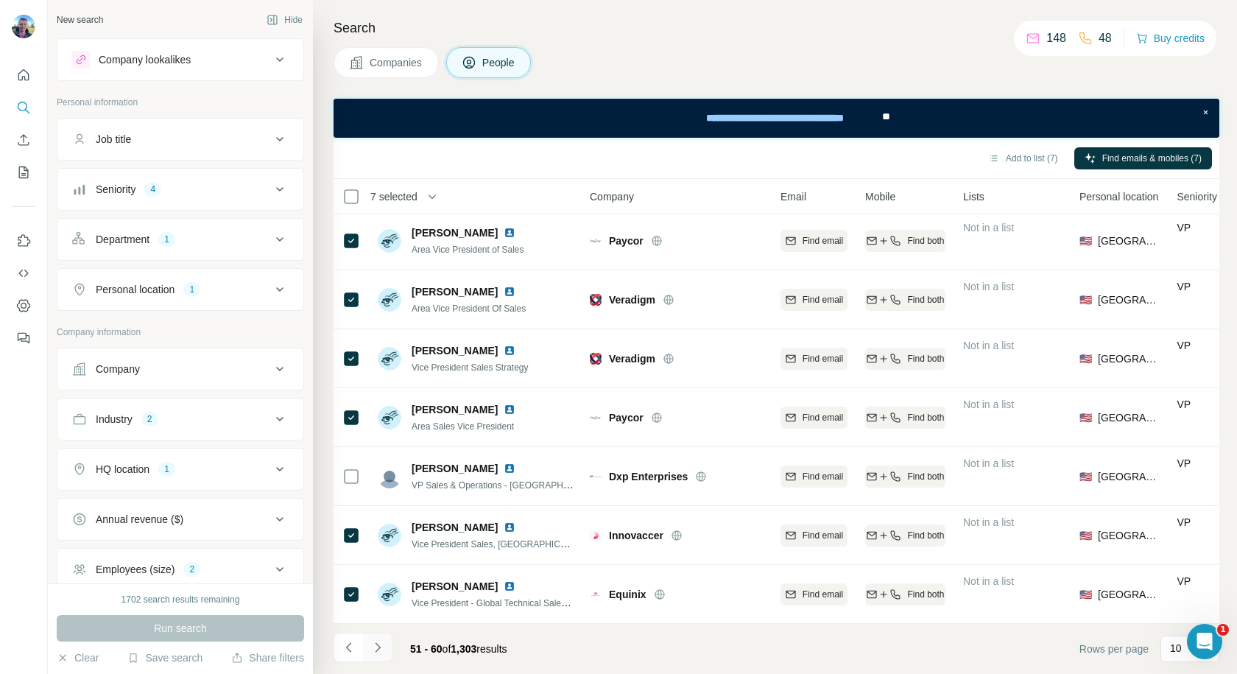
click at [381, 645] on icon "Navigate to next page" at bounding box center [377, 647] width 15 height 15
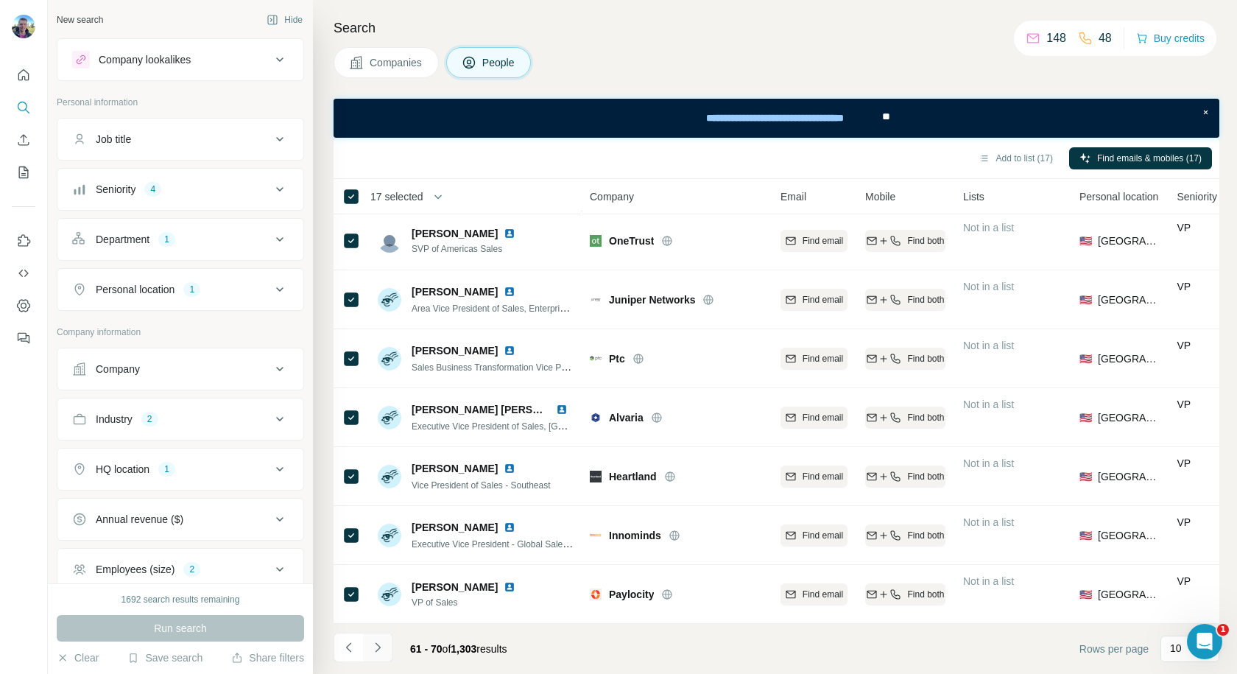
click at [381, 651] on icon "Navigate to next page" at bounding box center [377, 647] width 15 height 15
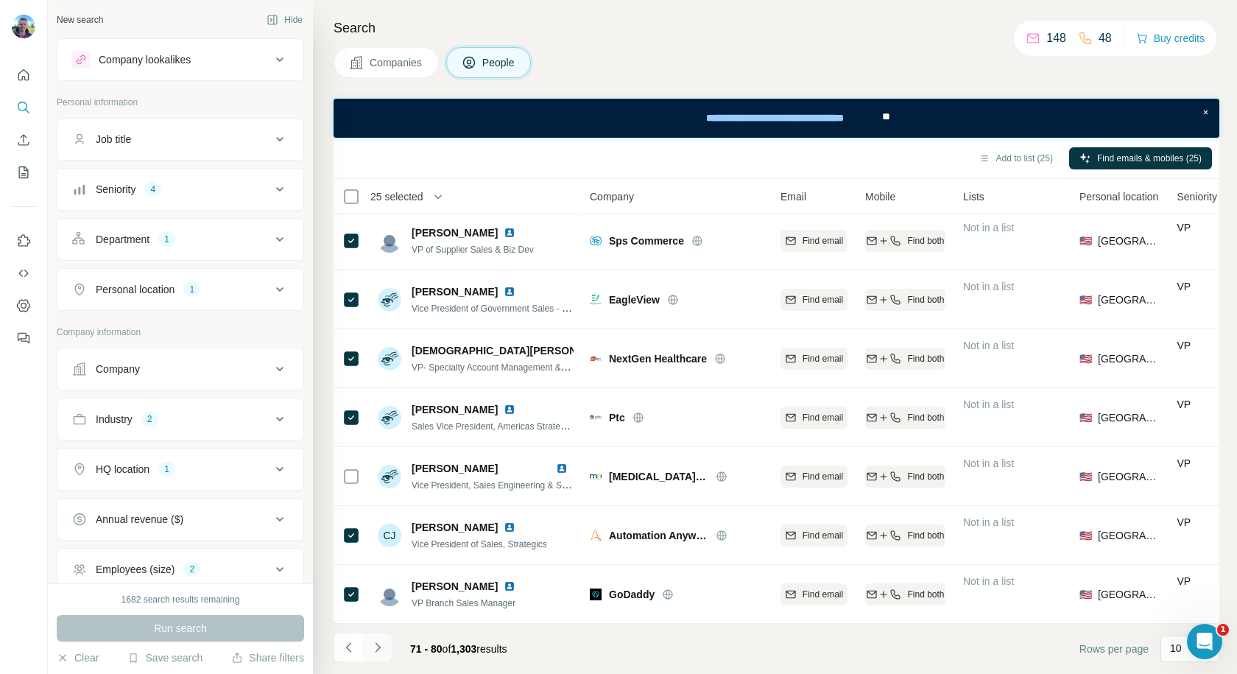
click at [378, 649] on icon "Navigate to next page" at bounding box center [377, 647] width 5 height 10
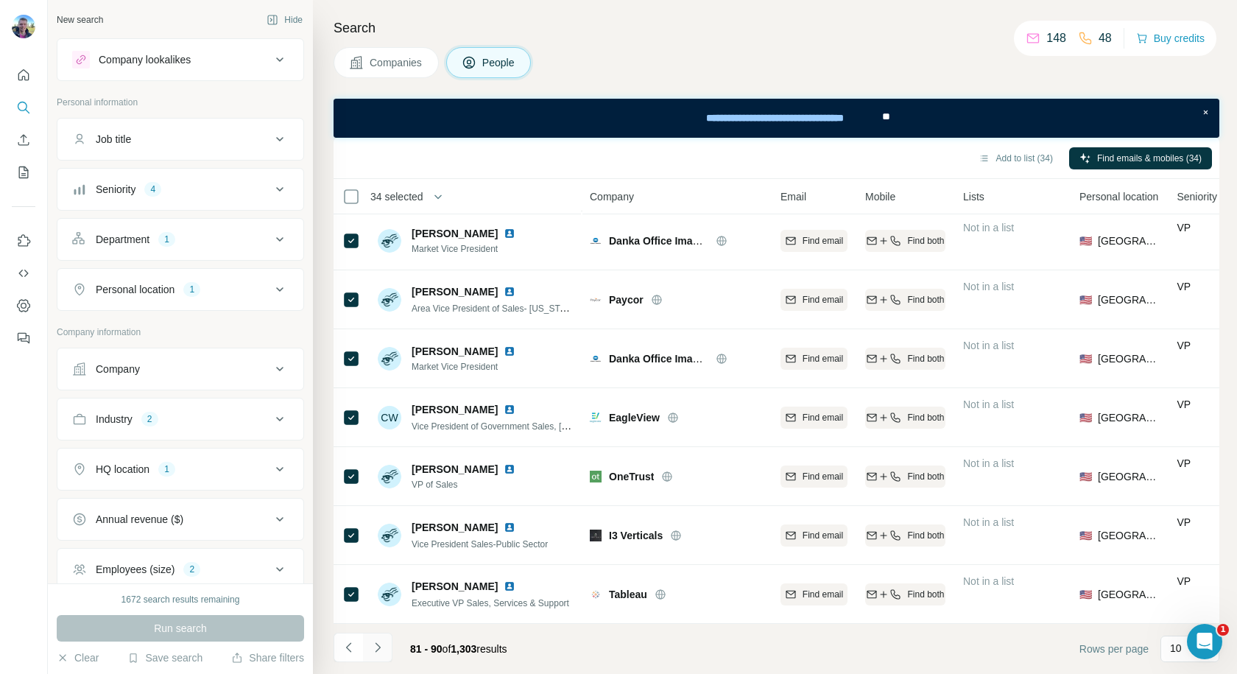
click at [384, 649] on icon "Navigate to next page" at bounding box center [377, 647] width 15 height 15
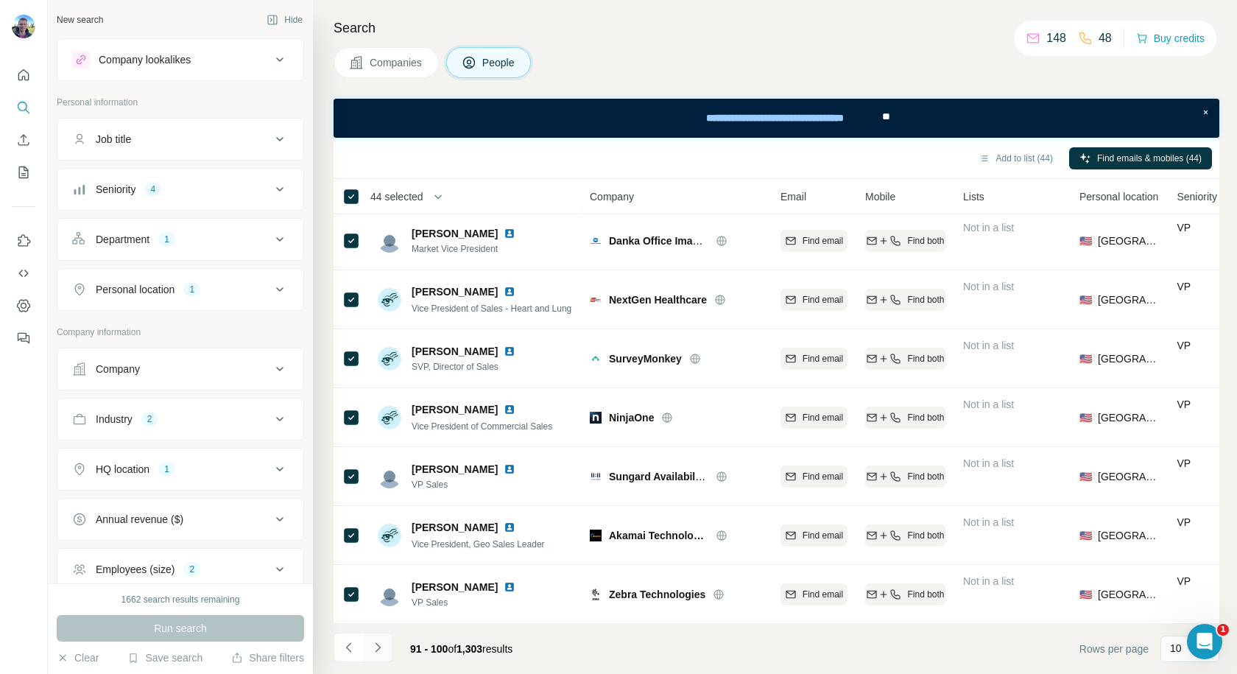
click at [382, 649] on icon "Navigate to next page" at bounding box center [377, 647] width 15 height 15
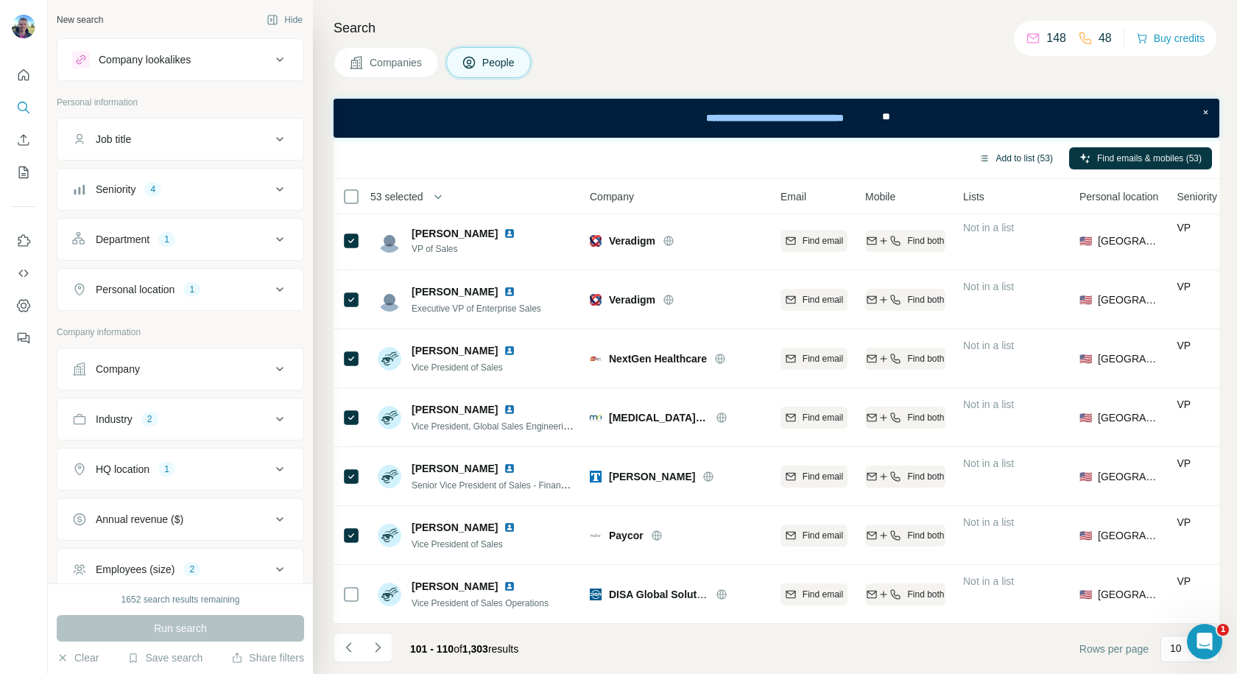
click at [1004, 156] on button "Add to list (53)" at bounding box center [1015, 158] width 95 height 22
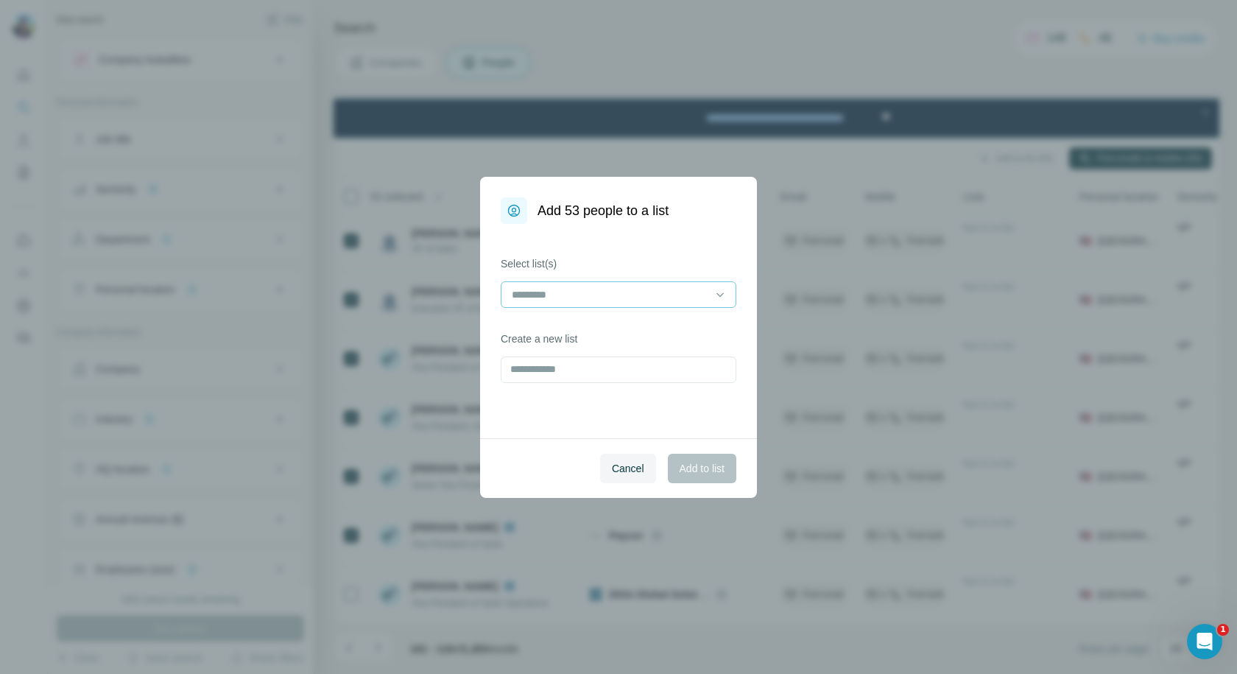
click at [688, 300] on input at bounding box center [609, 294] width 199 height 16
click at [610, 333] on p "Sales Leaders (US - Software - 1k-10k)" at bounding box center [603, 327] width 180 height 15
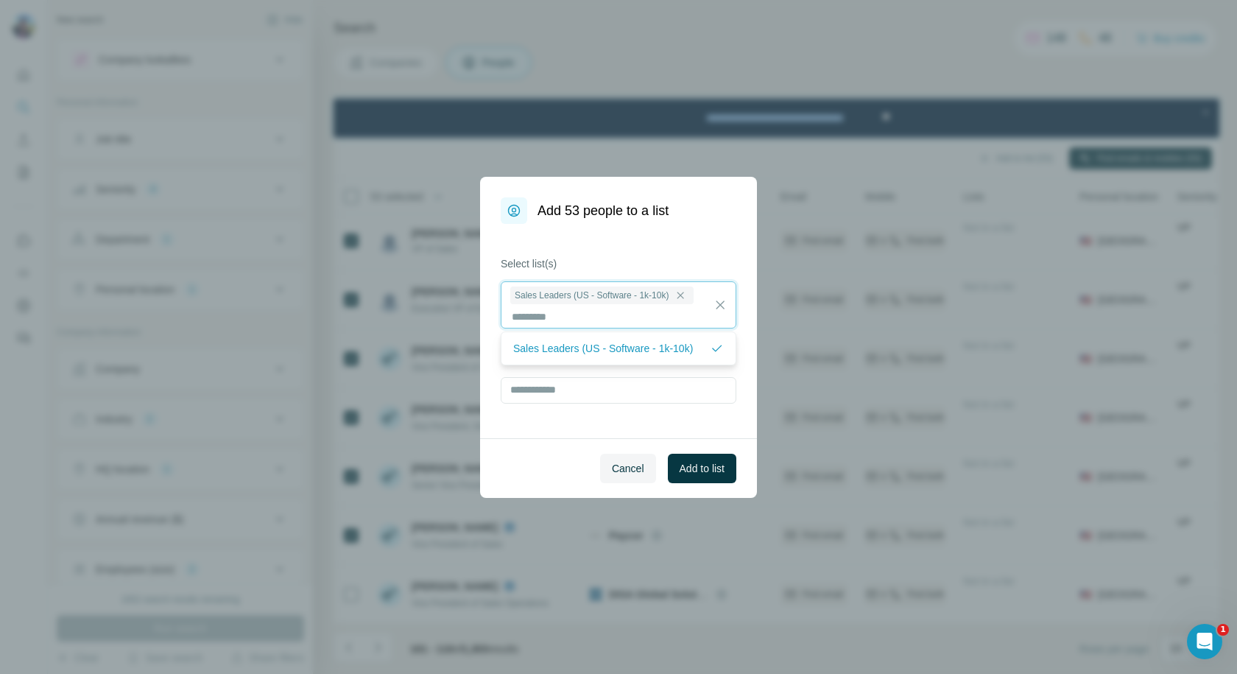
scroll to position [1, 0]
click at [686, 464] on span "Add to list" at bounding box center [702, 468] width 45 height 15
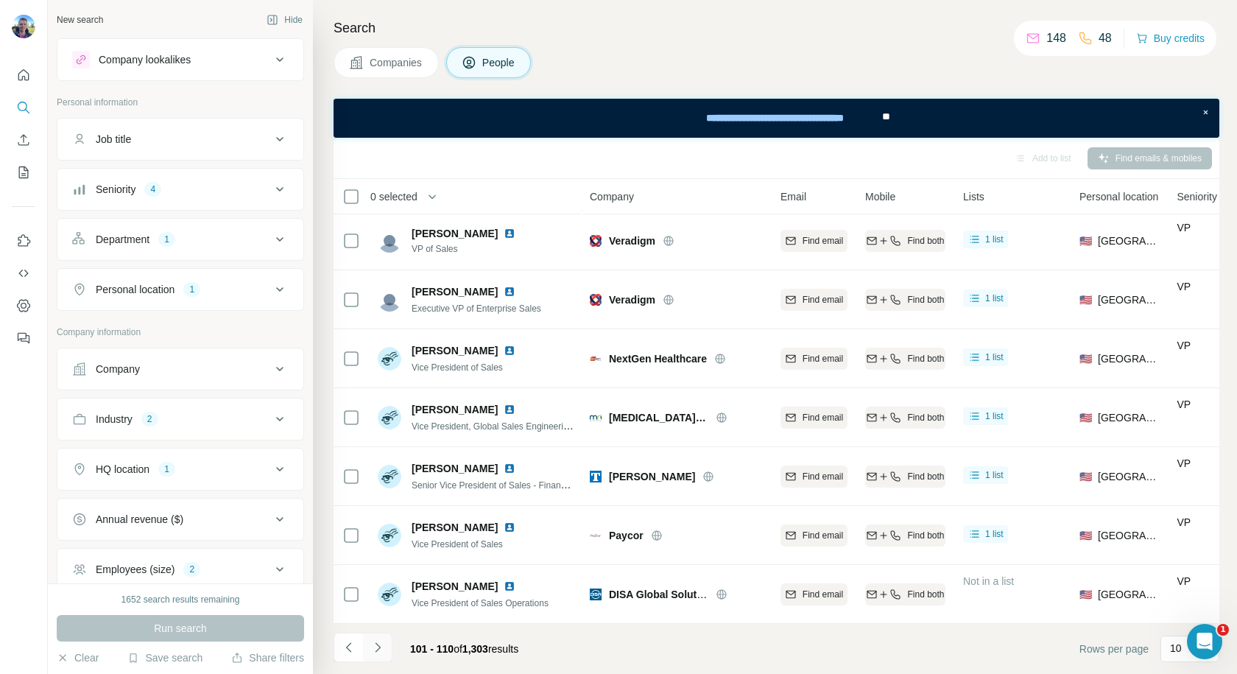
click at [380, 645] on icon "Navigate to next page" at bounding box center [377, 647] width 15 height 15
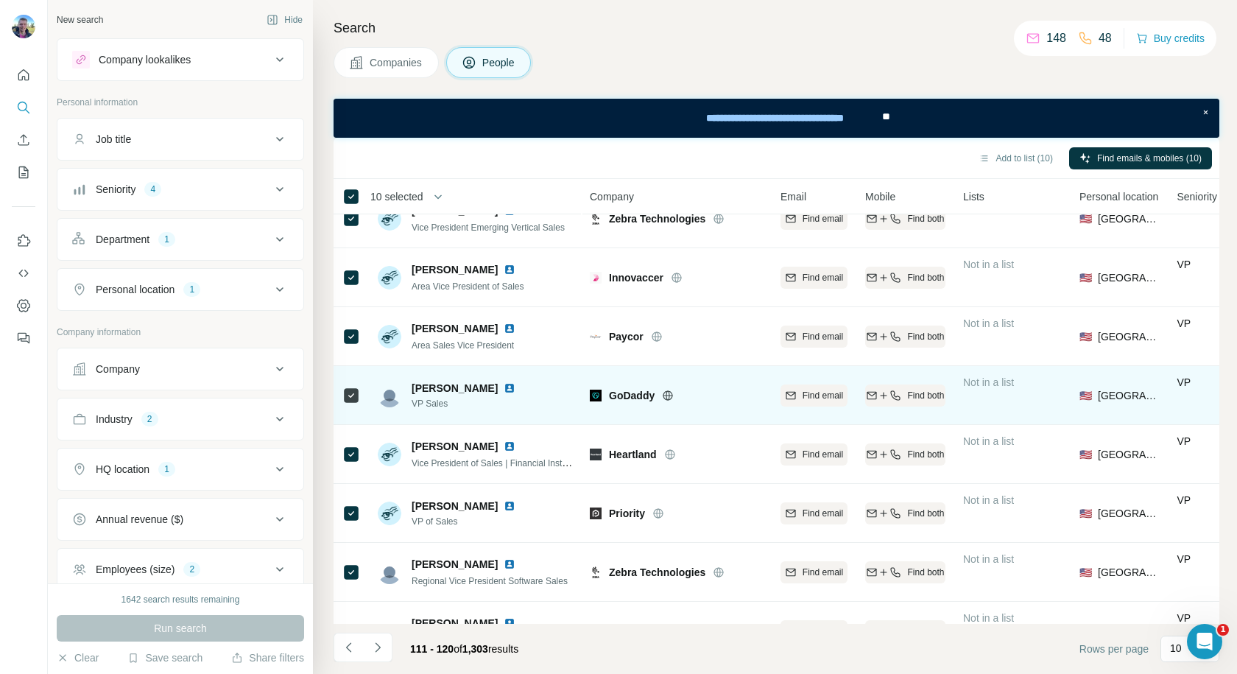
scroll to position [0, 0]
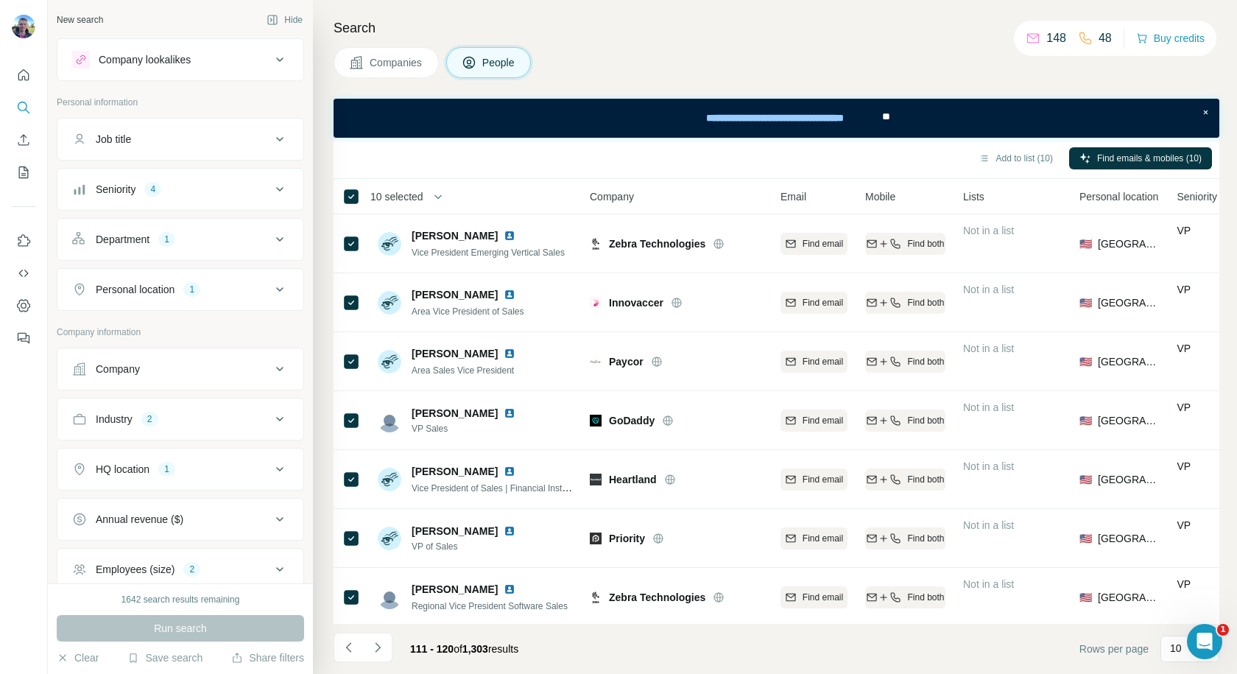
click at [214, 142] on div "Job title" at bounding box center [171, 139] width 199 height 15
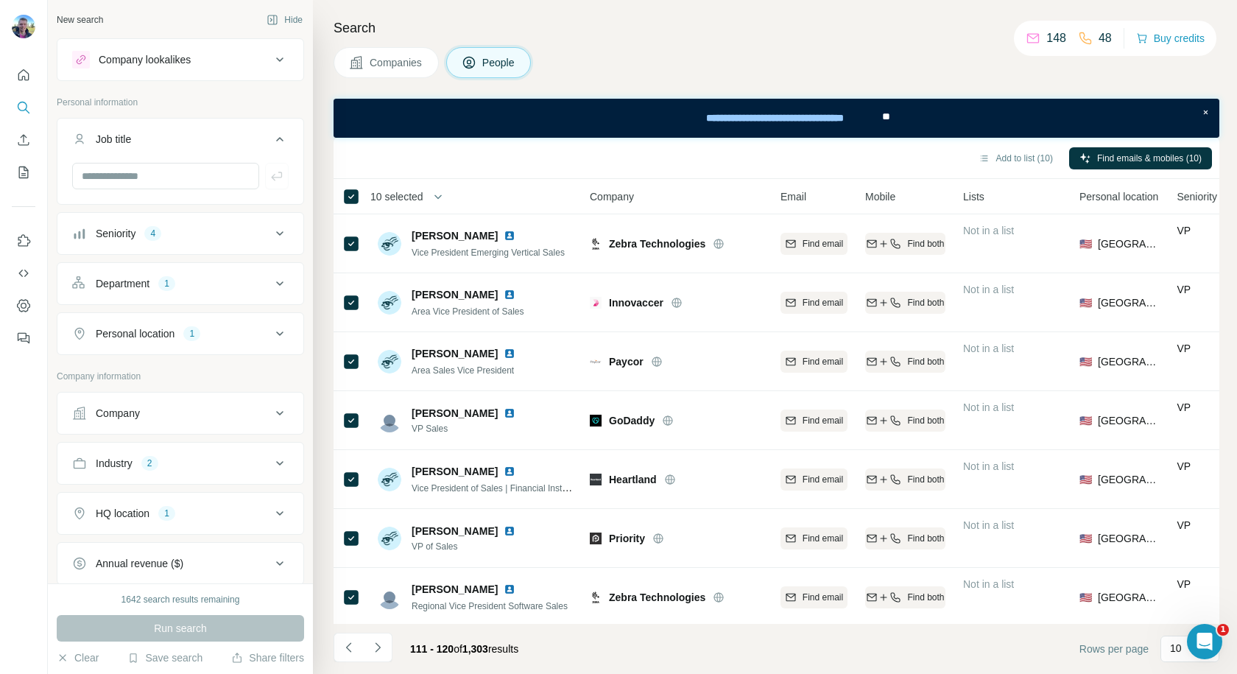
click at [271, 133] on icon at bounding box center [280, 139] width 18 height 18
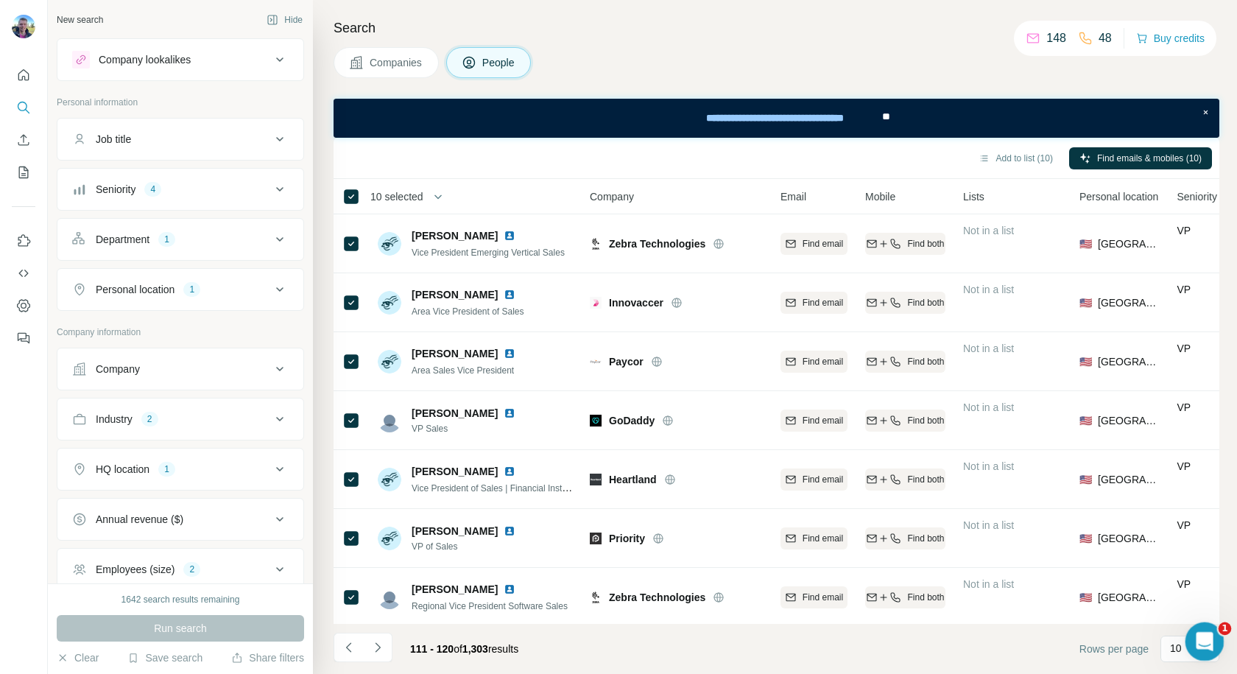
click at [1201, 635] on icon "Open Intercom Messenger" at bounding box center [1203, 639] width 24 height 24
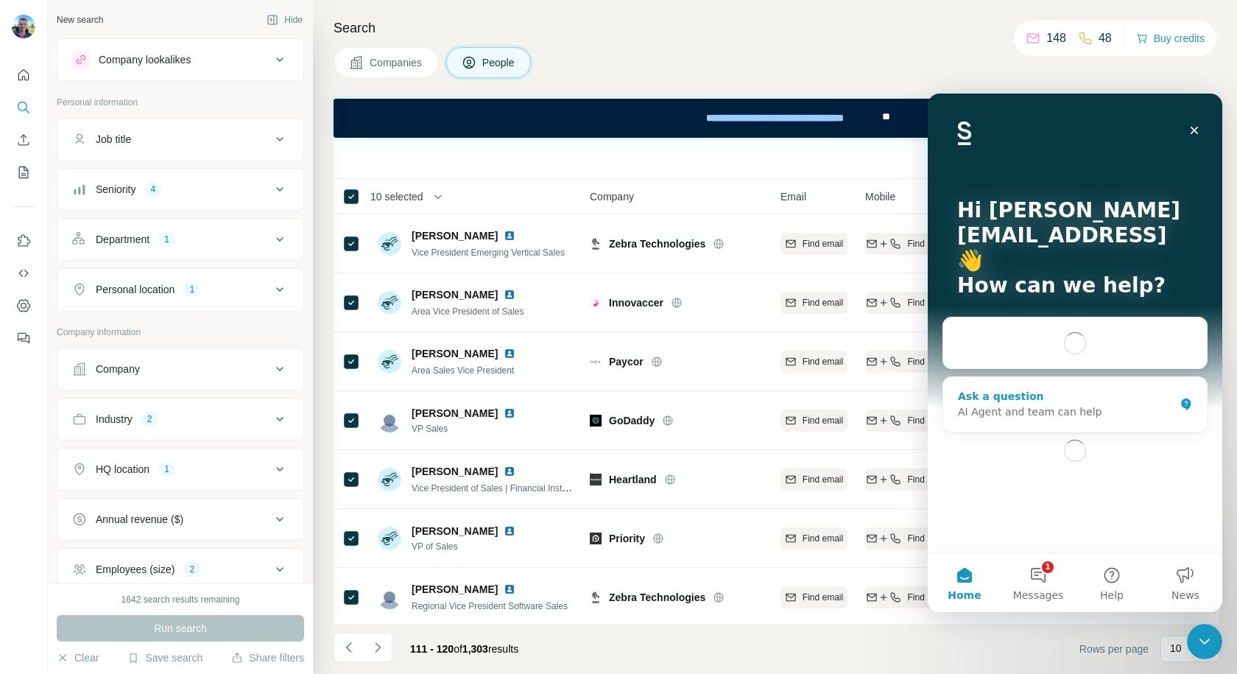
click at [1015, 404] on div "Ask a question" at bounding box center [1066, 396] width 216 height 15
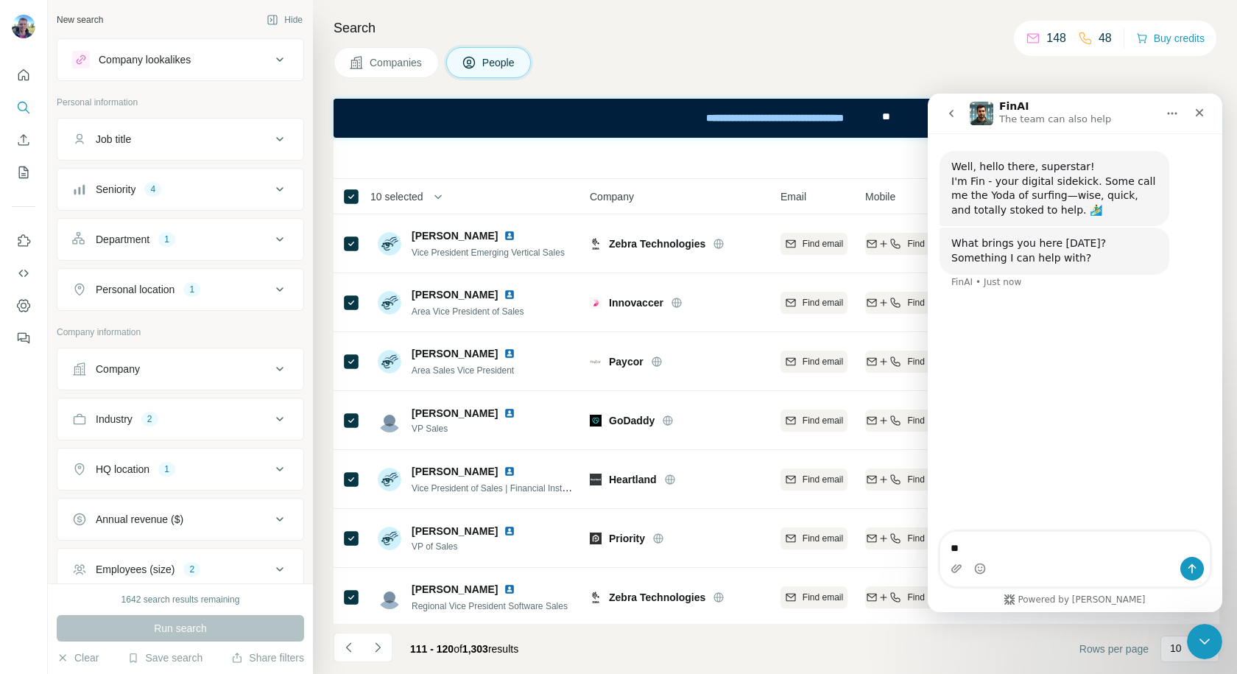
type textarea "*"
type textarea "**********"
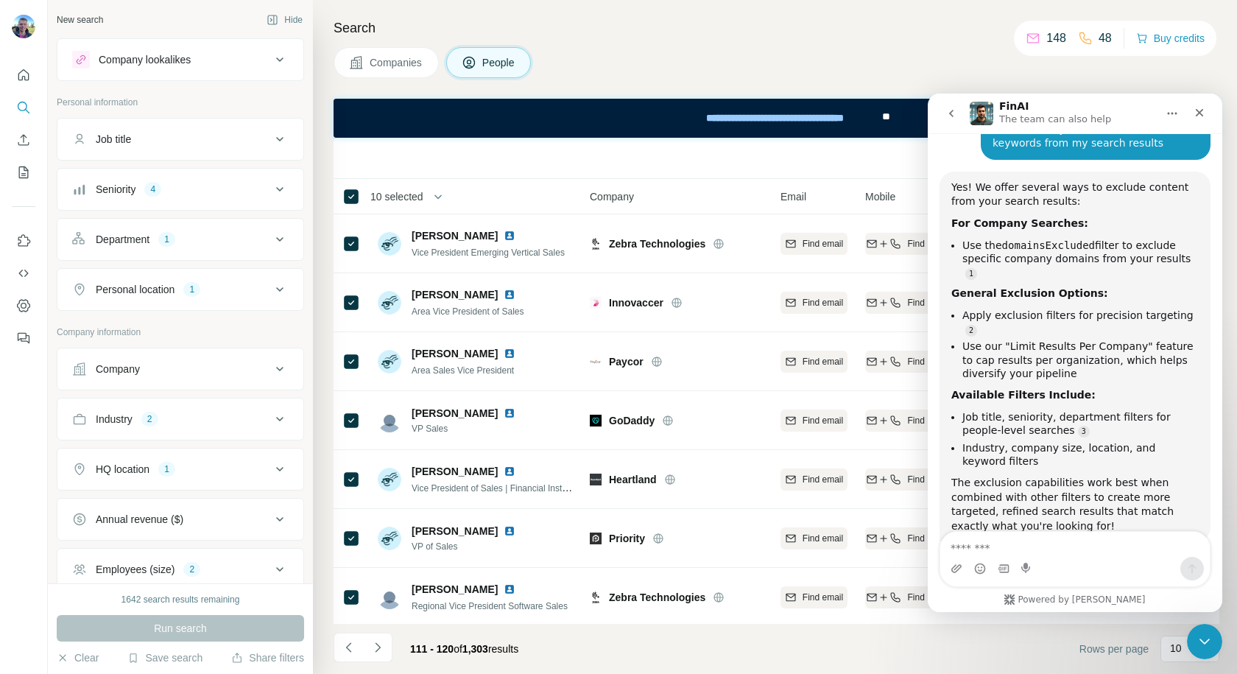
scroll to position [222, 0]
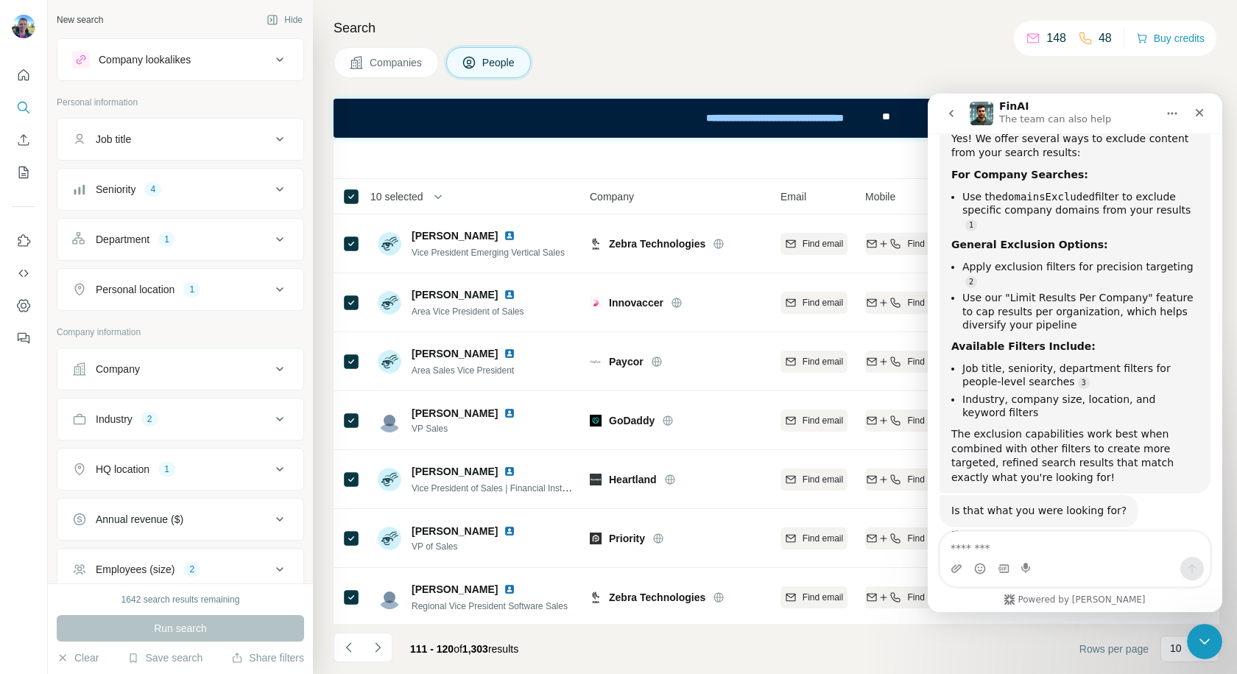
click at [1126, 118] on div "FinAI The team can also help" at bounding box center [1063, 114] width 187 height 26
click at [1119, 110] on div "FinAI The team can also help" at bounding box center [1063, 114] width 187 height 26
click at [1194, 640] on icon "Close Intercom Messenger" at bounding box center [1203, 639] width 18 height 18
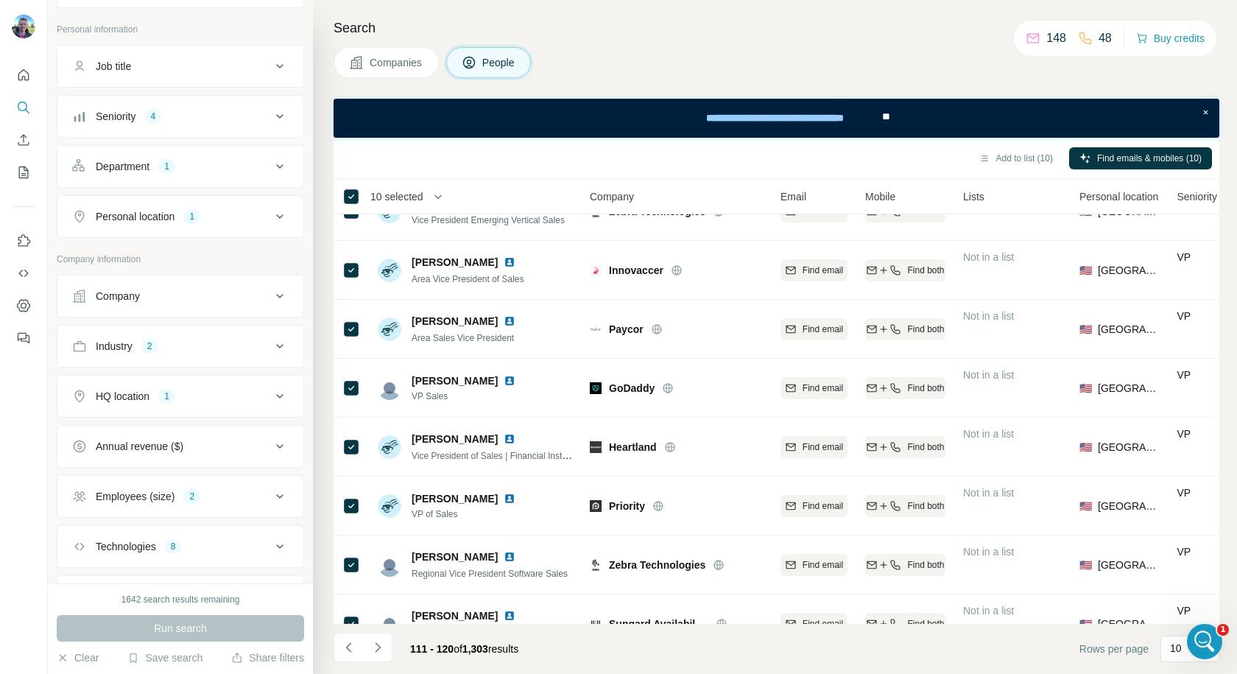
scroll to position [0, 0]
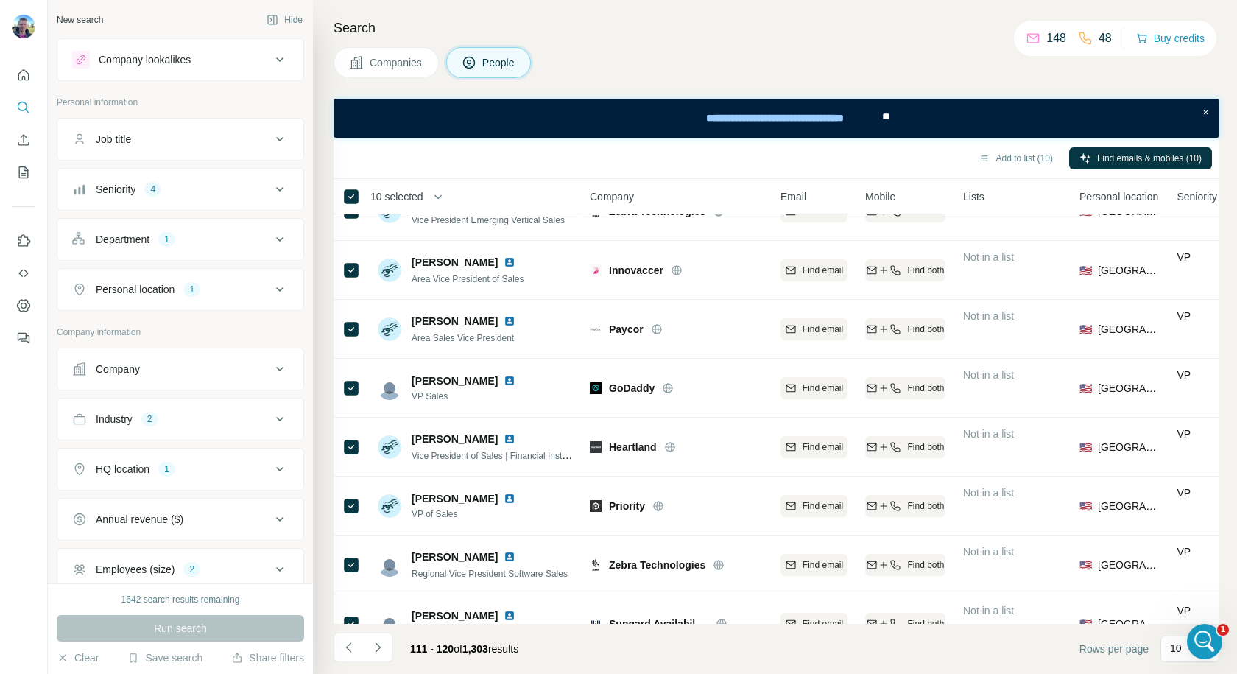
click at [199, 149] on button "Job title" at bounding box center [180, 138] width 246 height 35
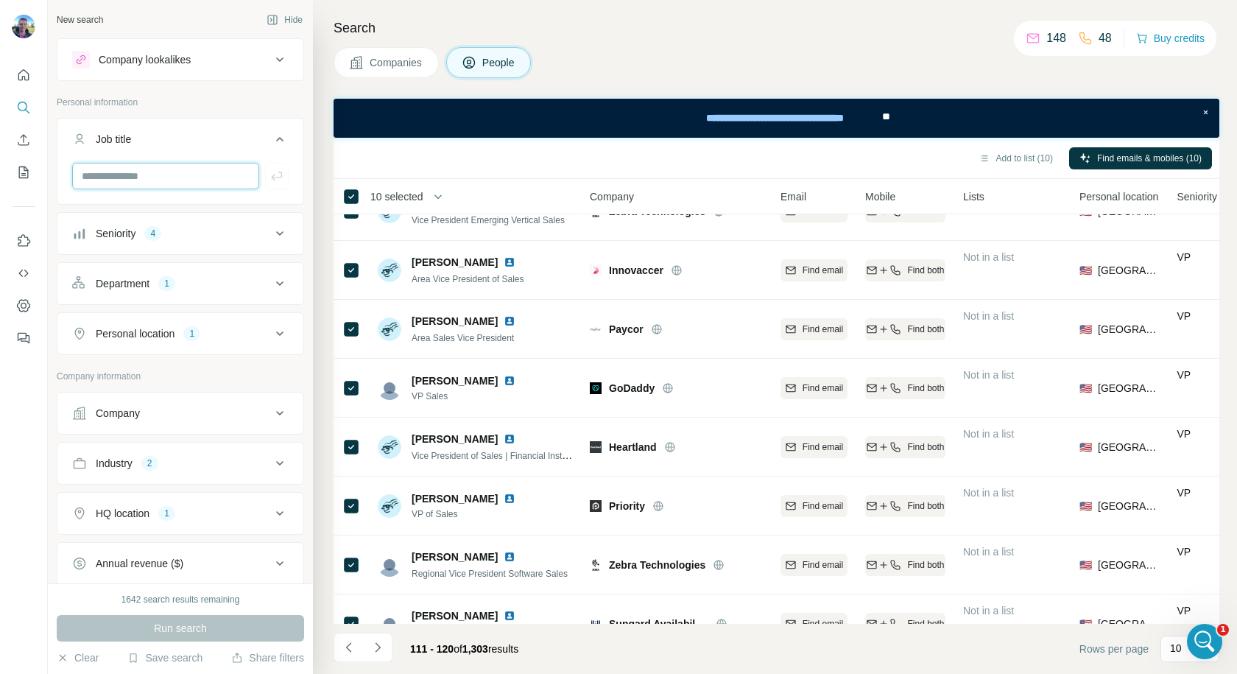
click at [209, 173] on input "text" at bounding box center [165, 176] width 187 height 27
type input "**********"
click at [271, 177] on icon "button" at bounding box center [276, 176] width 11 height 9
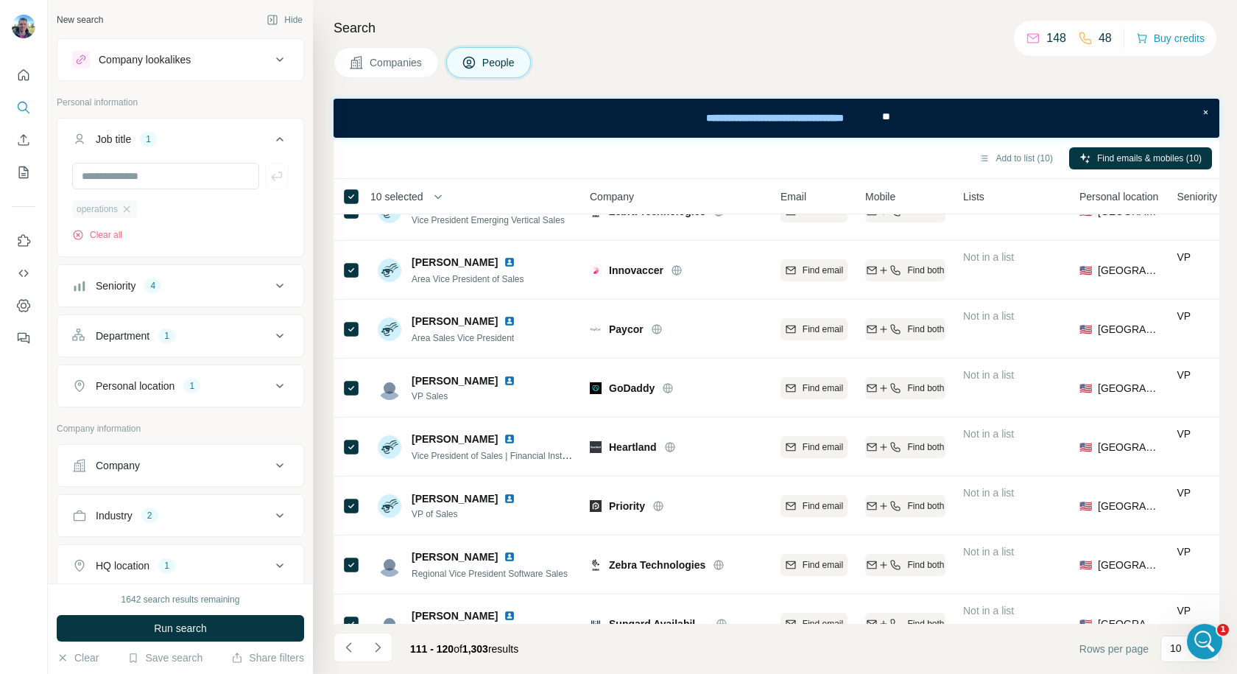
click at [98, 214] on span "operations" at bounding box center [97, 208] width 41 height 13
click at [130, 208] on icon "button" at bounding box center [127, 208] width 7 height 7
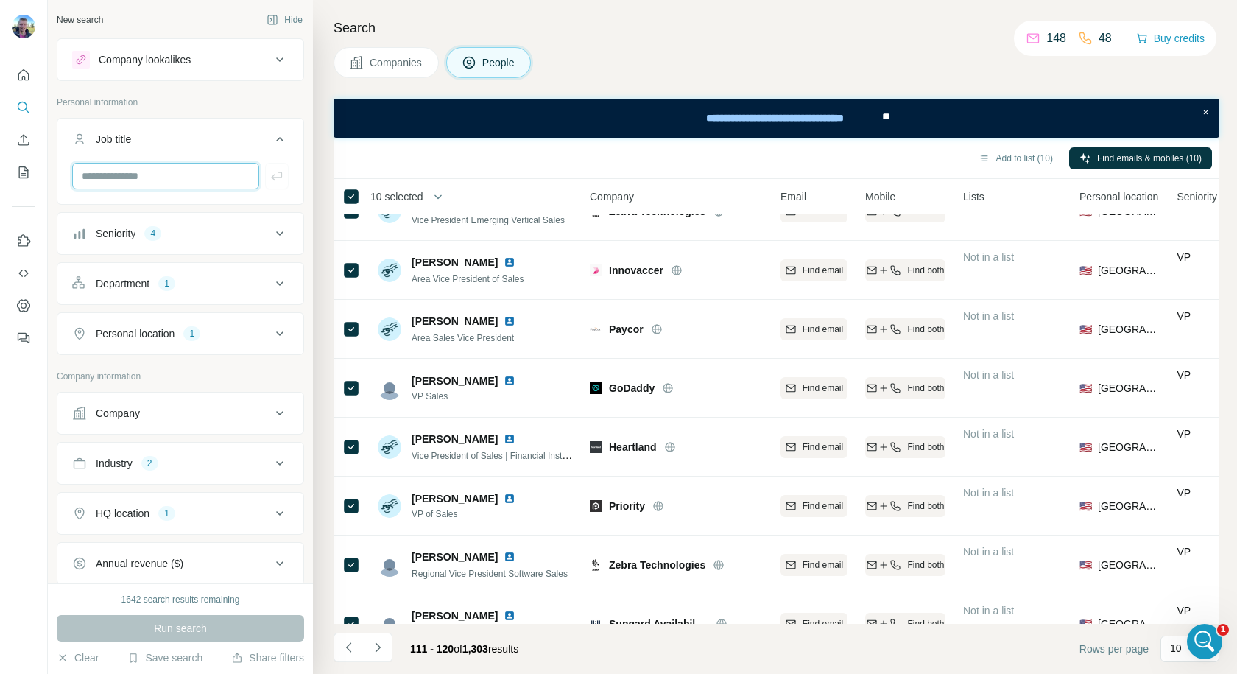
click at [187, 180] on input "text" at bounding box center [165, 176] width 187 height 27
type input "**********"
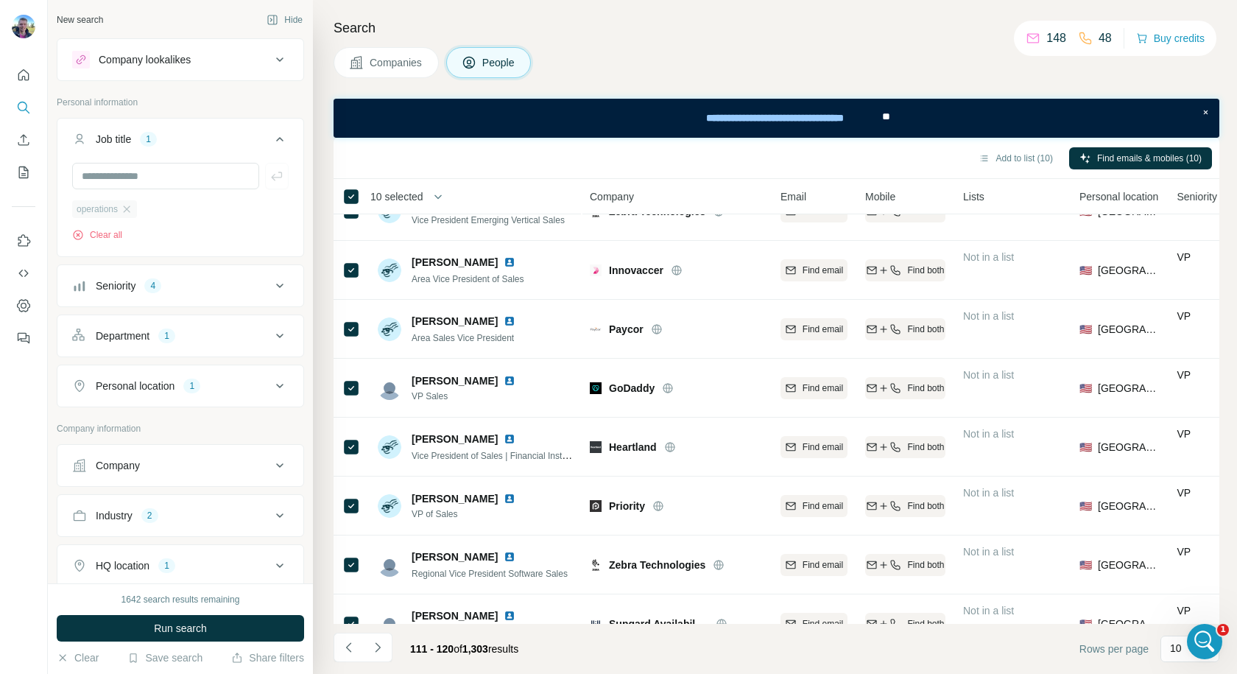
click at [78, 208] on span "operations" at bounding box center [97, 208] width 41 height 13
click at [130, 210] on icon "button" at bounding box center [127, 208] width 7 height 7
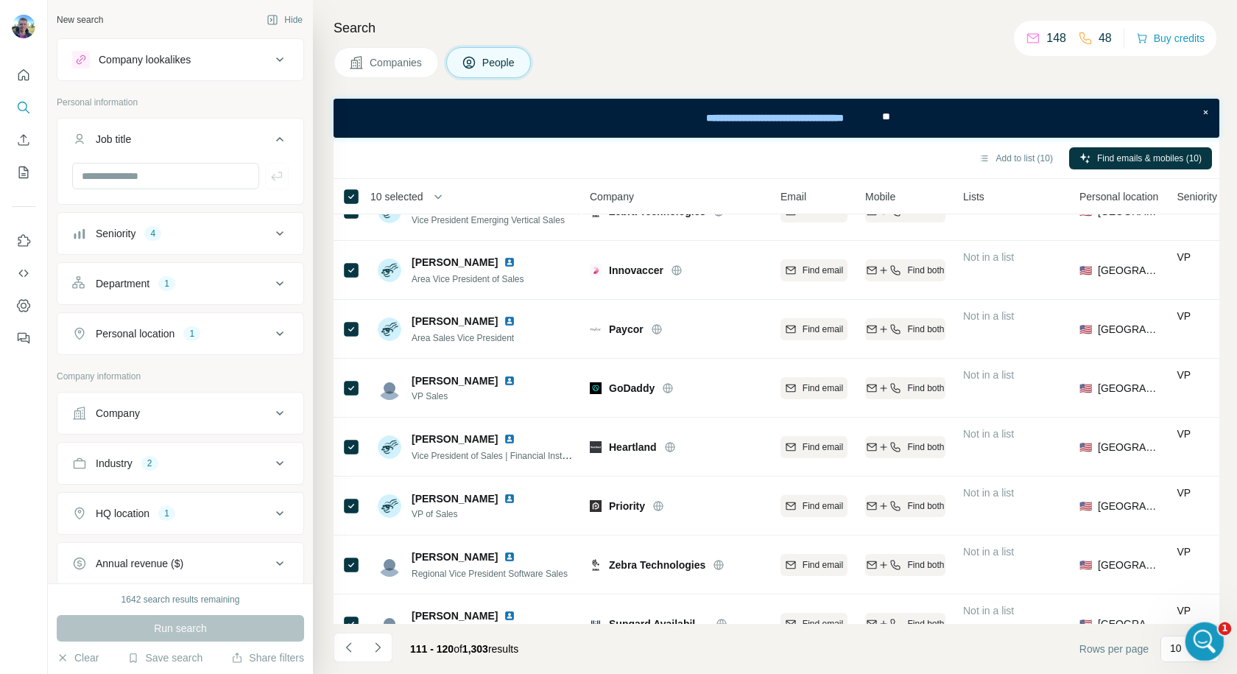
click at [1202, 644] on icon "Open Intercom Messenger" at bounding box center [1203, 639] width 24 height 24
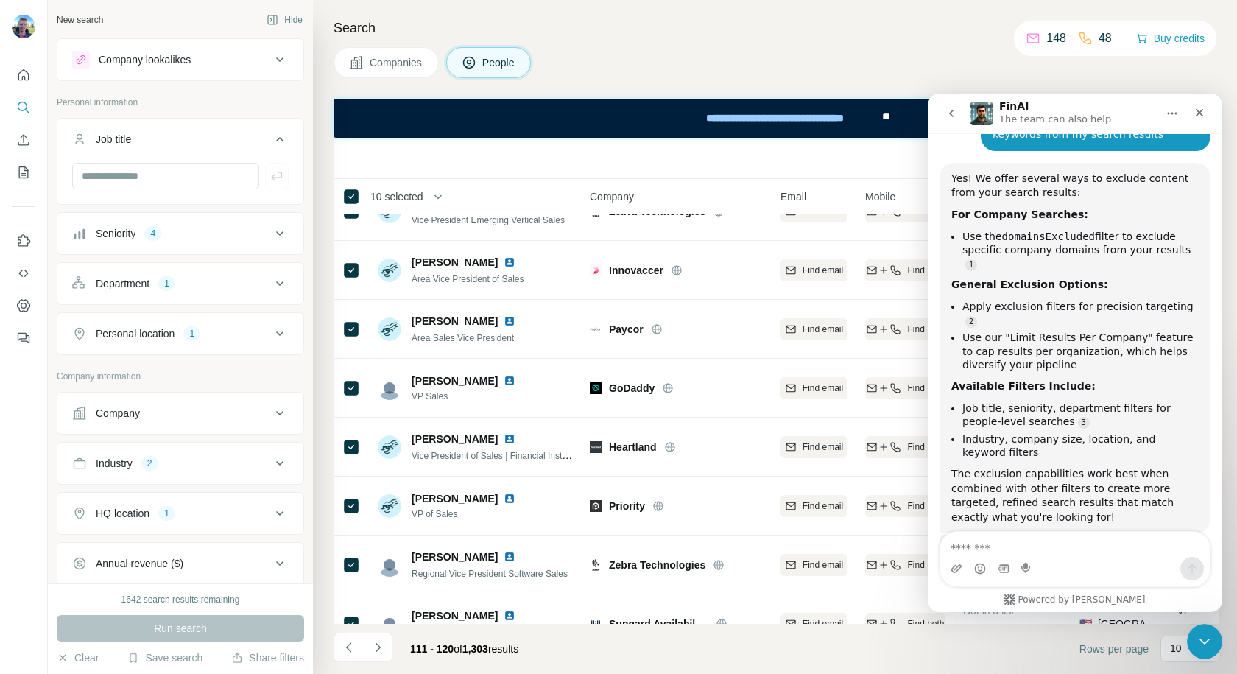
scroll to position [222, 0]
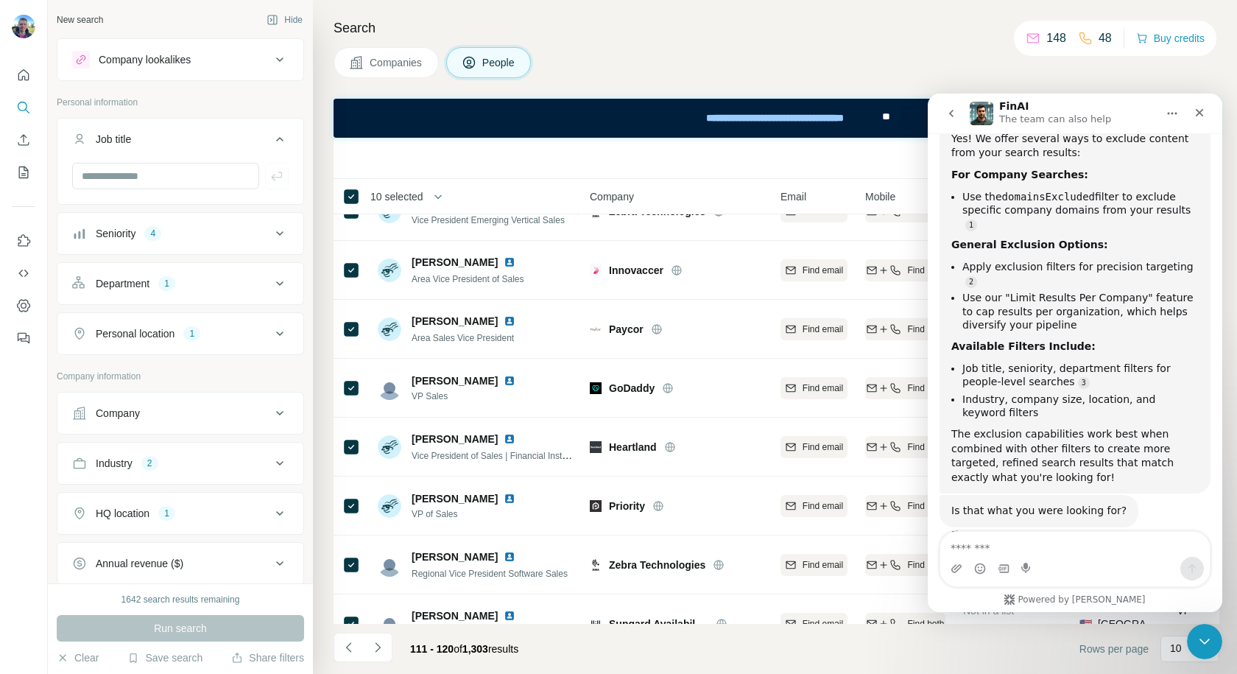
click at [1015, 547] on textarea "Message…" at bounding box center [1074, 544] width 269 height 25
click at [966, 547] on textarea "**********" at bounding box center [1074, 544] width 269 height 25
type textarea "**********"
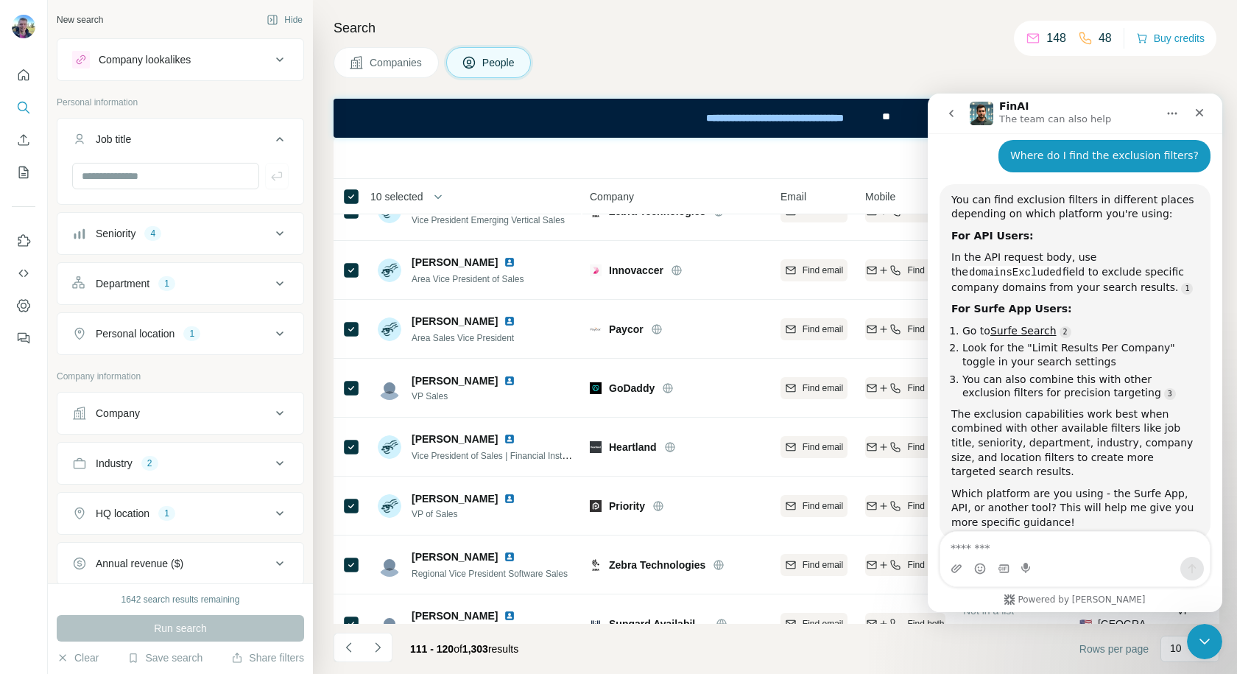
scroll to position [299, 0]
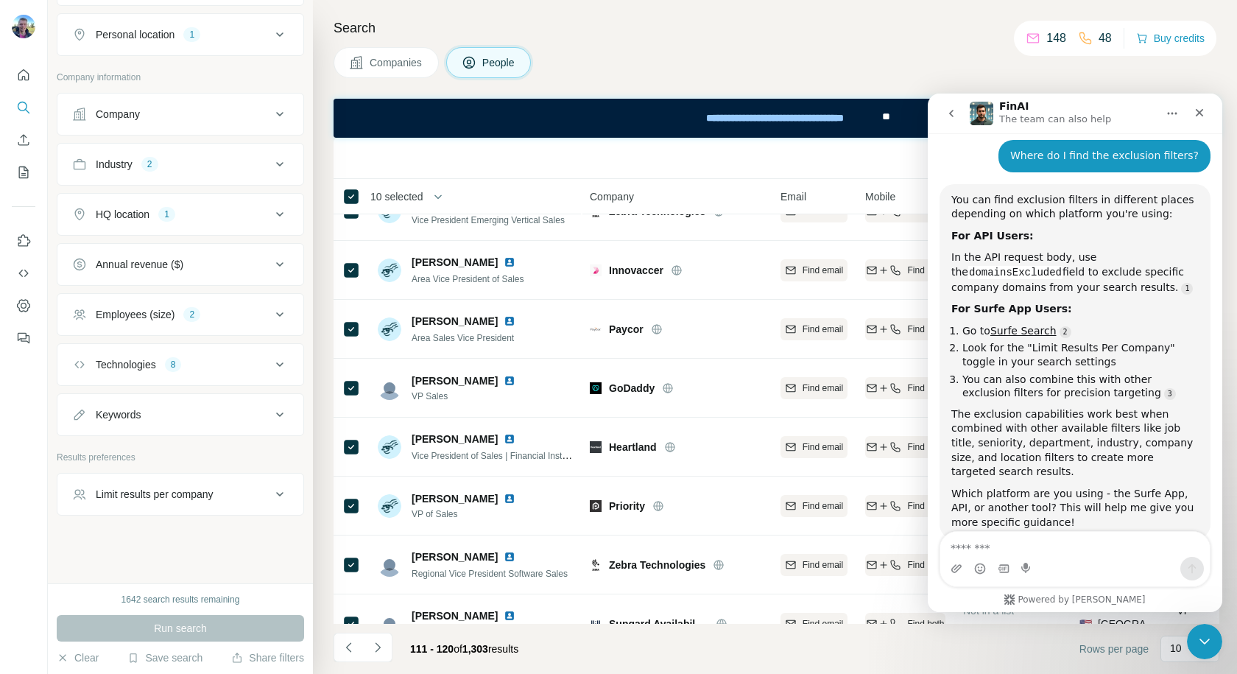
click at [271, 498] on icon at bounding box center [280, 494] width 18 height 18
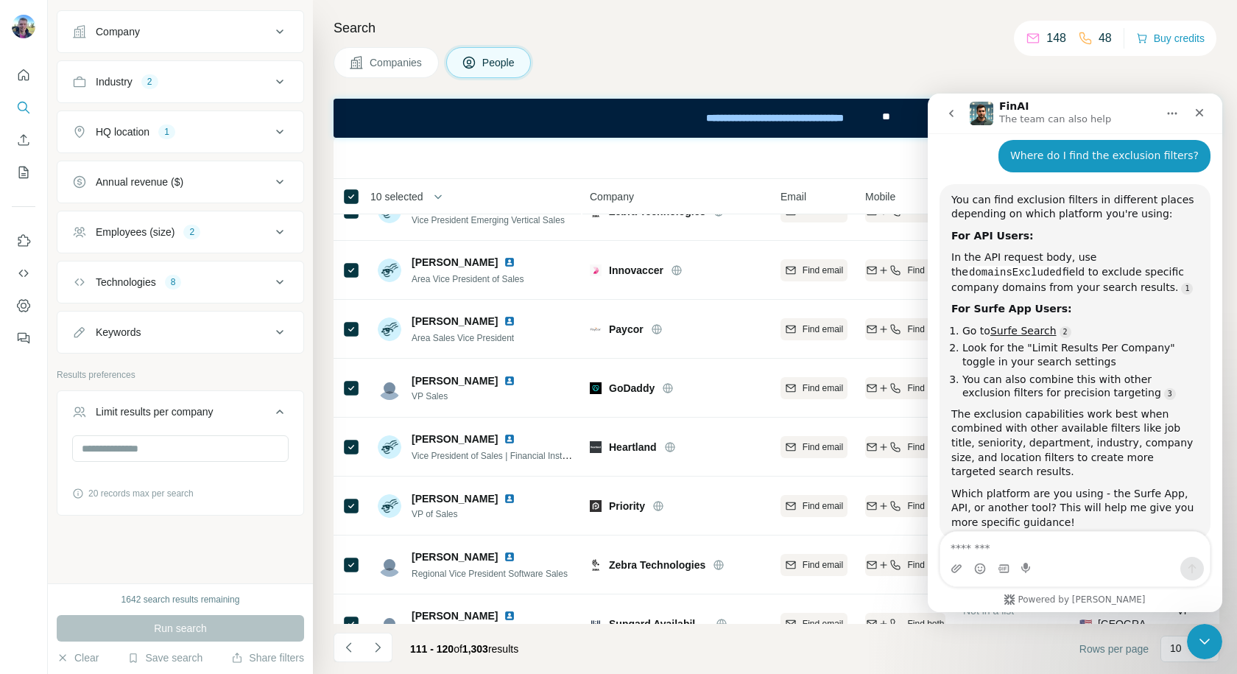
click at [271, 409] on icon at bounding box center [280, 412] width 18 height 18
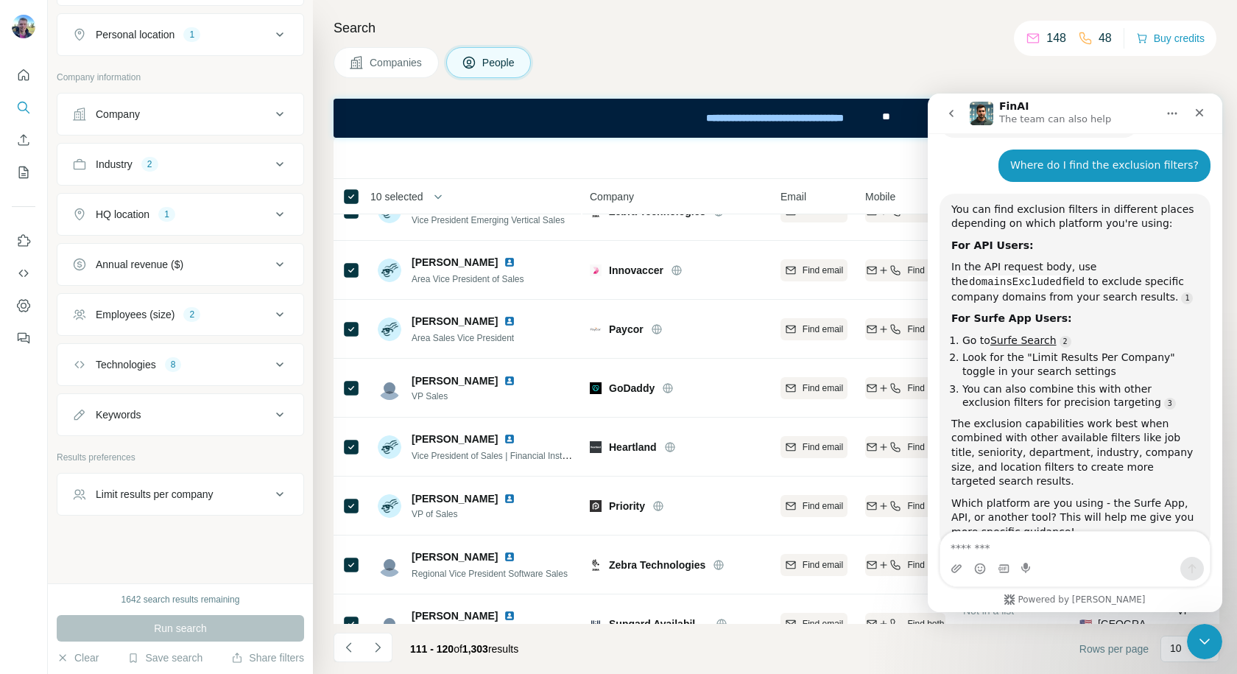
scroll to position [619, 0]
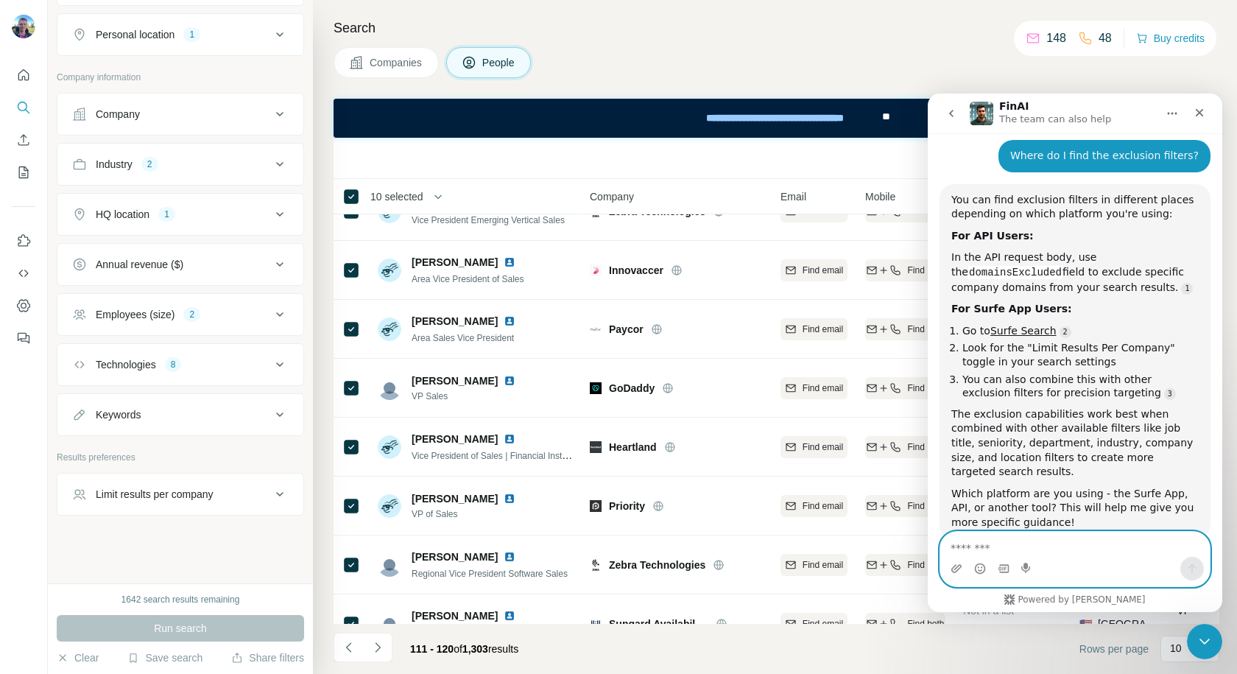
click at [1007, 545] on textarea "Message…" at bounding box center [1074, 544] width 269 height 25
type textarea "**********"
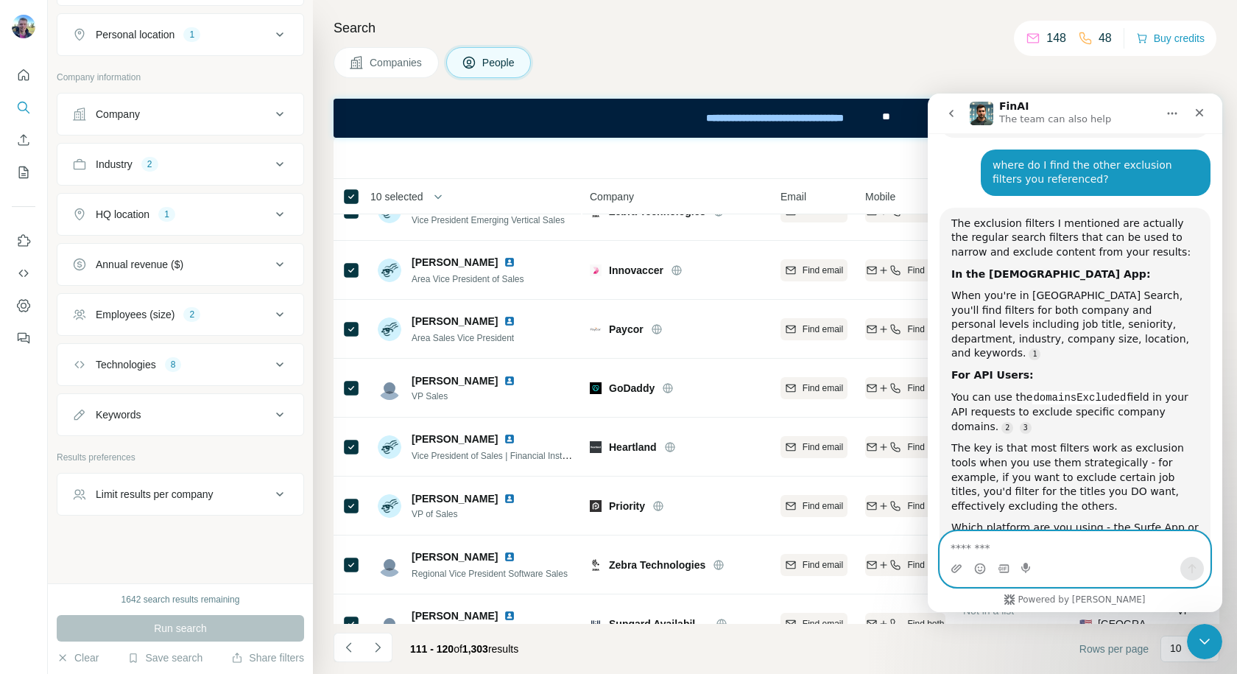
scroll to position [1040, 0]
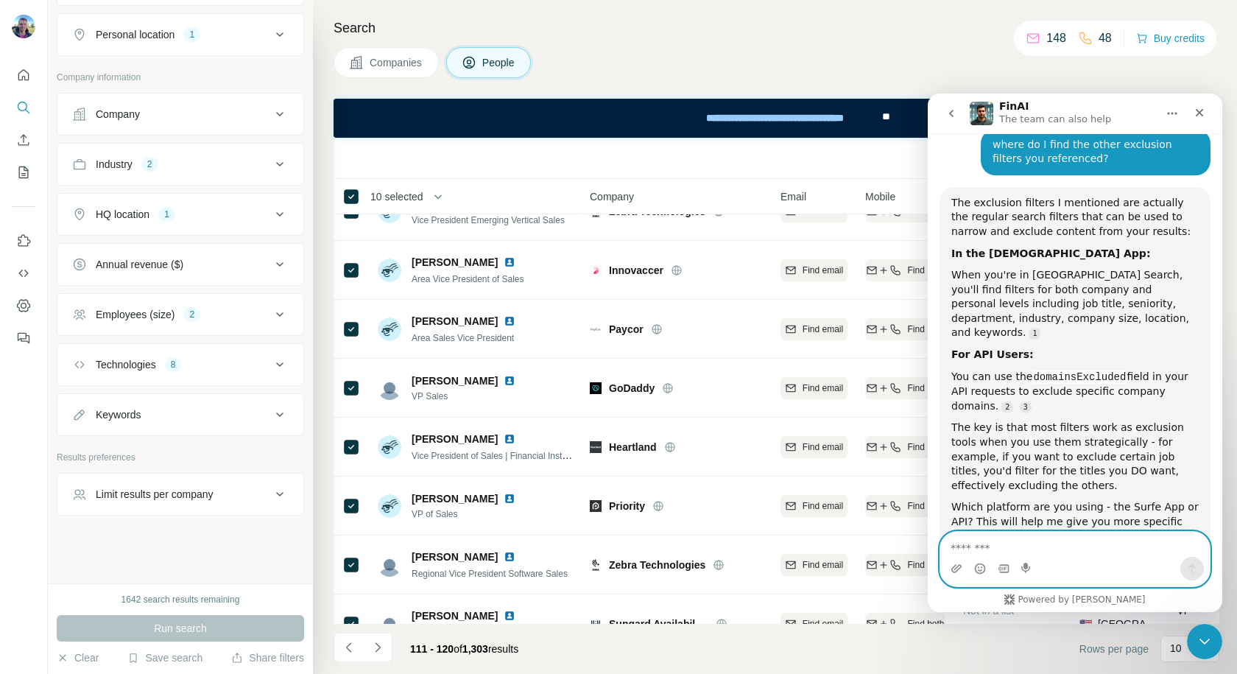
click at [1001, 552] on textarea "Message…" at bounding box center [1074, 544] width 269 height 25
type textarea "*"
type textarea "**********"
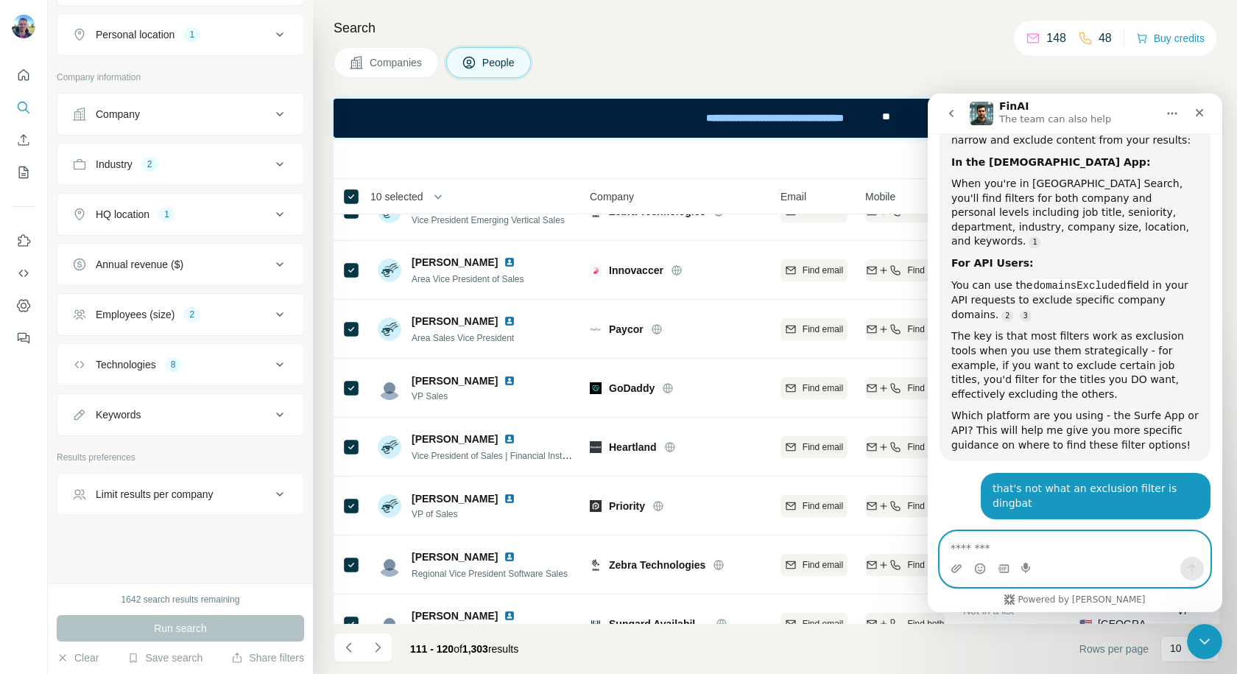
scroll to position [1185, 0]
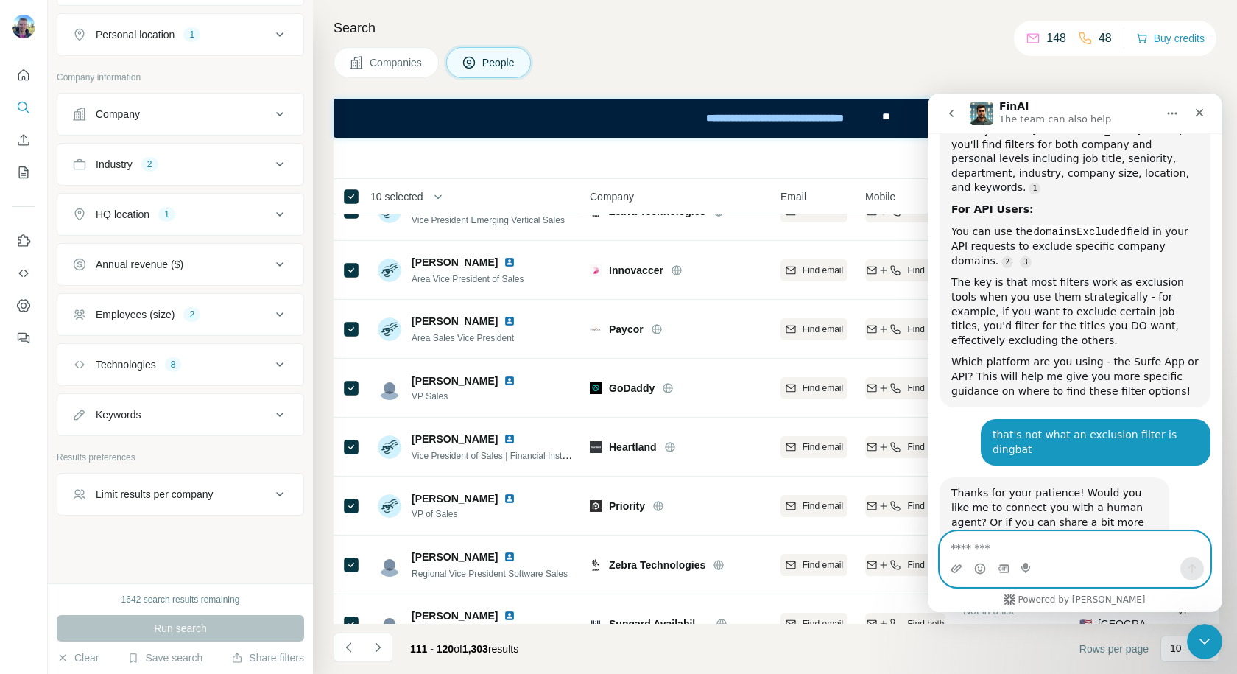
click at [1038, 542] on textarea "Message…" at bounding box center [1074, 544] width 269 height 25
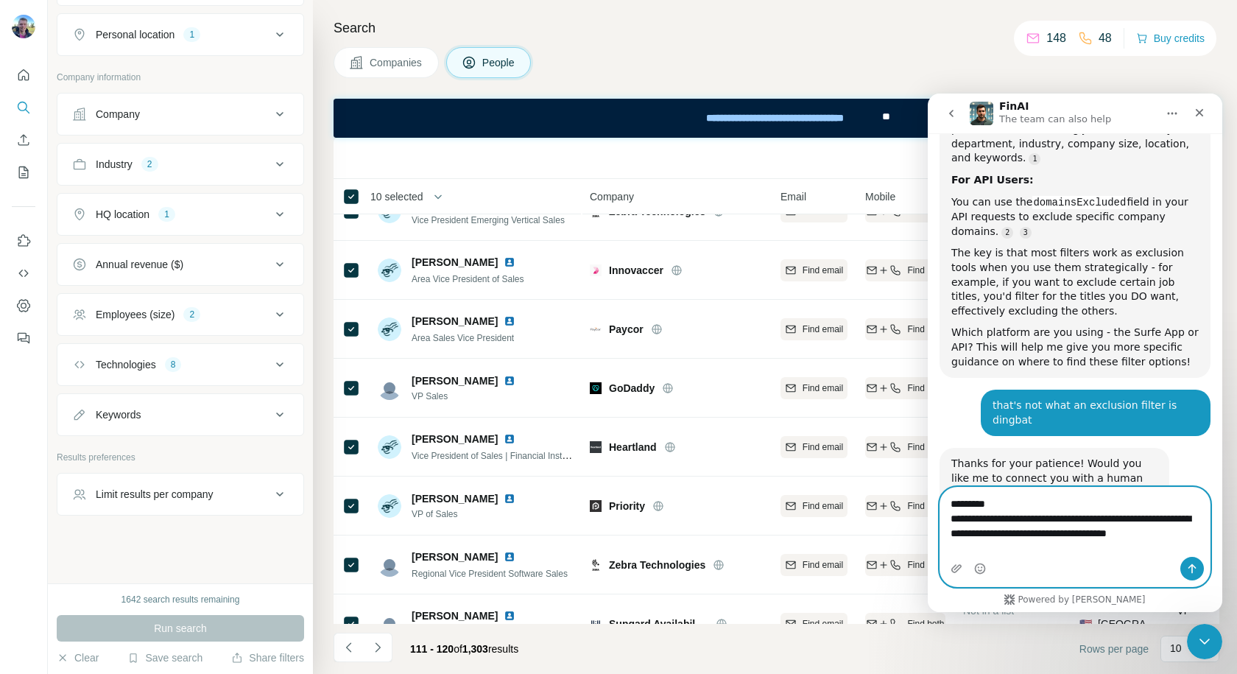
scroll to position [1230, 0]
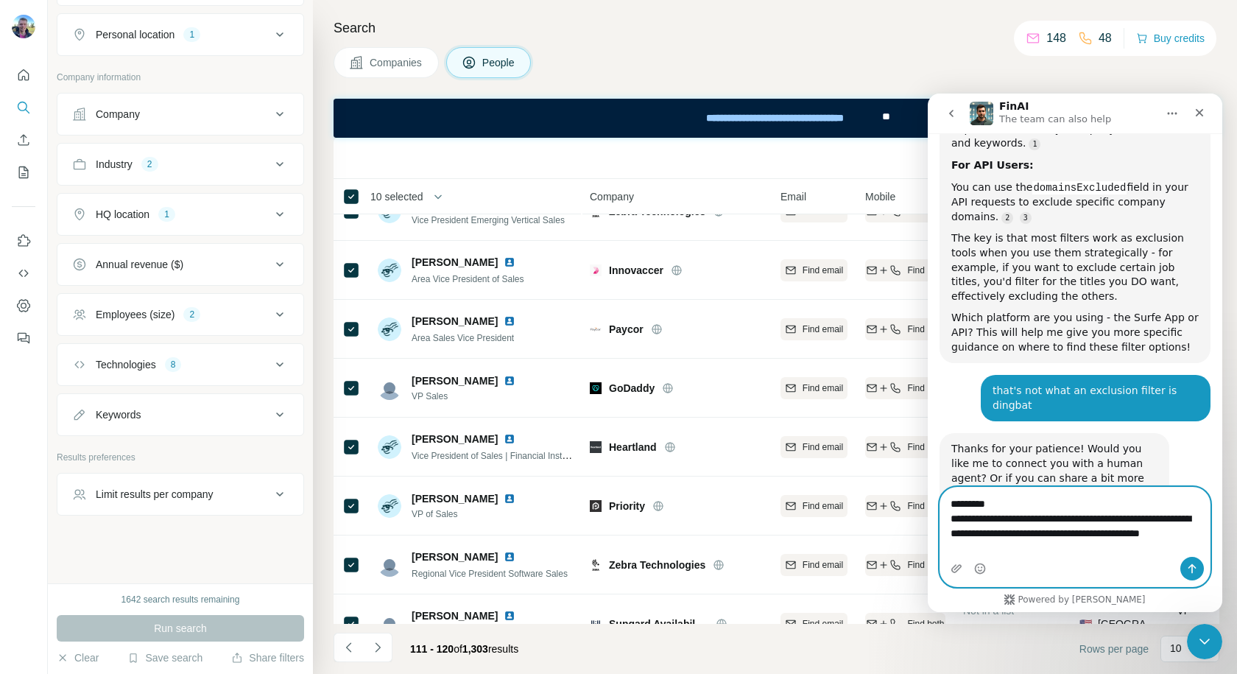
drag, startPoint x: 1191, startPoint y: 535, endPoint x: 1169, endPoint y: 544, distance: 24.5
click at [1169, 544] on textarea "**********" at bounding box center [1074, 521] width 269 height 69
click at [1192, 532] on textarea "**********" at bounding box center [1074, 521] width 269 height 69
type textarea "**********"
click at [1099, 547] on textarea "**********" at bounding box center [1074, 521] width 269 height 69
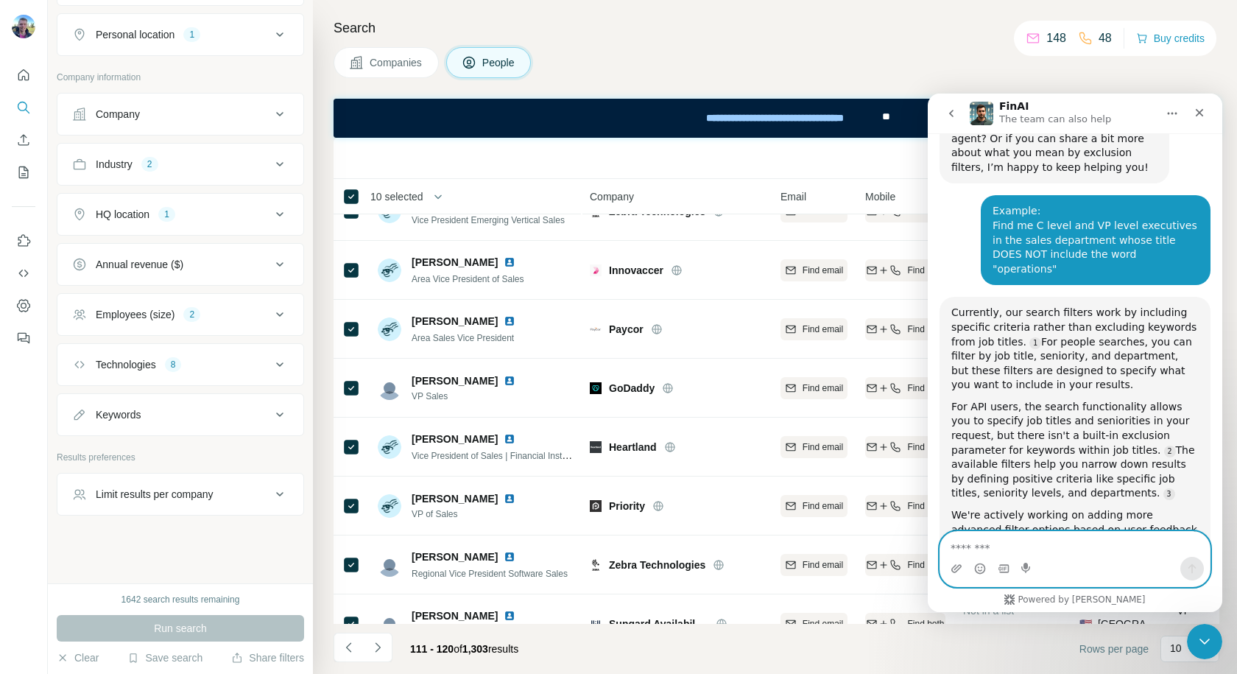
scroll to position [1584, 0]
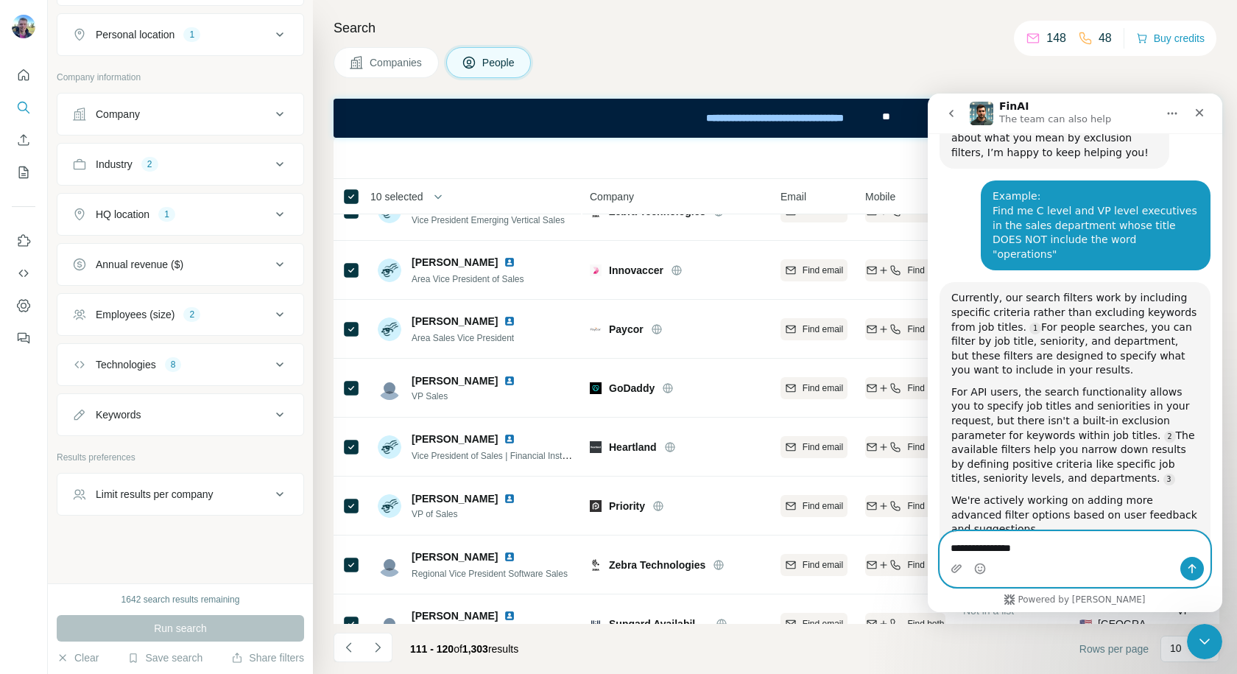
type textarea "**********"
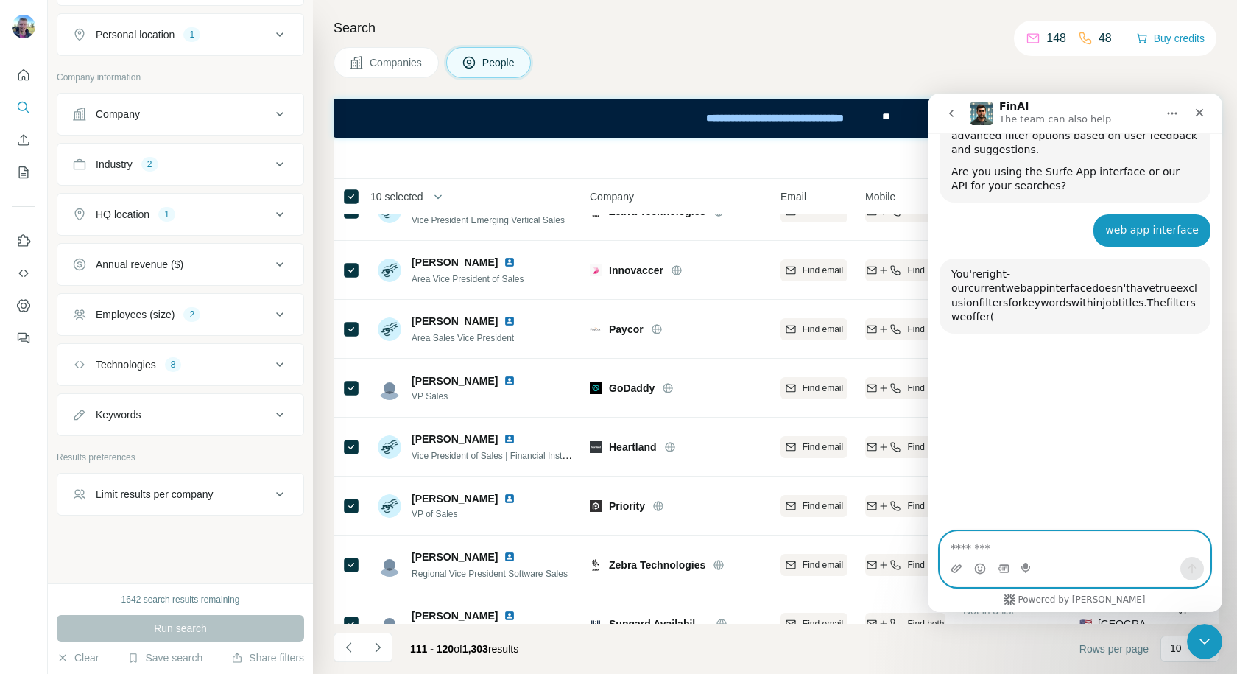
scroll to position [1967, 0]
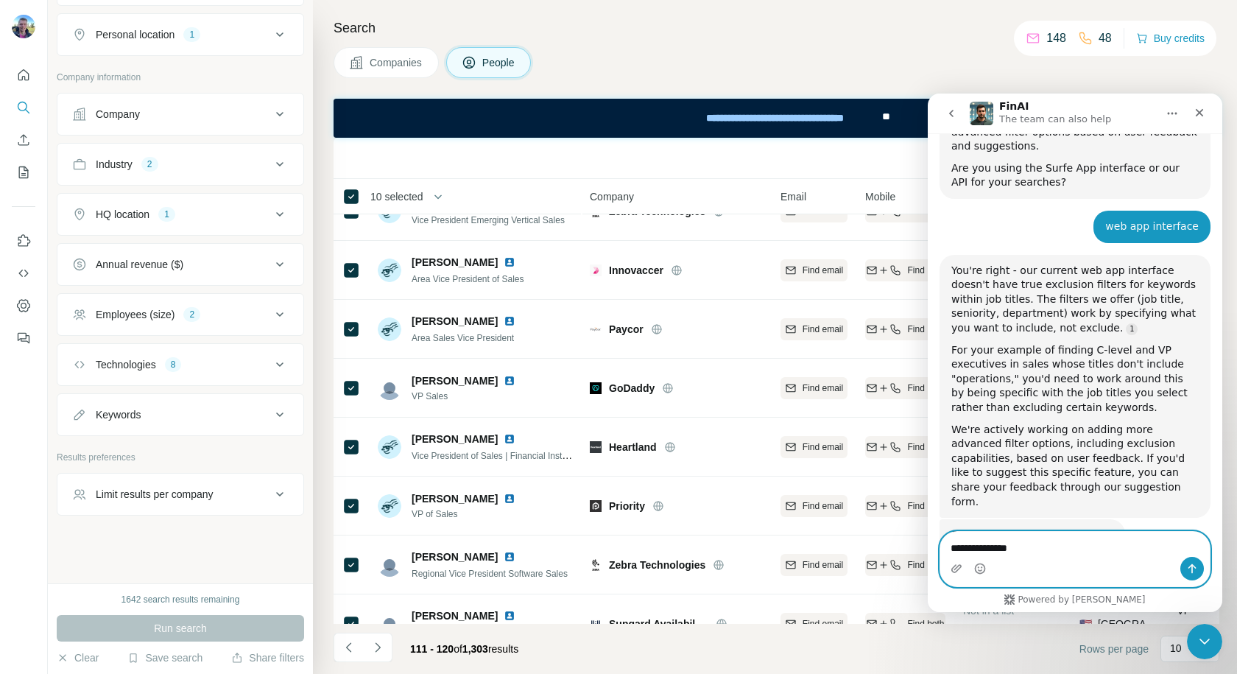
type textarea "**********"
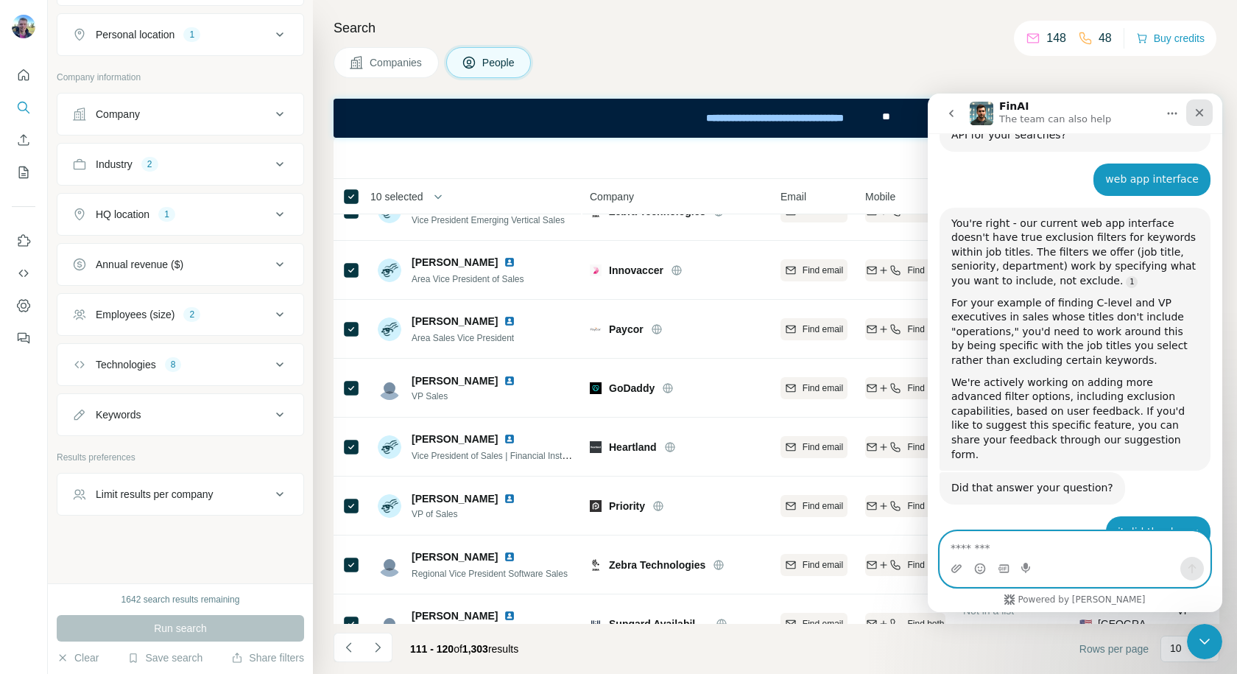
scroll to position [2039, 0]
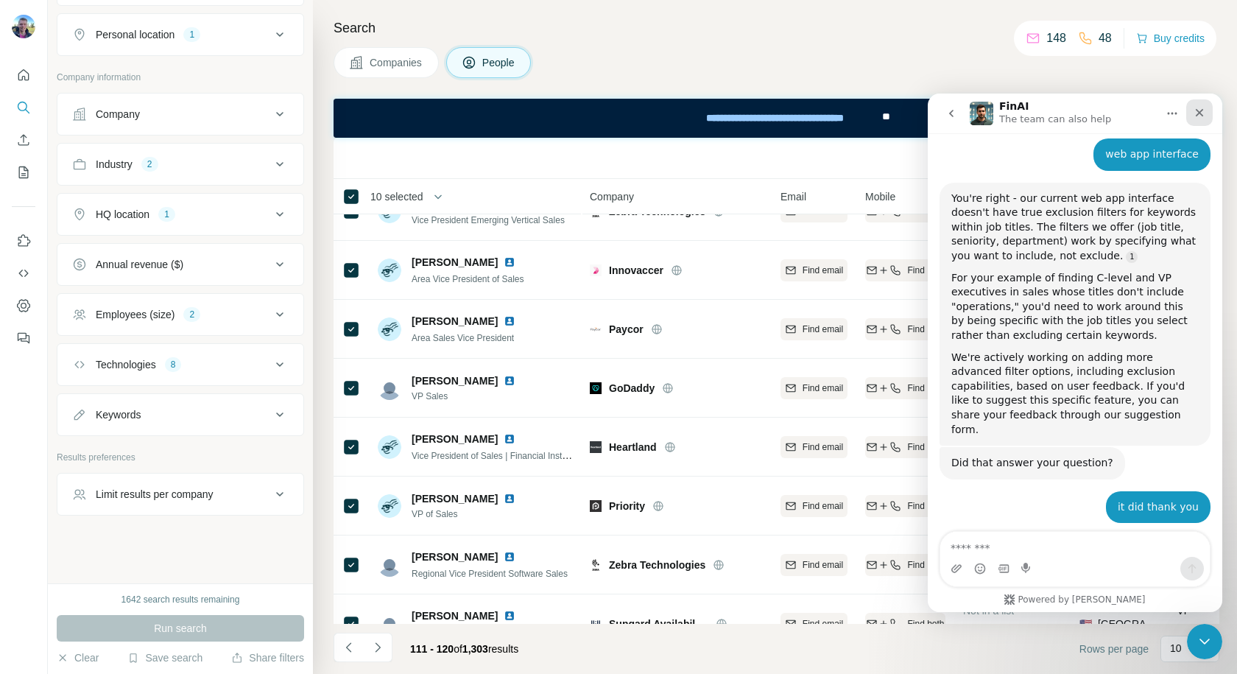
click at [1203, 112] on icon "Close" at bounding box center [1200, 113] width 12 height 12
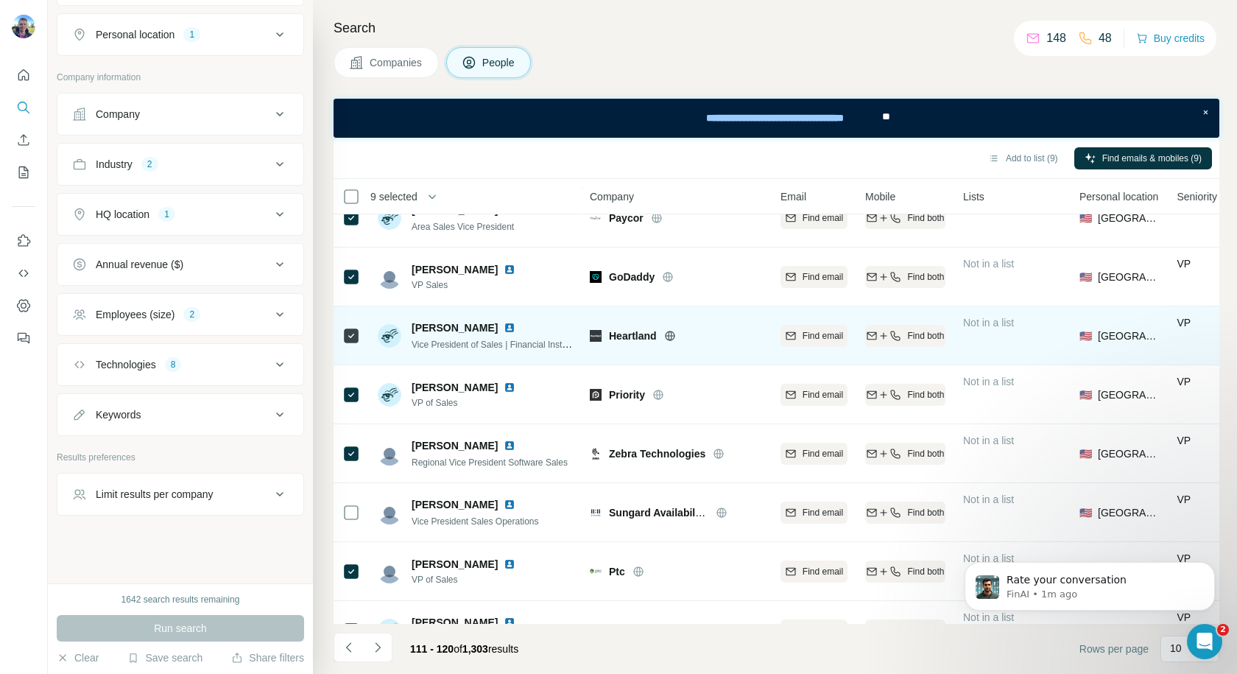
scroll to position [187, 0]
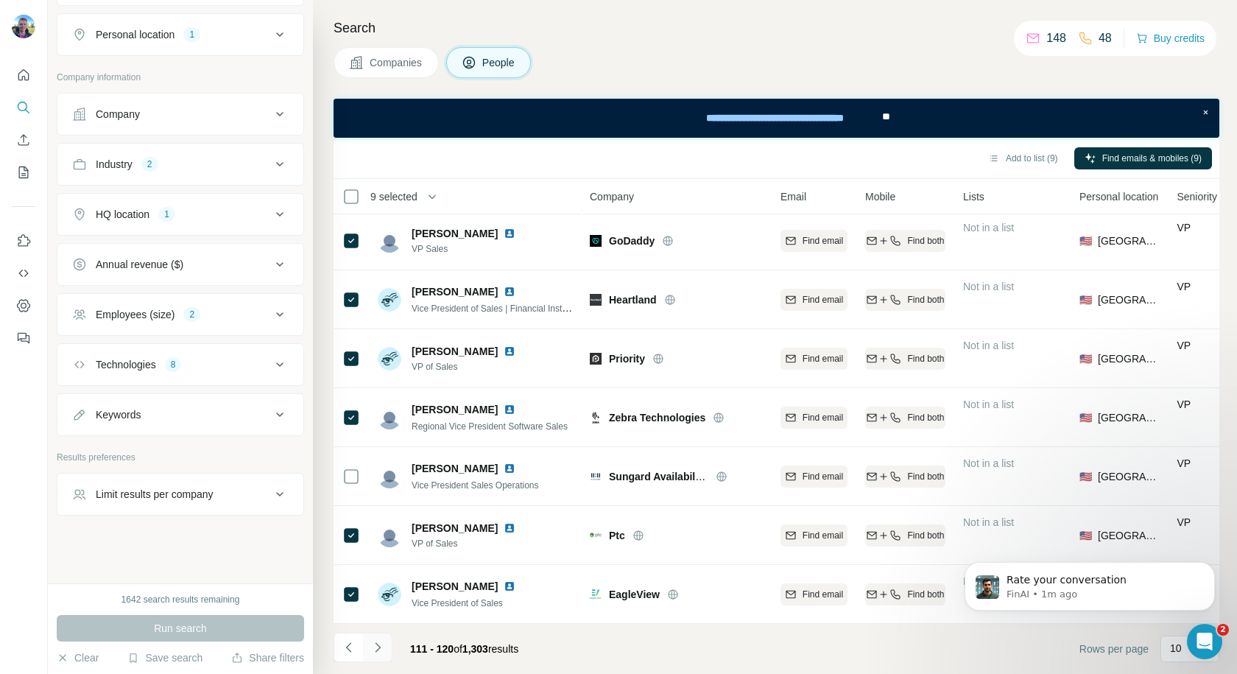
click at [375, 647] on icon "Navigate to next page" at bounding box center [377, 647] width 15 height 15
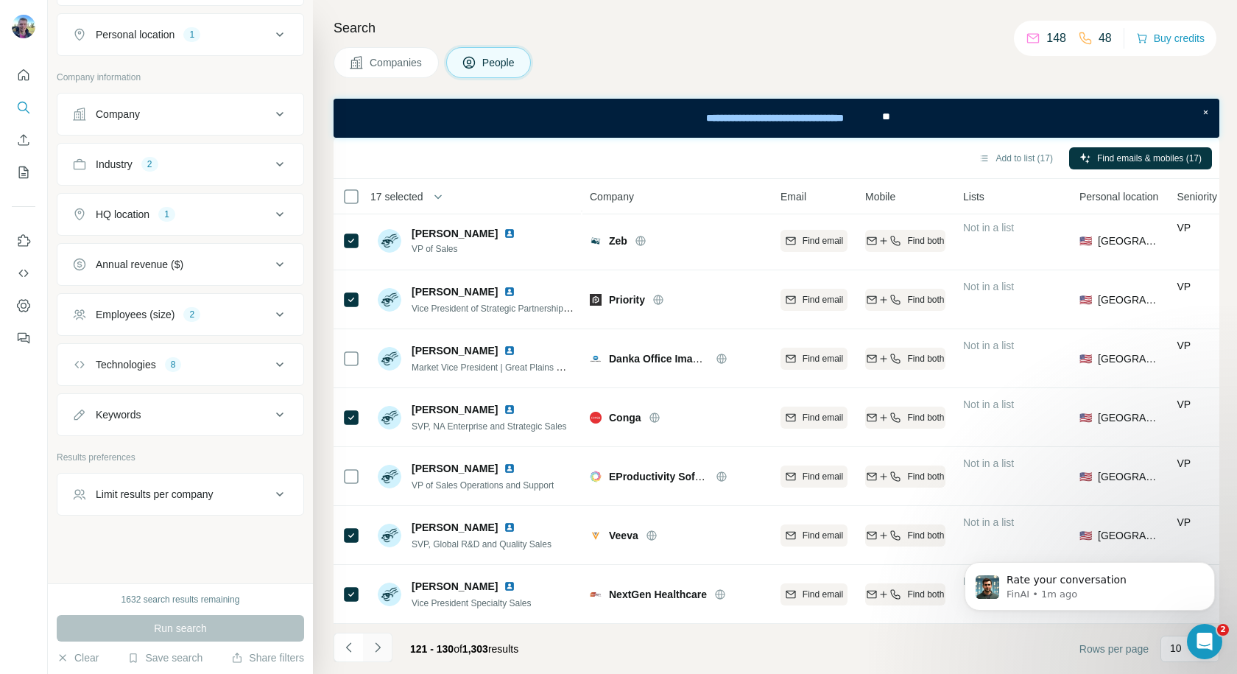
click at [380, 641] on icon "Navigate to next page" at bounding box center [377, 647] width 15 height 15
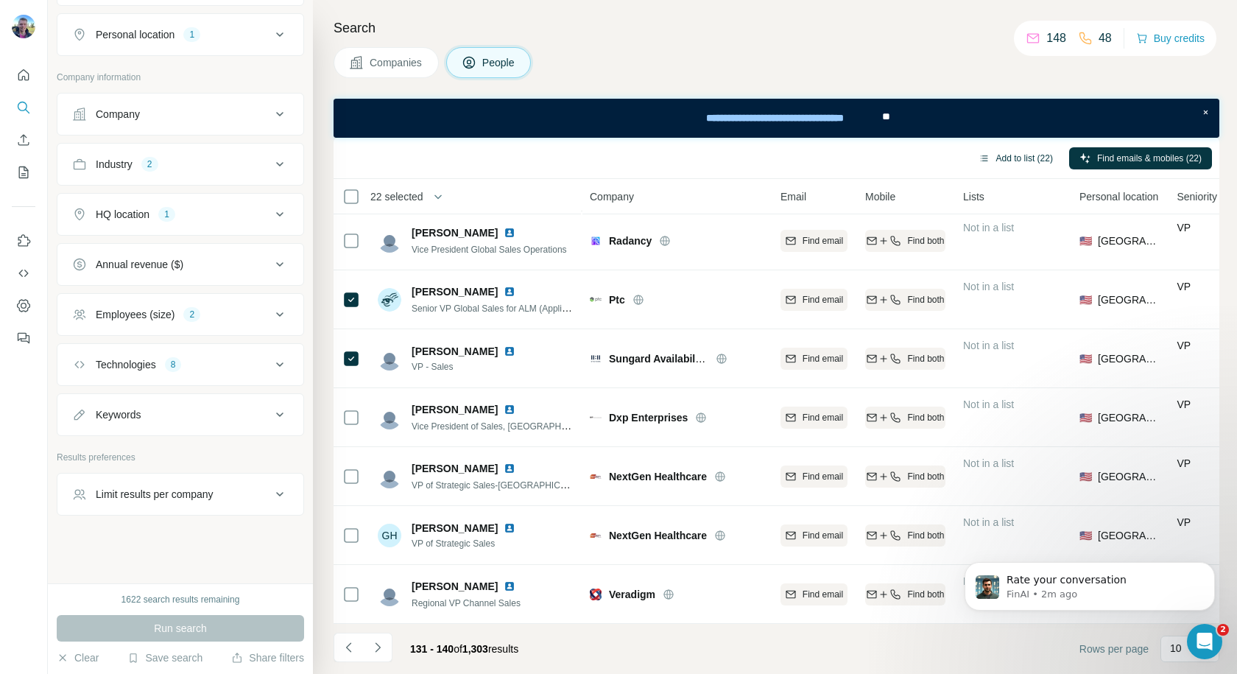
click at [1017, 159] on button "Add to list (22)" at bounding box center [1015, 158] width 95 height 22
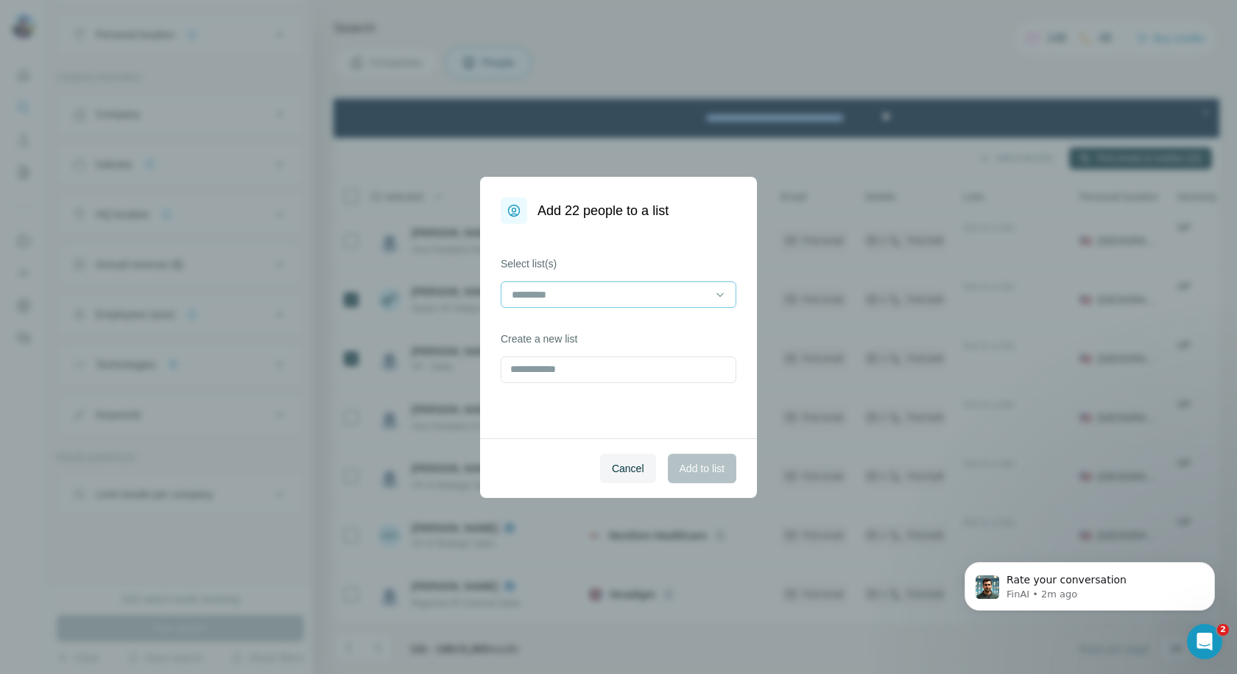
click at [666, 297] on input at bounding box center [609, 294] width 199 height 16
click at [615, 328] on p "Sales Leaders (US - Software - 1k-10k)" at bounding box center [603, 327] width 180 height 15
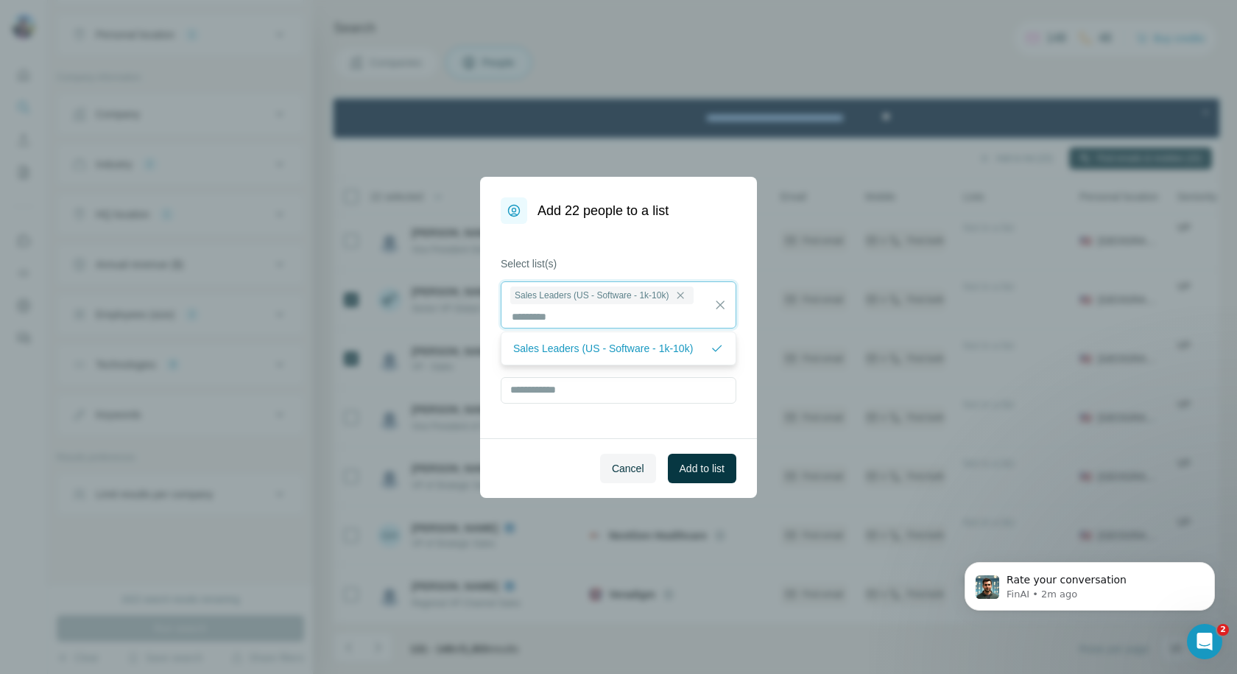
scroll to position [1, 0]
click at [701, 476] on button "Add to list" at bounding box center [702, 468] width 68 height 29
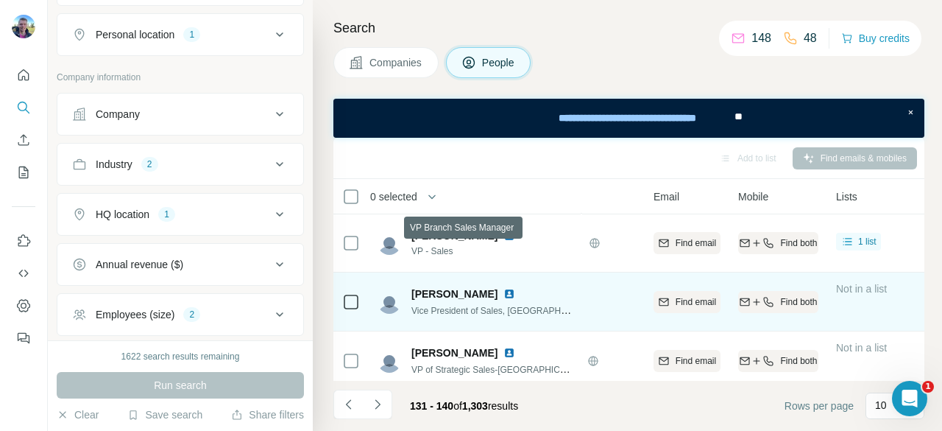
scroll to position [430, 127]
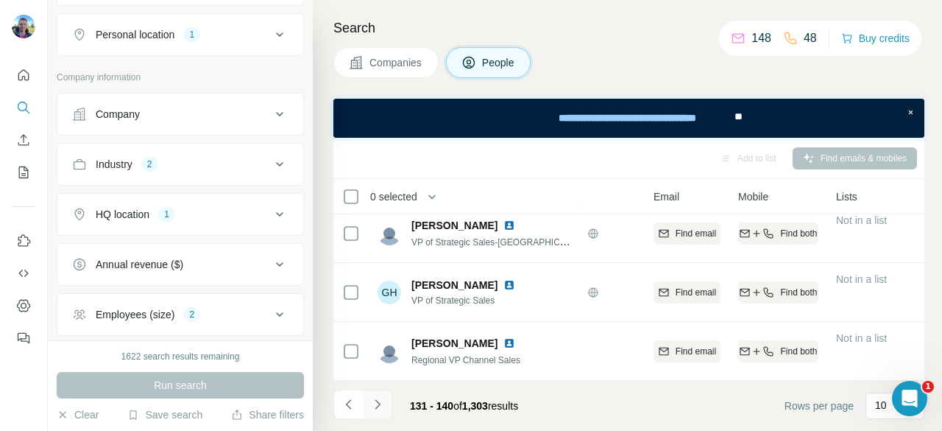
click at [381, 401] on icon "Navigate to next page" at bounding box center [377, 404] width 15 height 15
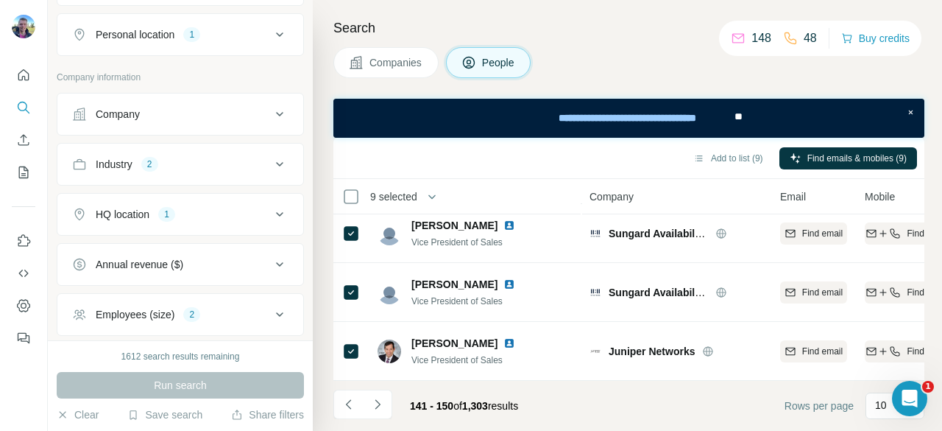
scroll to position [430, 0]
click at [381, 401] on icon "Navigate to next page" at bounding box center [377, 404] width 15 height 15
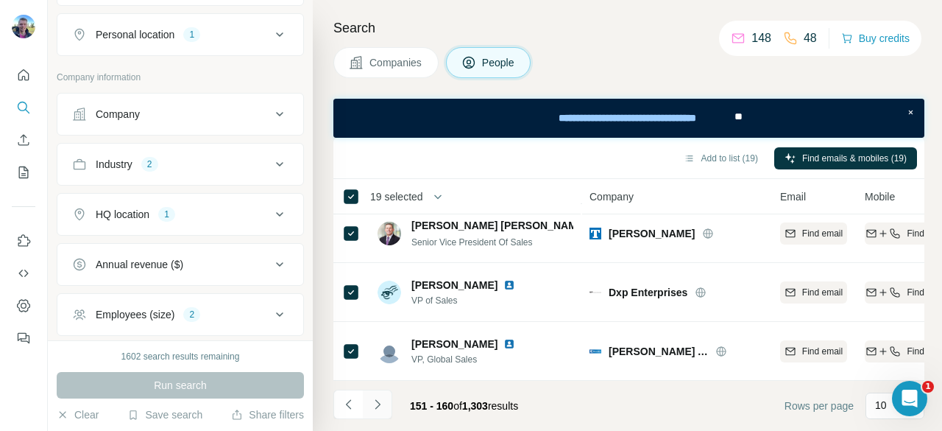
click at [386, 398] on button "Navigate to next page" at bounding box center [377, 404] width 29 height 29
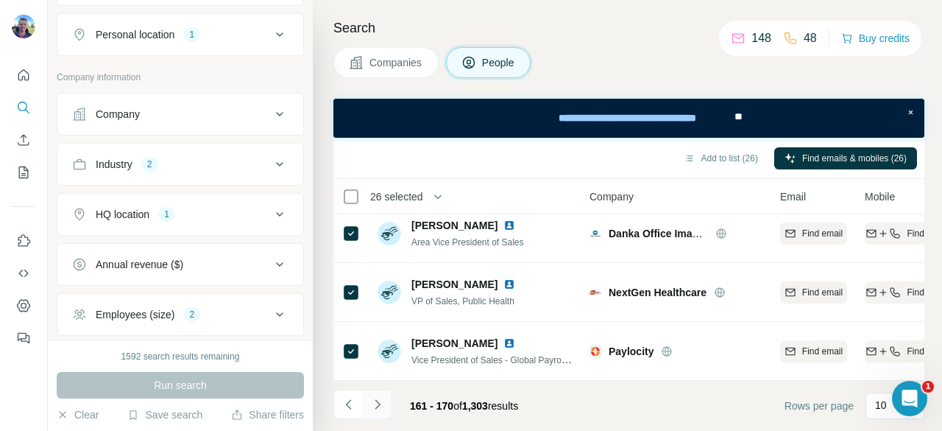
click at [382, 405] on icon "Navigate to next page" at bounding box center [377, 404] width 15 height 15
click at [384, 404] on icon "Navigate to next page" at bounding box center [377, 404] width 15 height 15
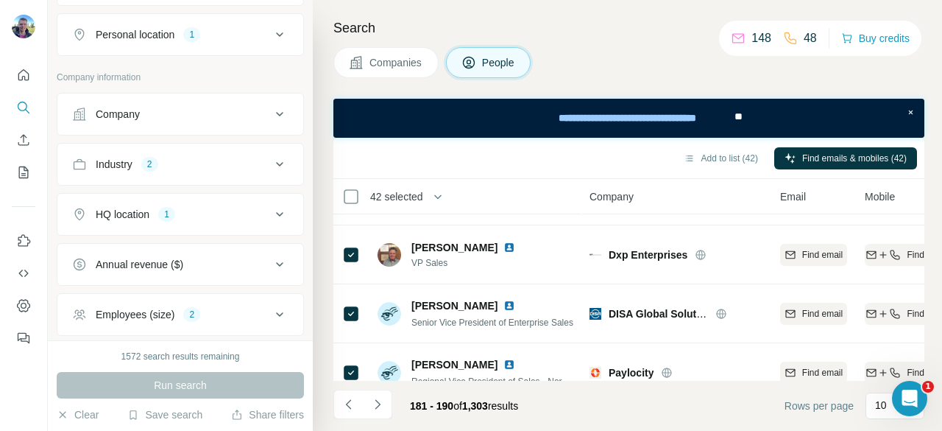
scroll to position [66, 0]
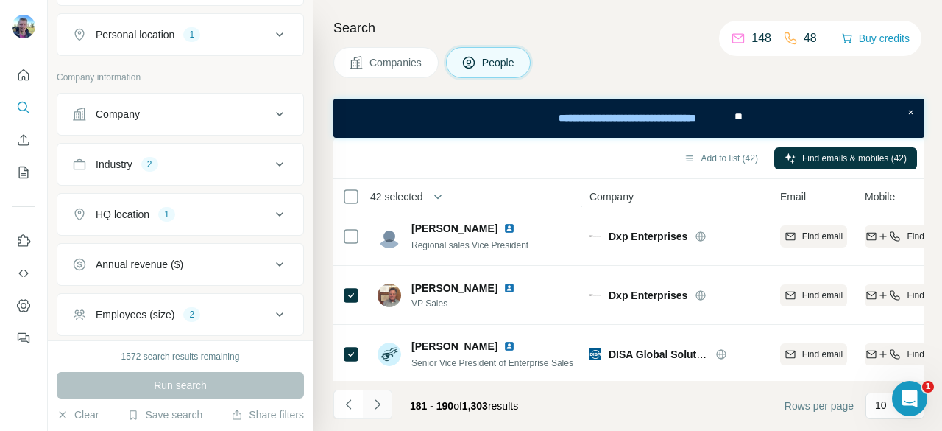
click at [376, 406] on icon "Navigate to next page" at bounding box center [377, 404] width 5 height 10
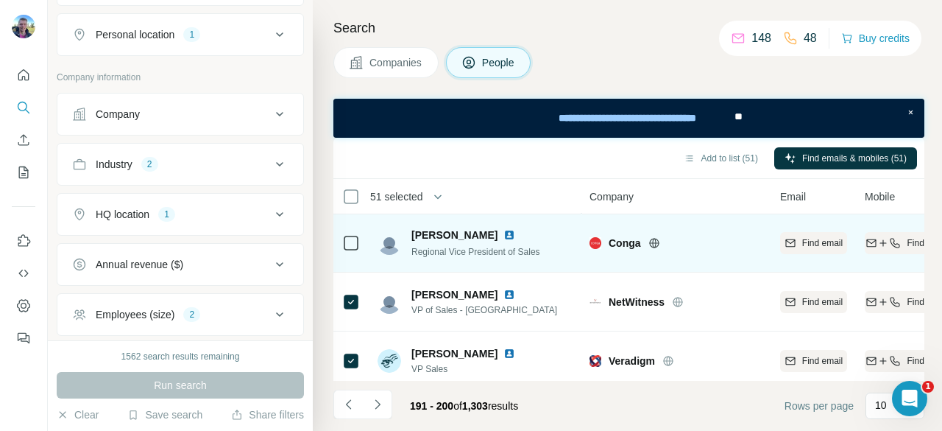
scroll to position [430, 0]
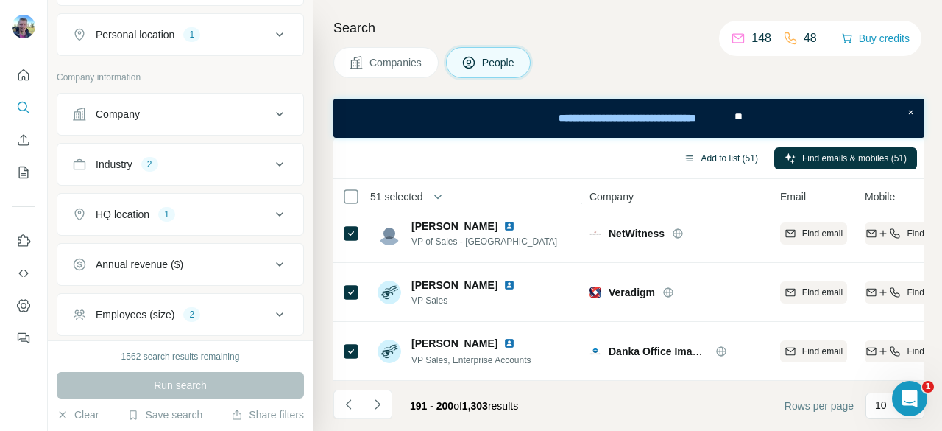
click at [706, 153] on button "Add to list (51)" at bounding box center [721, 158] width 95 height 22
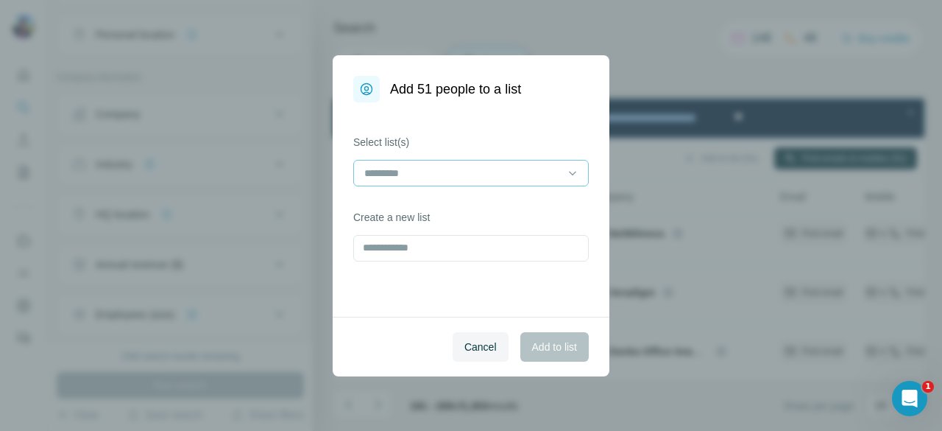
click at [507, 172] on input at bounding box center [462, 173] width 199 height 16
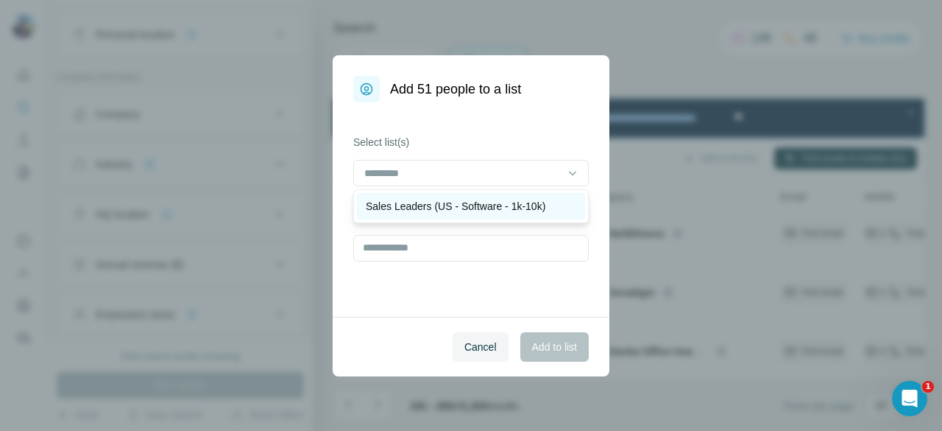
click at [473, 202] on p "Sales Leaders (US - Software - 1k-10k)" at bounding box center [456, 206] width 180 height 15
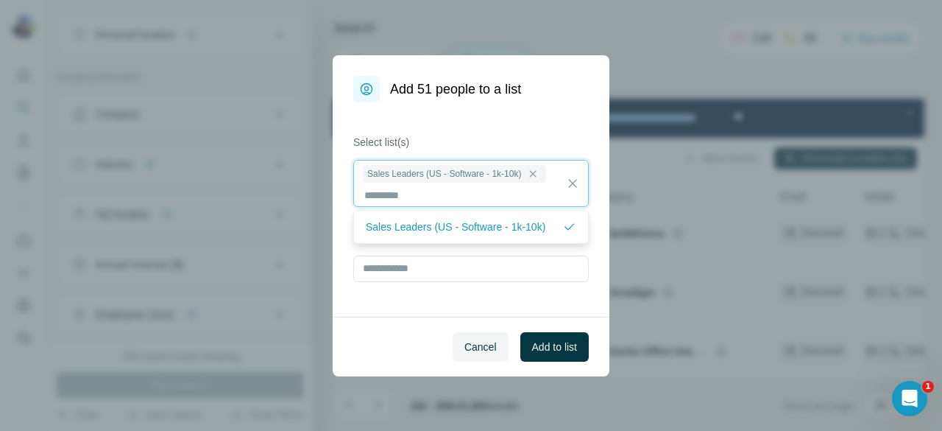
scroll to position [1, 0]
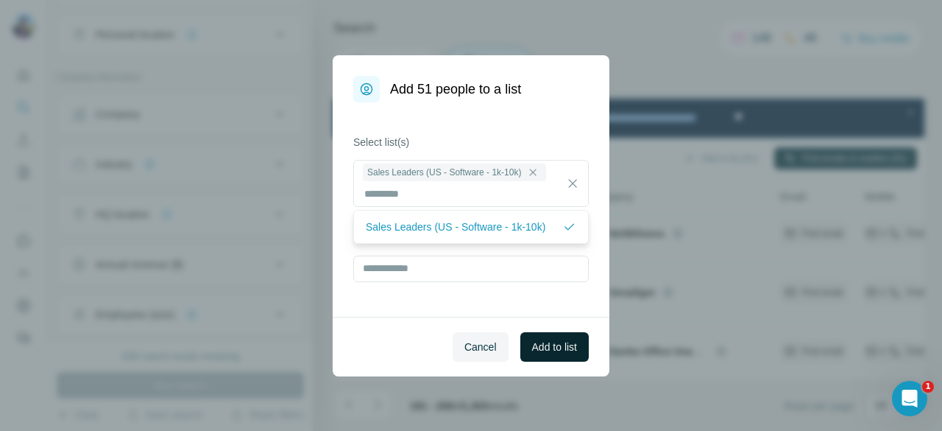
click at [551, 348] on span "Add to list" at bounding box center [554, 346] width 45 height 15
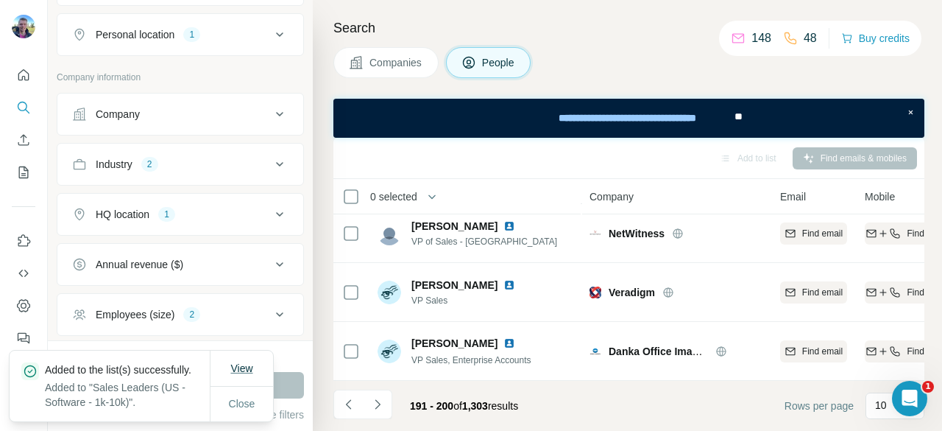
click at [244, 362] on span "View" at bounding box center [241, 368] width 22 height 12
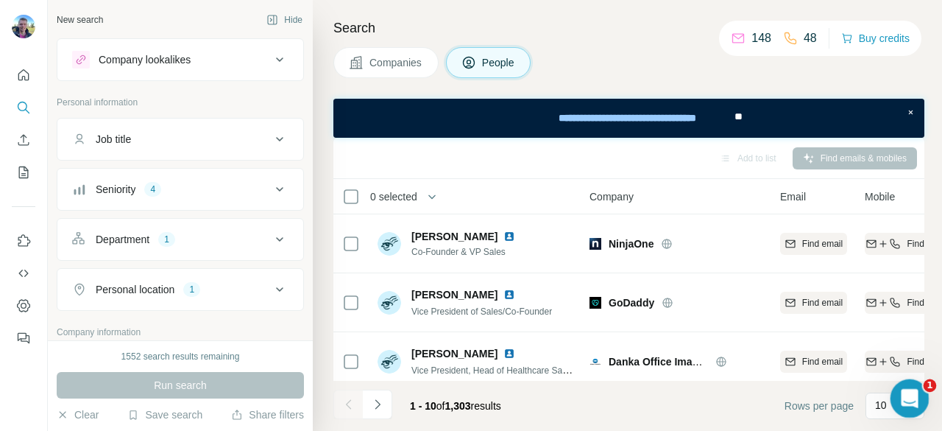
drag, startPoint x: 909, startPoint y: 395, endPoint x: 895, endPoint y: 301, distance: 95.2
click at [895, 378] on html at bounding box center [907, 395] width 35 height 35
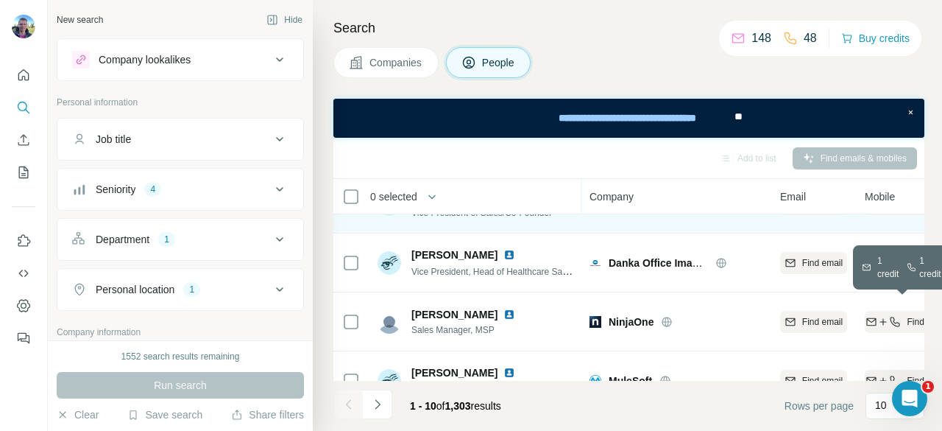
scroll to position [97, 0]
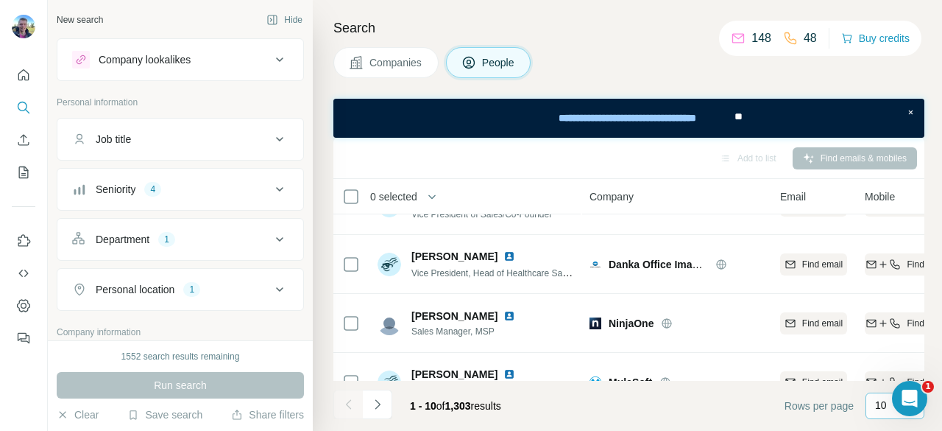
click at [880, 407] on p "10" at bounding box center [881, 405] width 12 height 15
click at [894, 293] on div "60" at bounding box center [895, 293] width 34 height 15
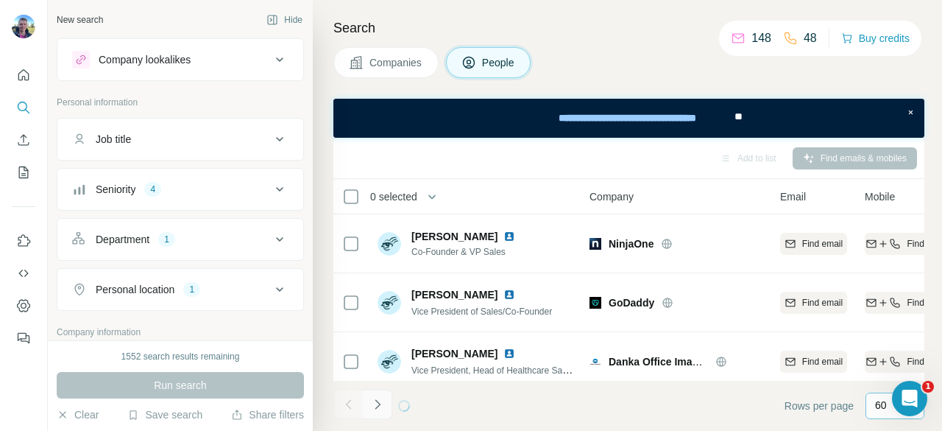
click at [381, 400] on icon "Navigate to next page" at bounding box center [377, 404] width 15 height 15
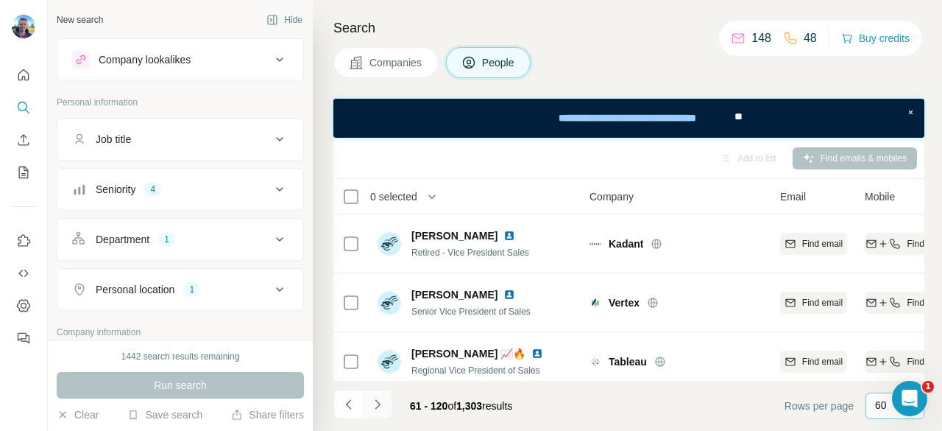
click at [381, 407] on icon "Navigate to next page" at bounding box center [377, 404] width 15 height 15
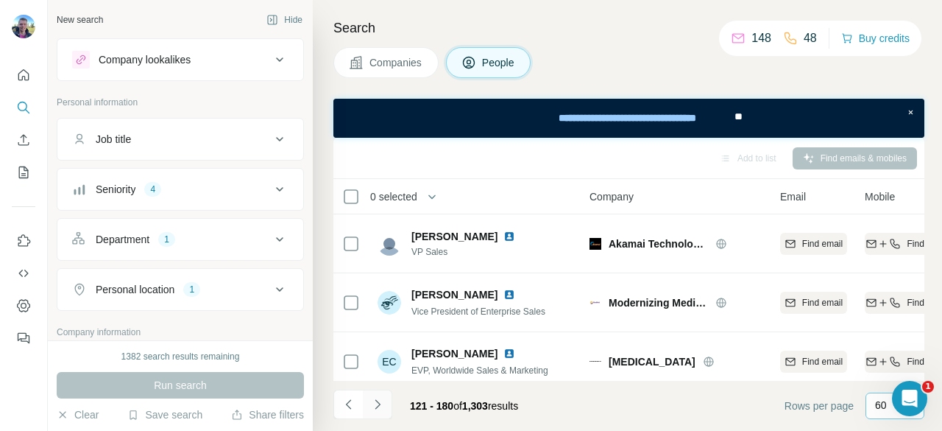
click at [381, 404] on icon "Navigate to next page" at bounding box center [377, 404] width 15 height 15
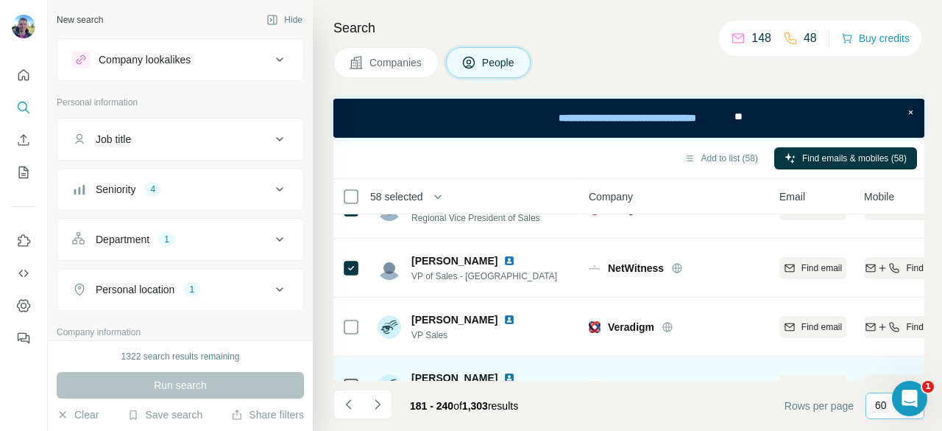
scroll to position [971, 1]
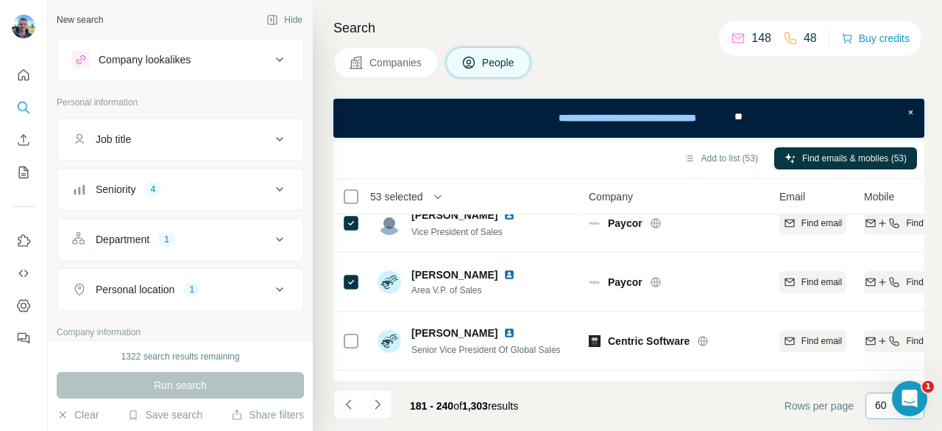
click at [354, 273] on icon at bounding box center [351, 282] width 18 height 18
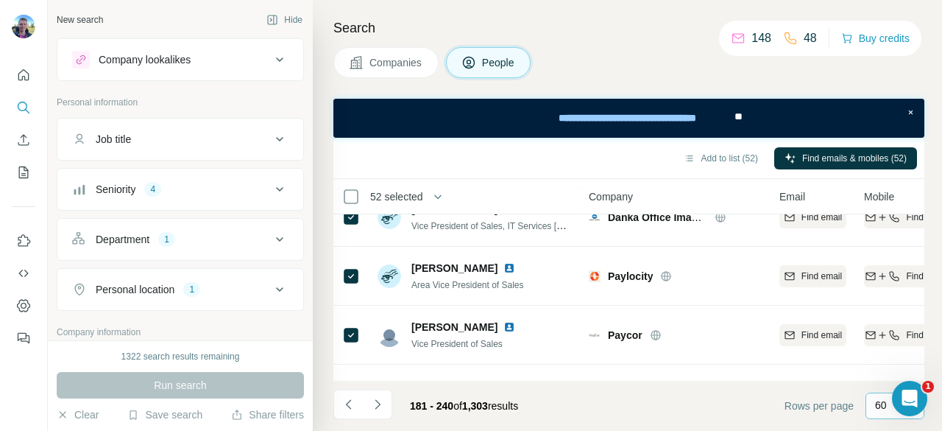
scroll to position [546, 1]
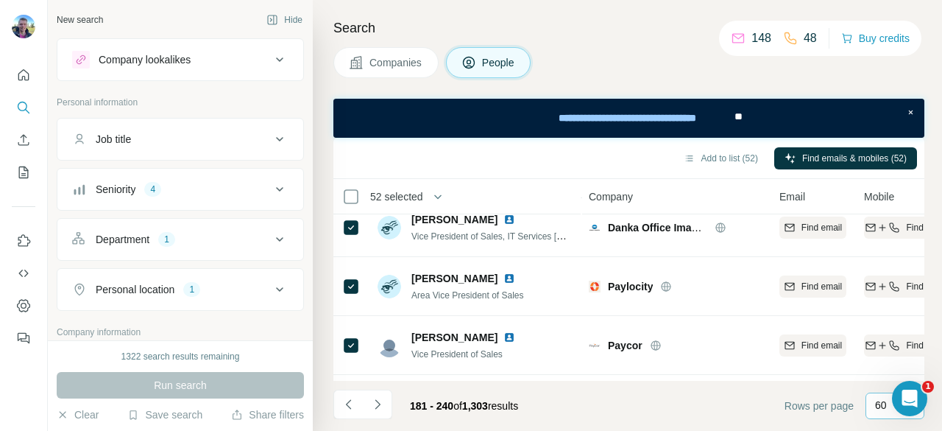
click at [354, 273] on div at bounding box center [351, 286] width 18 height 40
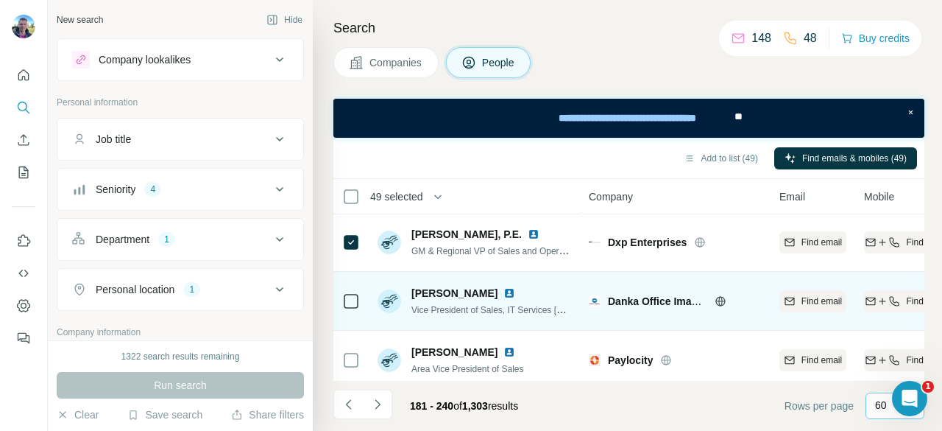
scroll to position [473, 1]
click at [352, 233] on icon at bounding box center [351, 242] width 18 height 18
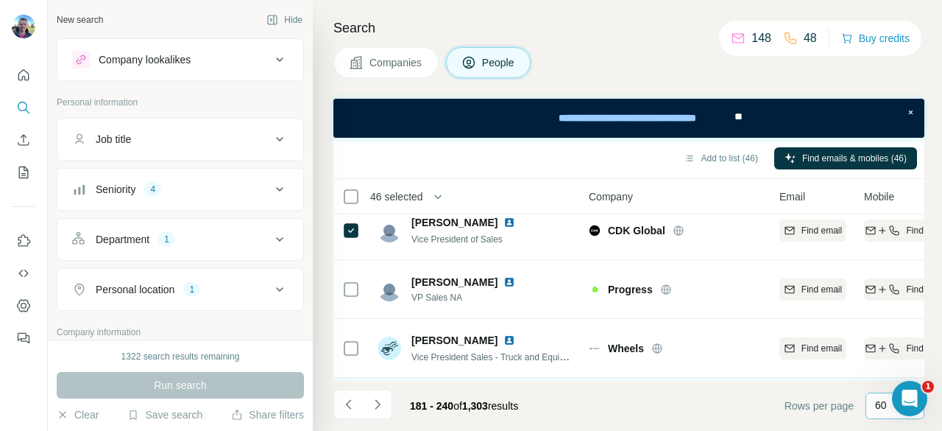
scroll to position [295, 1]
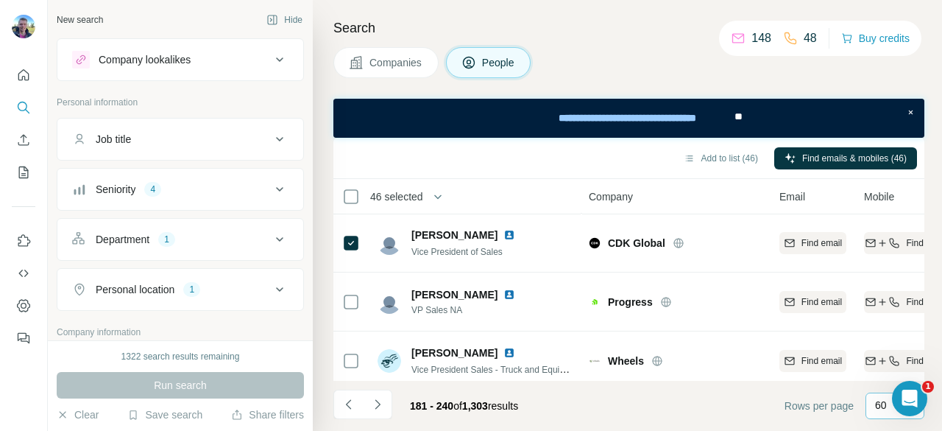
click at [349, 230] on div at bounding box center [351, 242] width 18 height 40
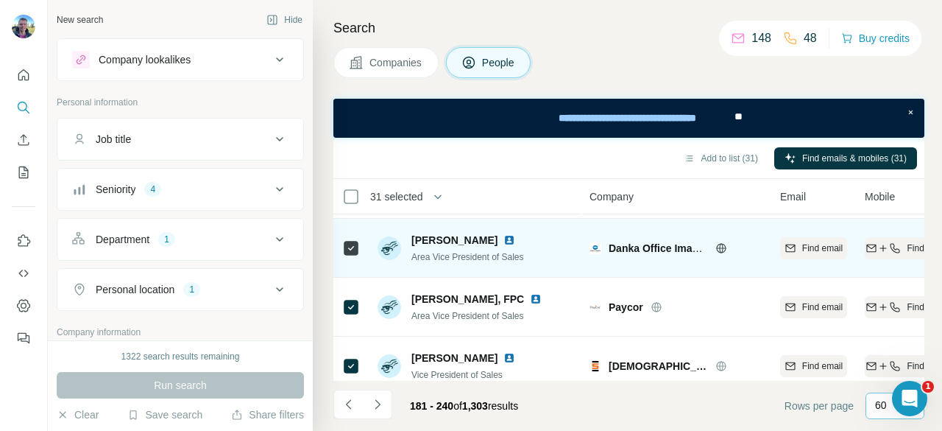
scroll to position [3375, 0]
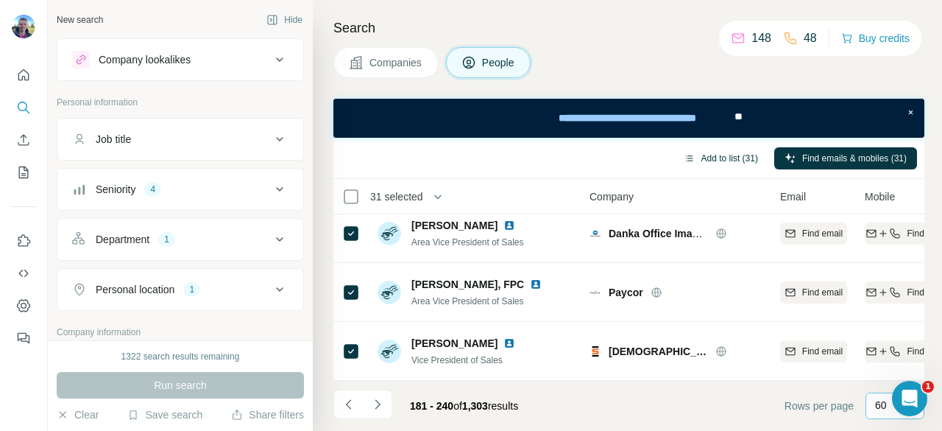
click at [733, 155] on button "Add to list (31)" at bounding box center [721, 158] width 95 height 22
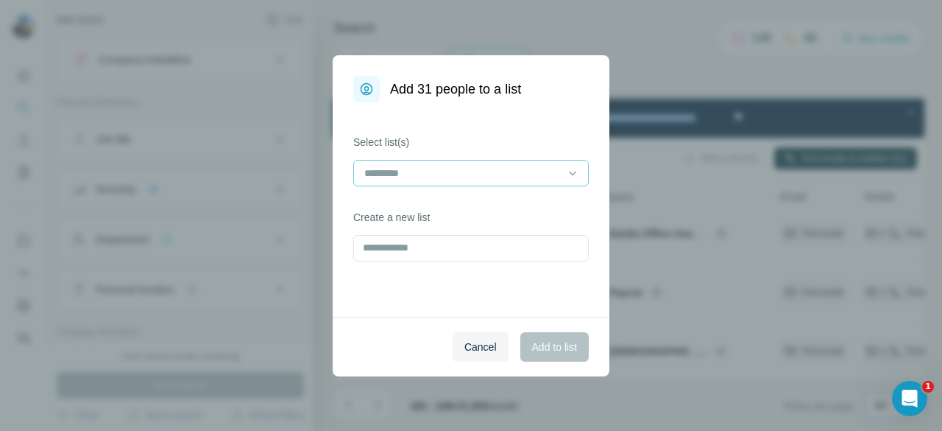
click at [451, 168] on input at bounding box center [462, 173] width 199 height 16
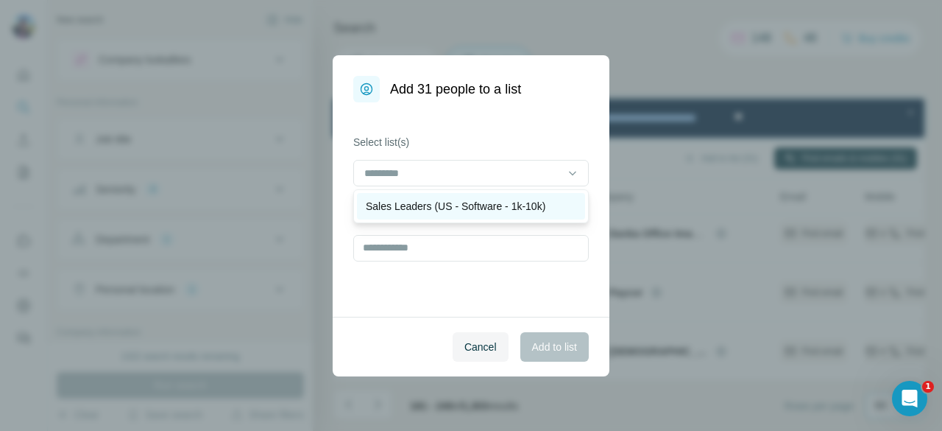
click at [448, 205] on p "Sales Leaders (US - Software - 1k-10k)" at bounding box center [456, 206] width 180 height 15
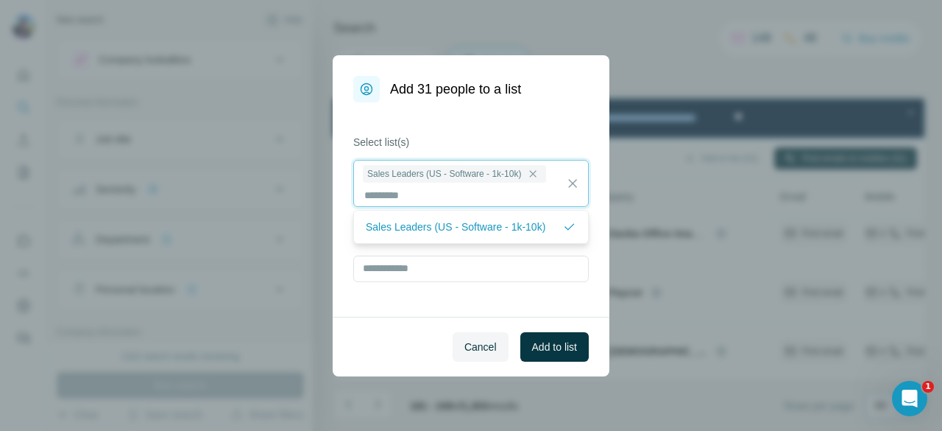
scroll to position [1, 0]
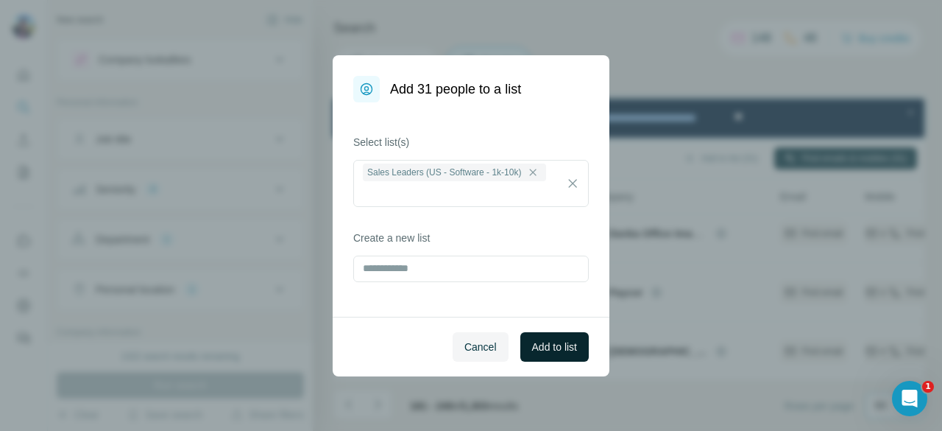
click at [545, 353] on span "Add to list" at bounding box center [554, 346] width 45 height 15
